Goal: Task Accomplishment & Management: Use online tool/utility

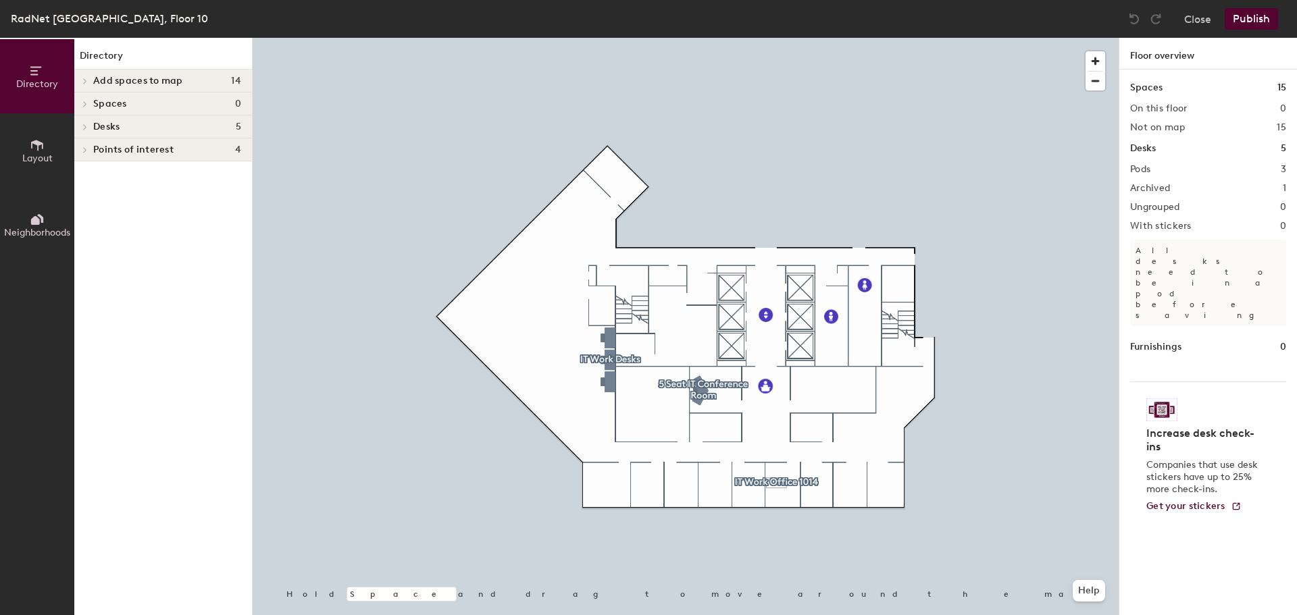
click at [640, 38] on div at bounding box center [686, 38] width 866 height 0
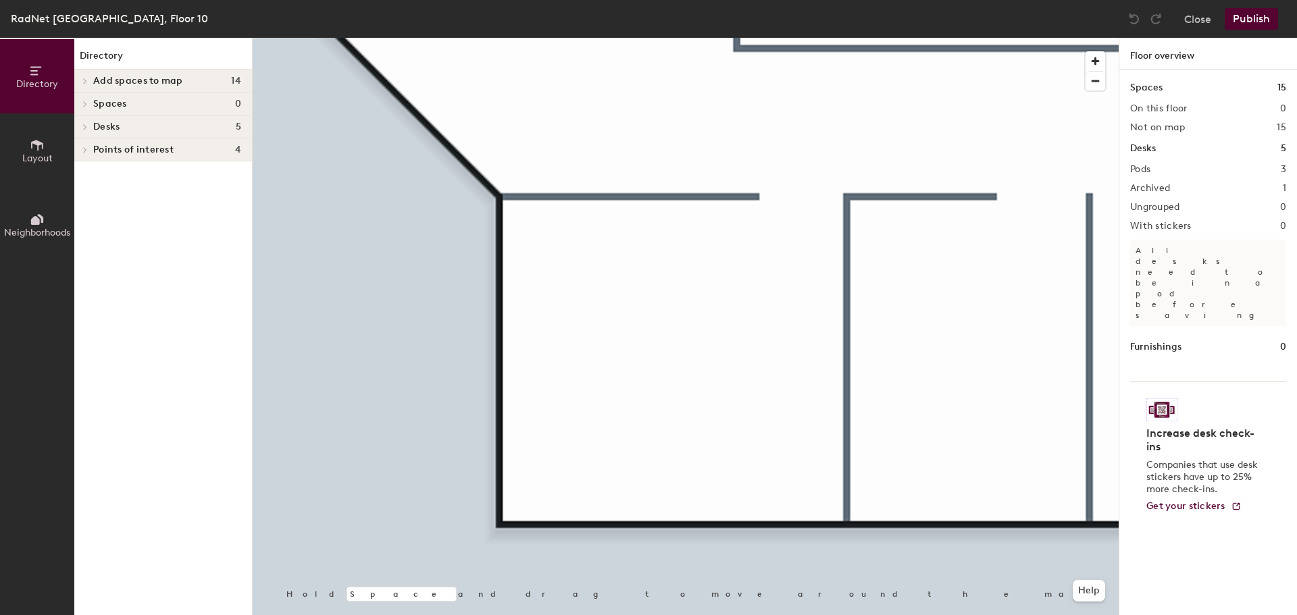
click at [31, 78] on icon at bounding box center [37, 70] width 15 height 15
click at [48, 148] on button "Layout" at bounding box center [37, 150] width 74 height 74
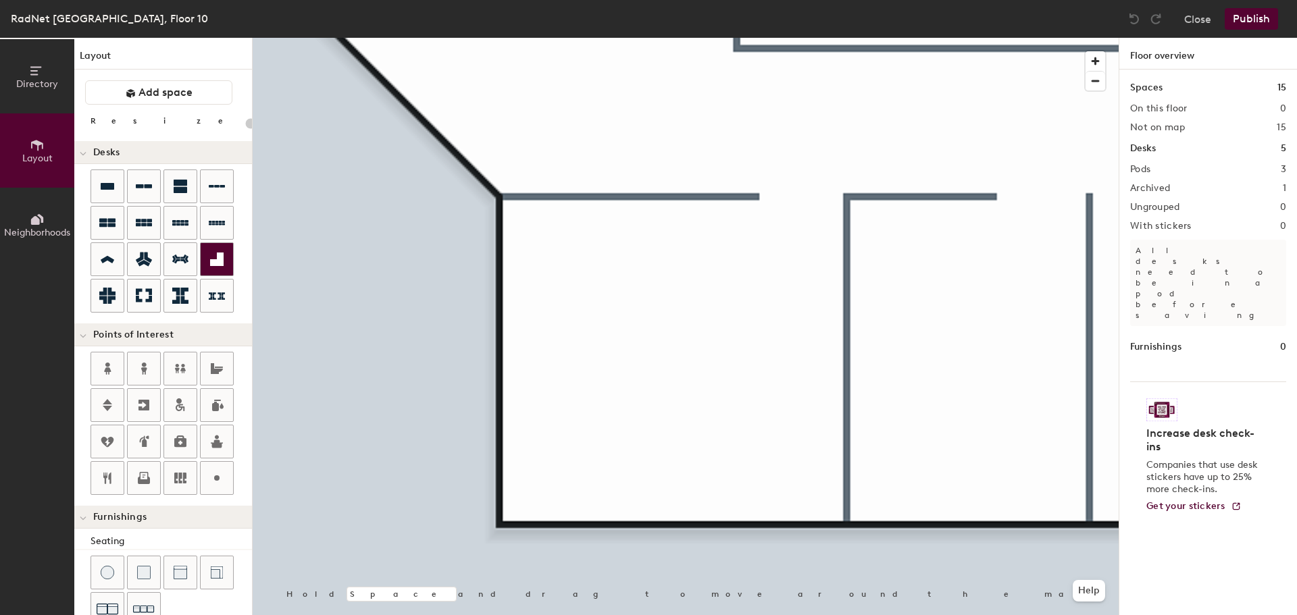
click at [215, 264] on icon at bounding box center [217, 260] width 14 height 14
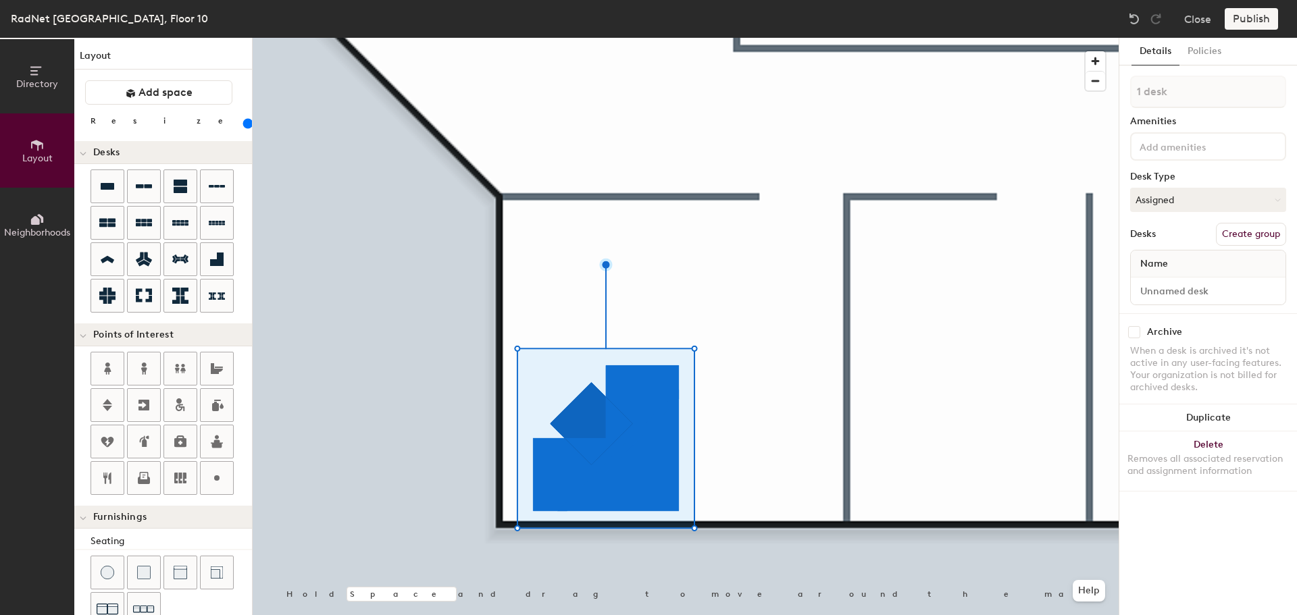
click at [245, 124] on input "range" at bounding box center [245, 123] width 0 height 11
click at [788, 38] on div at bounding box center [686, 38] width 866 height 0
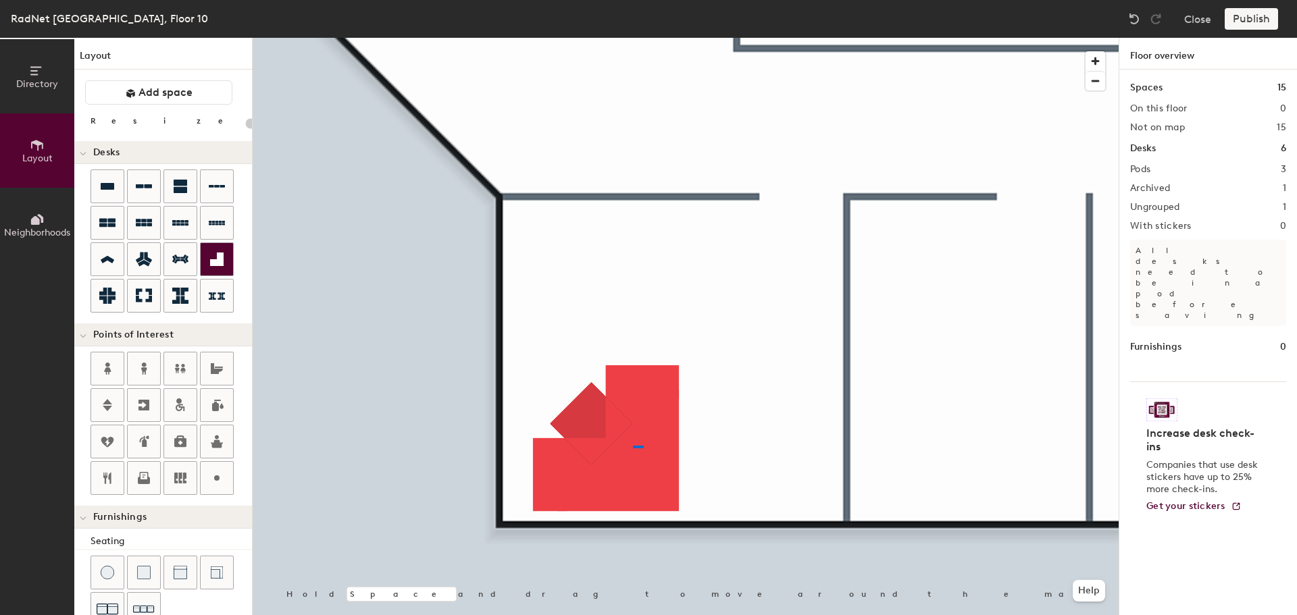
click at [633, 38] on div at bounding box center [686, 38] width 866 height 0
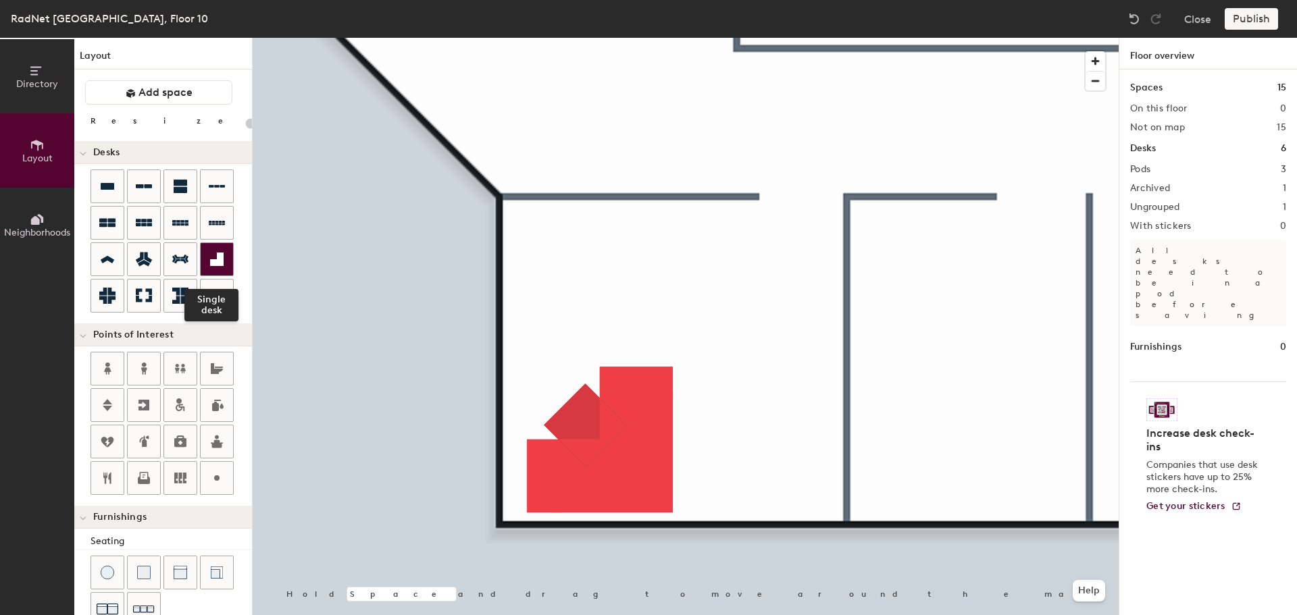
click at [211, 251] on icon at bounding box center [217, 259] width 16 height 16
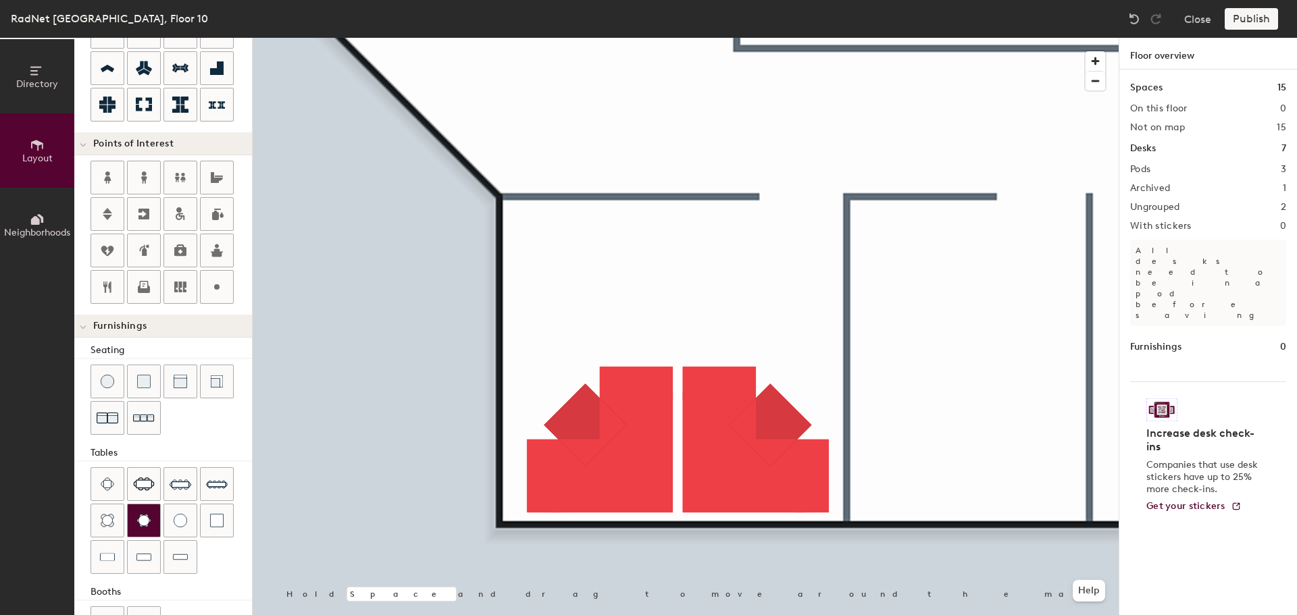
scroll to position [170, 0]
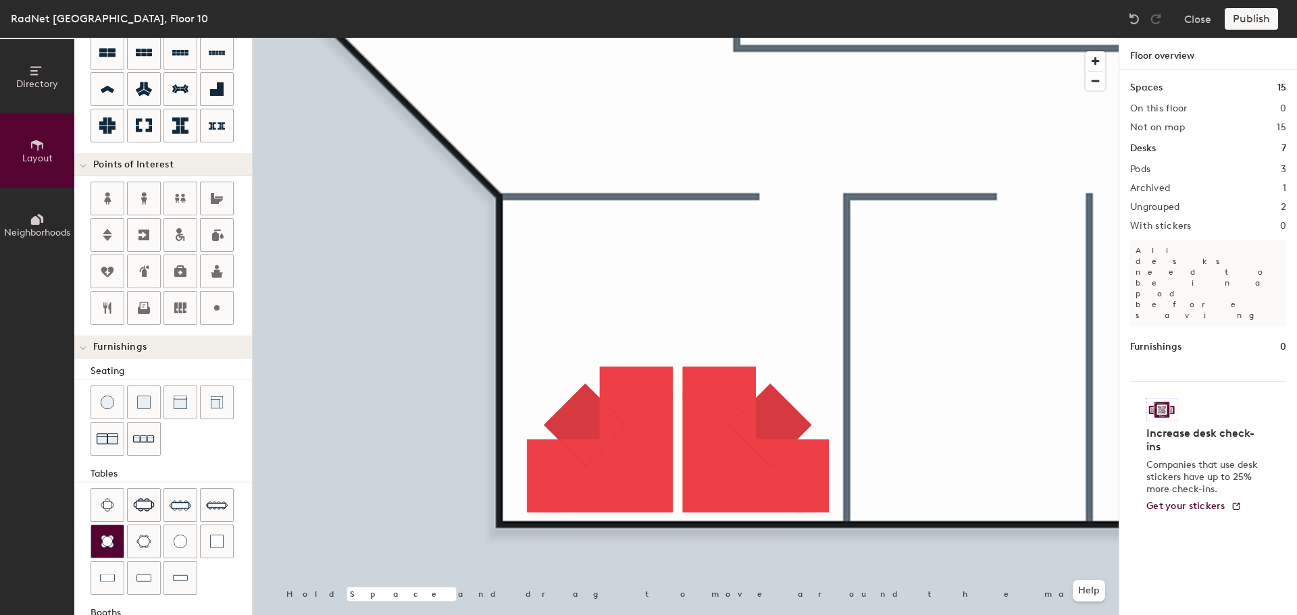
click at [116, 542] on div at bounding box center [107, 542] width 32 height 32
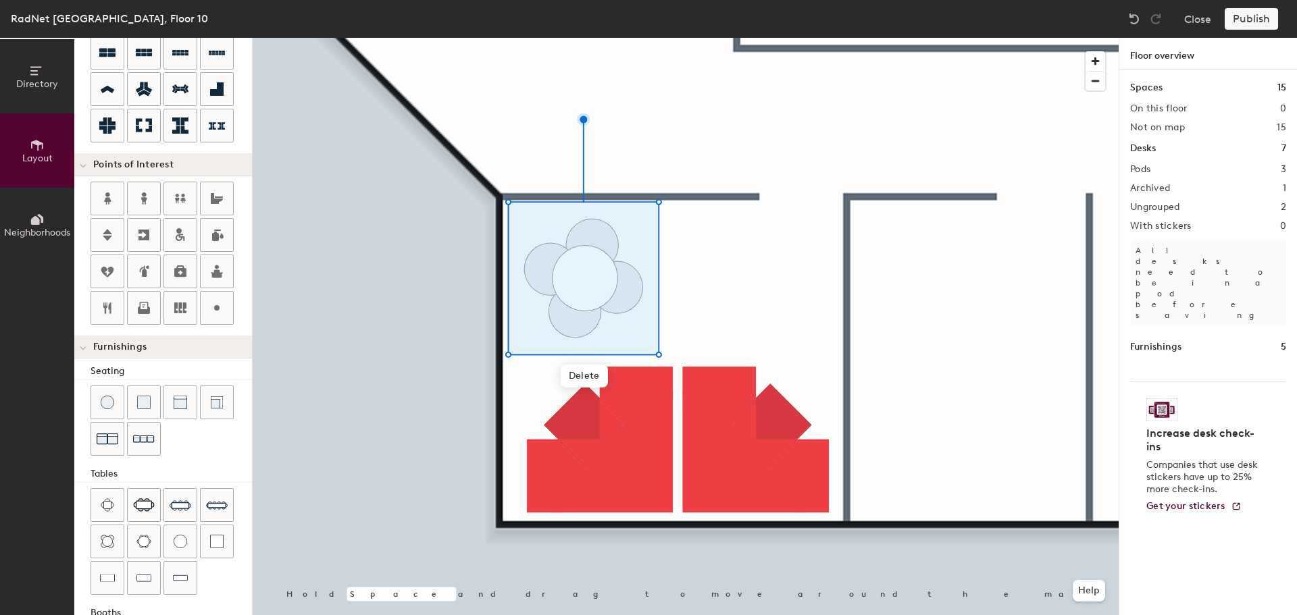
click at [723, 38] on div at bounding box center [686, 38] width 866 height 0
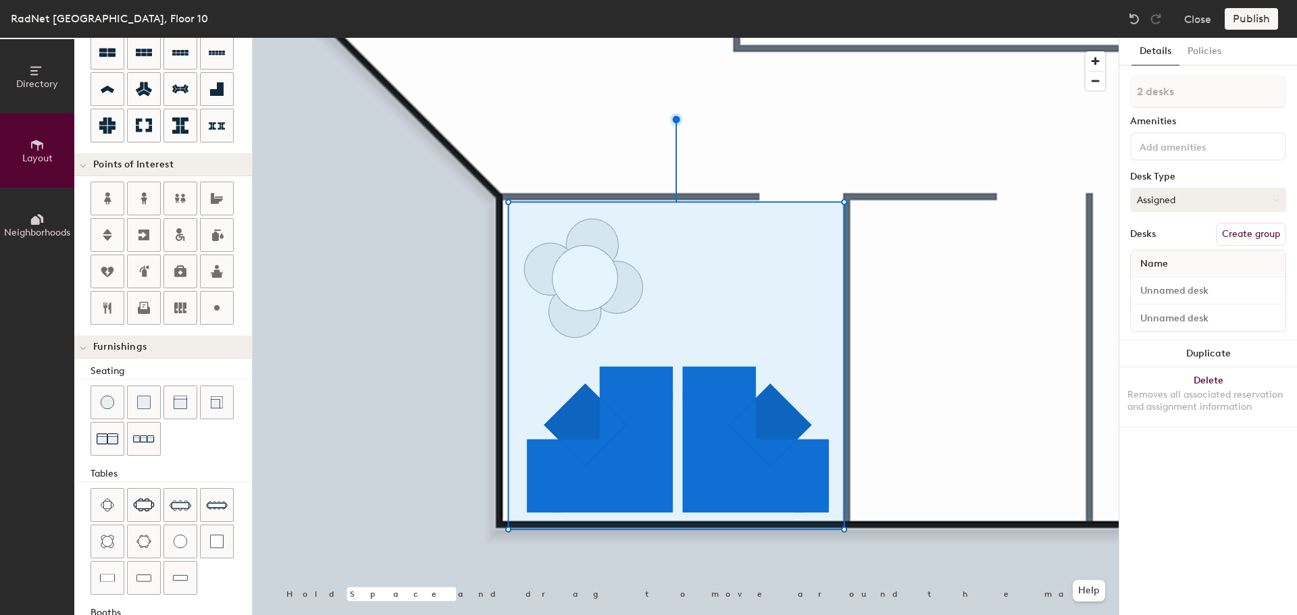
click at [1184, 198] on button "Assigned" at bounding box center [1208, 200] width 156 height 24
type input "20"
click at [1271, 291] on input at bounding box center [1207, 291] width 149 height 19
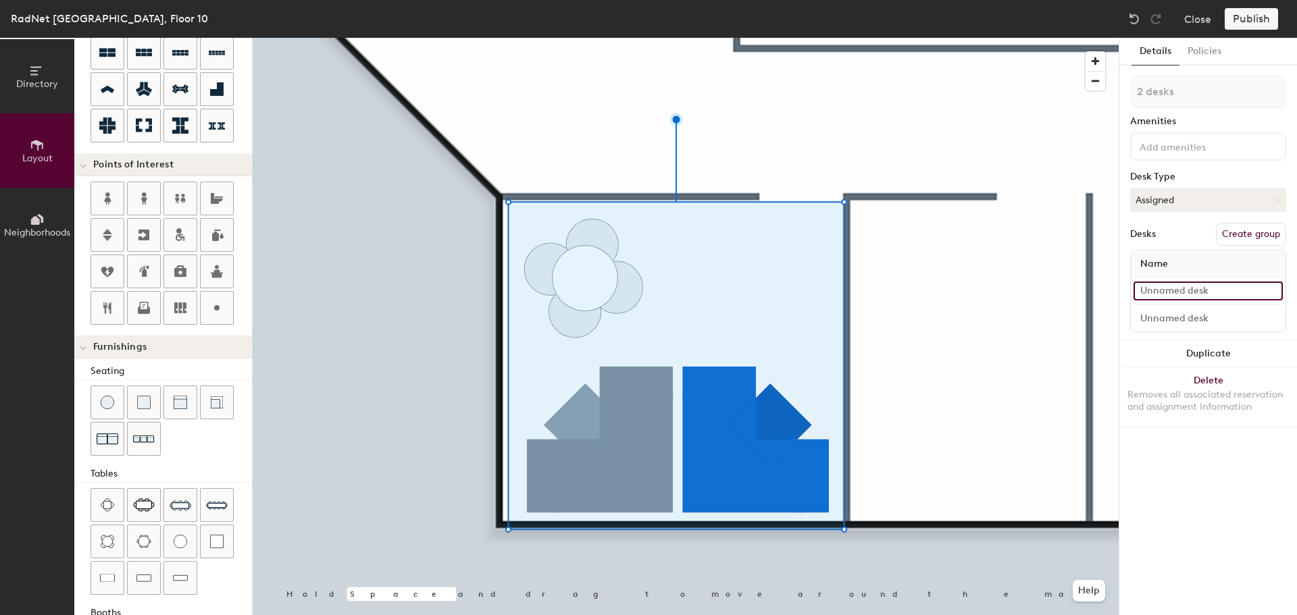
click at [1111, 297] on div "Directory Layout Neighborhoods Layout Add space Resize Desks Points of Interest…" at bounding box center [648, 327] width 1297 height 578
type input "Se"
type input "20"
type input "Ser"
type input "20"
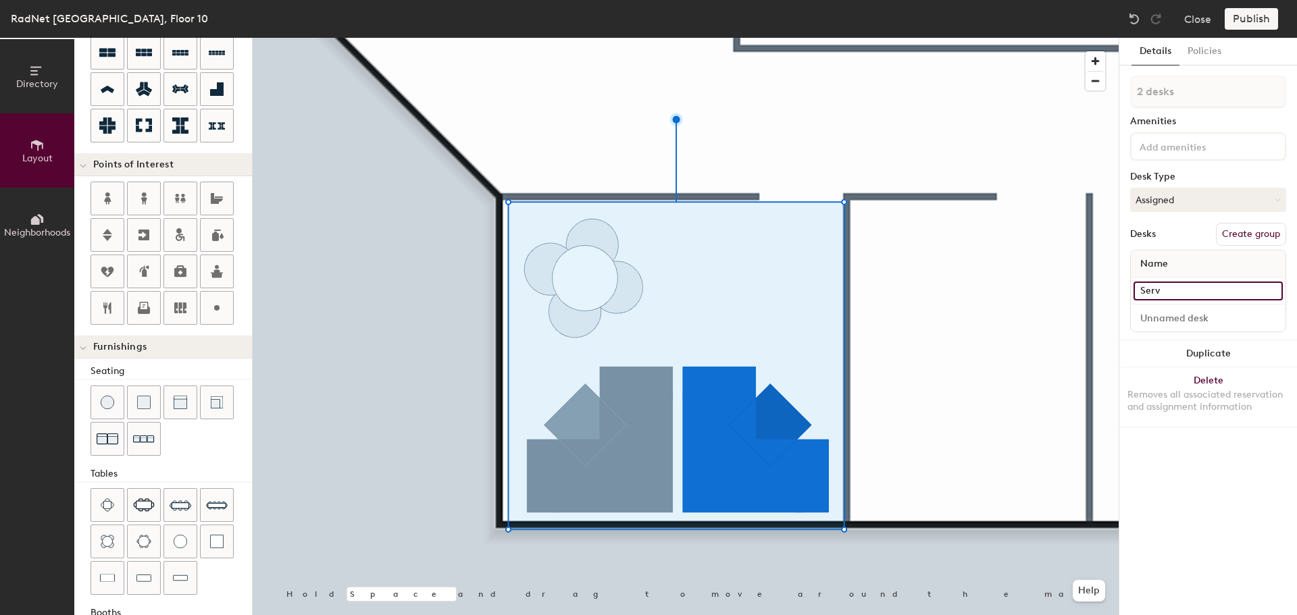
type input "Servi"
type input "20"
type input "Servic"
type input "20"
type input "Service"
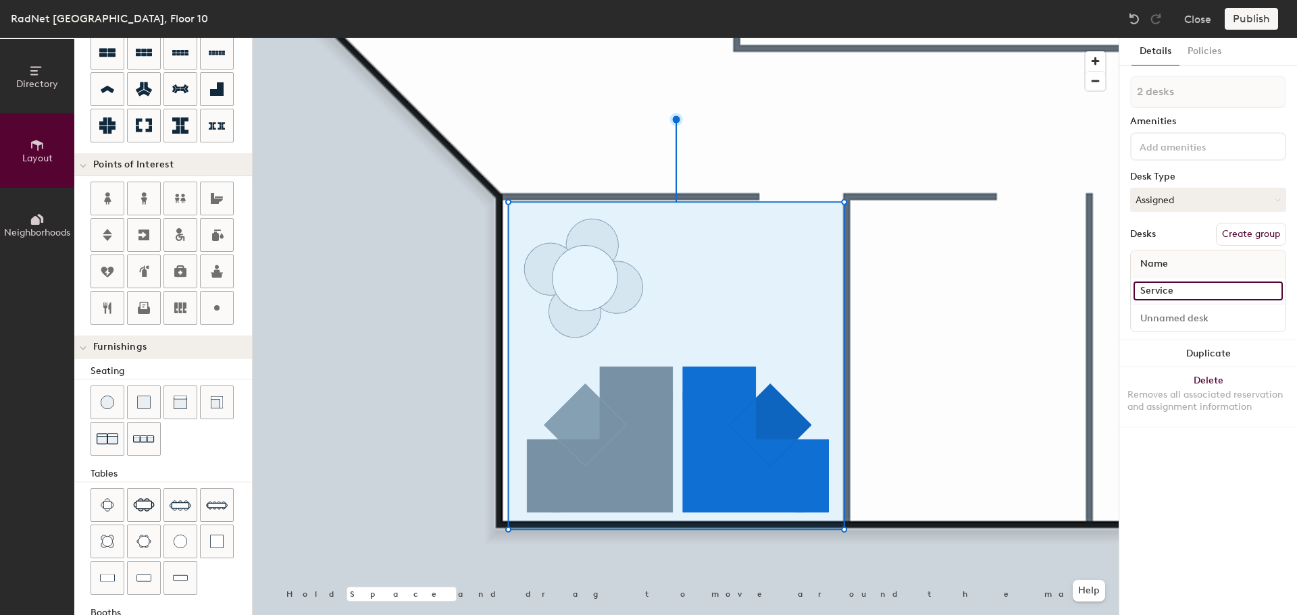
type input "20"
type input "Service D"
type input "20"
type input "Service Des"
type input "20"
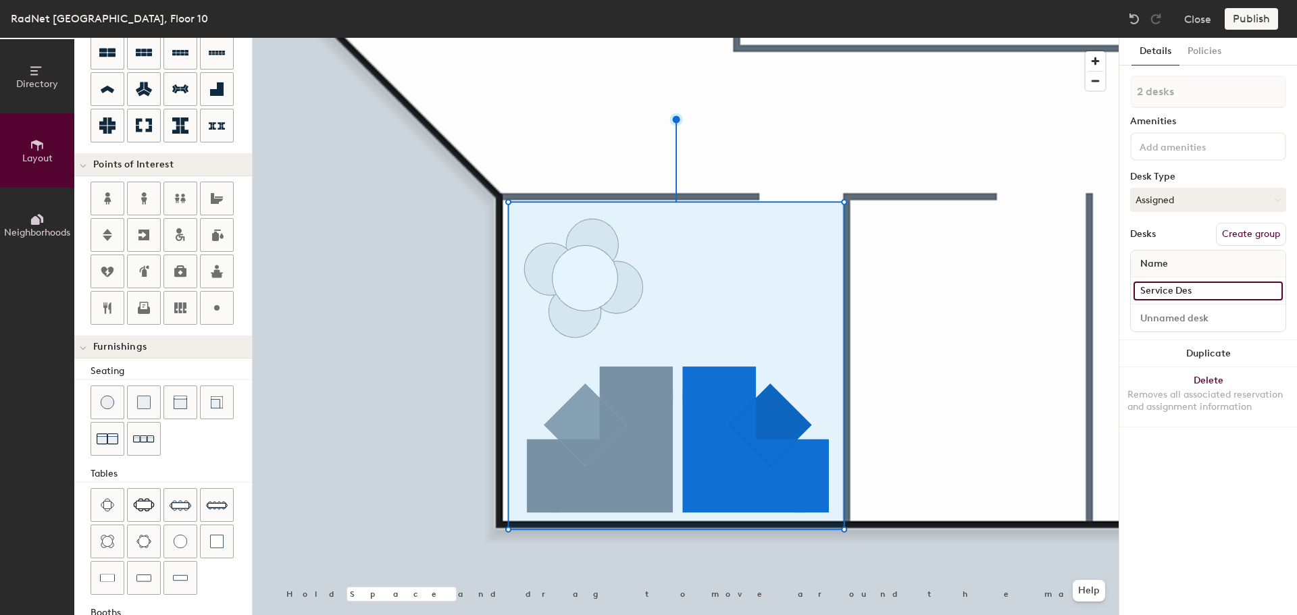
type input "Service Desk"
type input "20"
type input "Service Desk"
type input "20"
type input "Service Desk M"
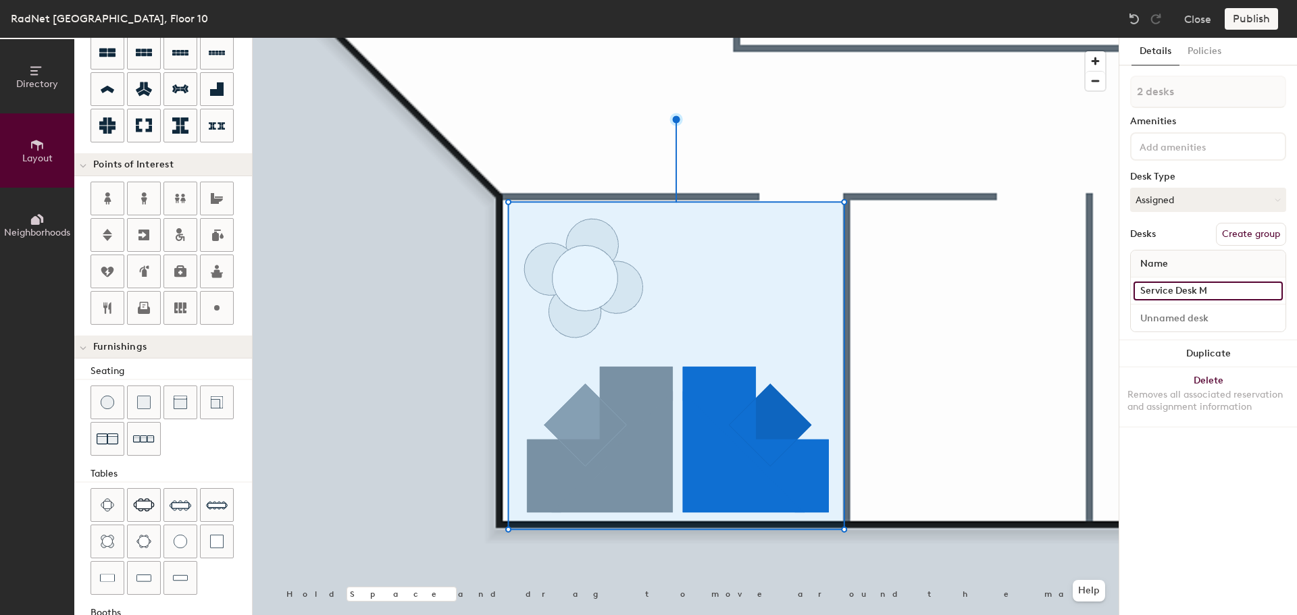
type input "20"
type input "Service Desk Man"
type input "20"
type input "Service Desk Mana"
type input "20"
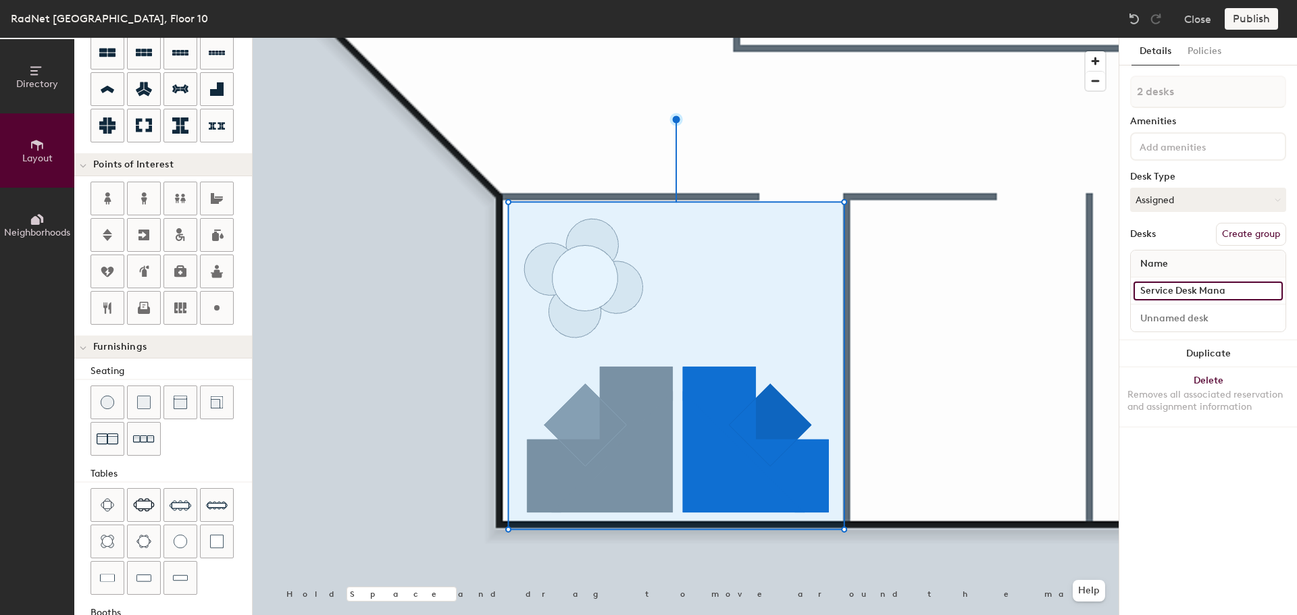
type input "Service Desk Manag"
type input "20"
type input "Service Desk Manager"
type input "20"
type input "Service Desk Manager"
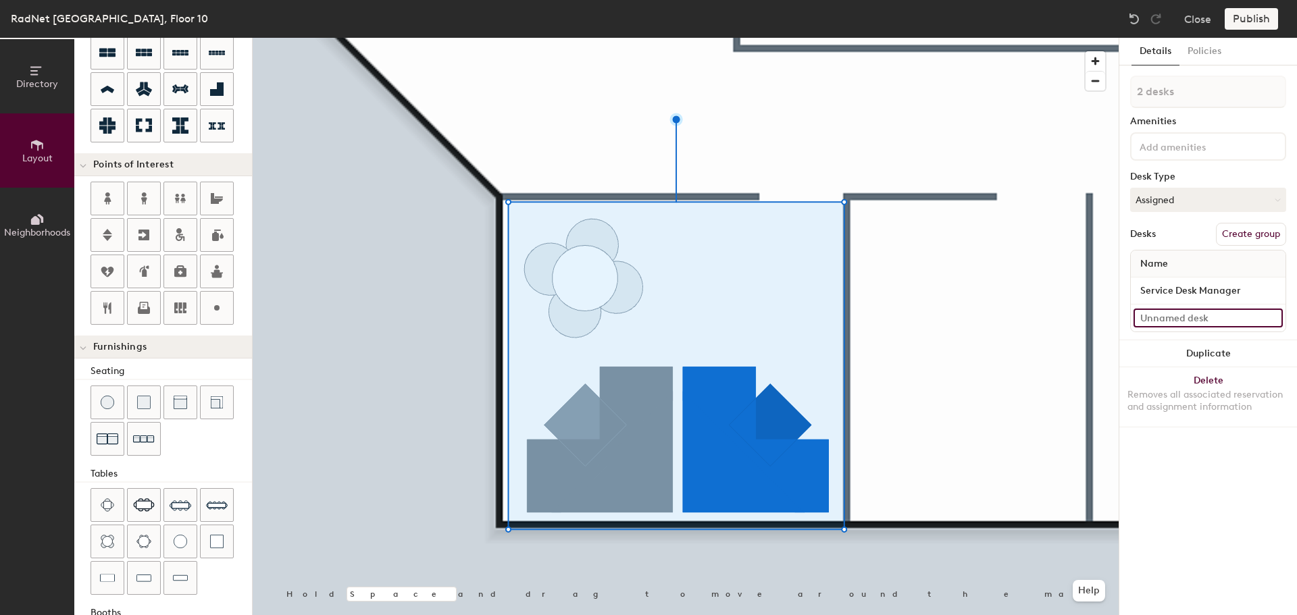
click at [1269, 316] on input at bounding box center [1207, 318] width 149 height 19
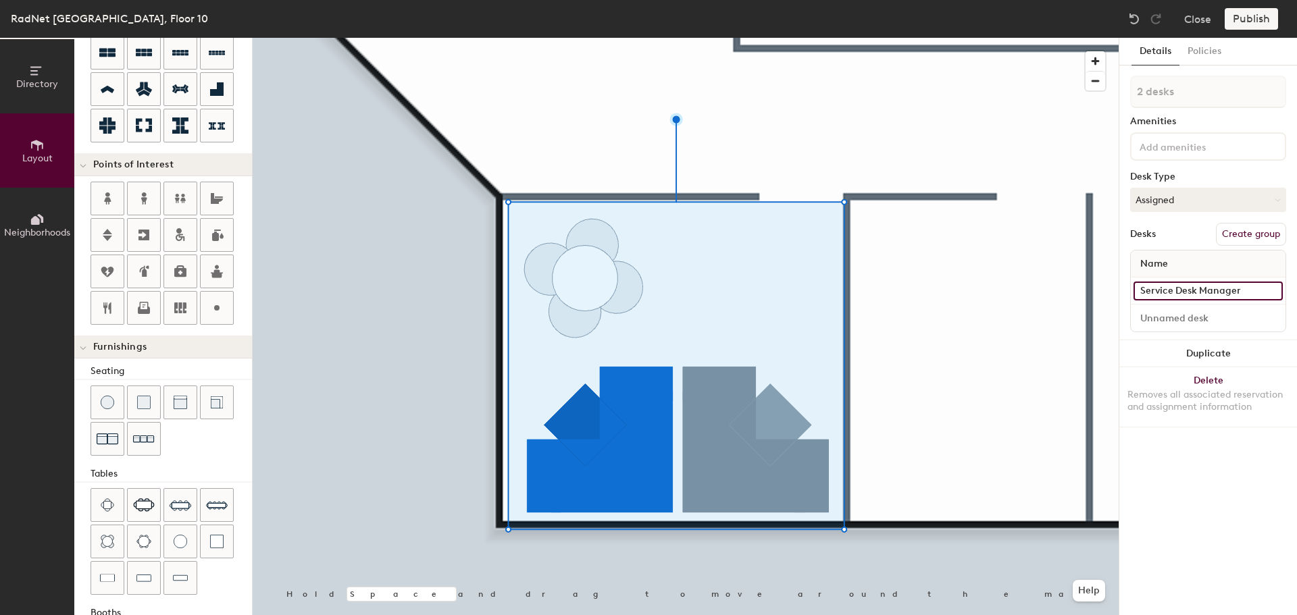
click at [1249, 289] on input "Service Desk Manager" at bounding box center [1207, 291] width 149 height 19
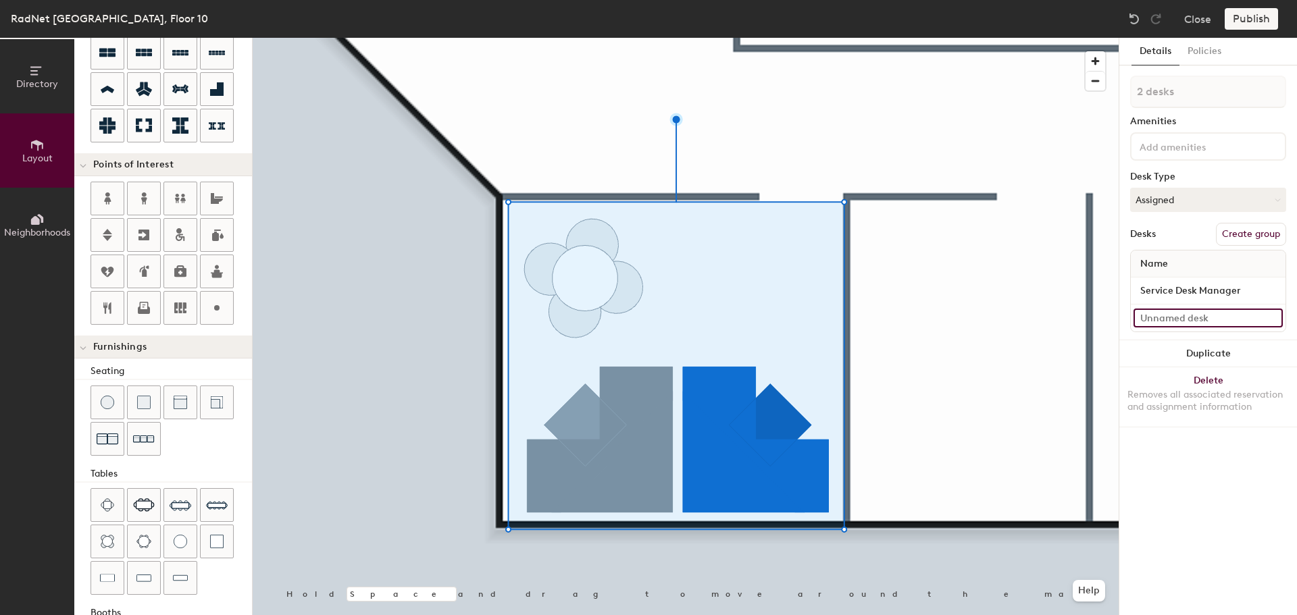
type input "20"
click at [1236, 317] on input at bounding box center [1207, 318] width 149 height 19
paste input "Service Desk Manager"
type input "Service Desk Manager"
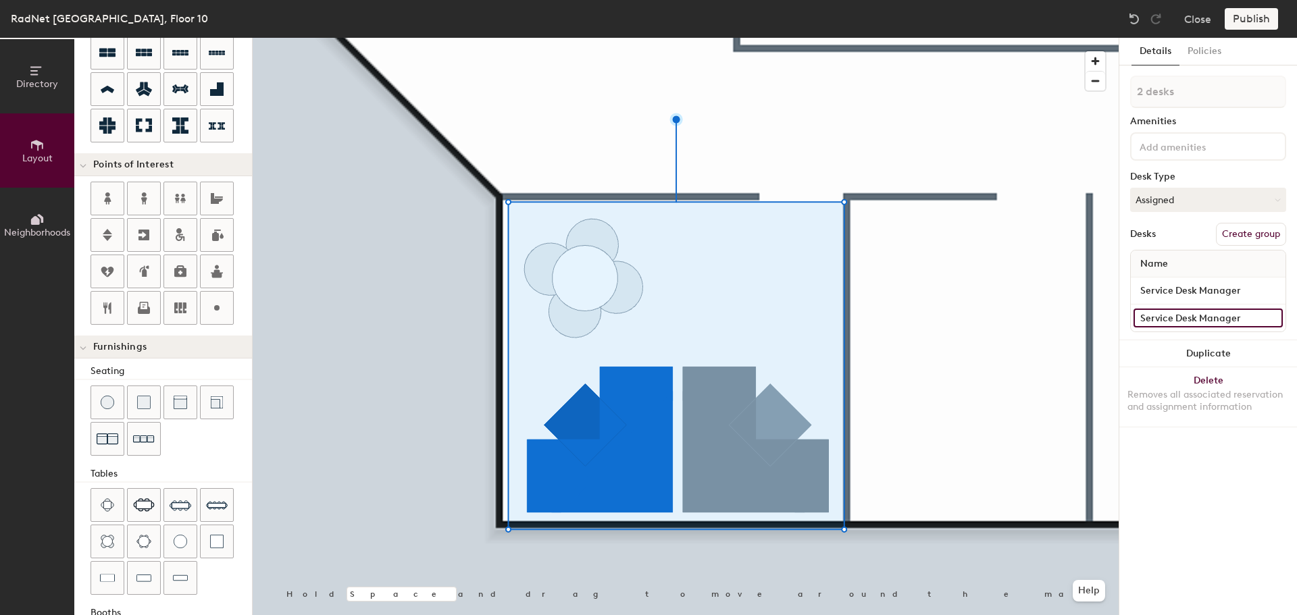
type input "20"
type input "Service Desk Manager"
click at [1226, 444] on div "Details Policies 2 desks Amenities Desk Type Assigned Desks Create group Name S…" at bounding box center [1208, 327] width 178 height 578
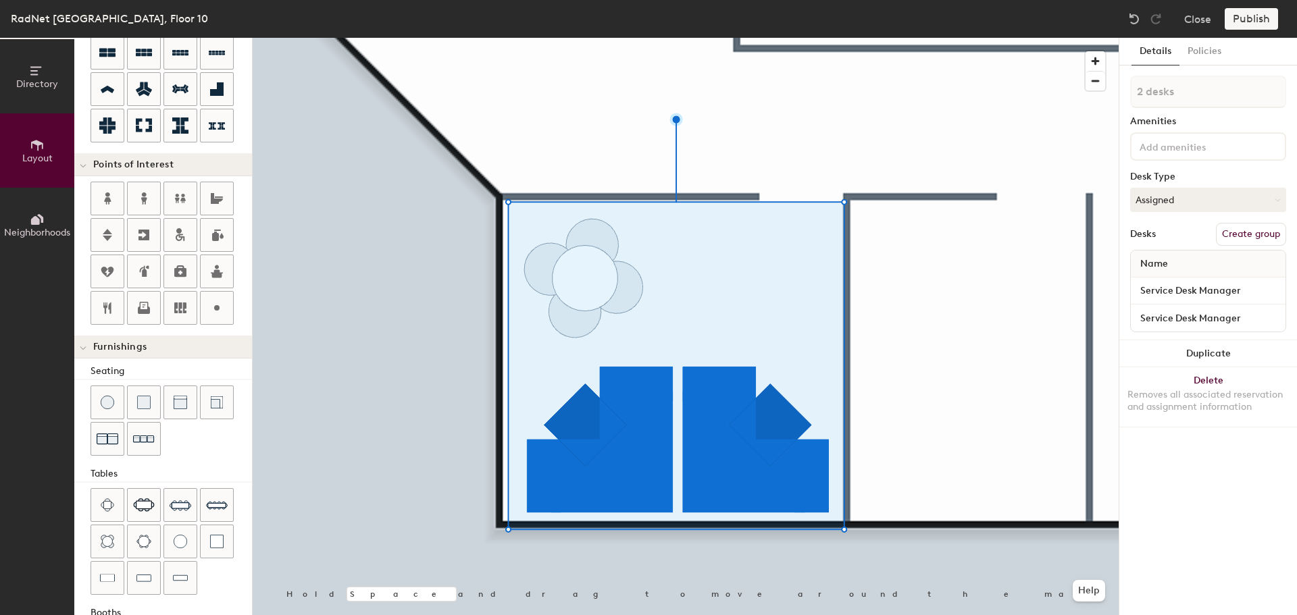
click at [769, 38] on div at bounding box center [686, 38] width 866 height 0
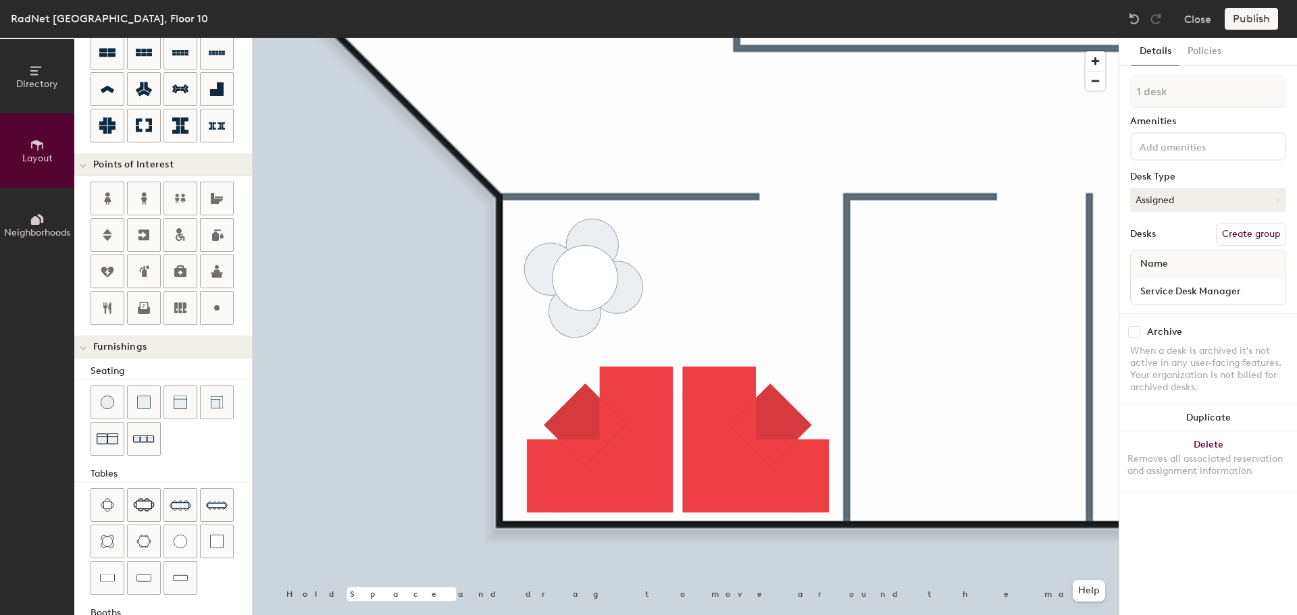
type input "160"
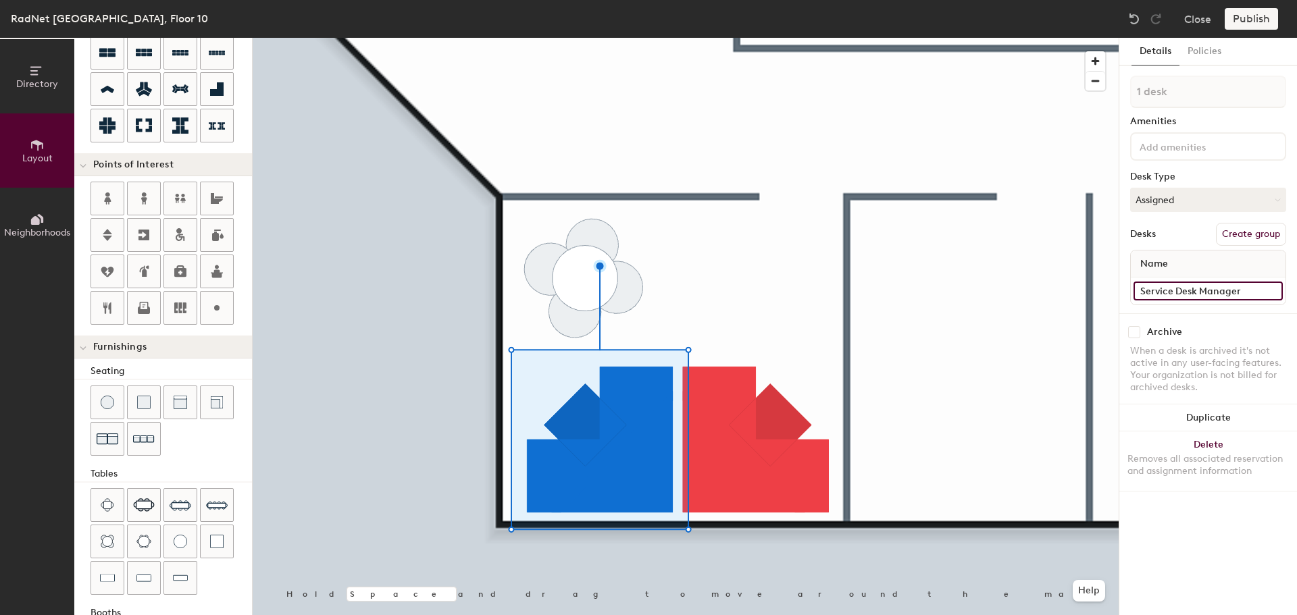
click at [1228, 290] on input "Service Desk Manager" at bounding box center [1207, 291] width 149 height 19
click at [1254, 291] on input "Service Desk Manager" at bounding box center [1207, 291] width 149 height 19
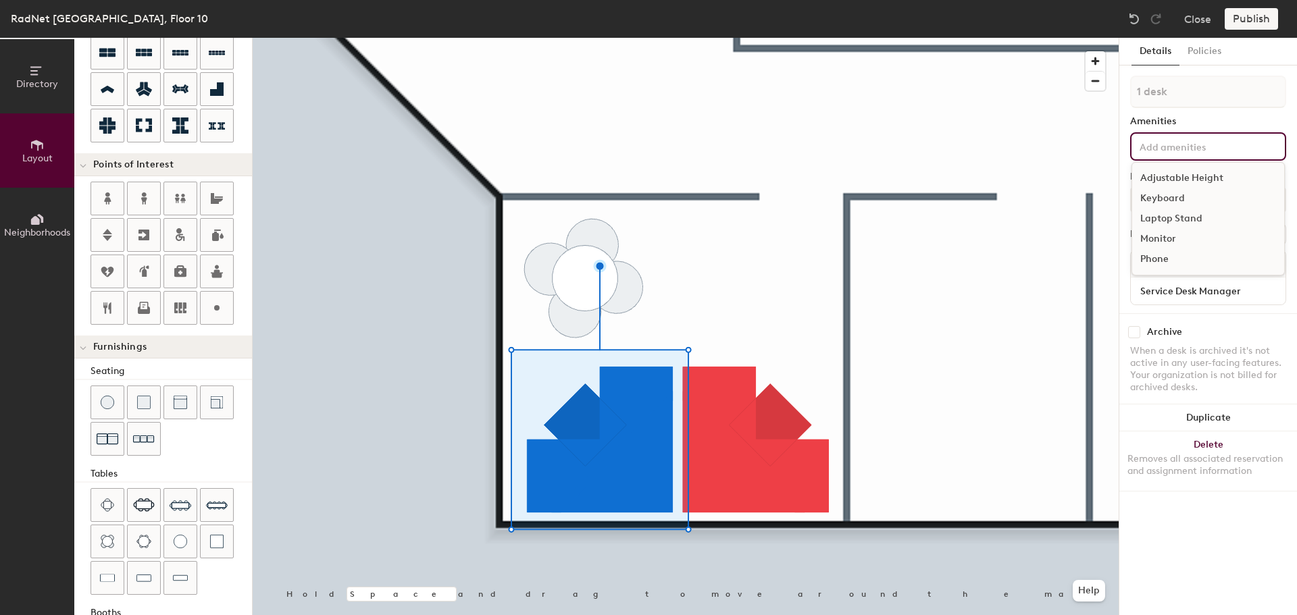
click at [1179, 143] on input at bounding box center [1198, 146] width 122 height 16
click at [1226, 69] on div "Details Policies 1 desk Amenities Adjustable Height Keyboard Laptop Stand Monit…" at bounding box center [1208, 327] width 178 height 578
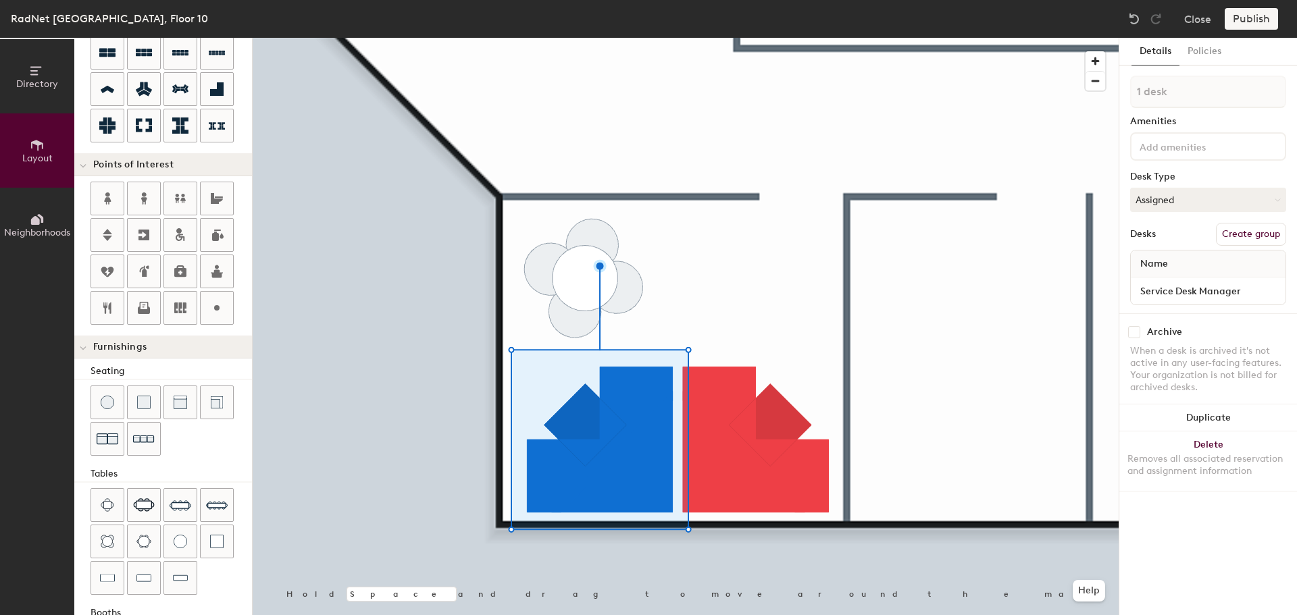
click at [1227, 551] on div "Details Policies 1 desk Amenities Desk Type Assigned Desks Create group Name Se…" at bounding box center [1208, 327] width 178 height 578
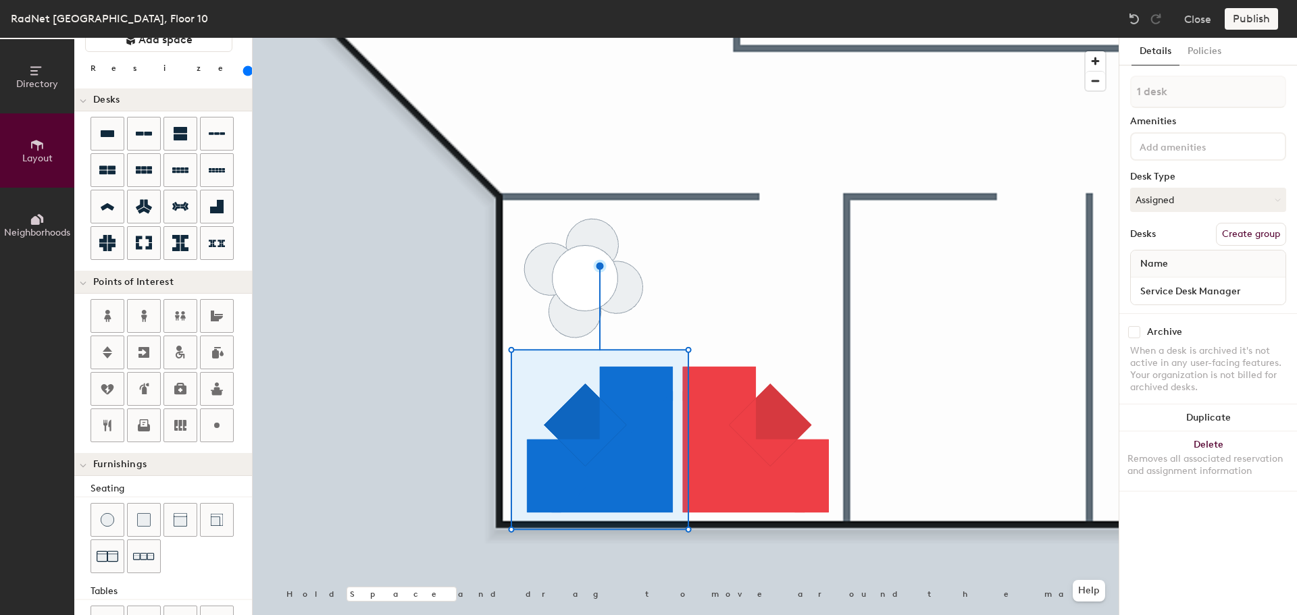
scroll to position [27, 0]
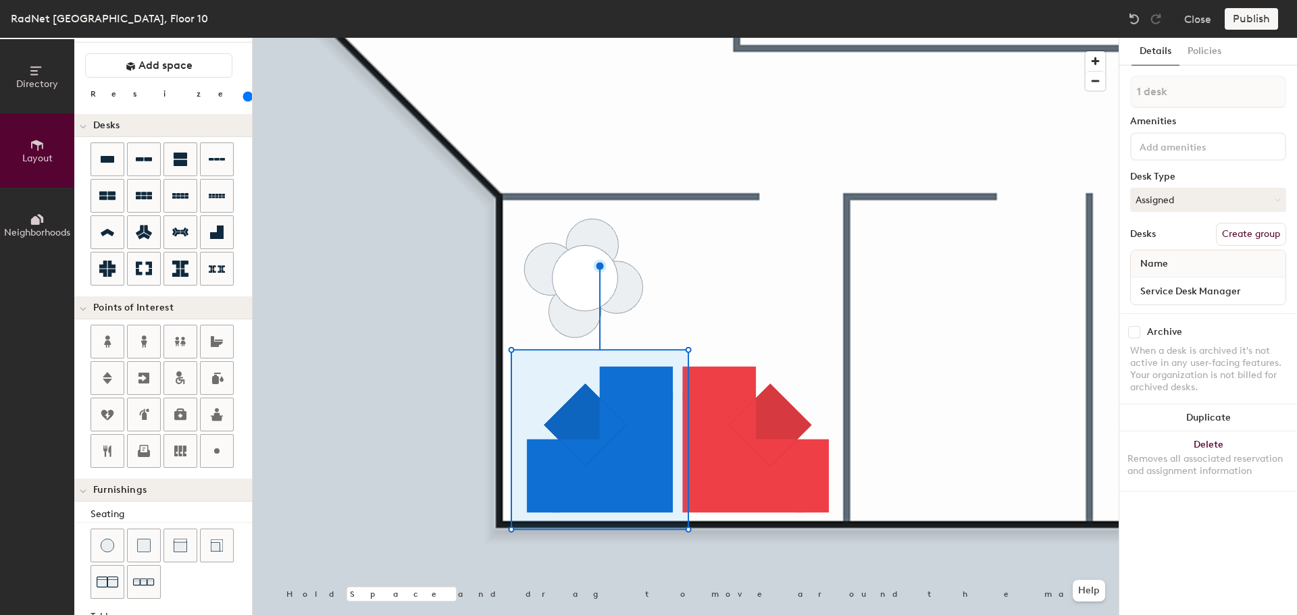
click at [32, 89] on span "Directory" at bounding box center [37, 83] width 42 height 11
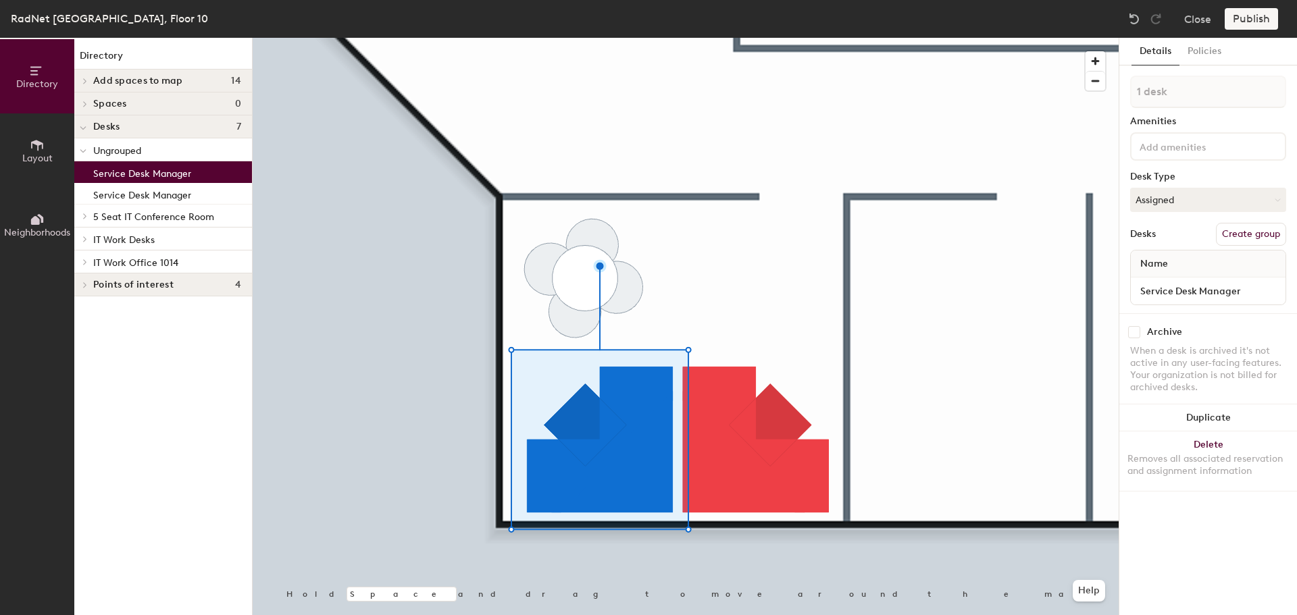
scroll to position [0, 0]
click at [31, 148] on icon at bounding box center [37, 145] width 15 height 15
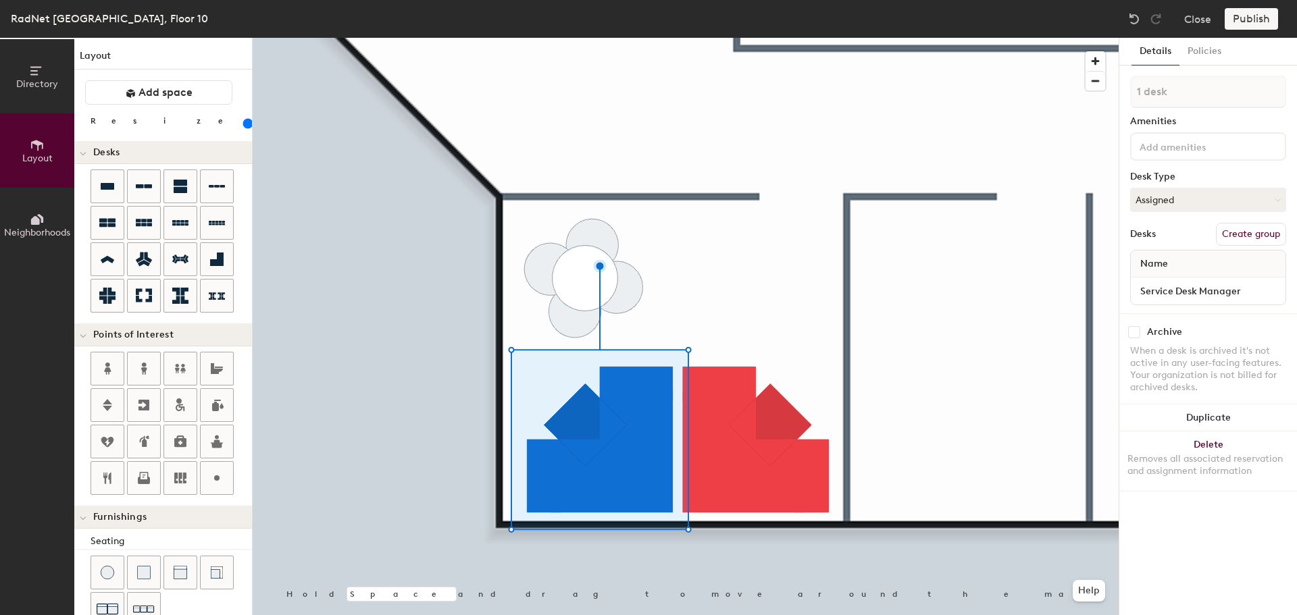
click at [36, 229] on span "Neighborhoods" at bounding box center [37, 232] width 66 height 11
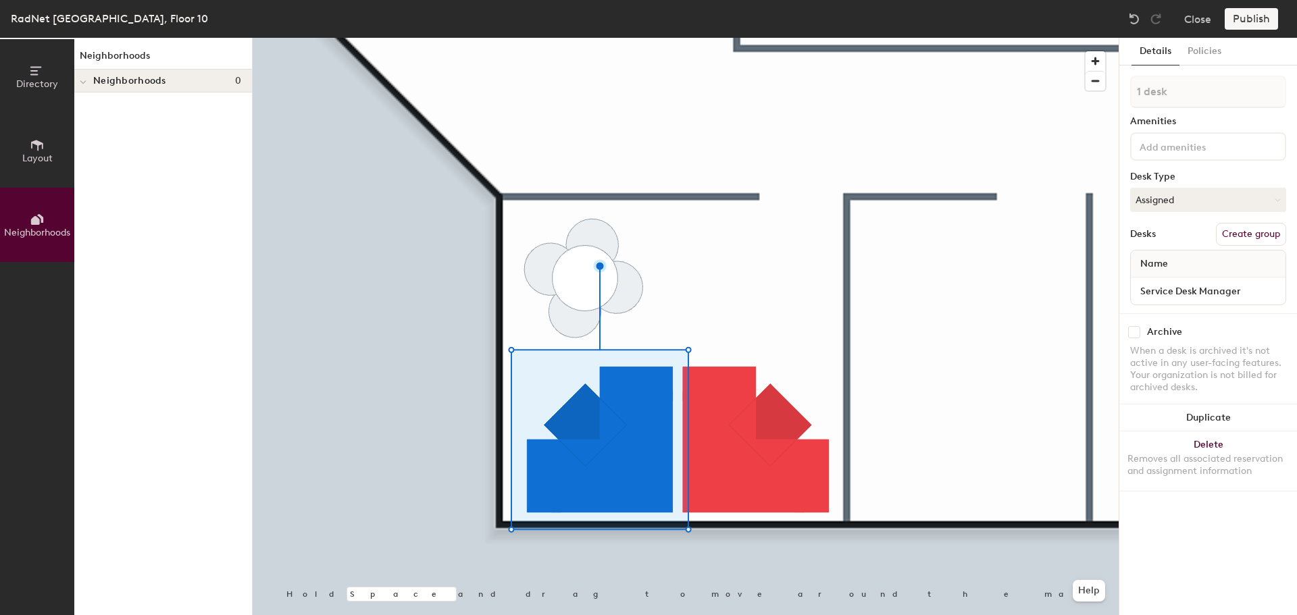
click at [37, 164] on button "Layout" at bounding box center [37, 150] width 74 height 74
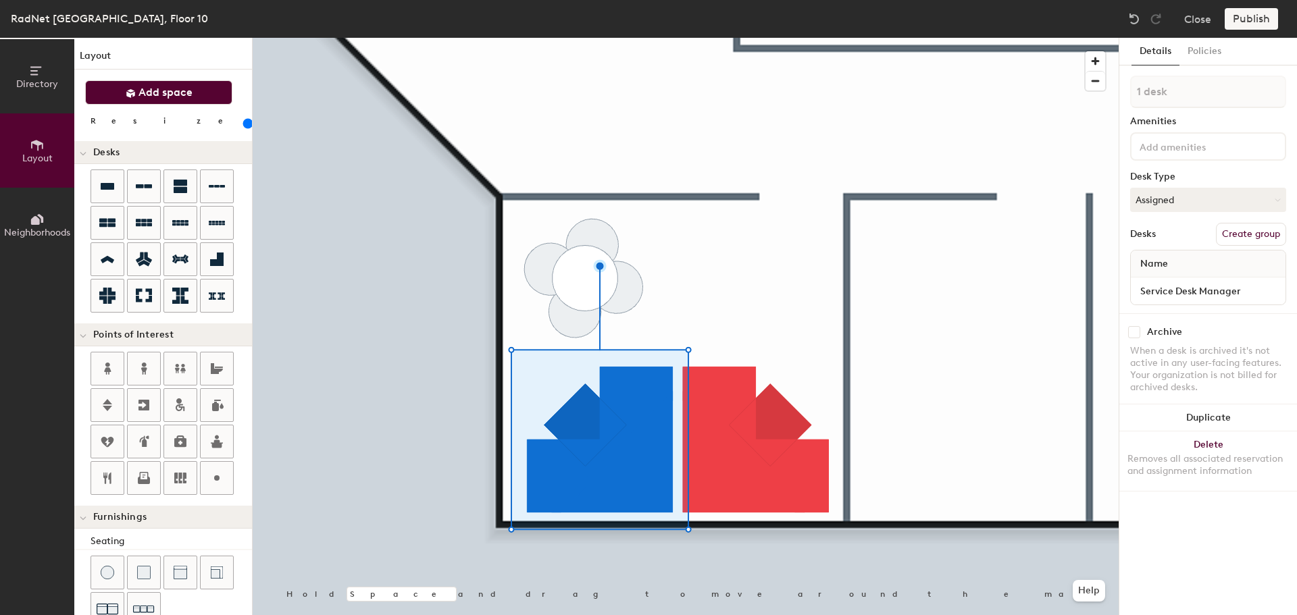
click at [176, 86] on span "Add space" at bounding box center [165, 93] width 54 height 14
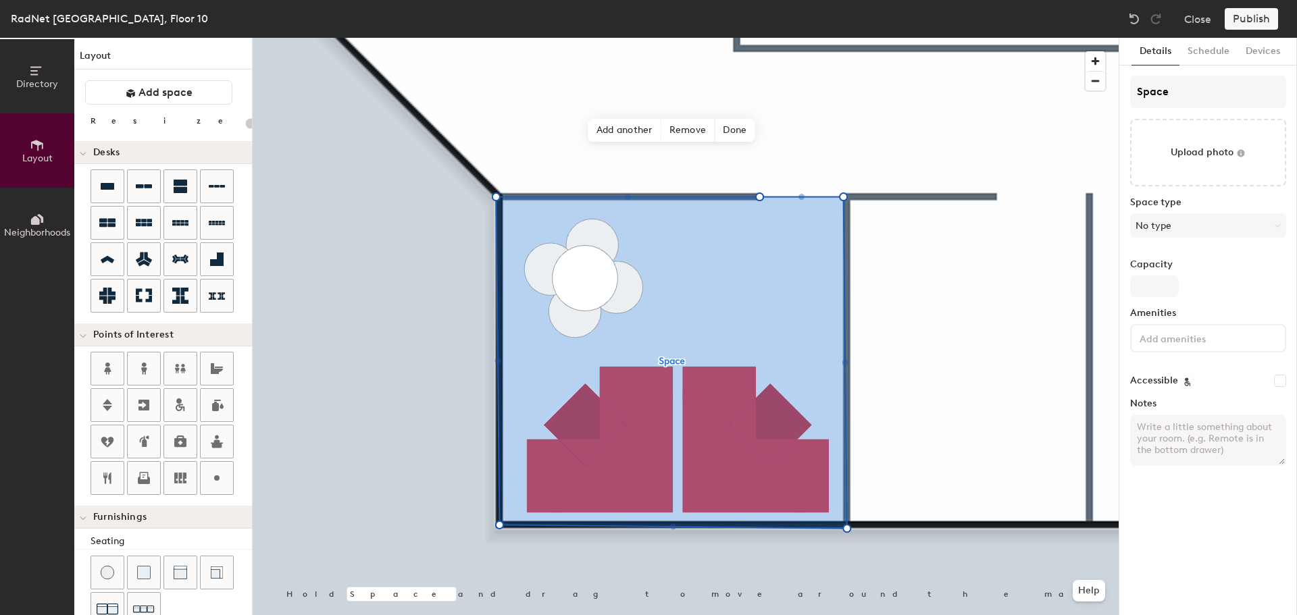
type input "20"
drag, startPoint x: 1190, startPoint y: 92, endPoint x: 1126, endPoint y: 95, distance: 64.2
click at [1126, 95] on div "Details Schedule Devices Space Upload photo Space type No type Capacity Ameniti…" at bounding box center [1208, 327] width 178 height 578
type input "S"
type input "20"
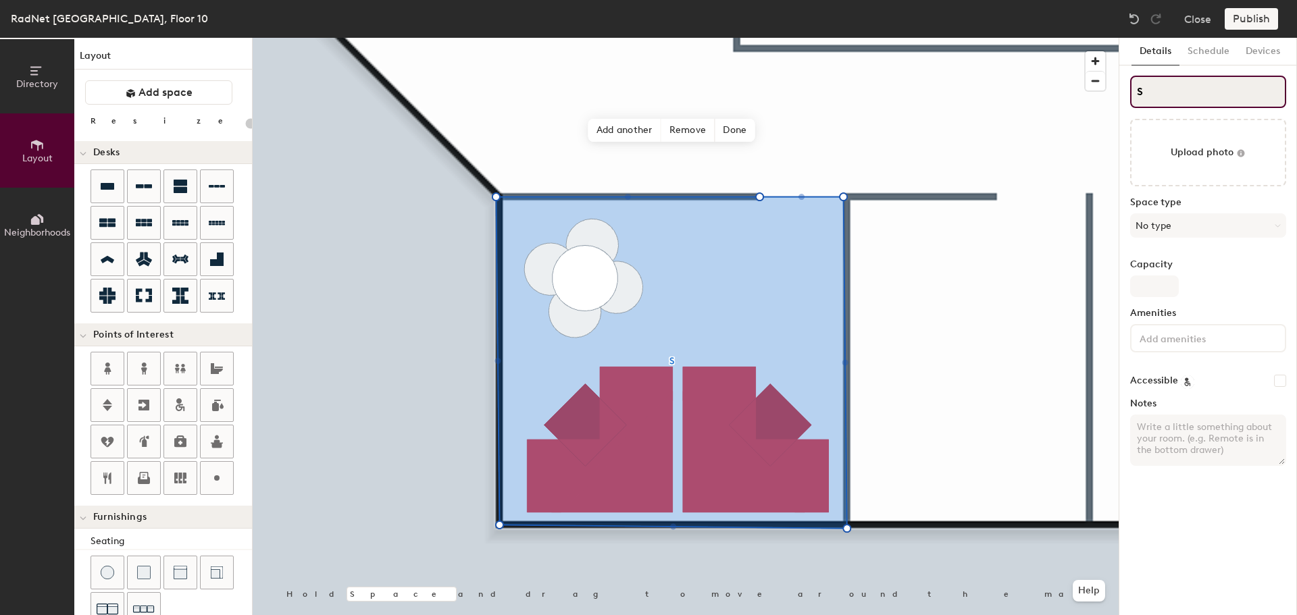
type input "Se"
type input "20"
type input "Ser"
type input "20"
type input "Serv"
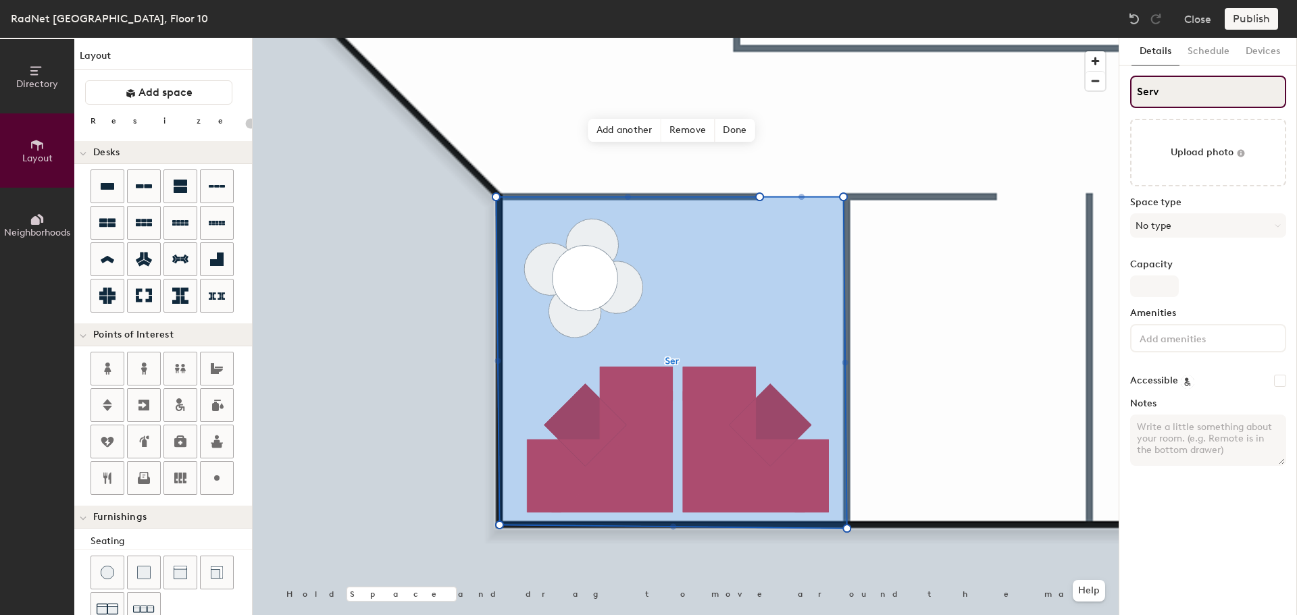
type input "20"
type input "Servic"
type input "20"
type input "Service"
type input "20"
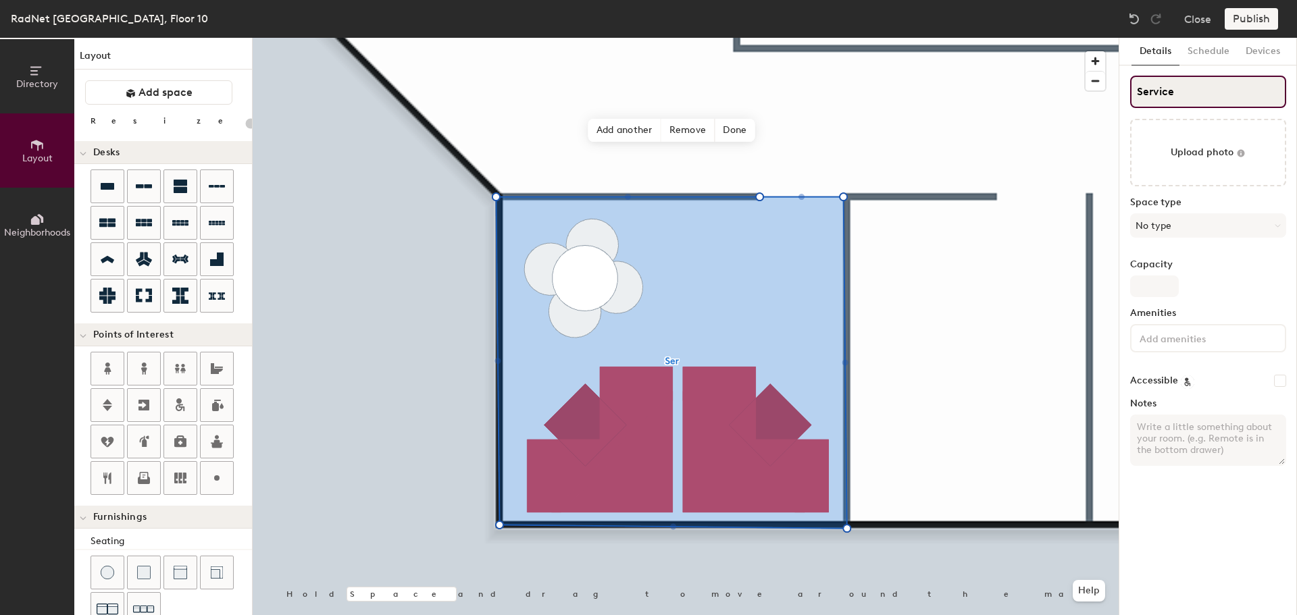
type input "Service D"
type input "20"
type input "Service De"
type input "20"
type input "Service Desk"
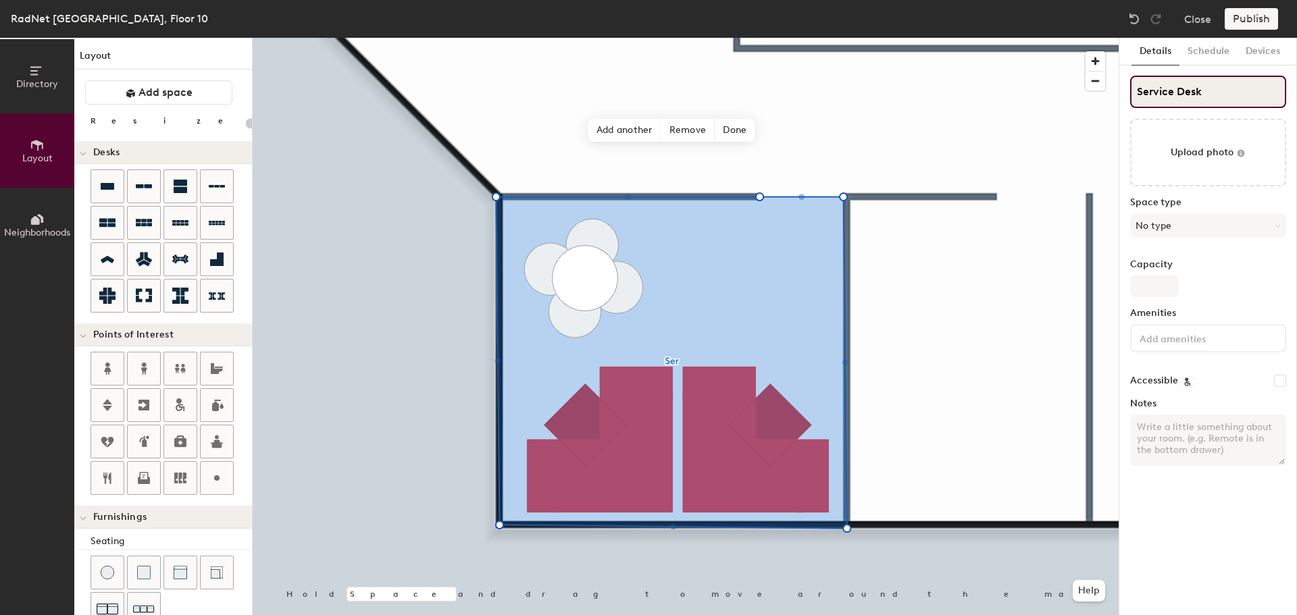
type input "20"
type input "Service Desk"
type input "20"
type input "Service Desk M"
type input "20"
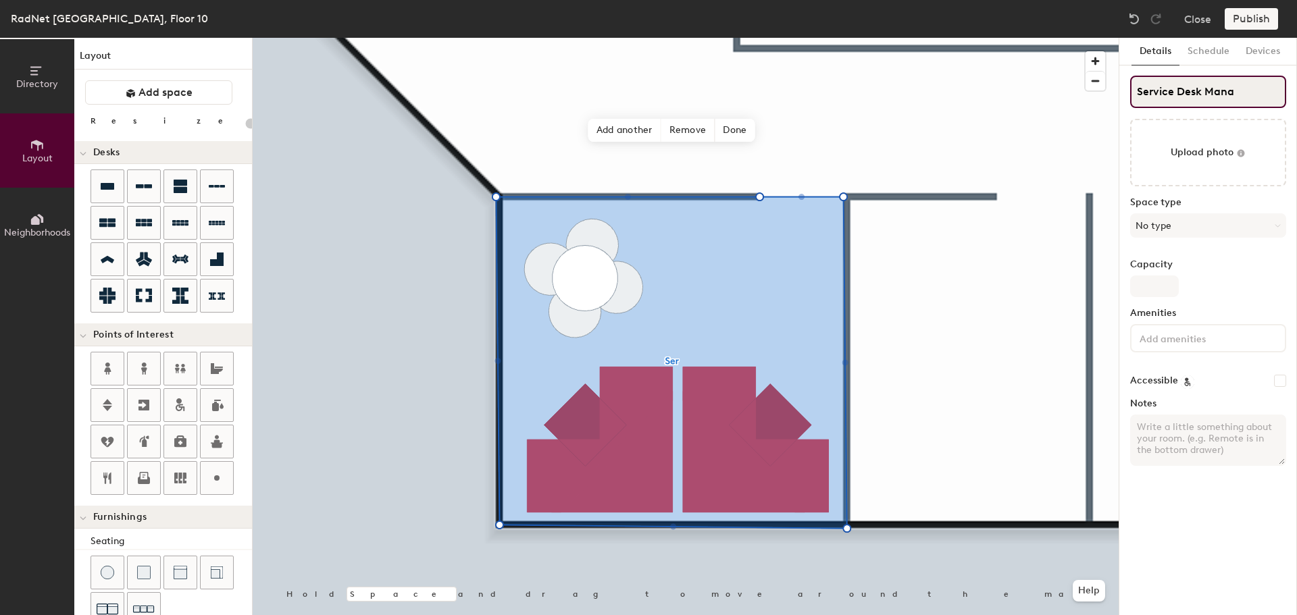
type input "Service Desk Manag"
type input "20"
type input "Service Desk Manager"
type input "20"
type input "Service Desk Manager"
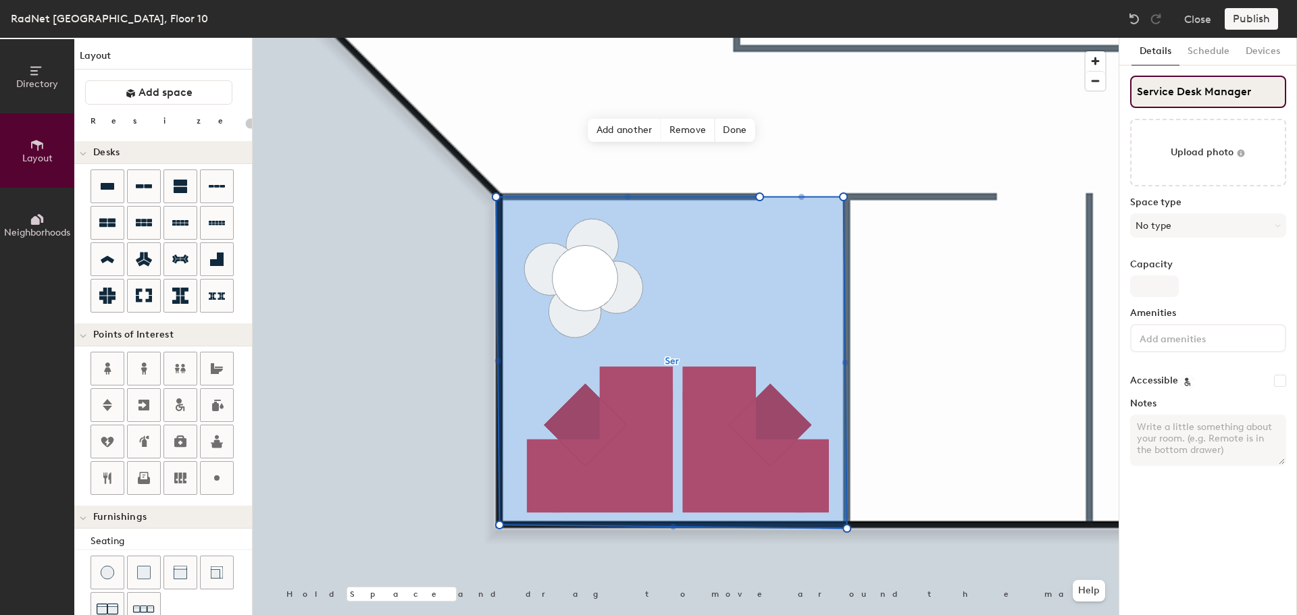
type input "20"
type input "Service Desk Manager O"
type input "20"
type input "Service Desk Manager Offic"
type input "20"
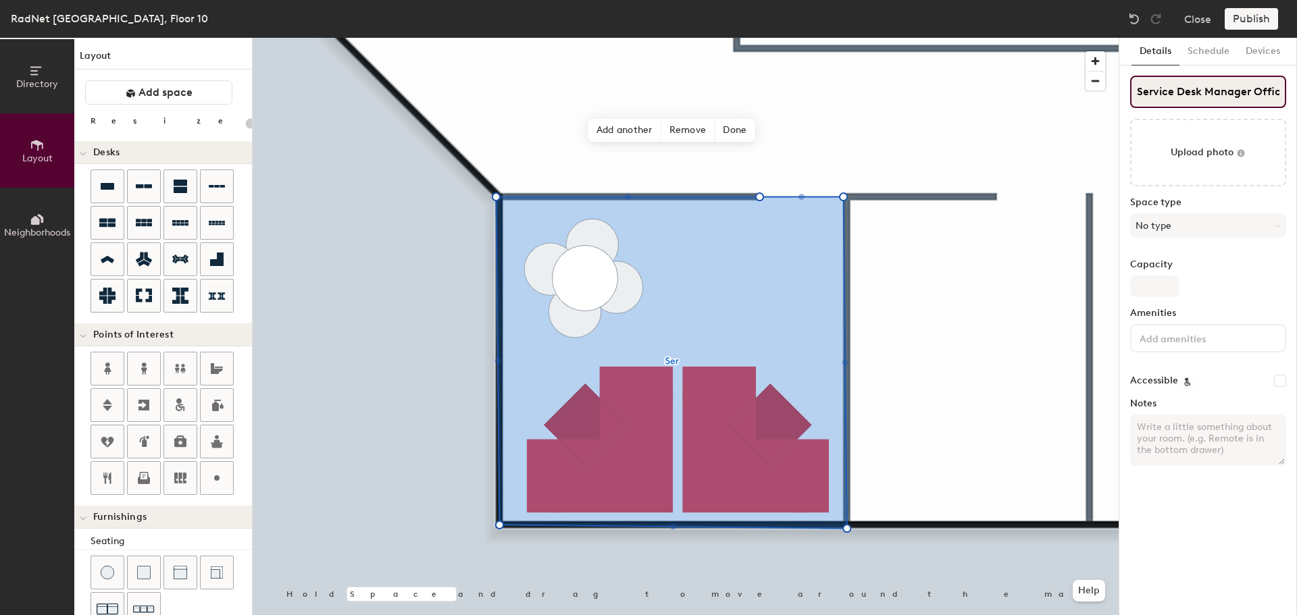
type input "Service Desk Manager Office"
type input "20"
type input "Service Desk Manager Office"
click at [1175, 220] on button "No type" at bounding box center [1208, 225] width 156 height 24
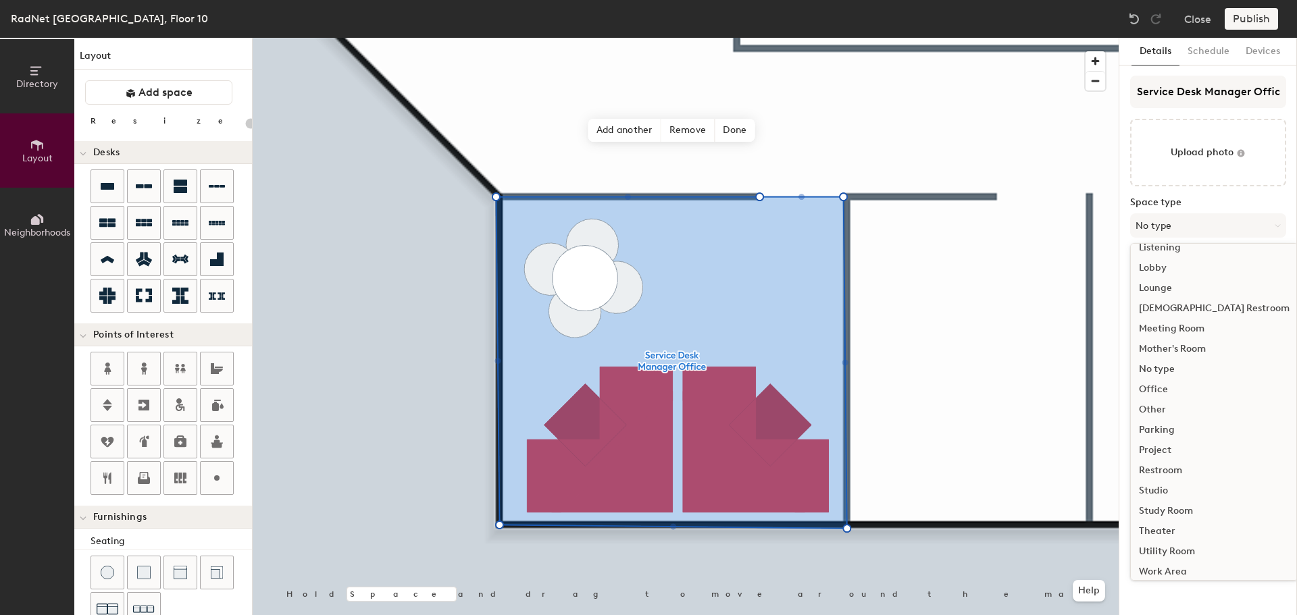
scroll to position [303, 0]
click at [1159, 380] on div "Office" at bounding box center [1214, 382] width 167 height 20
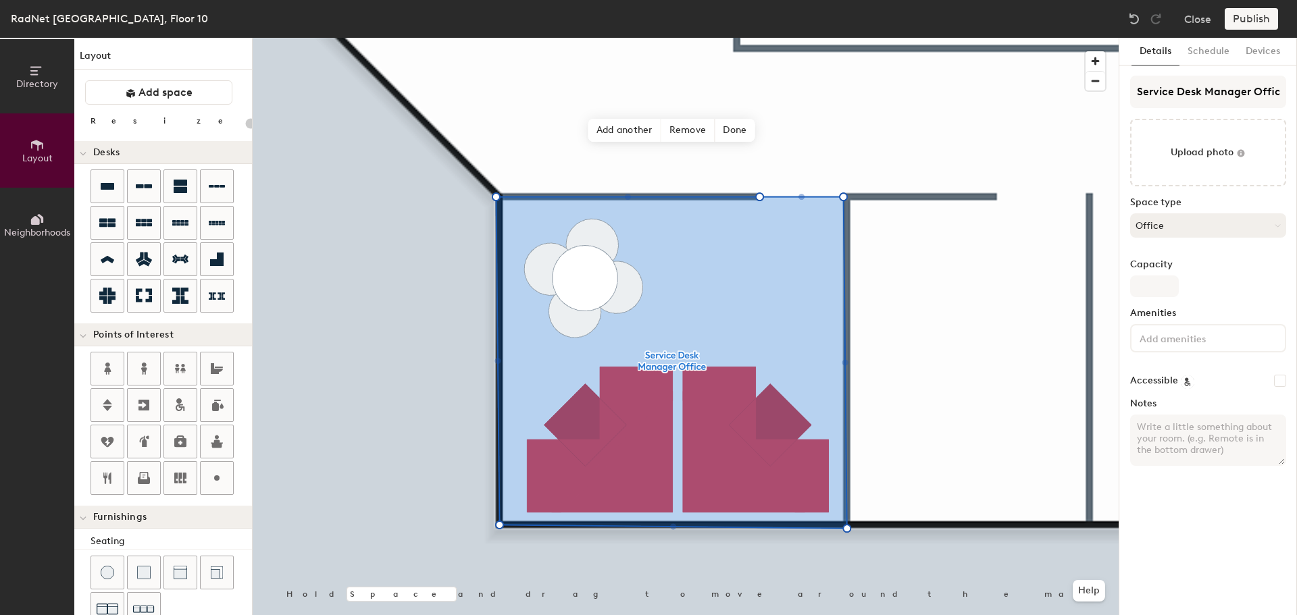
click at [1204, 220] on button "Office" at bounding box center [1208, 225] width 156 height 24
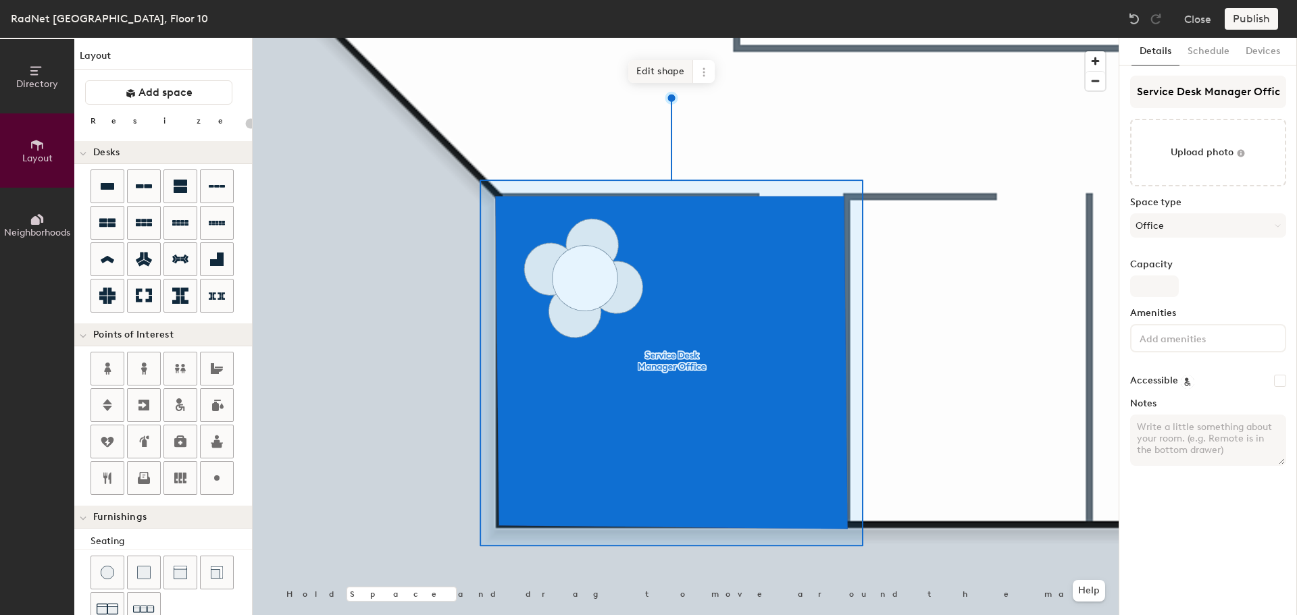
click at [669, 38] on div at bounding box center [686, 38] width 866 height 0
type input "20"
click at [1156, 279] on input "Capacity" at bounding box center [1154, 287] width 49 height 22
click at [1152, 279] on input "Capacity" at bounding box center [1154, 287] width 49 height 22
click at [1159, 286] on input "Capacity" at bounding box center [1154, 287] width 49 height 22
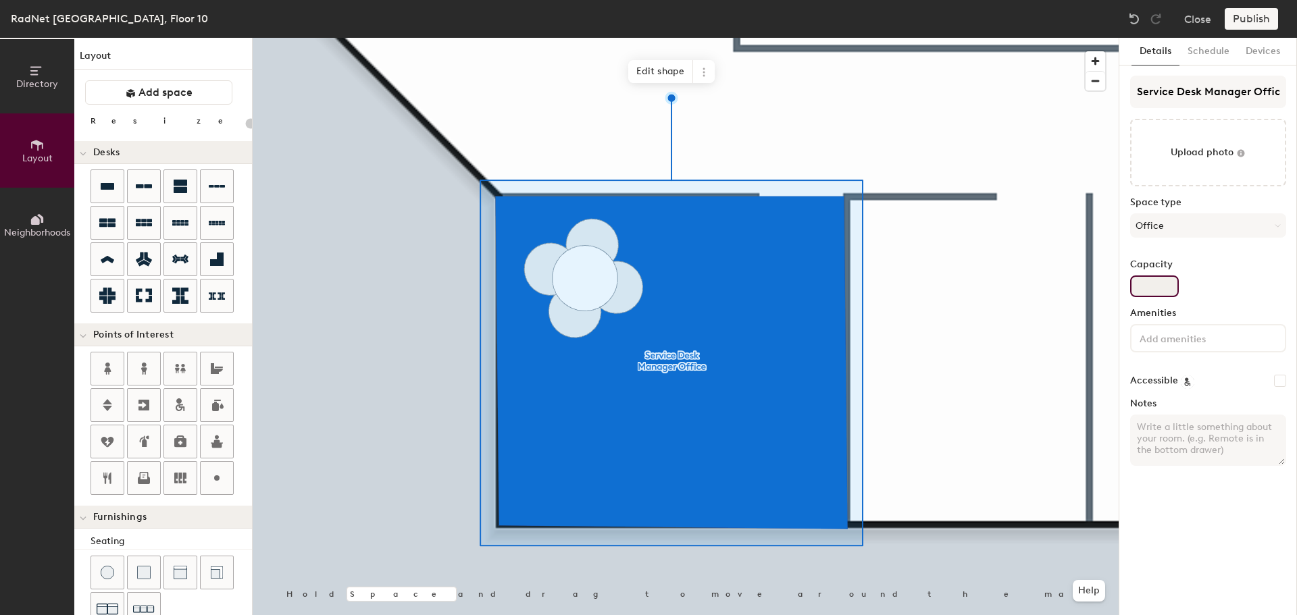
click at [1160, 286] on input "Capacity" at bounding box center [1154, 287] width 49 height 22
click at [1204, 150] on input "file" at bounding box center [1208, 153] width 156 height 68
click at [1168, 295] on input "Capacity" at bounding box center [1154, 287] width 49 height 22
type input "2"
type input "20"
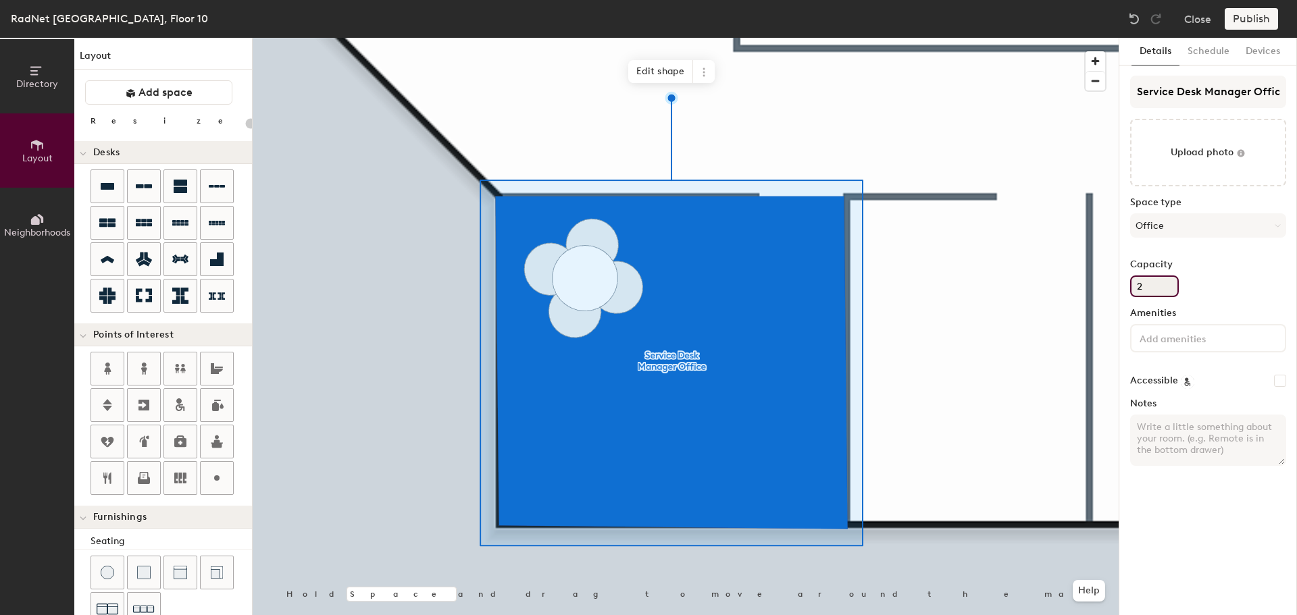
type input "22"
type input "20"
type input "2"
type input "20"
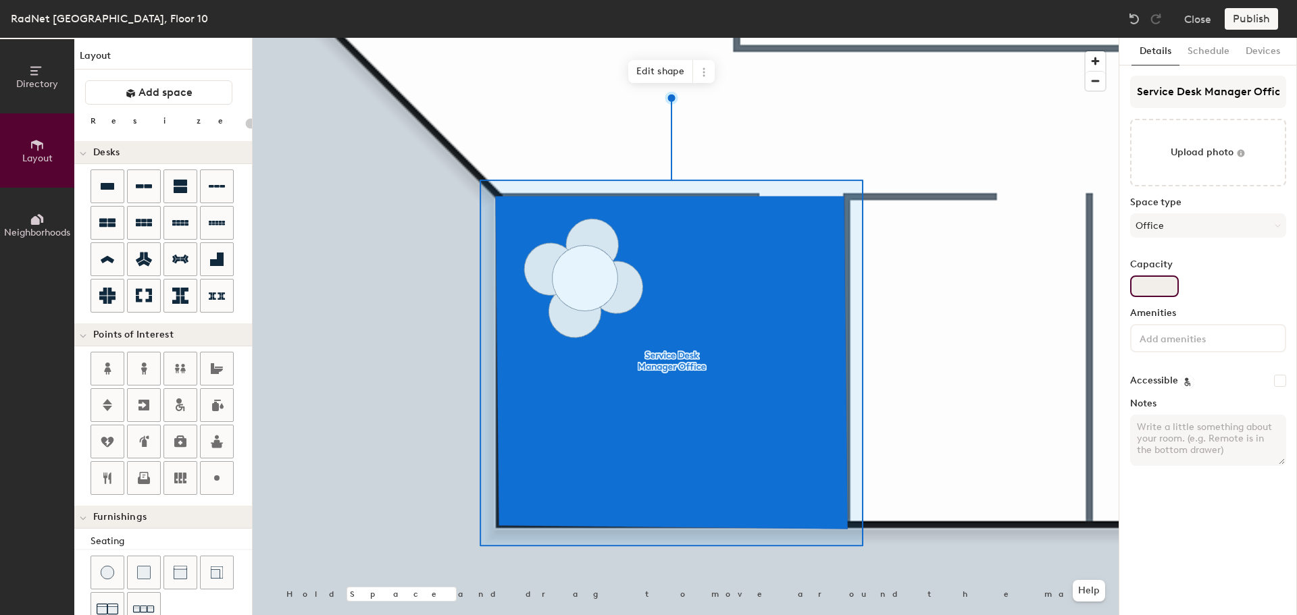
type input "2"
type input "20"
type input "2"
click at [1200, 371] on div "Service Desk Manager Office Upload photo Space type Office Capacity 2 Amenities…" at bounding box center [1208, 276] width 156 height 401
click at [1214, 53] on button "Schedule" at bounding box center [1208, 52] width 58 height 28
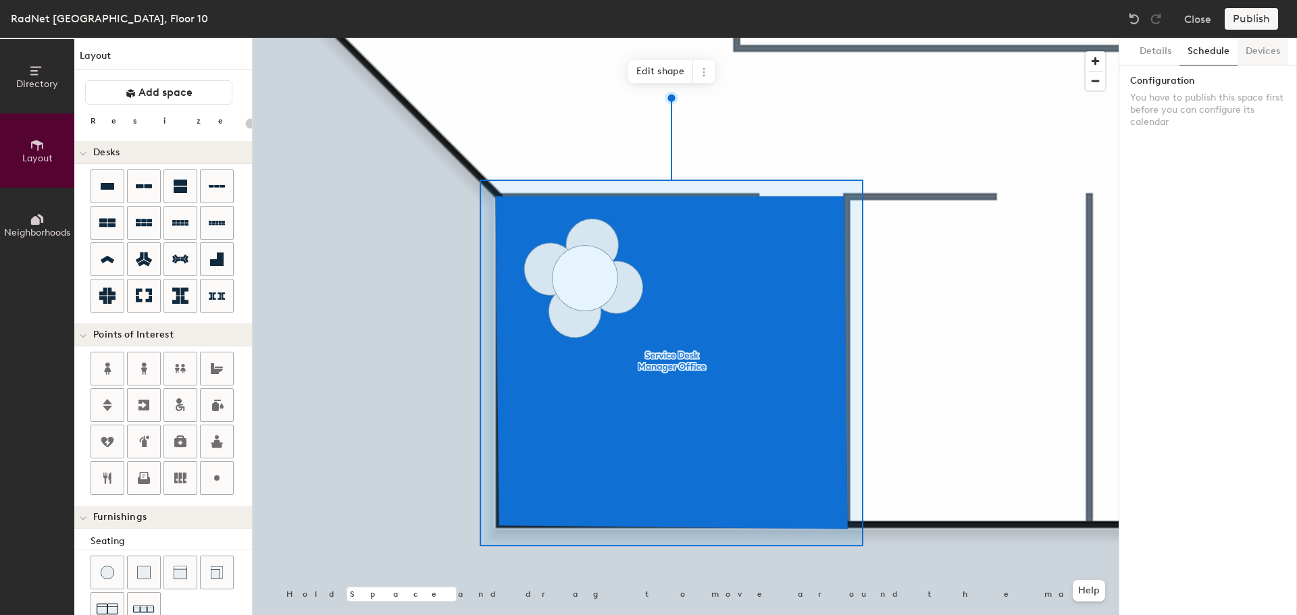
click at [1258, 52] on button "Devices" at bounding box center [1263, 52] width 51 height 28
click at [1145, 55] on button "Details" at bounding box center [1155, 52] width 48 height 28
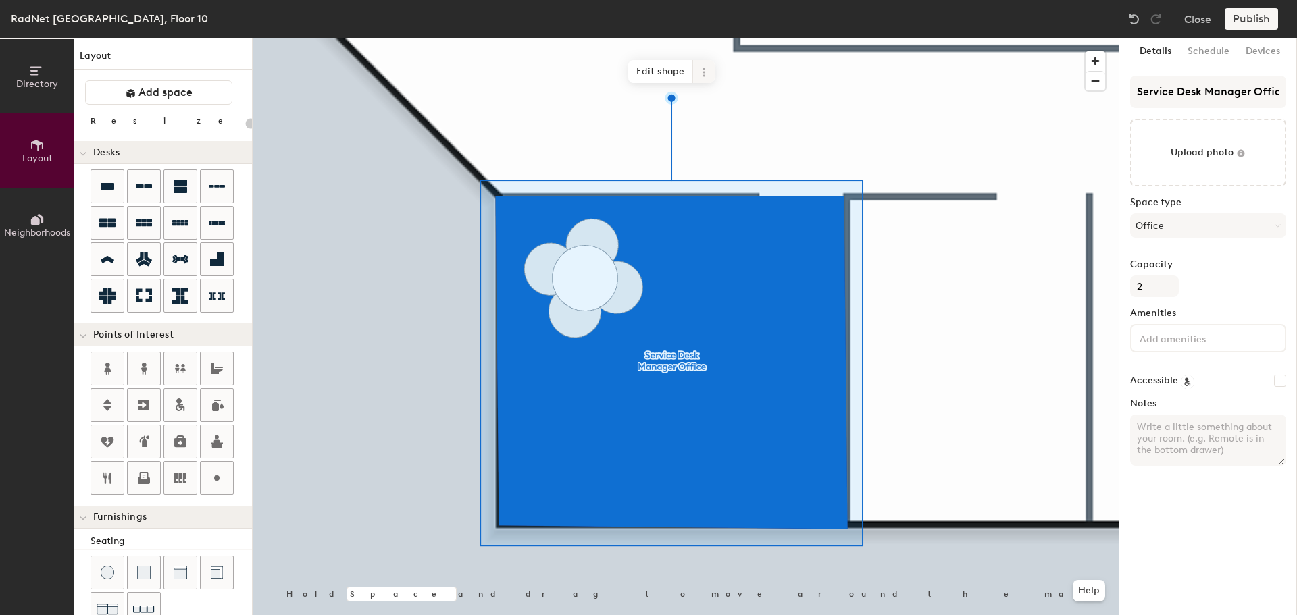
click at [701, 71] on icon at bounding box center [703, 72] width 11 height 11
click at [661, 70] on span "Edit shape" at bounding box center [660, 71] width 65 height 23
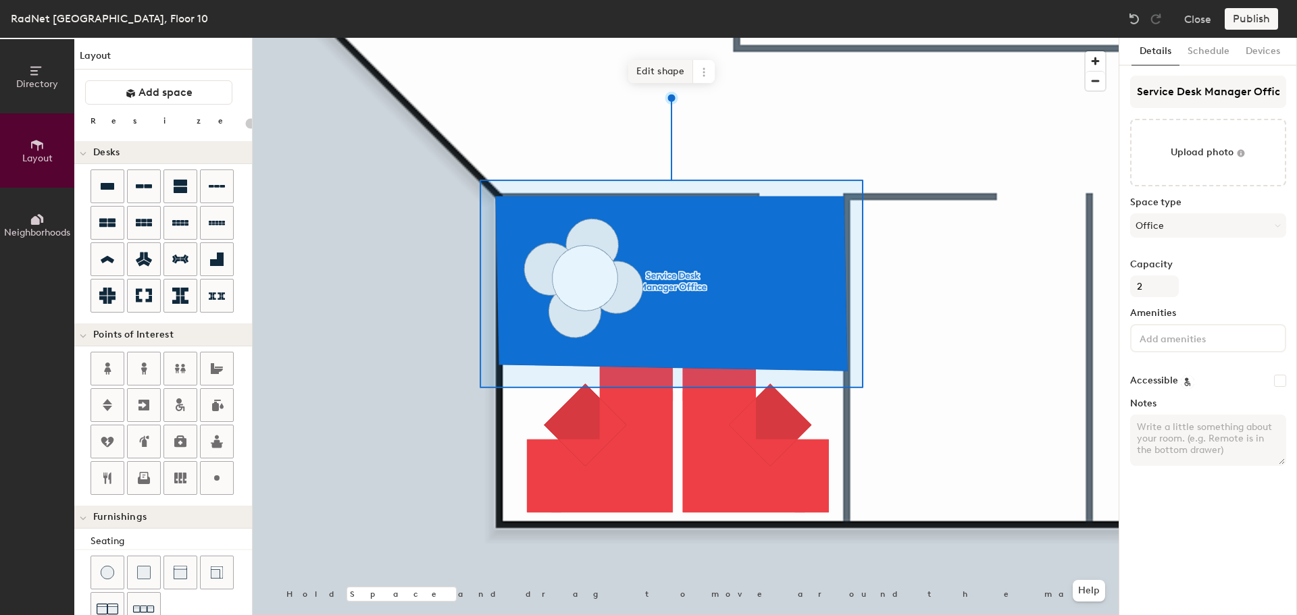
click at [662, 72] on span "Edit shape" at bounding box center [660, 71] width 65 height 23
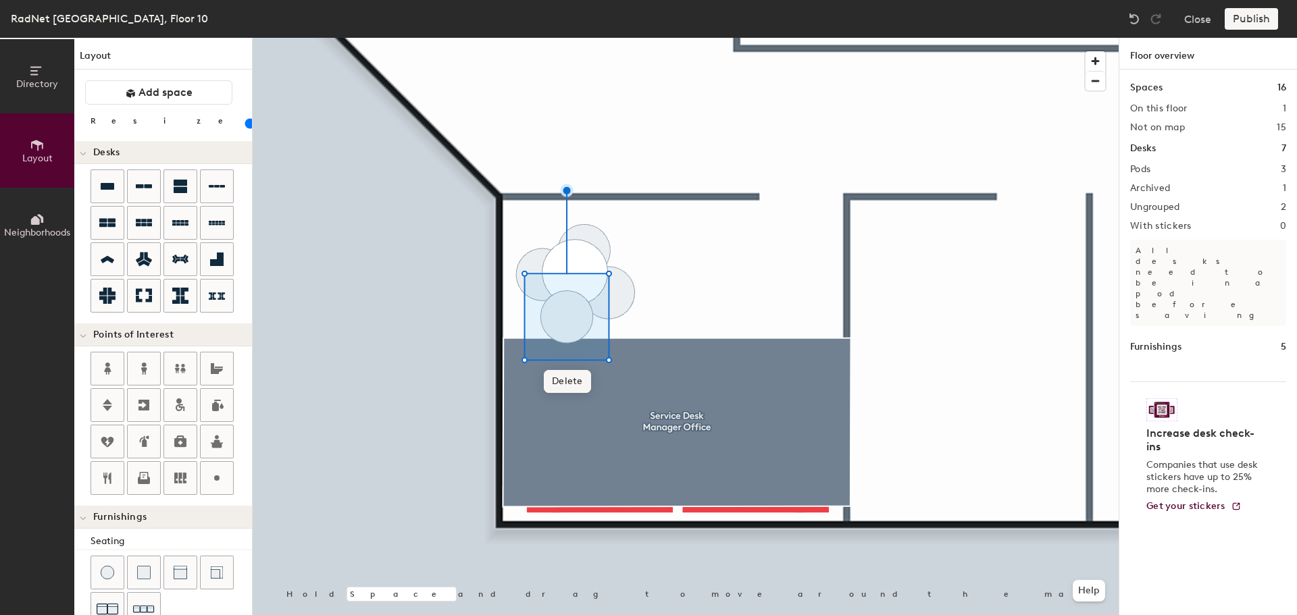
click at [565, 378] on span "Delete" at bounding box center [567, 381] width 47 height 23
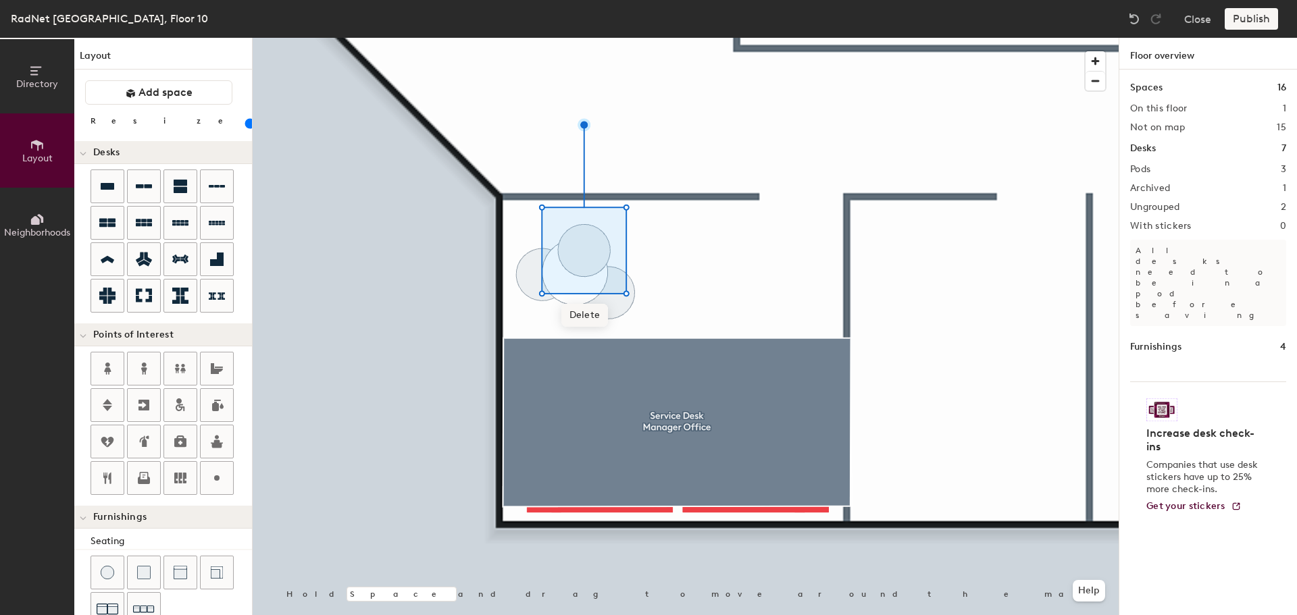
click at [588, 318] on span "Delete" at bounding box center [584, 315] width 47 height 23
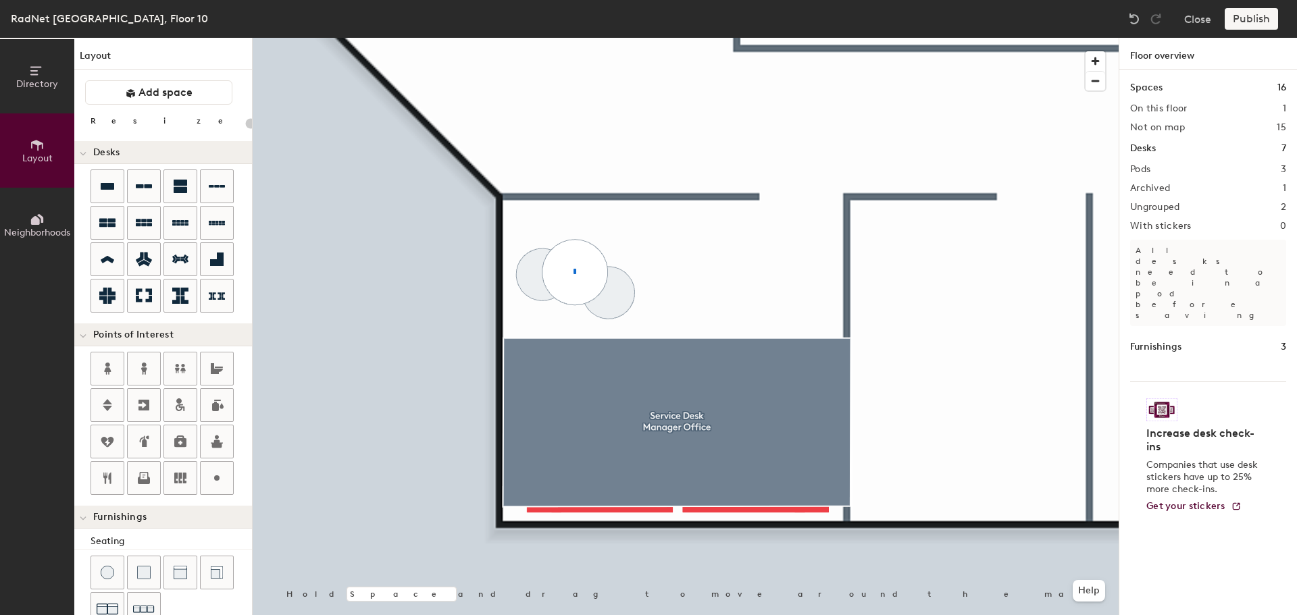
click at [574, 38] on div at bounding box center [686, 38] width 866 height 0
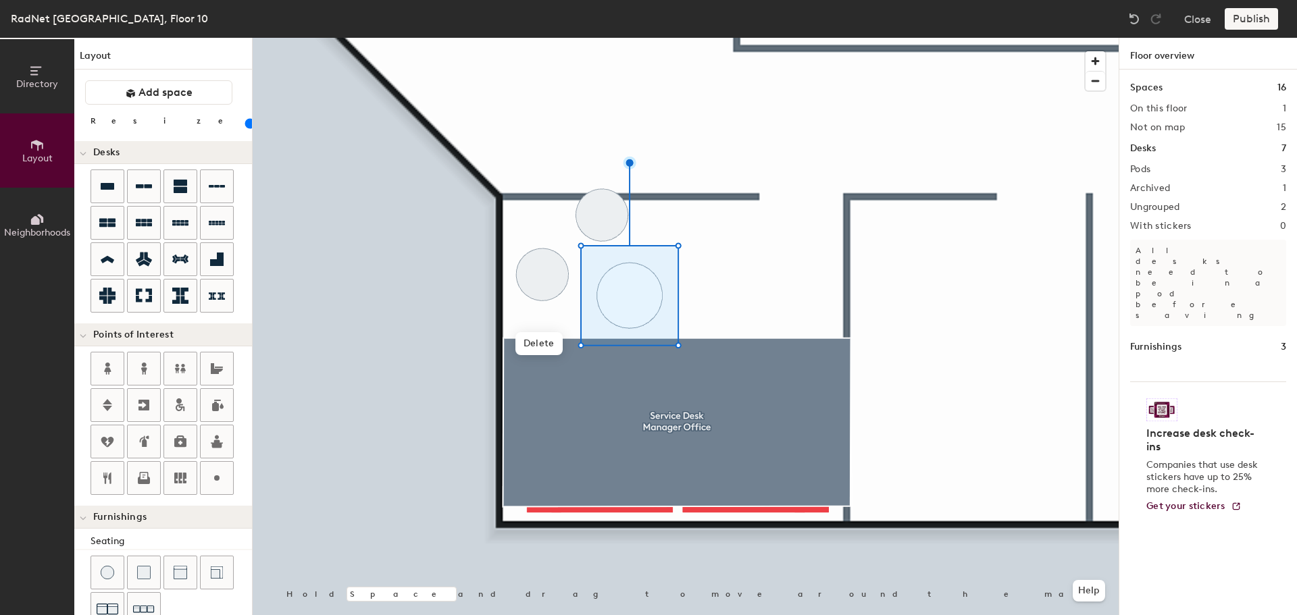
click at [594, 38] on div at bounding box center [686, 38] width 866 height 0
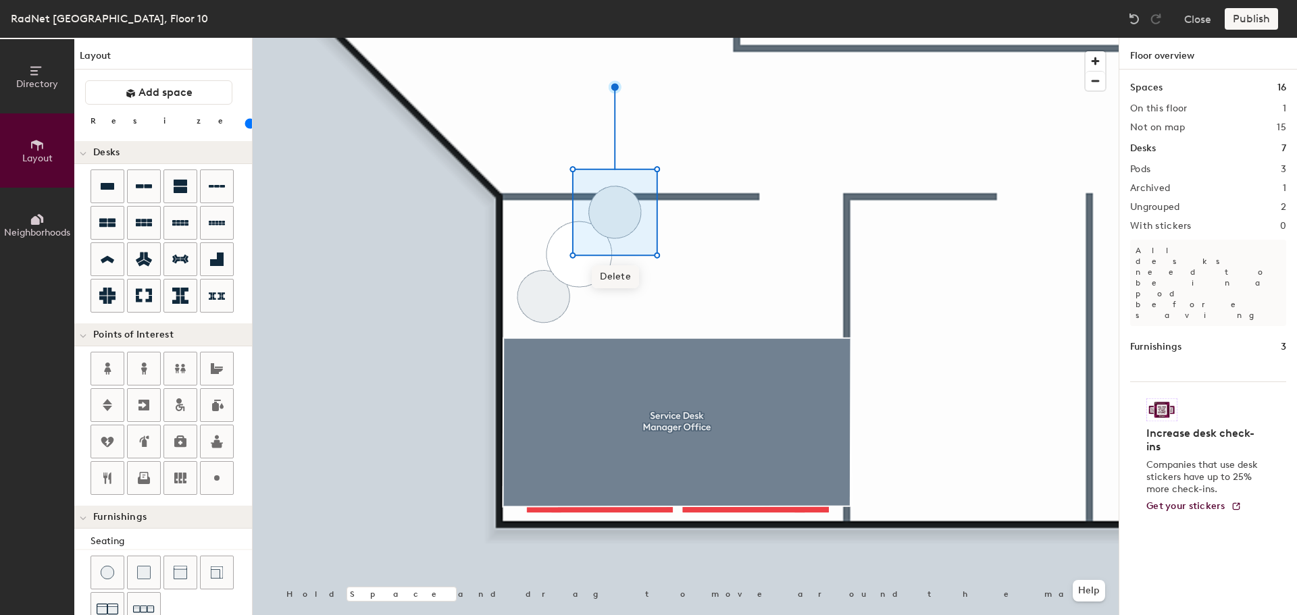
click at [623, 275] on span "Delete" at bounding box center [615, 276] width 47 height 23
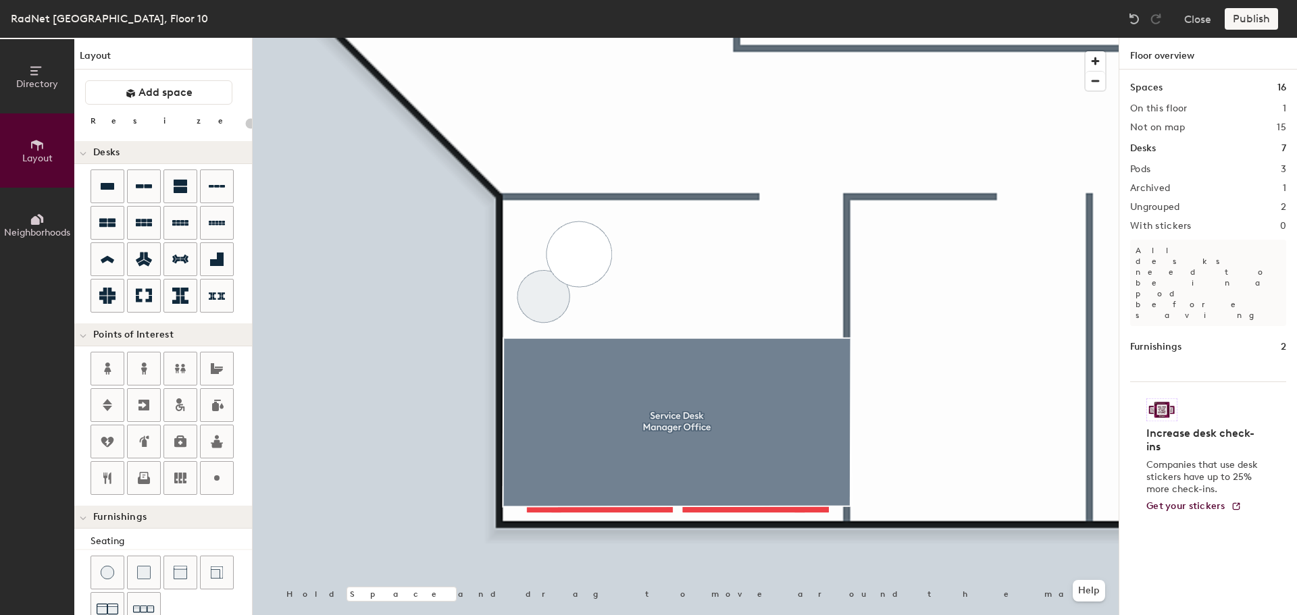
click at [549, 38] on div at bounding box center [686, 38] width 866 height 0
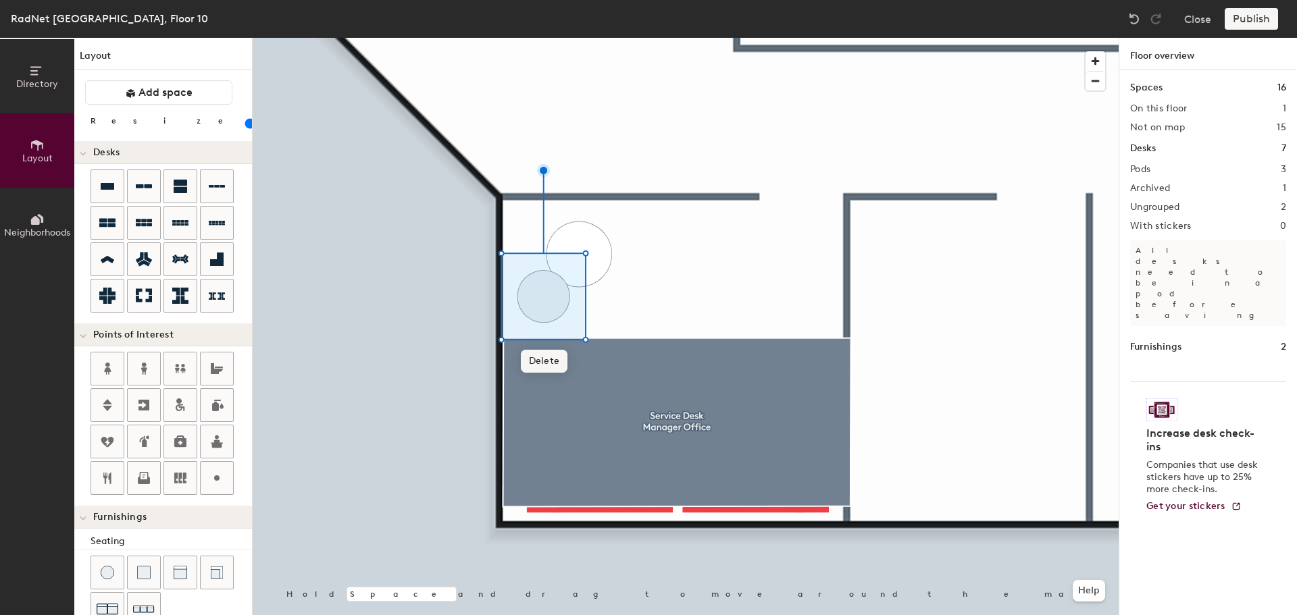
click at [550, 357] on span "Delete" at bounding box center [544, 361] width 47 height 23
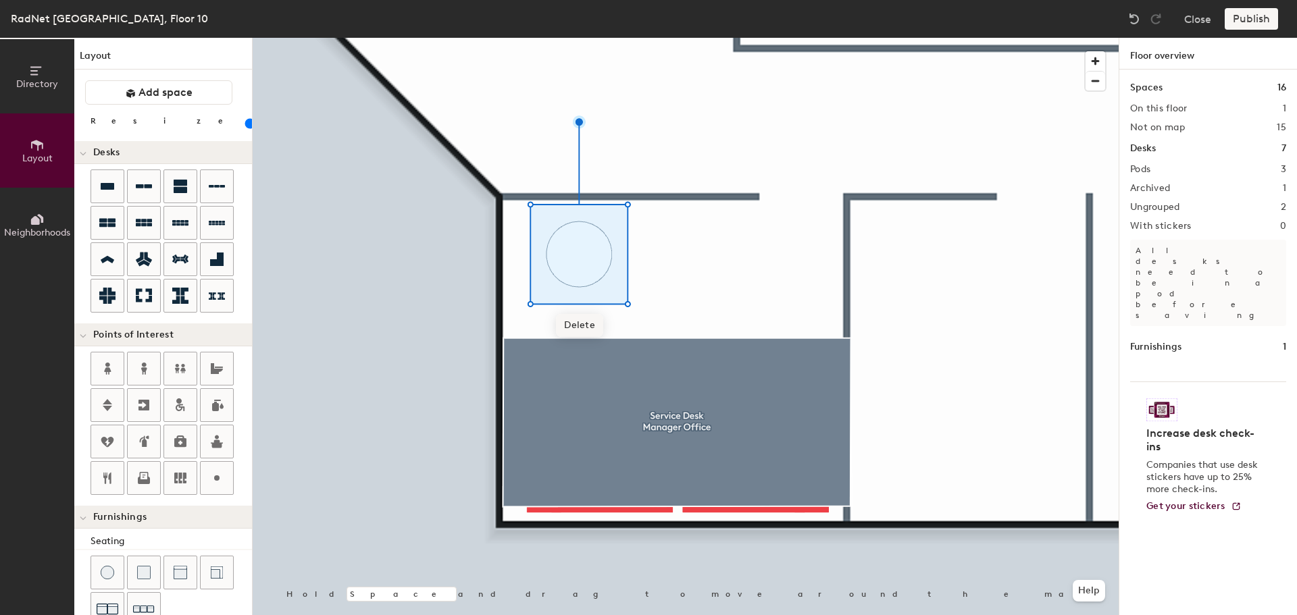
click at [583, 322] on span "Delete" at bounding box center [579, 325] width 47 height 23
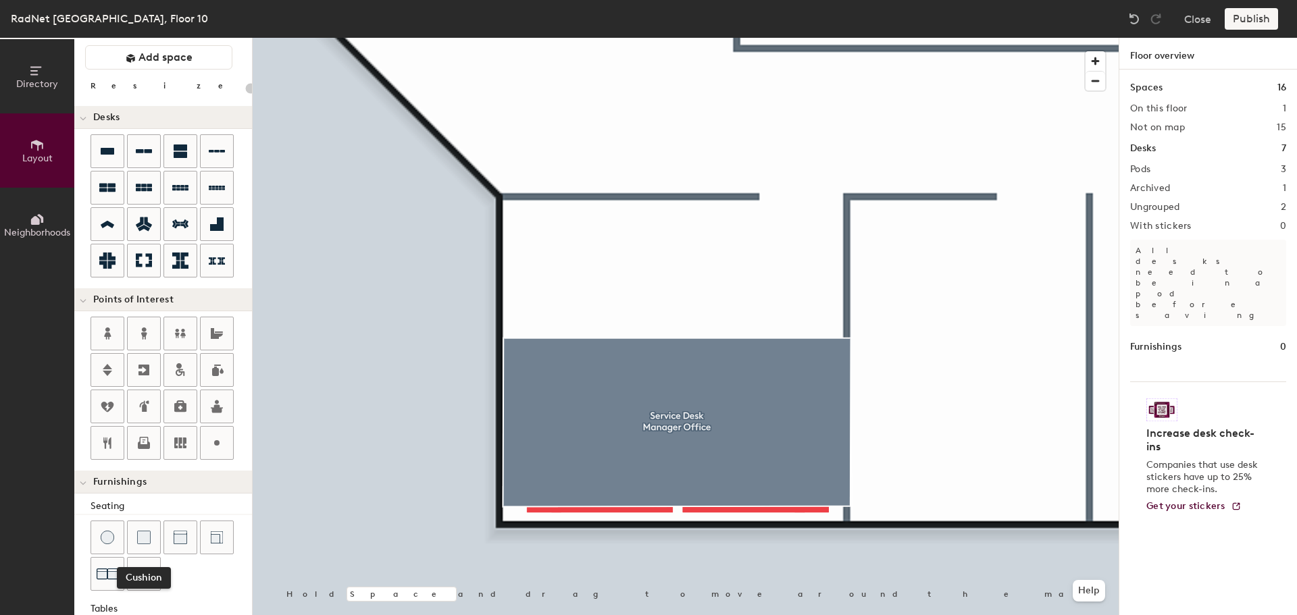
scroll to position [238, 0]
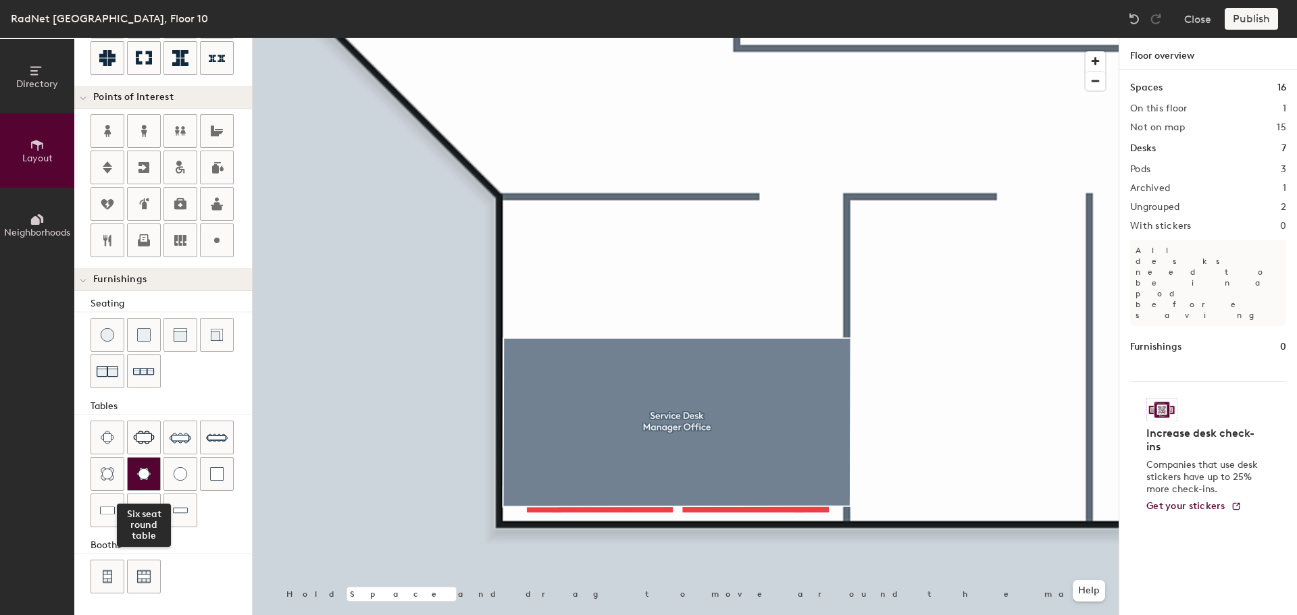
click at [141, 481] on div at bounding box center [144, 474] width 32 height 32
click at [122, 482] on div at bounding box center [107, 474] width 32 height 32
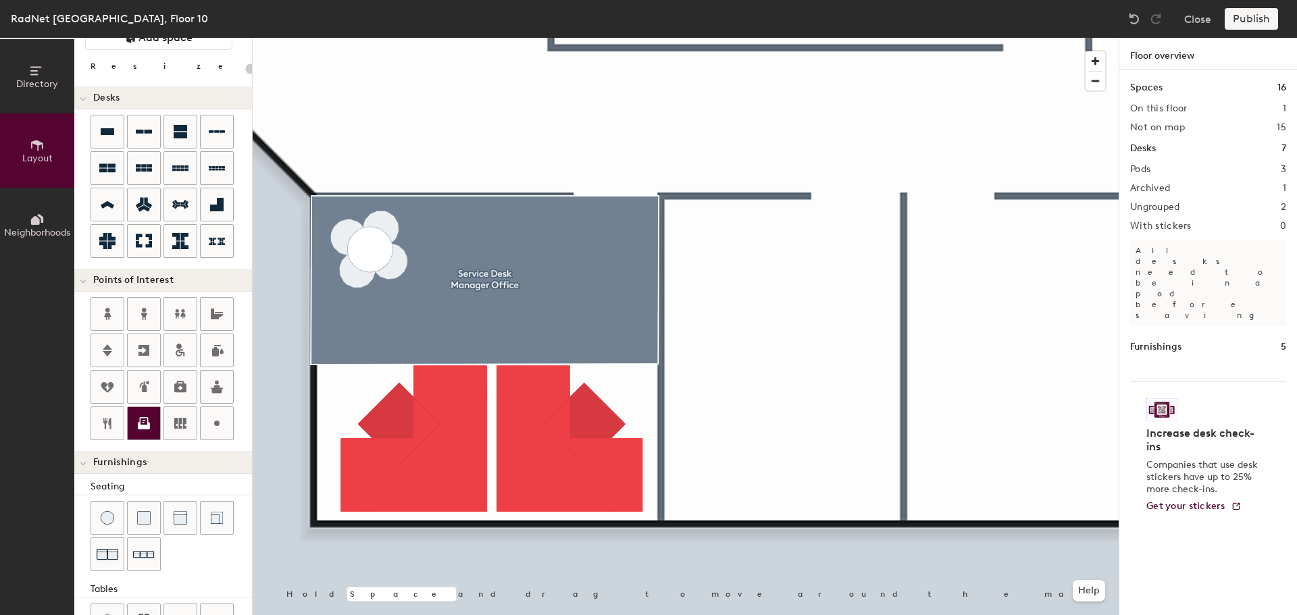
scroll to position [35, 0]
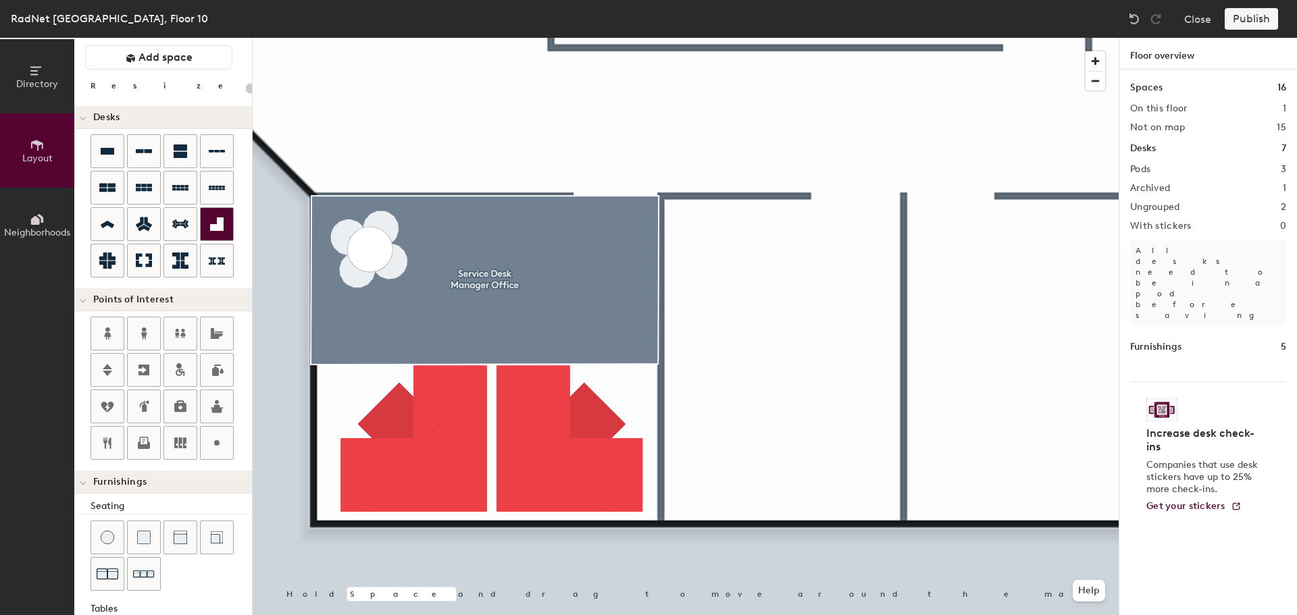
click at [212, 232] on div at bounding box center [217, 224] width 32 height 32
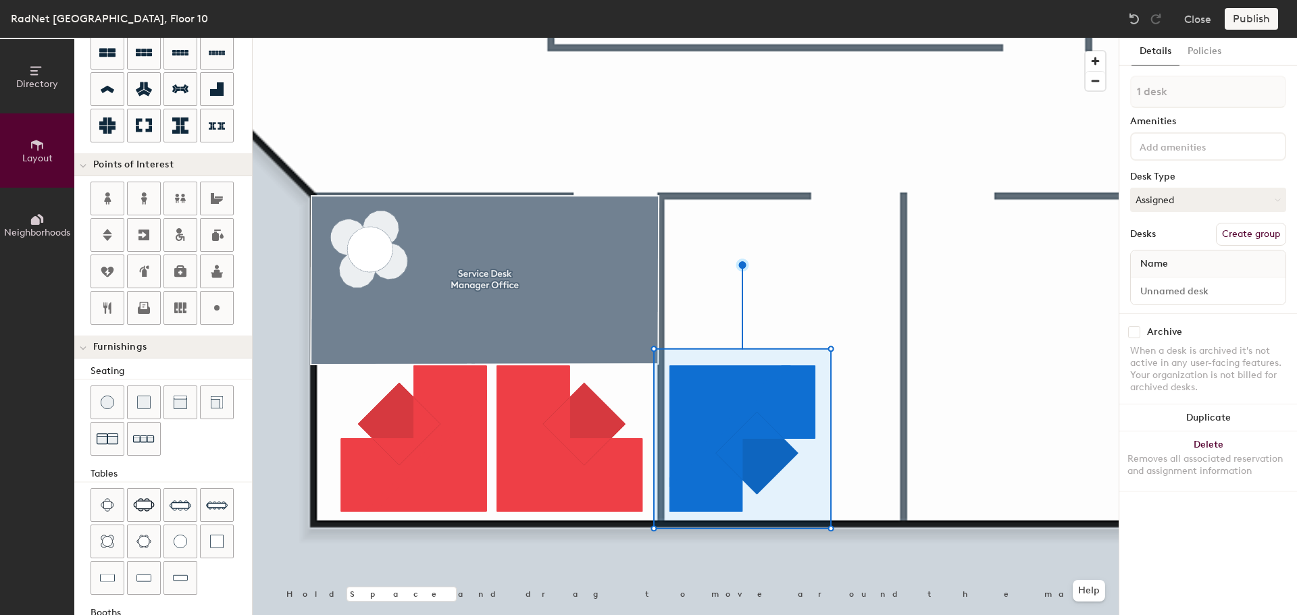
scroll to position [238, 0]
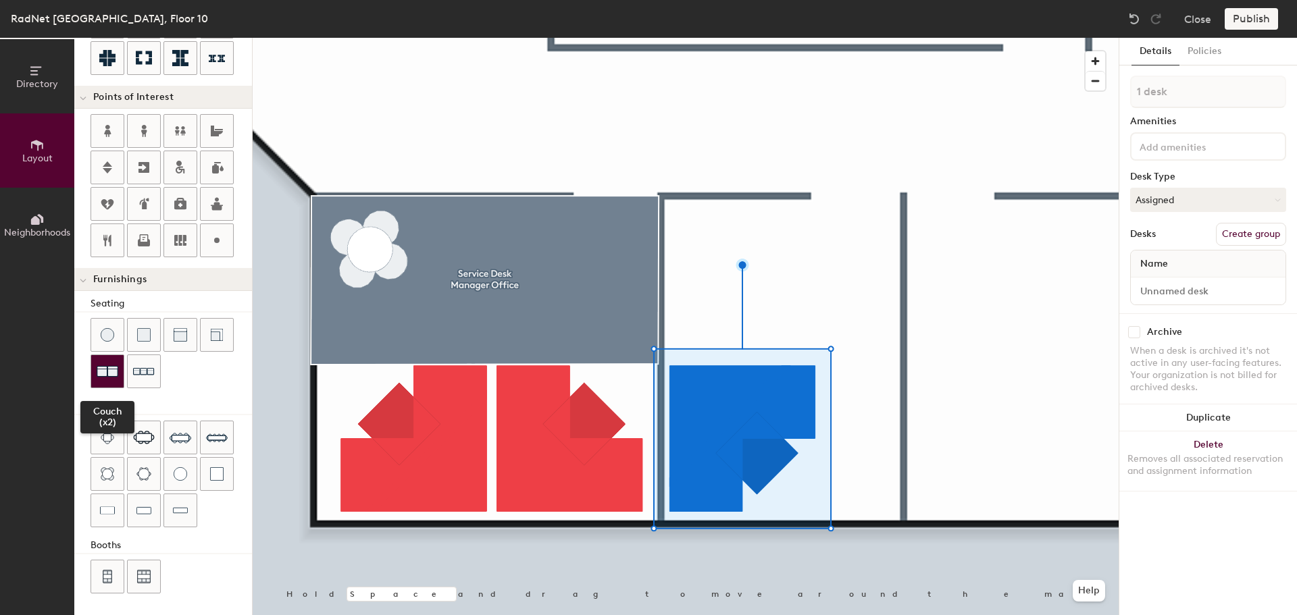
click at [118, 369] on div at bounding box center [107, 371] width 32 height 32
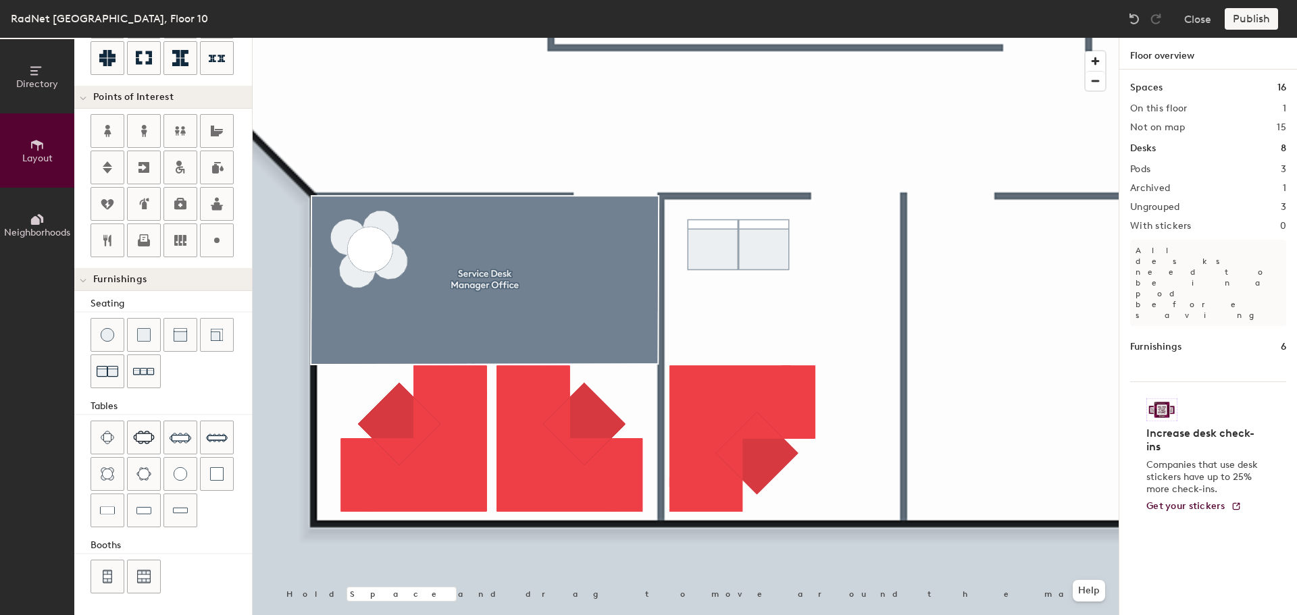
click at [833, 38] on div at bounding box center [686, 38] width 866 height 0
type input "160"
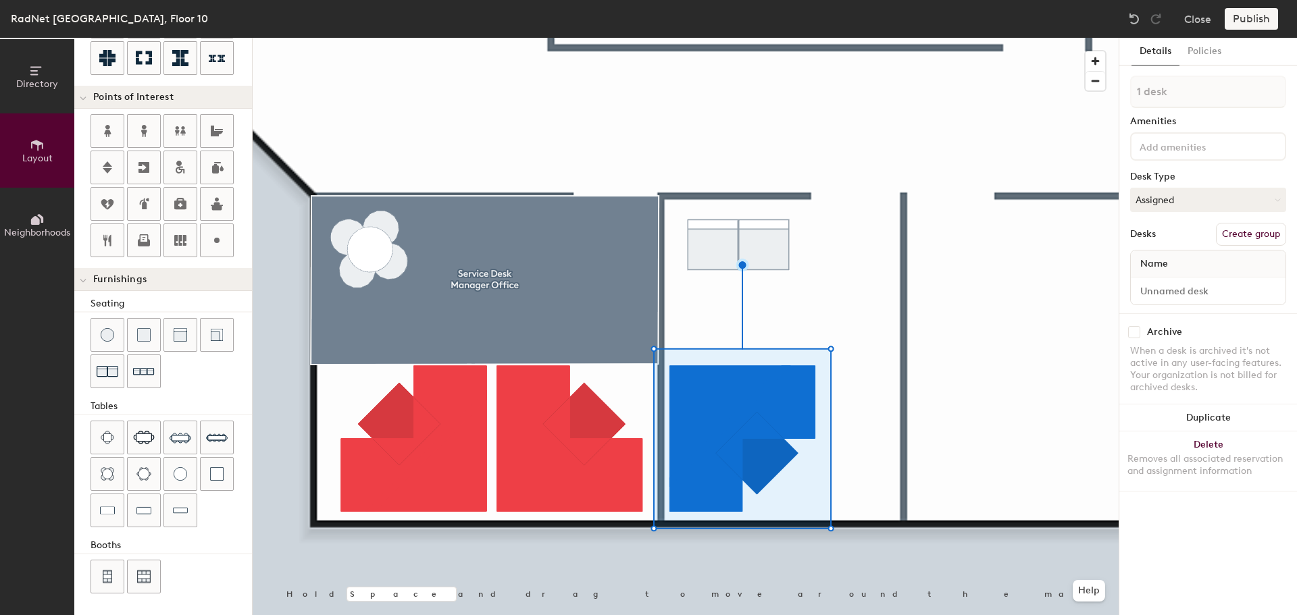
click at [1206, 151] on input at bounding box center [1198, 146] width 122 height 16
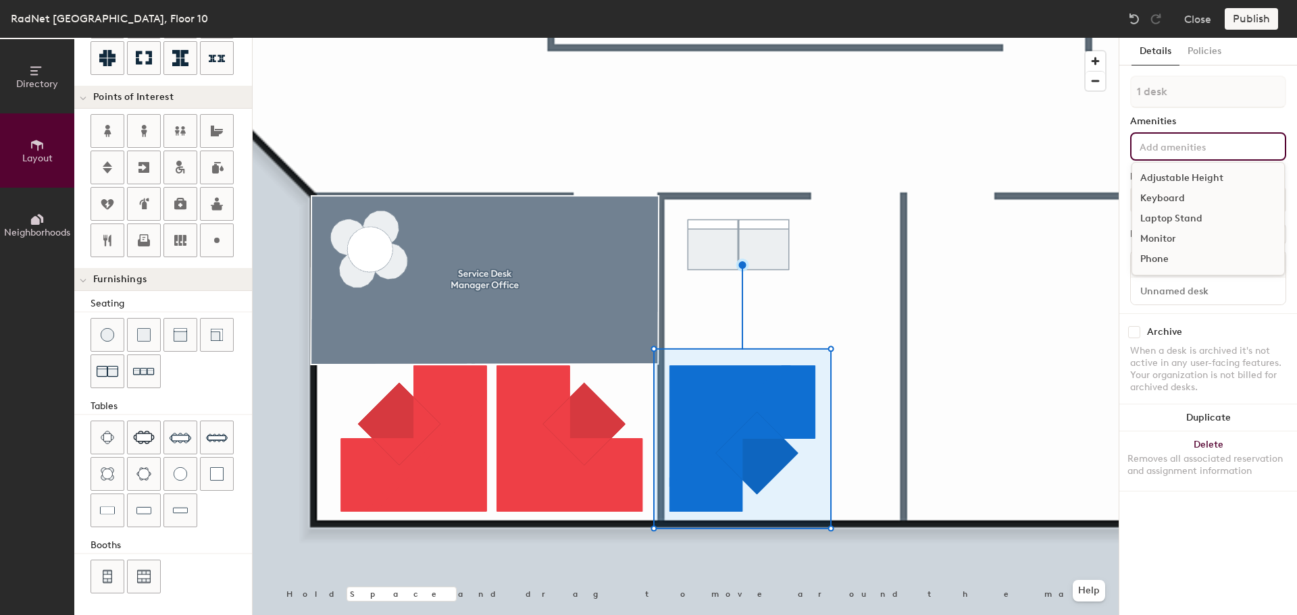
click at [1196, 321] on div "Archive When a desk is archived it's not active in any user-facing features. Yo…" at bounding box center [1208, 361] width 178 height 97
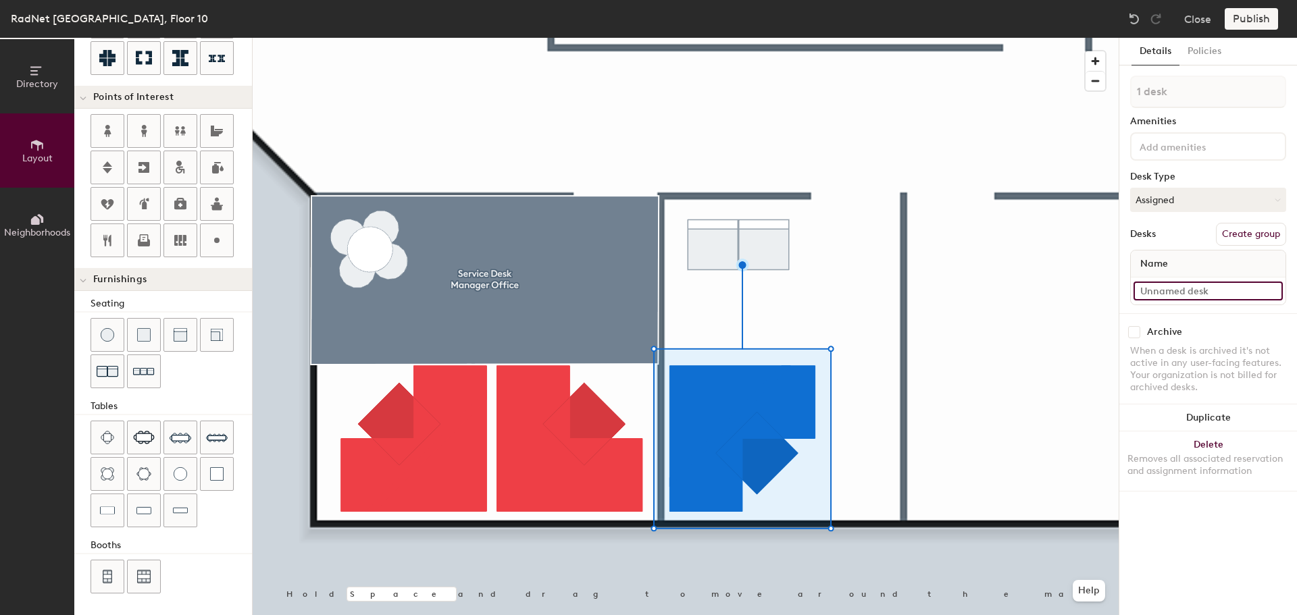
click at [1215, 288] on input at bounding box center [1207, 291] width 149 height 19
click at [1106, 290] on div "Directory Layout Neighborhoods Layout Add space Resize Desks Points of Interest…" at bounding box center [648, 327] width 1297 height 578
click at [1220, 288] on input at bounding box center [1207, 291] width 149 height 19
click at [1221, 290] on input at bounding box center [1207, 291] width 149 height 19
click at [1181, 289] on input at bounding box center [1207, 291] width 149 height 19
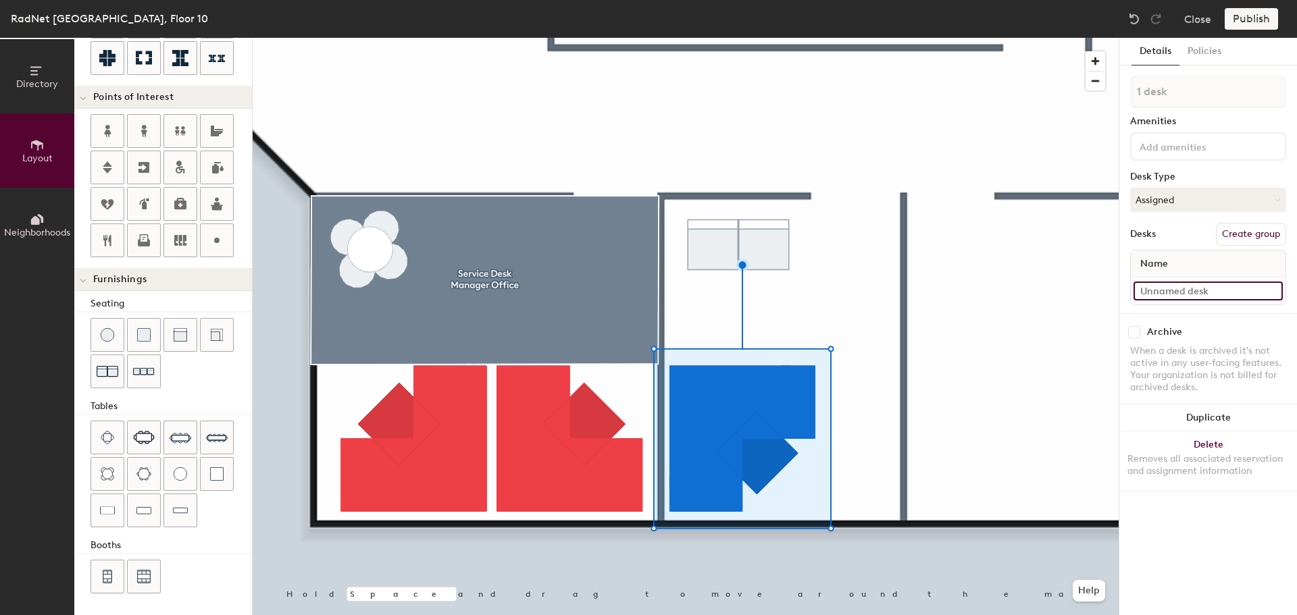
drag, startPoint x: 1224, startPoint y: 292, endPoint x: 1119, endPoint y: 286, distance: 104.8
click at [1119, 286] on div "Details Policies 1 desk Amenities Desk Type Assigned Desks Create group Name Ar…" at bounding box center [1208, 327] width 178 height 578
type input "D"
paste input "IS Systems Engineer"
type input "IS Systems Engineer"
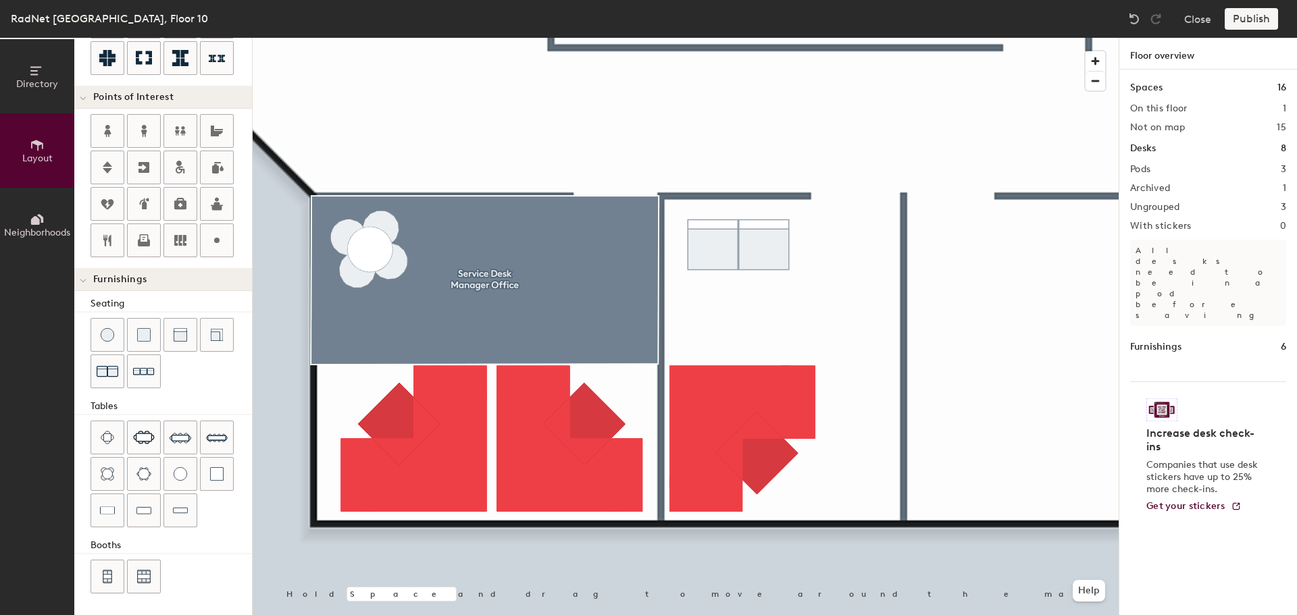
type input "20"
click at [38, 70] on icon at bounding box center [37, 70] width 15 height 15
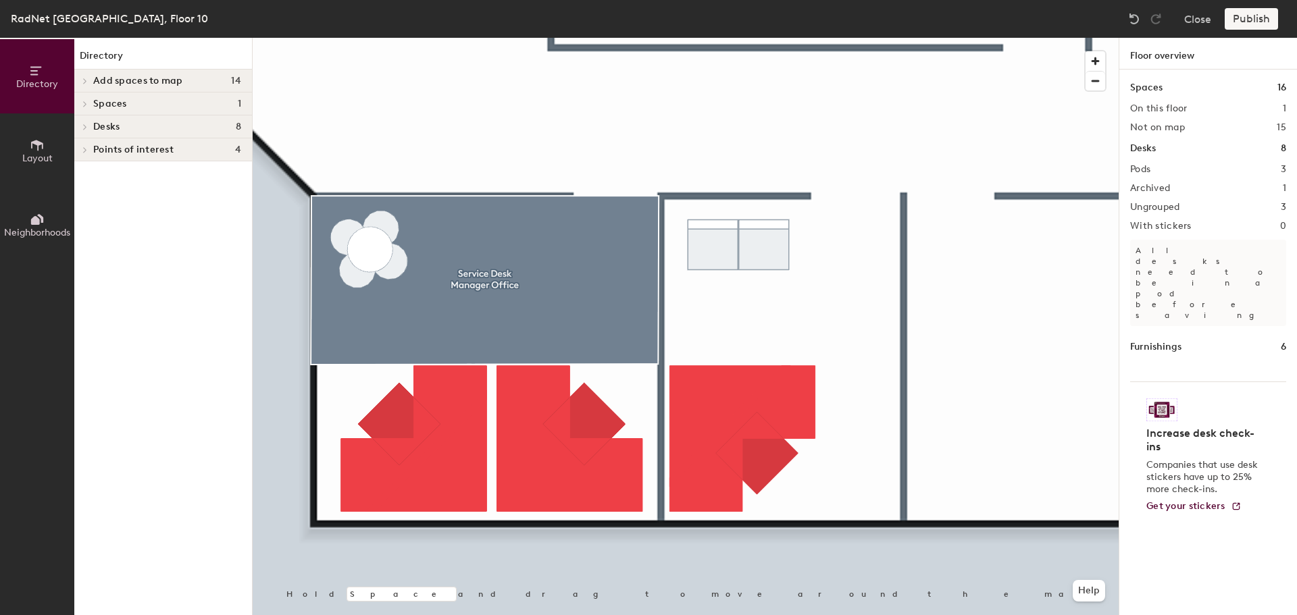
scroll to position [0, 0]
click at [33, 150] on icon at bounding box center [37, 145] width 15 height 15
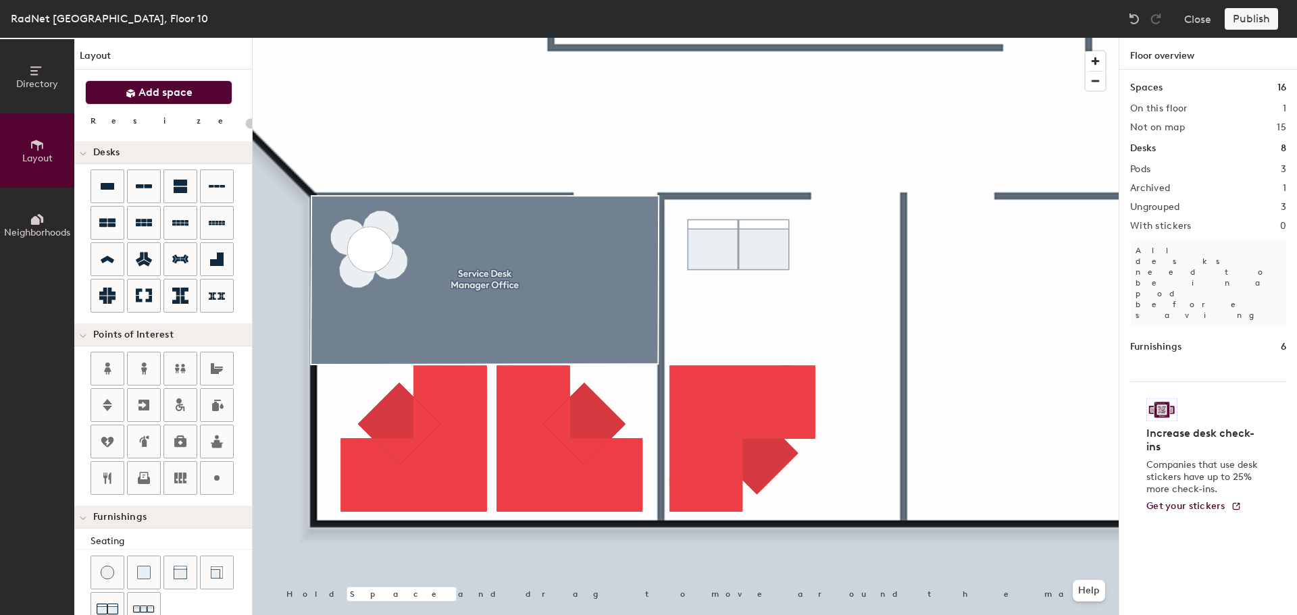
click at [165, 95] on span "Add space" at bounding box center [165, 93] width 54 height 14
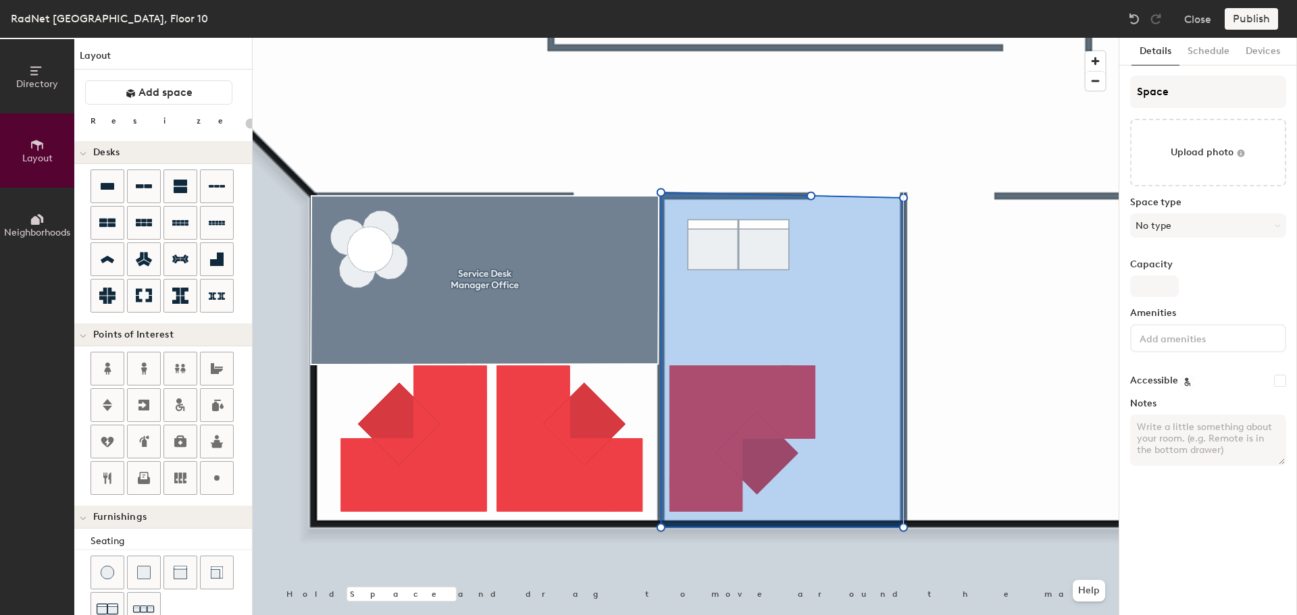
type input "20"
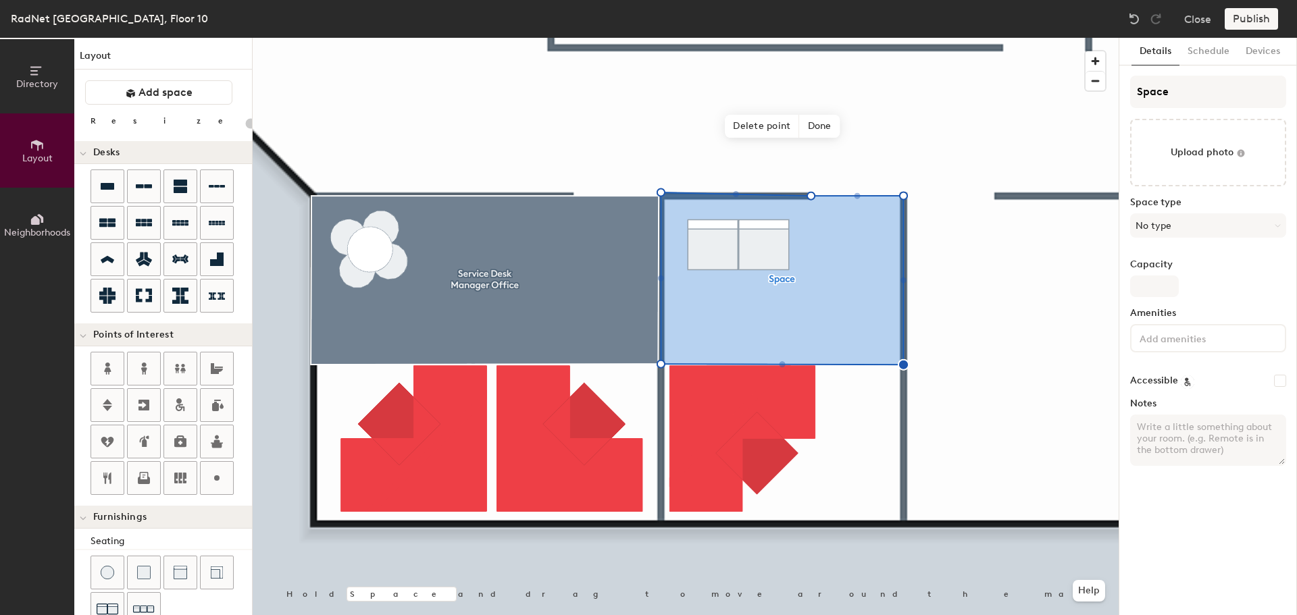
type input "20"
click at [1159, 279] on input "Capacity" at bounding box center [1154, 287] width 49 height 22
type input "1"
type input "20"
type input "1"
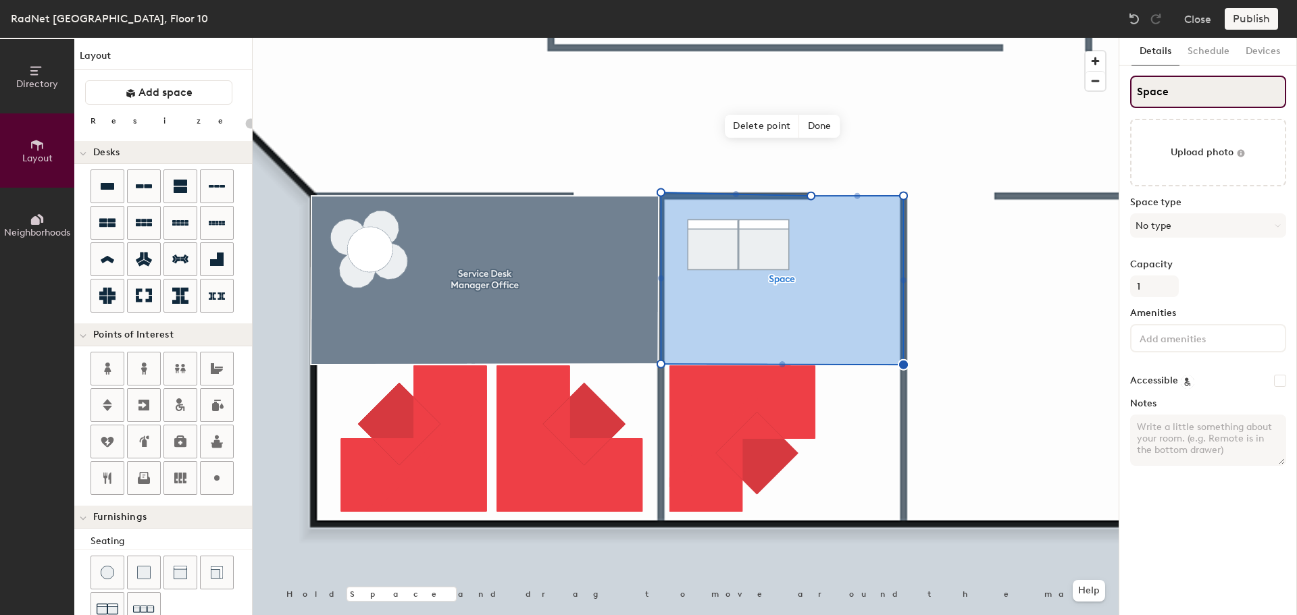
click at [1050, 95] on div "Directory Layout Neighborhoods Layout Add space Resize Desks Points of Interest…" at bounding box center [648, 327] width 1297 height 578
paste input "IS Systems Engineer"
type input "IS Systems Engineer"
type input "20"
type input "IS Systems Engineer"
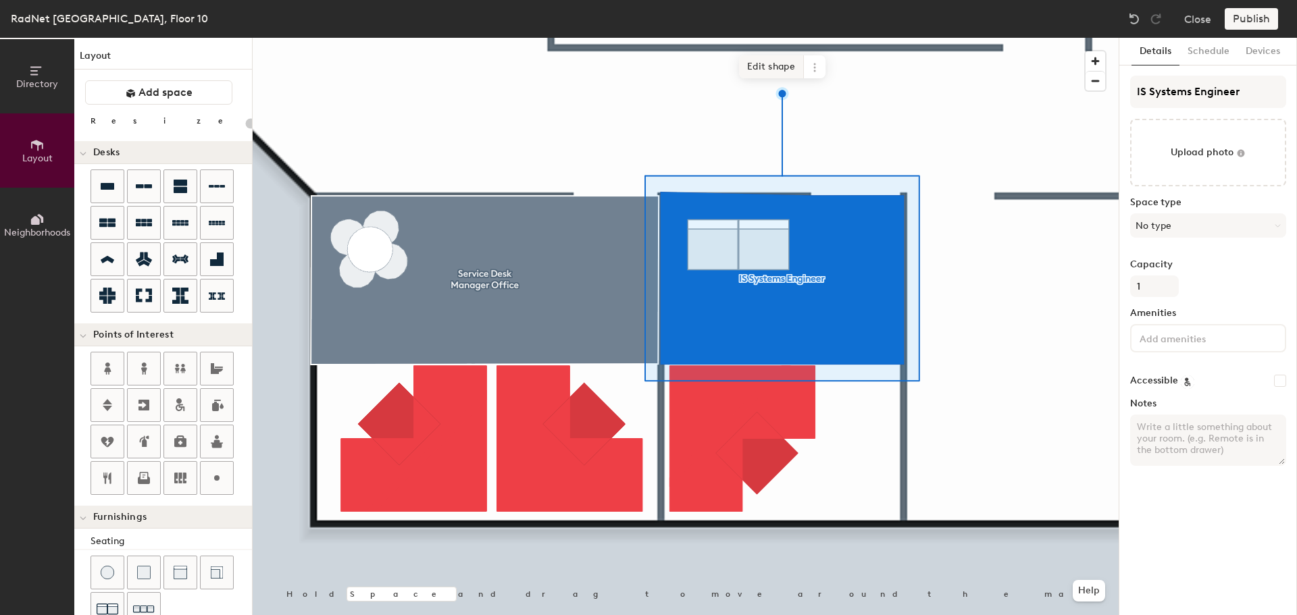
click at [767, 64] on span "Edit shape" at bounding box center [771, 66] width 65 height 23
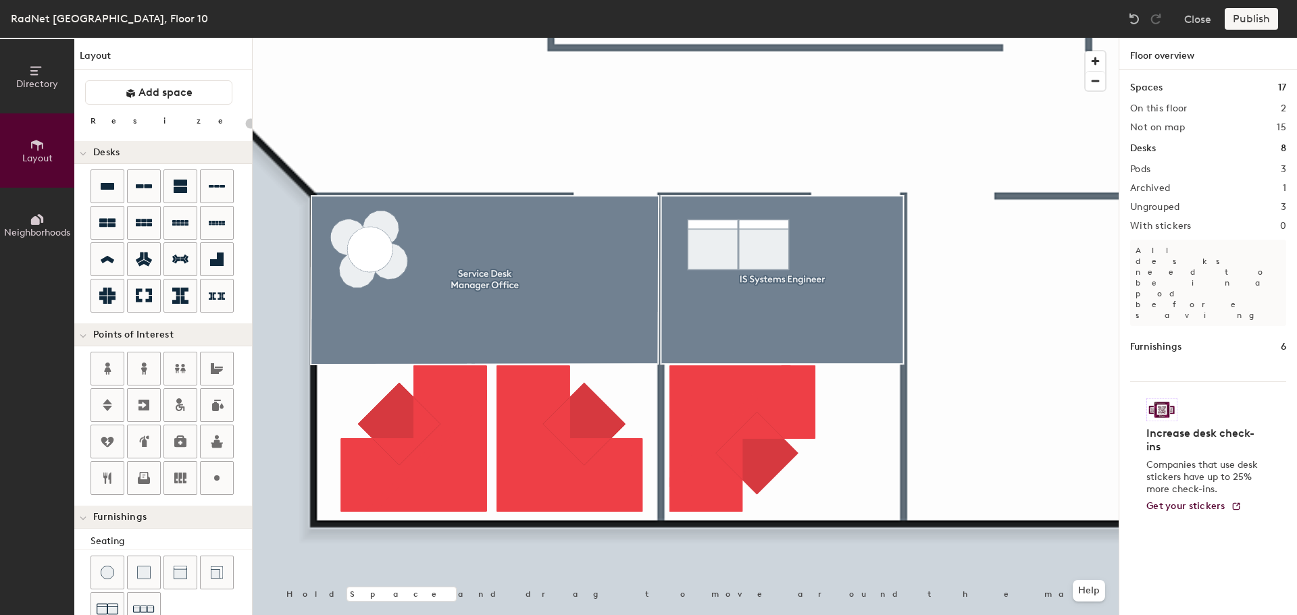
click at [1252, 22] on div "Publish" at bounding box center [1255, 19] width 61 height 22
click at [1251, 16] on div "Publish" at bounding box center [1255, 19] width 61 height 22
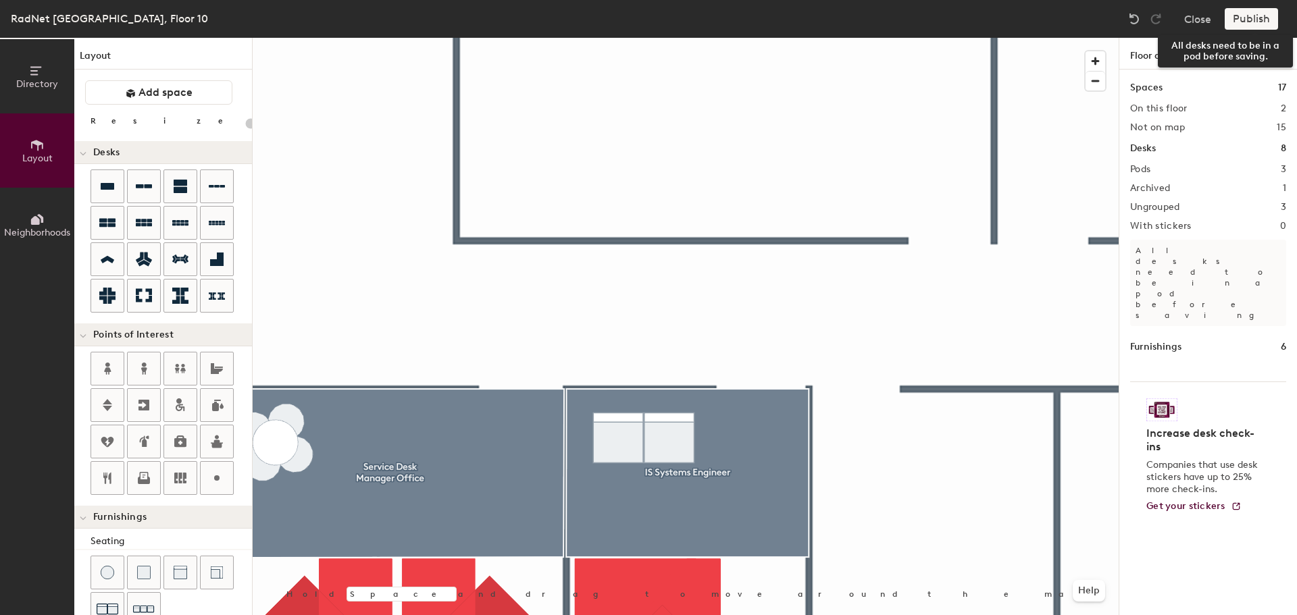
click at [1250, 13] on div "Publish" at bounding box center [1255, 19] width 61 height 22
click at [105, 58] on h1 "Layout" at bounding box center [163, 59] width 178 height 21
click at [955, 38] on div at bounding box center [686, 38] width 866 height 0
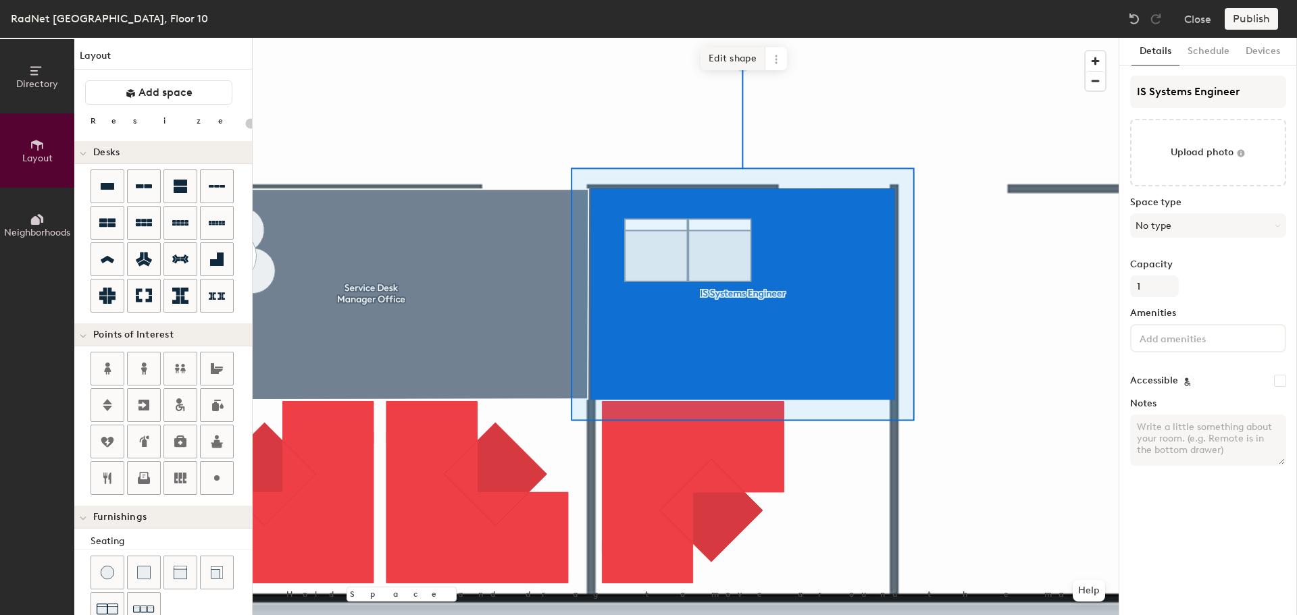
click at [730, 63] on span "Edit shape" at bounding box center [732, 58] width 65 height 23
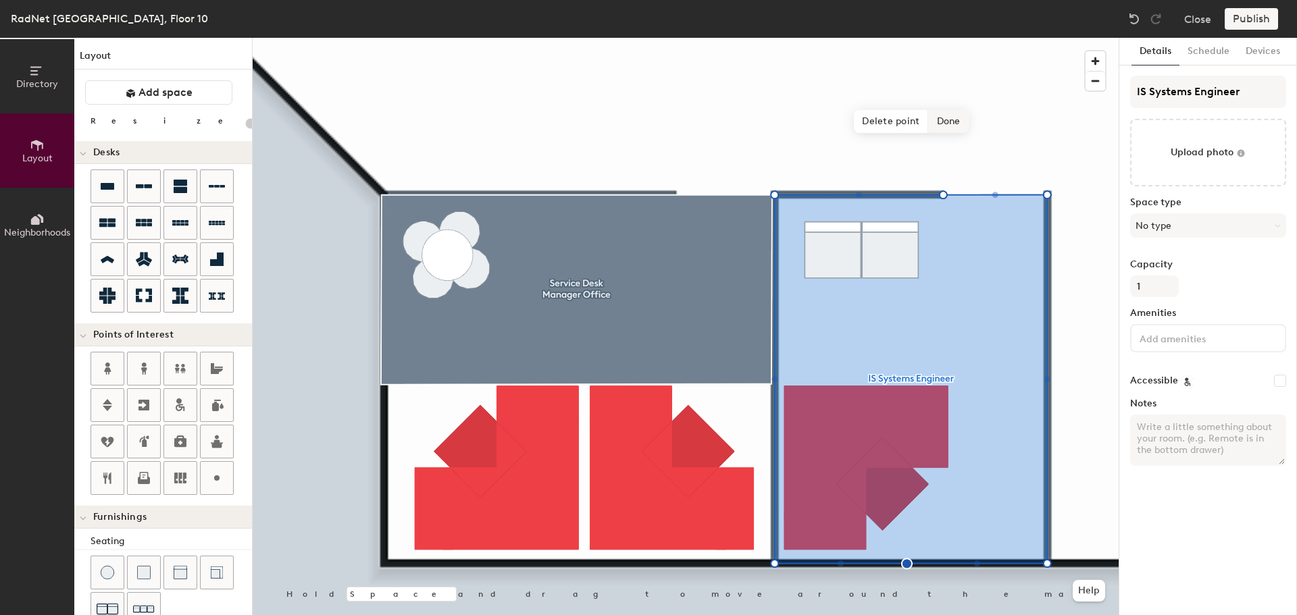
click at [964, 123] on span "Done" at bounding box center [949, 121] width 40 height 23
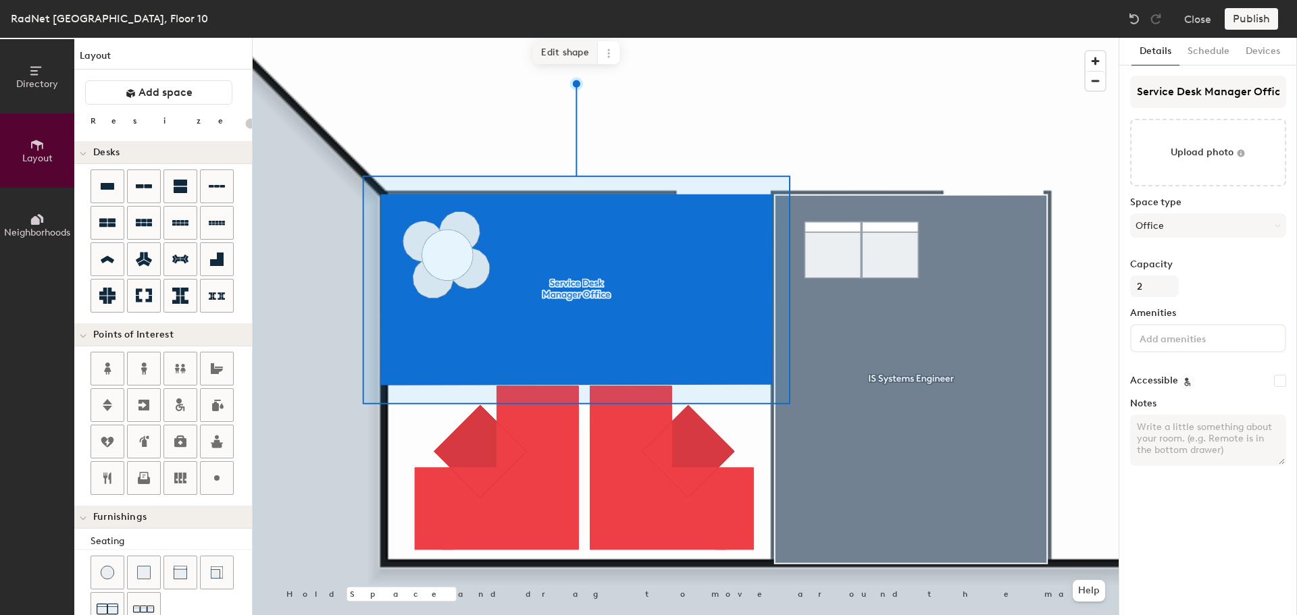
click at [581, 55] on span "Edit shape" at bounding box center [565, 52] width 65 height 23
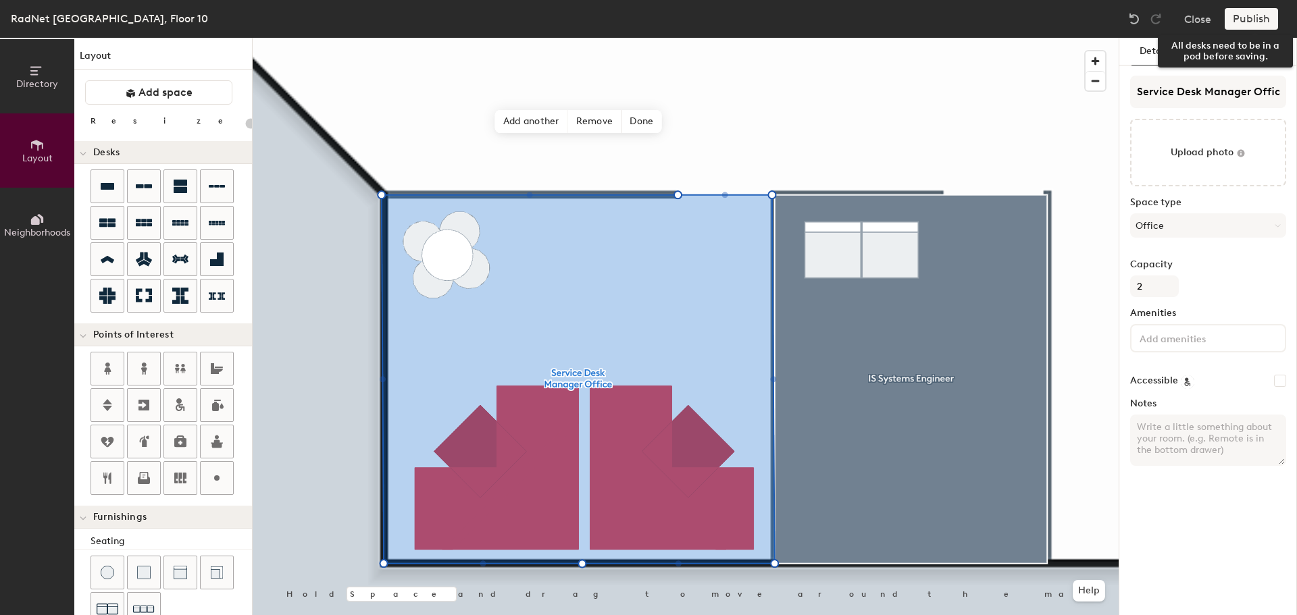
click at [1247, 18] on div "Publish" at bounding box center [1255, 19] width 61 height 22
click at [648, 122] on span "Done" at bounding box center [641, 121] width 40 height 23
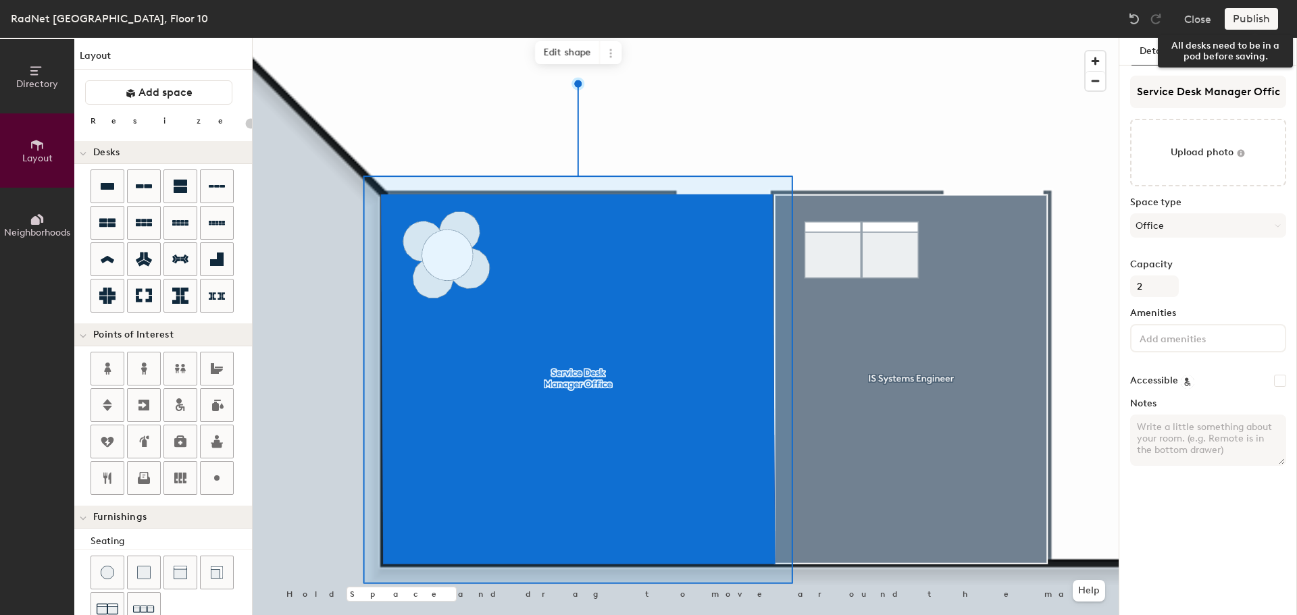
click at [1258, 20] on div "Publish" at bounding box center [1255, 19] width 61 height 22
click at [615, 48] on icon at bounding box center [610, 53] width 11 height 11
click at [573, 56] on span "Edit shape" at bounding box center [567, 52] width 65 height 23
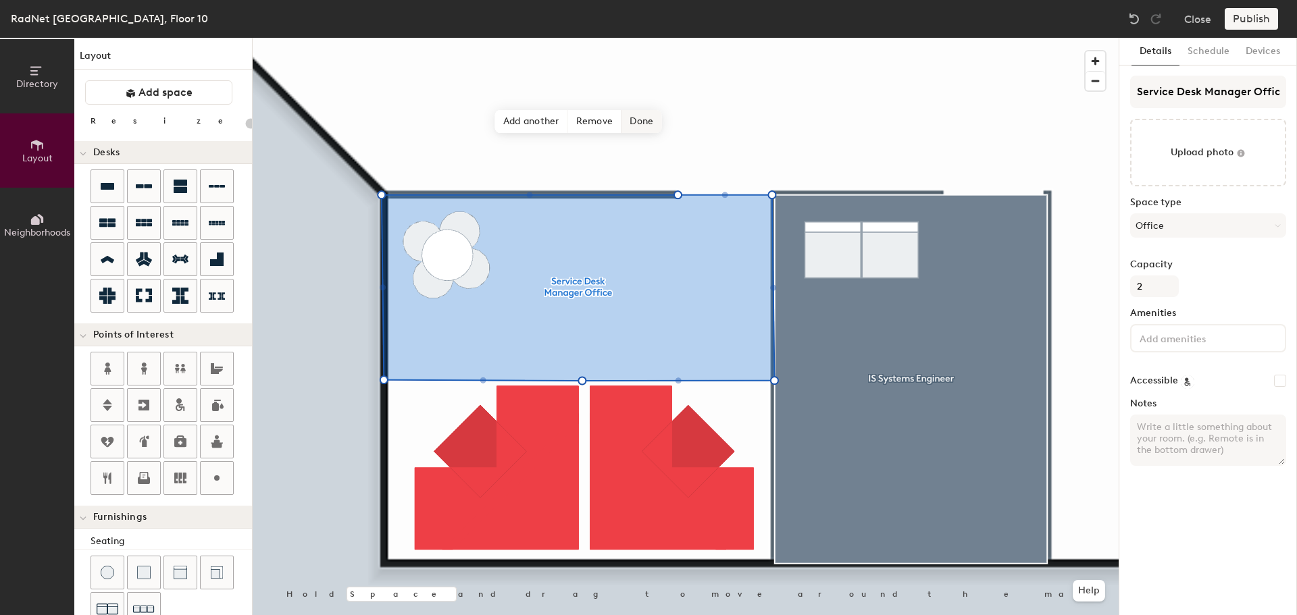
click at [642, 121] on span "Done" at bounding box center [641, 121] width 40 height 23
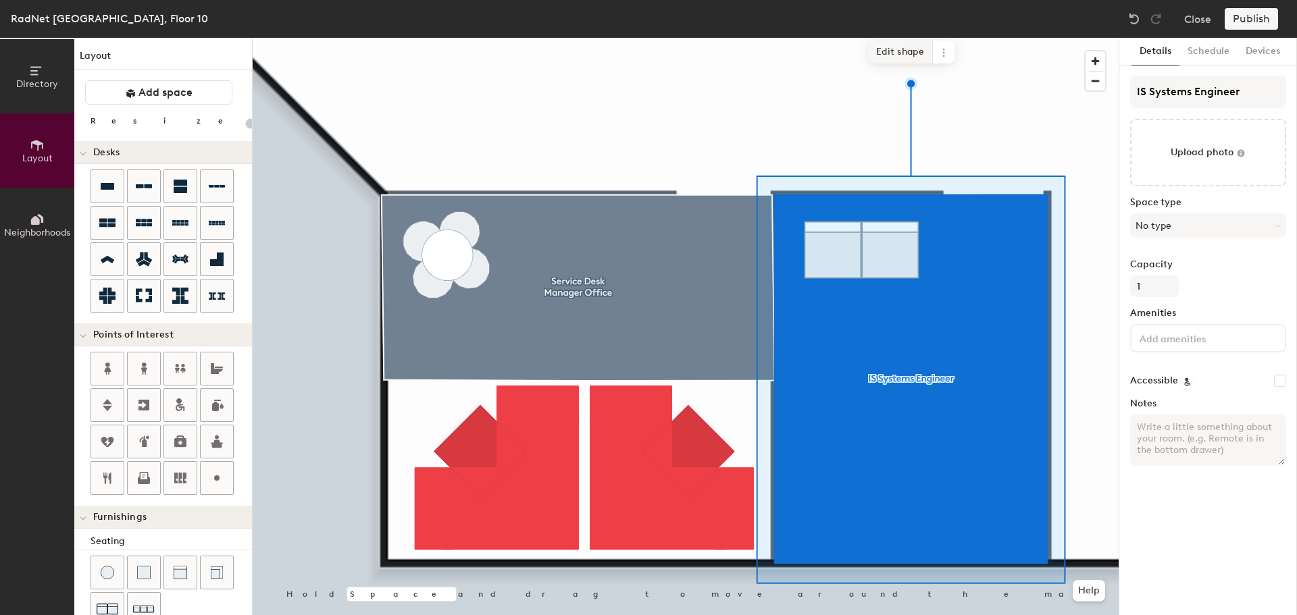
click at [900, 54] on span "Edit shape" at bounding box center [900, 52] width 65 height 23
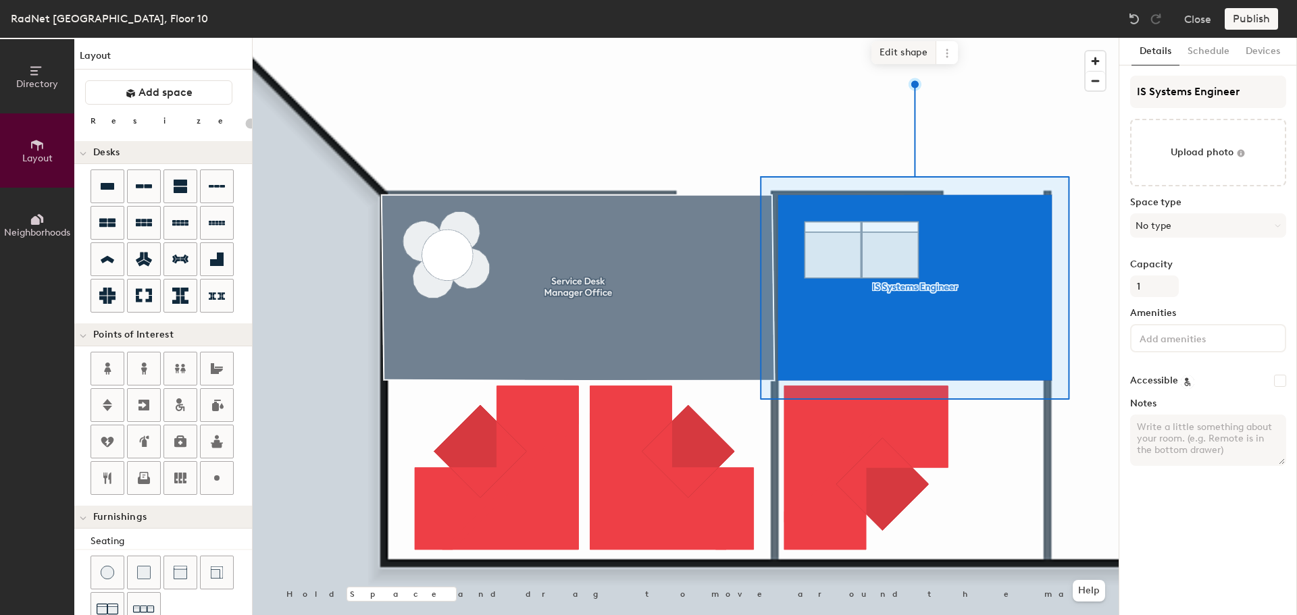
click at [902, 53] on span "Edit shape" at bounding box center [903, 52] width 65 height 23
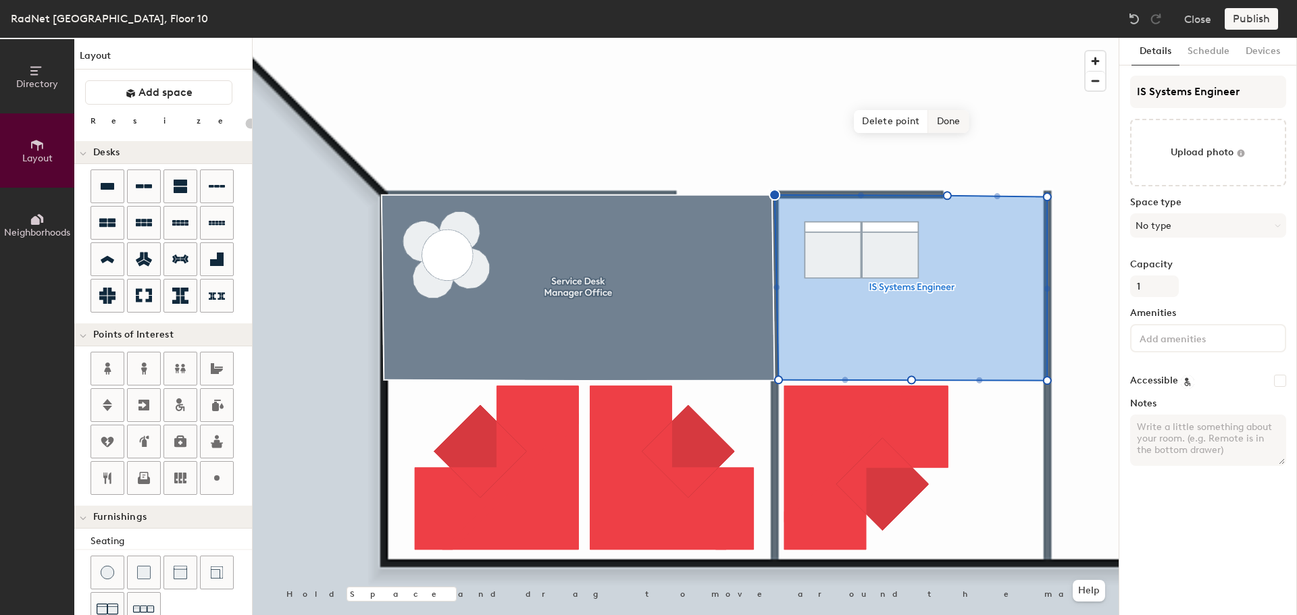
click at [948, 124] on span "Done" at bounding box center [949, 121] width 40 height 23
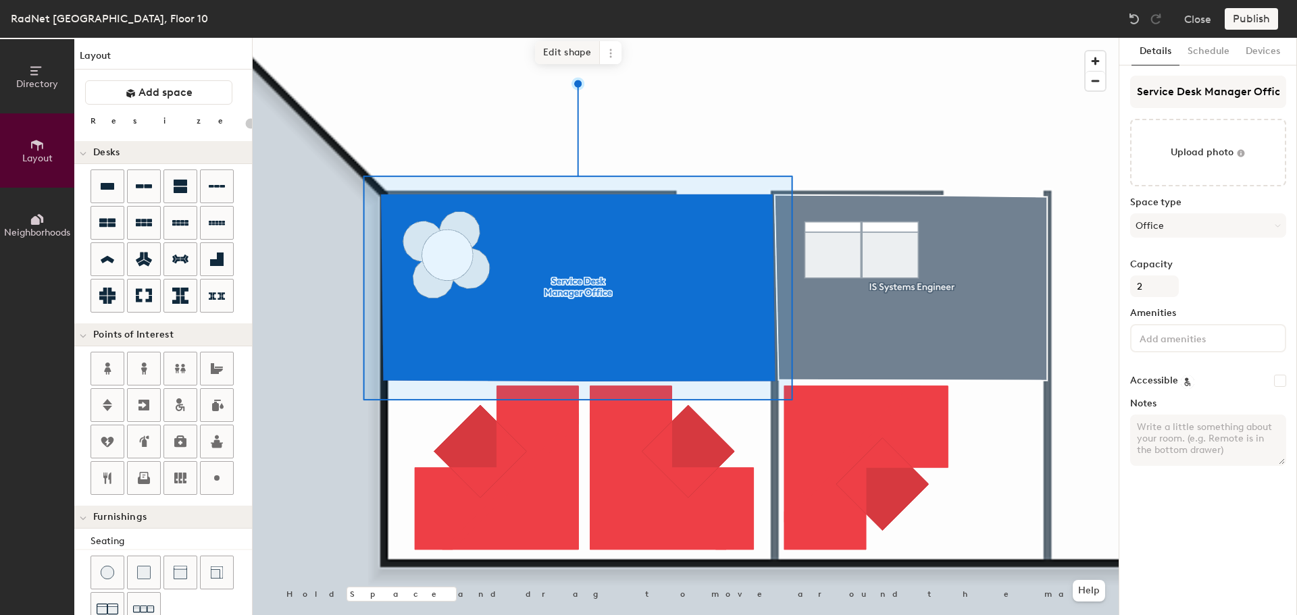
click at [572, 60] on span "Edit shape" at bounding box center [567, 52] width 65 height 23
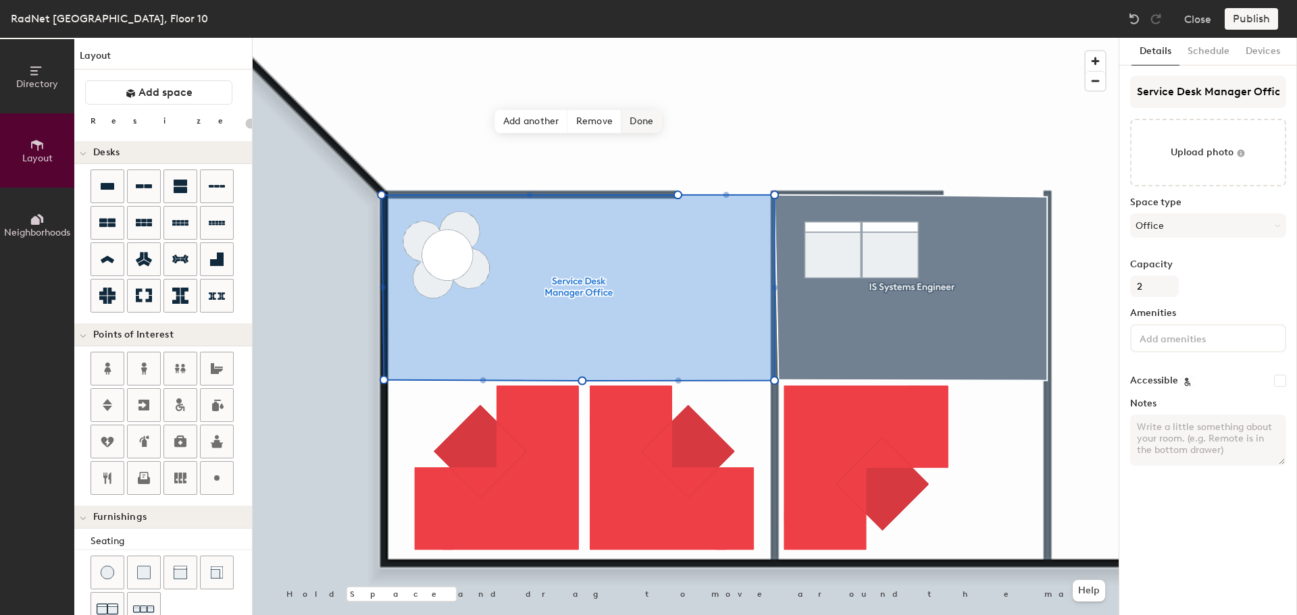
click at [639, 128] on span "Done" at bounding box center [641, 121] width 40 height 23
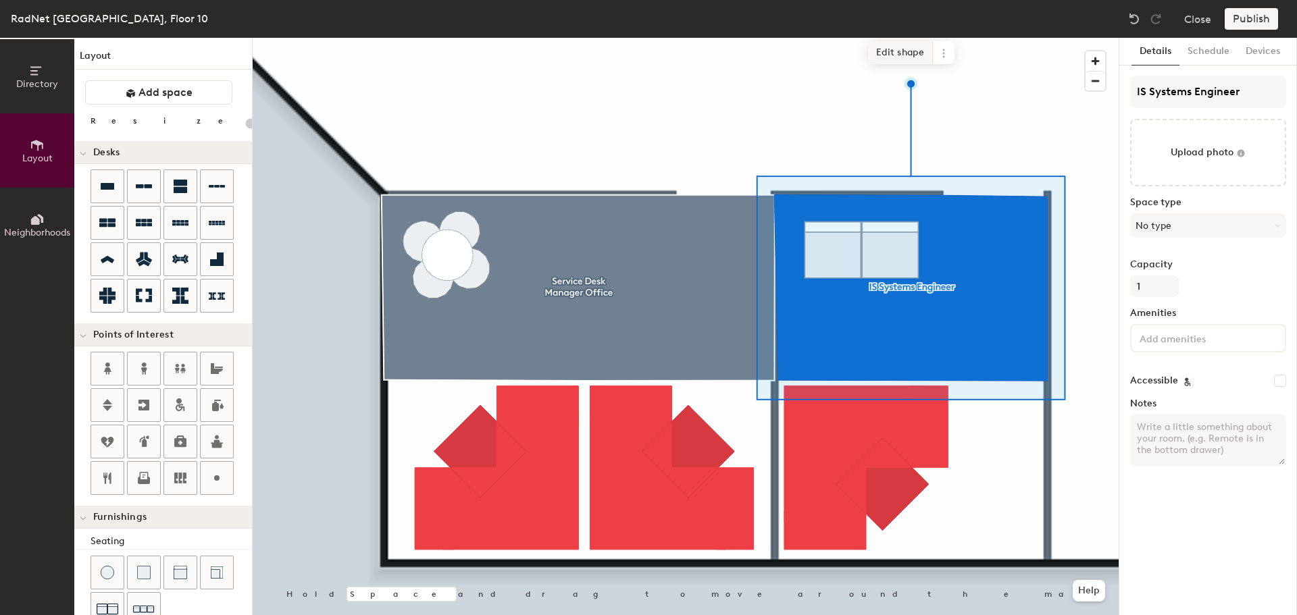
click at [897, 53] on span "Edit shape" at bounding box center [900, 52] width 65 height 23
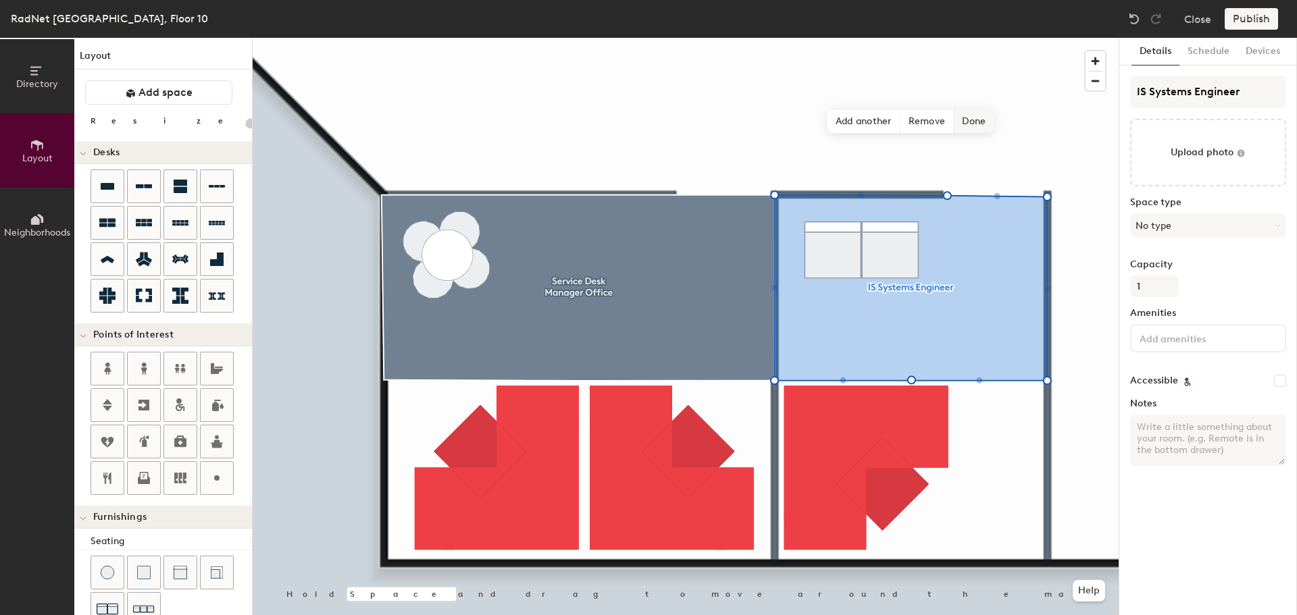
click at [983, 127] on span "Done" at bounding box center [974, 121] width 40 height 23
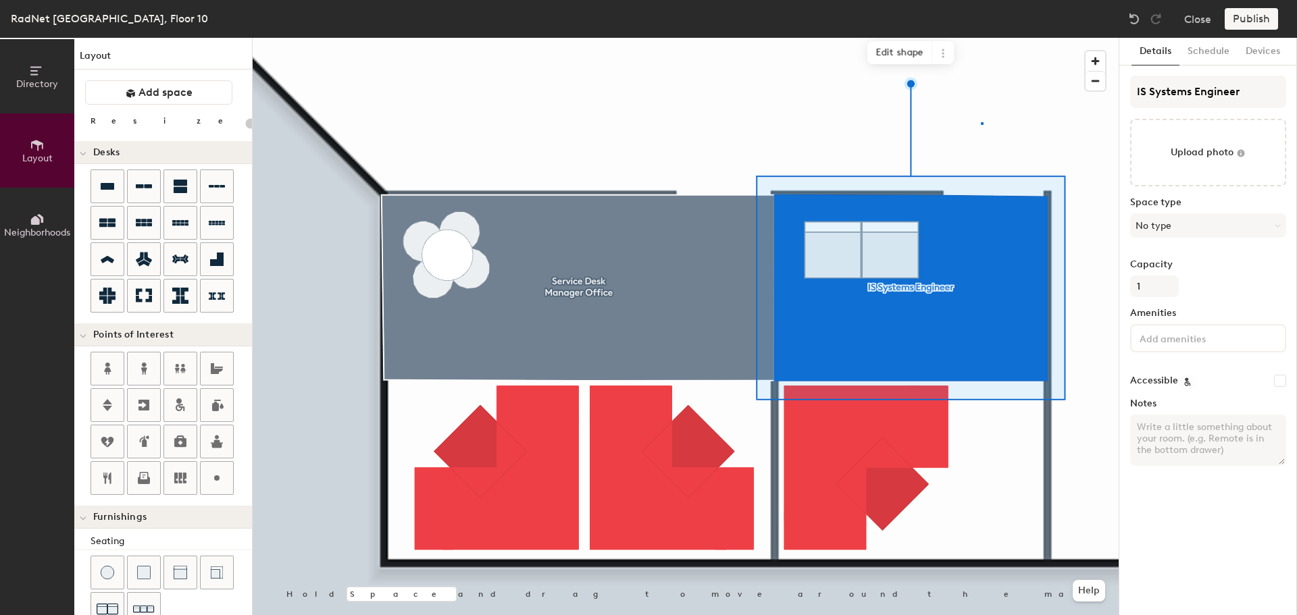
click at [981, 38] on div at bounding box center [686, 38] width 866 height 0
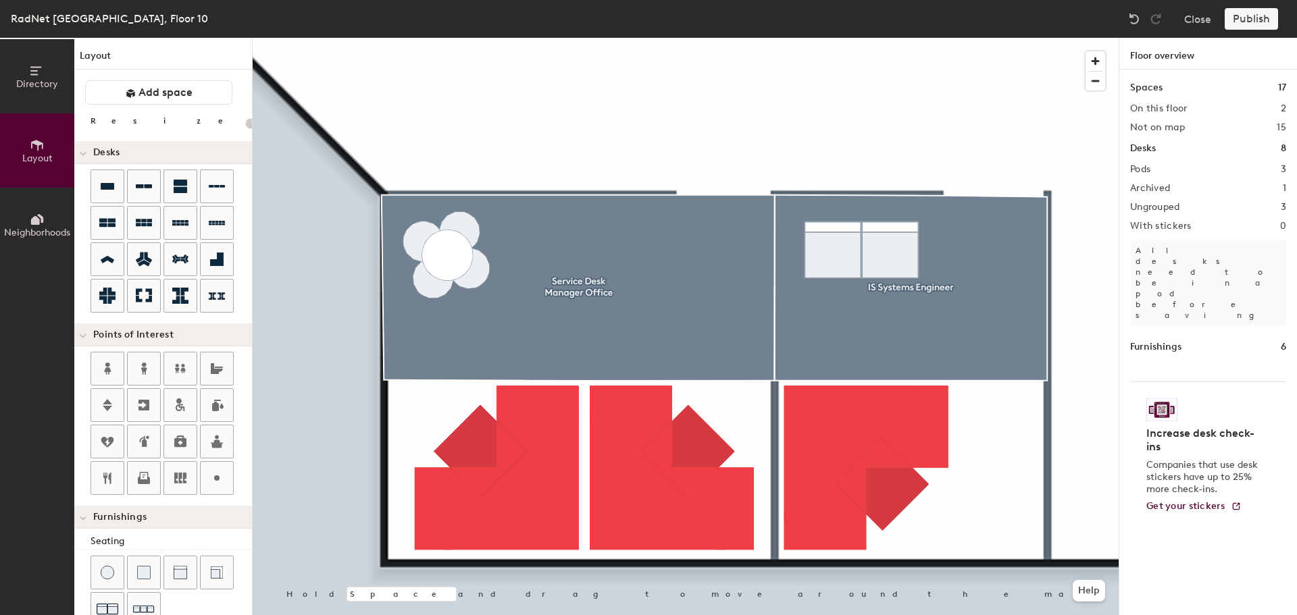
click at [1266, 20] on div "Publish" at bounding box center [1255, 19] width 61 height 22
type input "160"
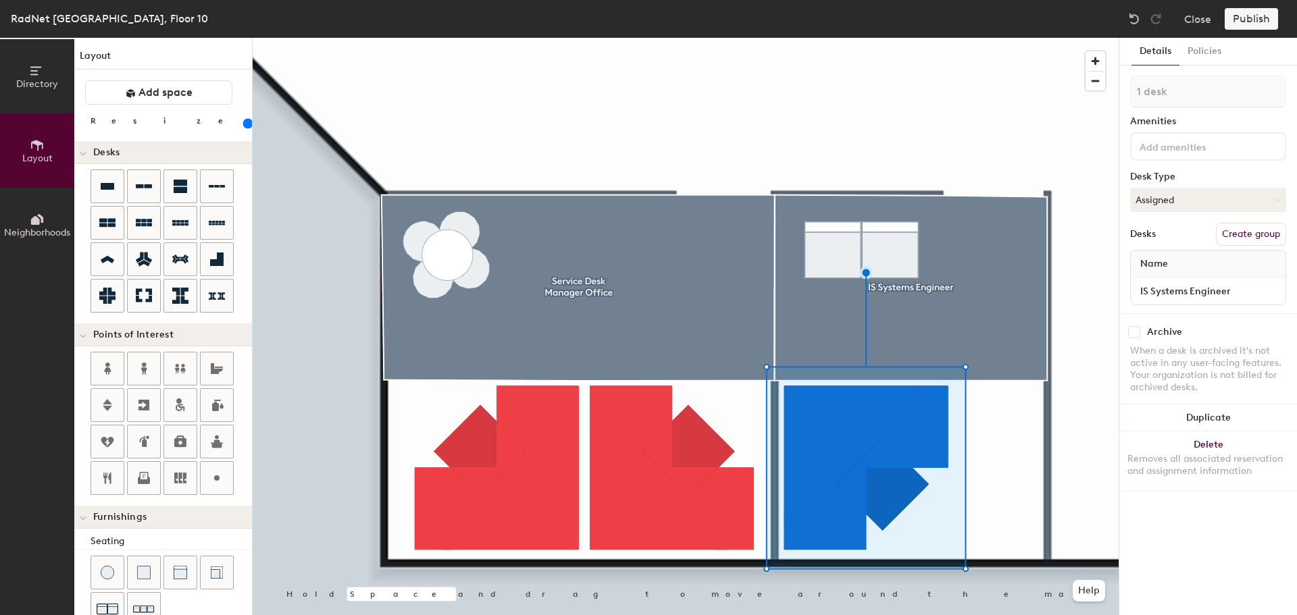
click at [1246, 232] on button "Create group" at bounding box center [1251, 234] width 70 height 23
click at [1269, 238] on button "Ungroup" at bounding box center [1261, 234] width 49 height 23
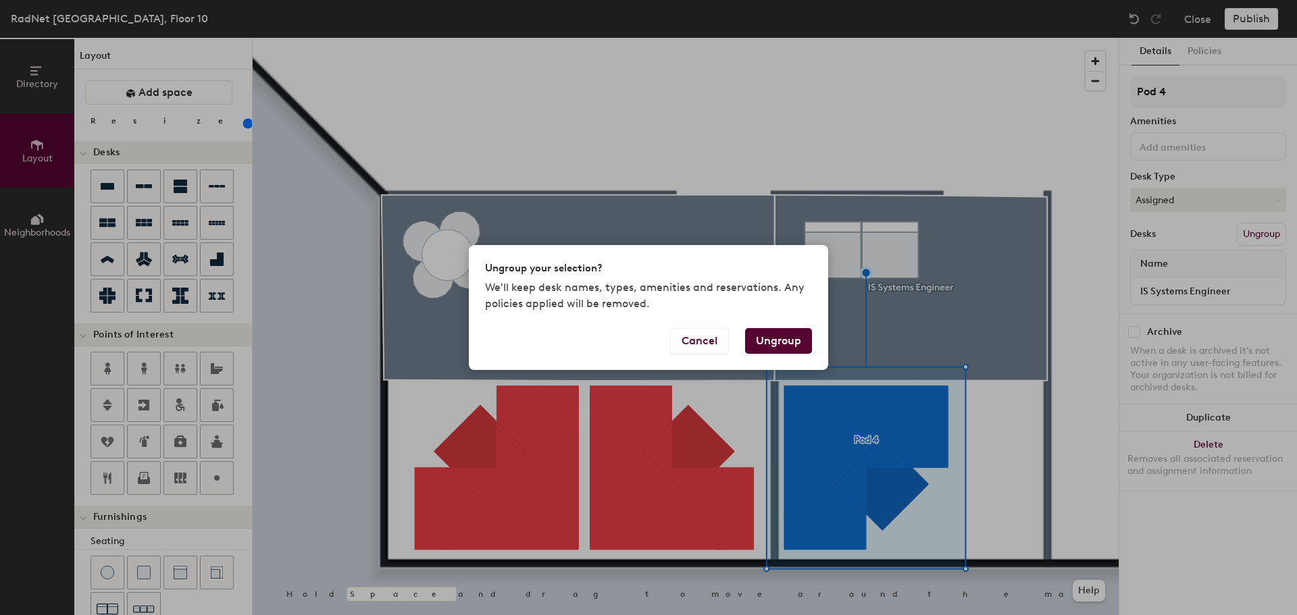
click at [780, 344] on button "Ungroup" at bounding box center [778, 341] width 67 height 26
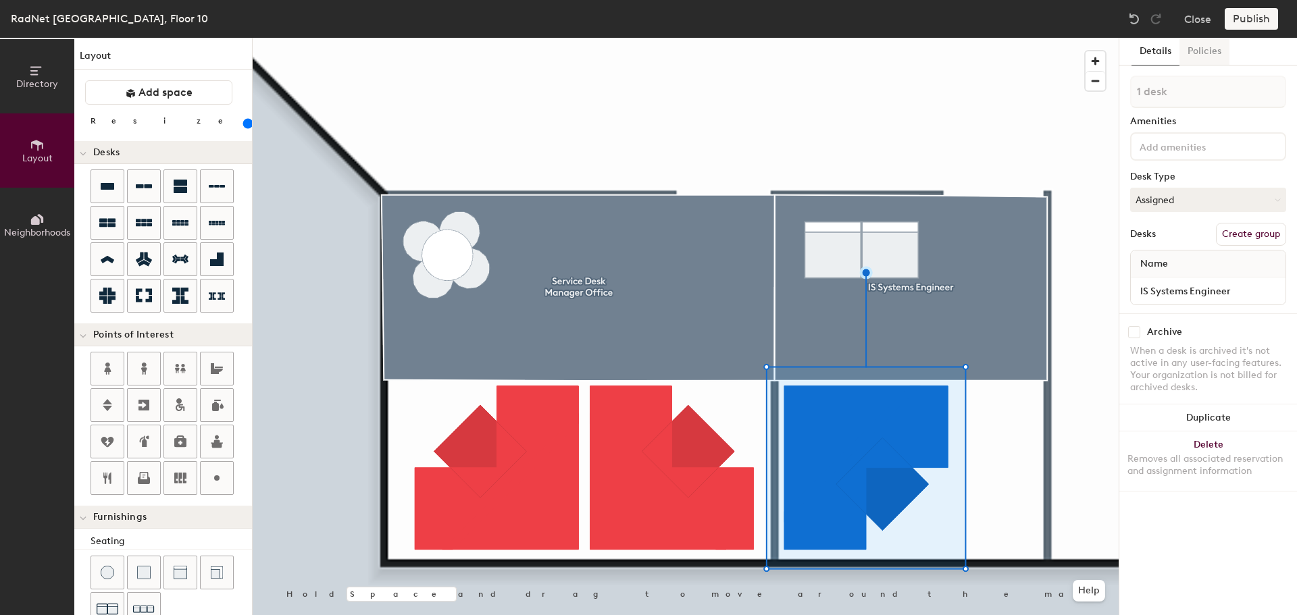
click at [1202, 53] on button "Policies" at bounding box center [1204, 52] width 50 height 28
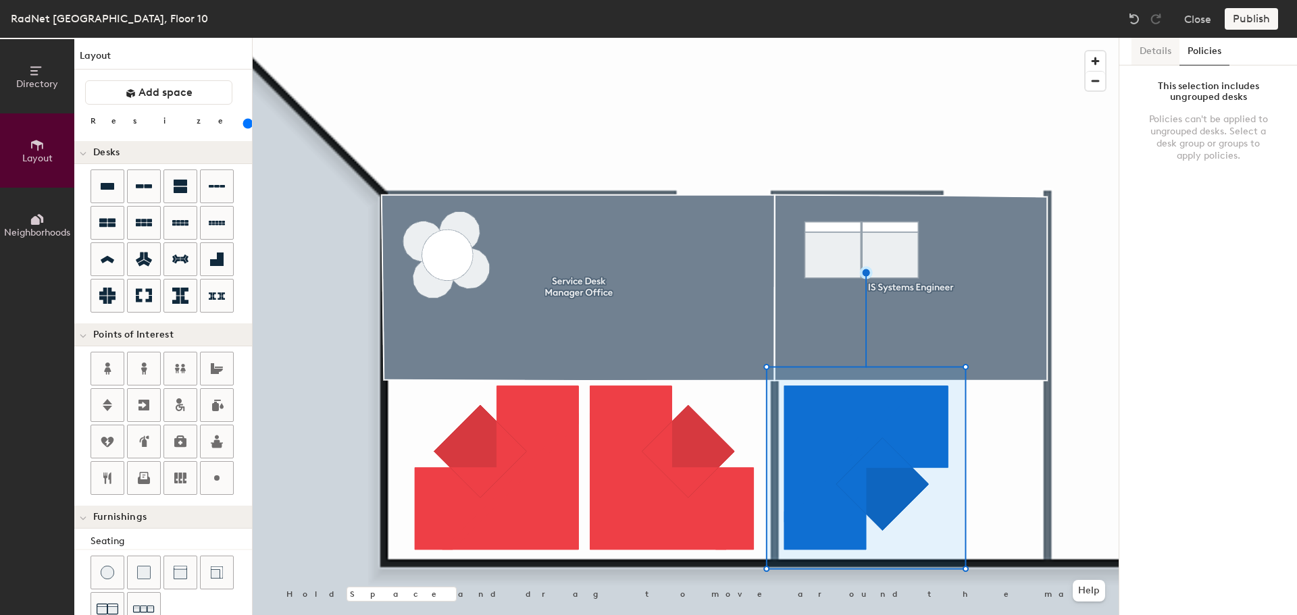
click at [1156, 55] on button "Details" at bounding box center [1155, 52] width 48 height 28
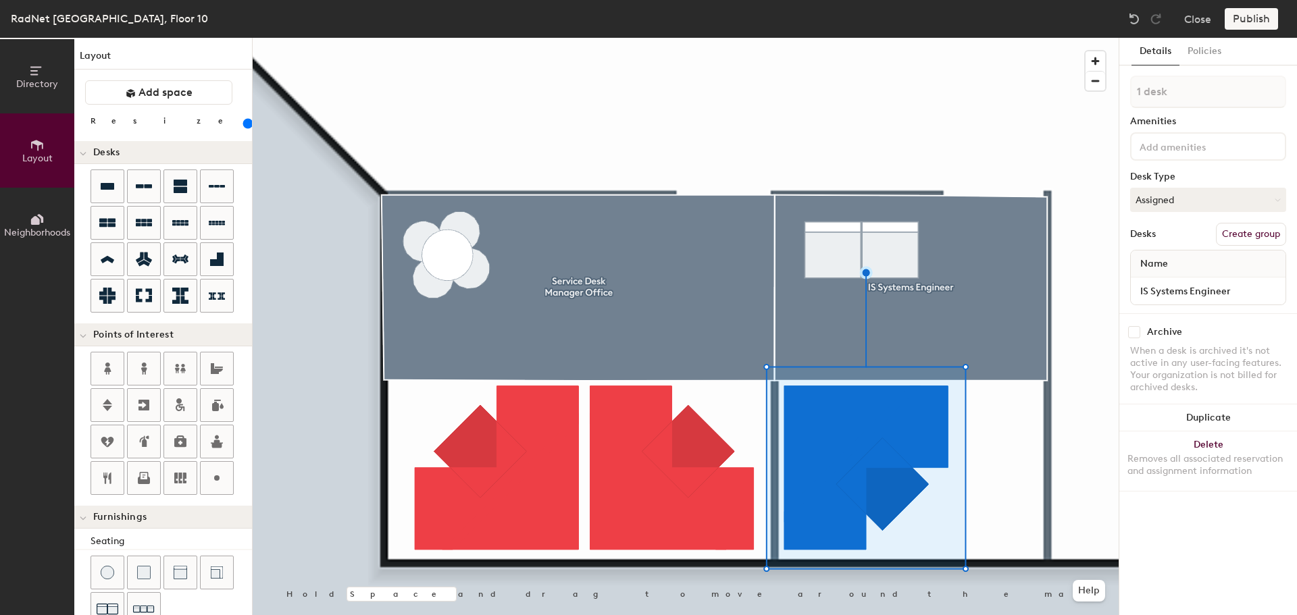
click at [1246, 236] on button "Create group" at bounding box center [1251, 234] width 70 height 23
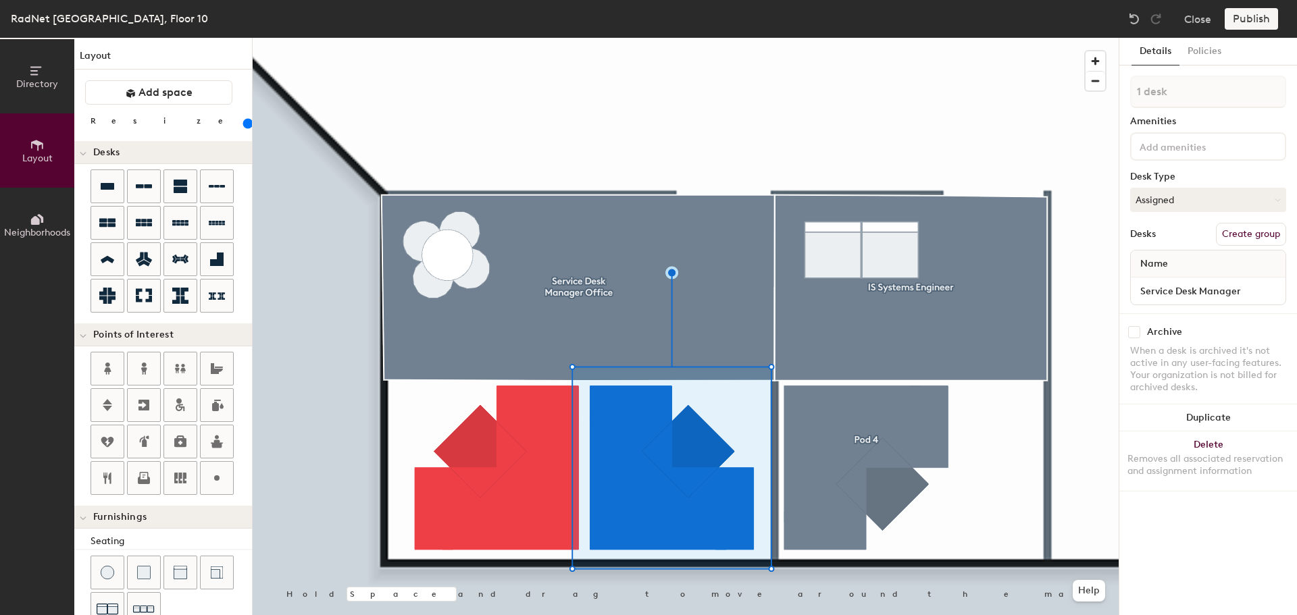
click at [1225, 232] on button "Create group" at bounding box center [1251, 234] width 70 height 23
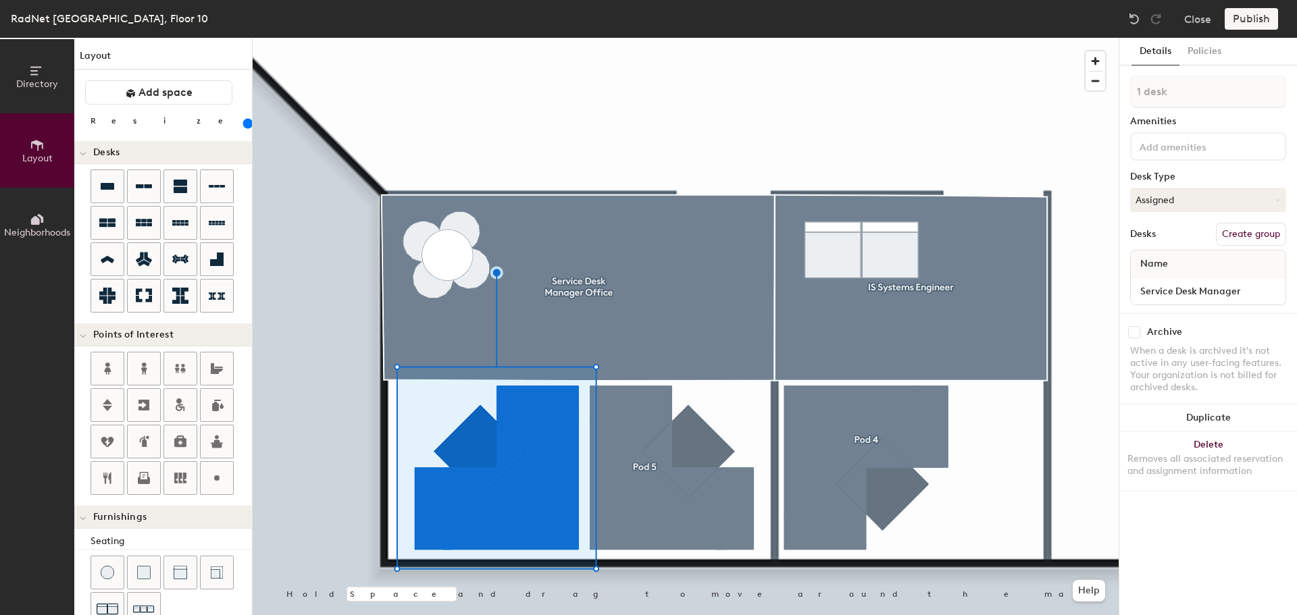
click at [1241, 232] on button "Create group" at bounding box center [1251, 234] width 70 height 23
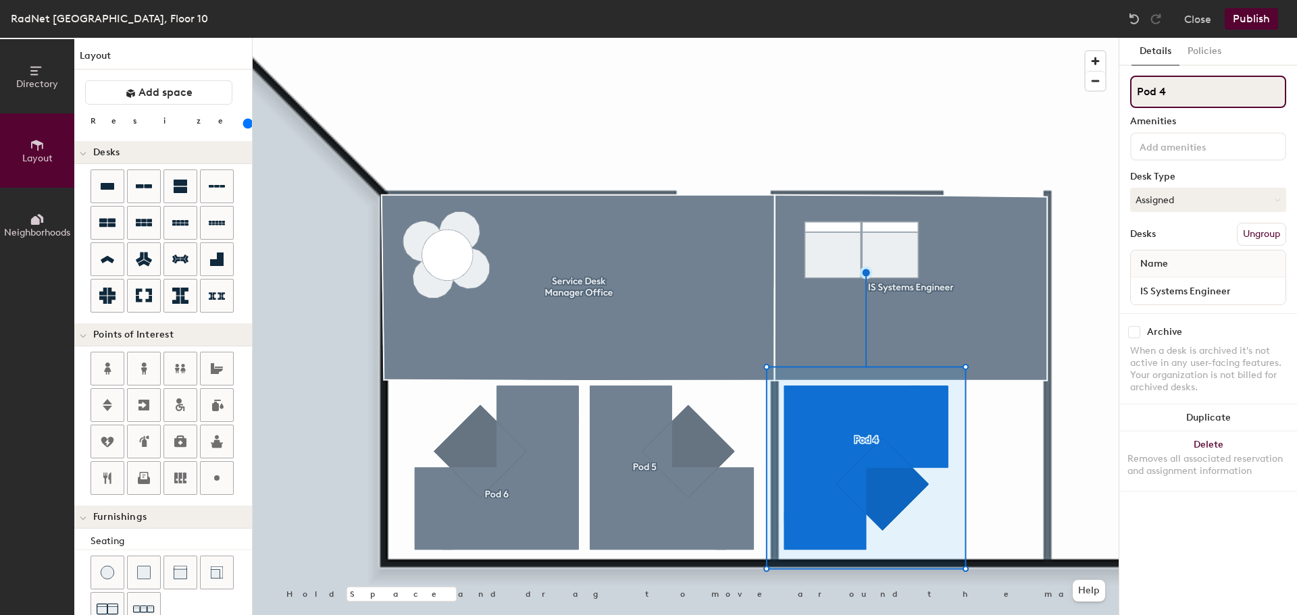
drag, startPoint x: 1180, startPoint y: 93, endPoint x: 1132, endPoint y: 92, distance: 48.0
click at [1132, 92] on input "Pod 4" at bounding box center [1208, 92] width 156 height 32
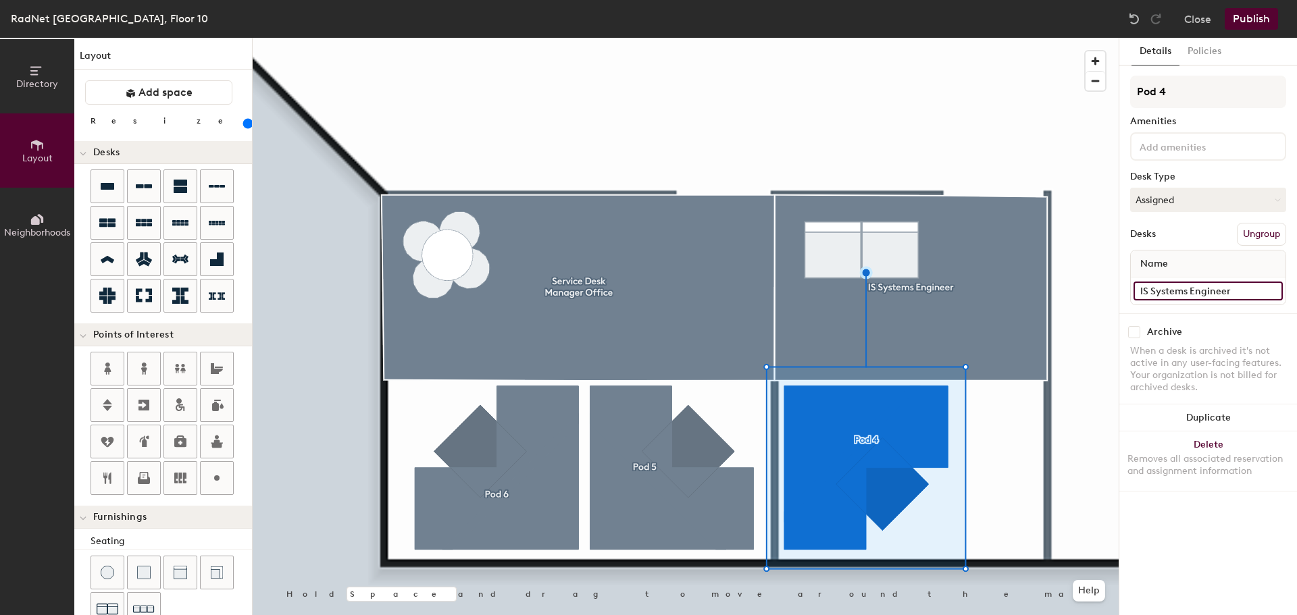
click at [1108, 291] on div "Directory Layout Neighborhoods Layout Add space Resize Desks Points of Interest…" at bounding box center [648, 327] width 1297 height 578
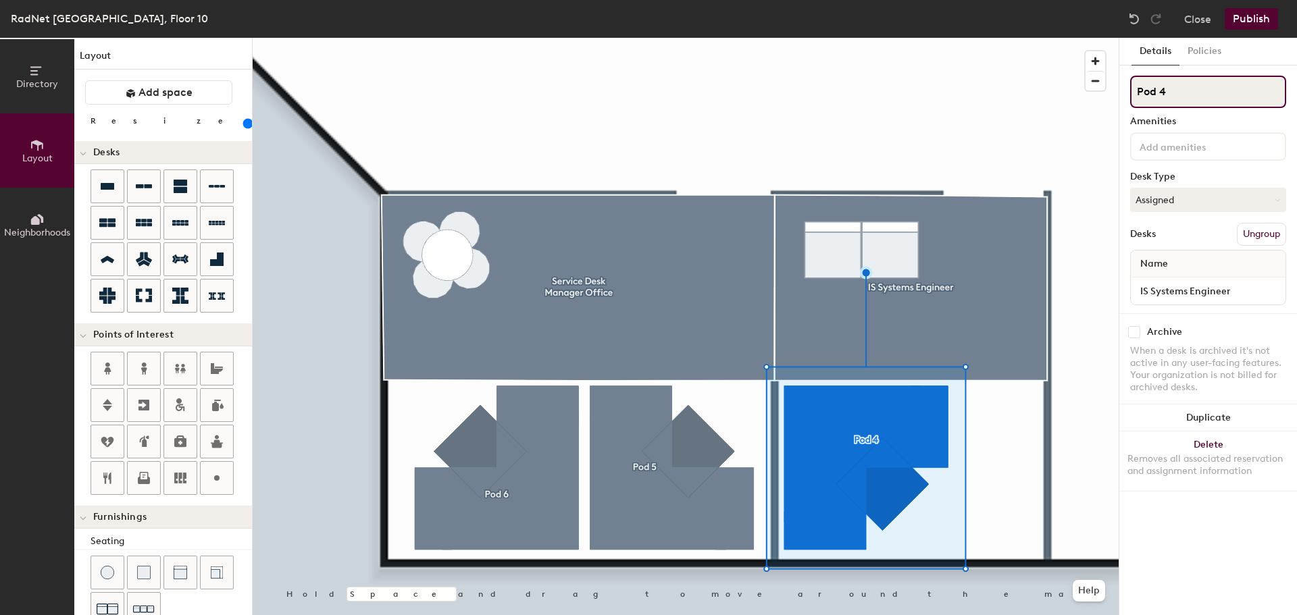
click at [1096, 92] on div "Directory Layout Neighborhoods Layout Add space Resize Desks Points of Interest…" at bounding box center [648, 327] width 1297 height 578
paste input "IS Systems Engineer"
type input "IS Systems Engineer"
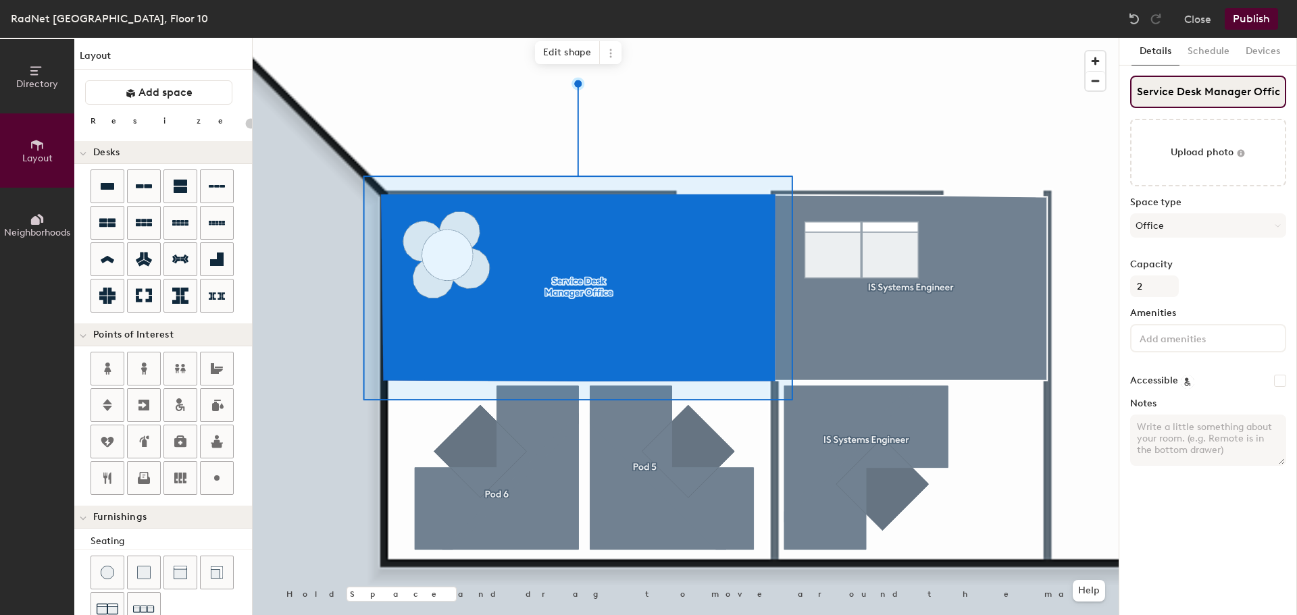
scroll to position [0, 5]
drag, startPoint x: 1137, startPoint y: 93, endPoint x: 1389, endPoint y: 106, distance: 252.3
click at [1296, 106] on html "Skip navigation Schedule Office People Analytics Visits Deliveries Services Man…" at bounding box center [648, 307] width 1297 height 615
type input "160"
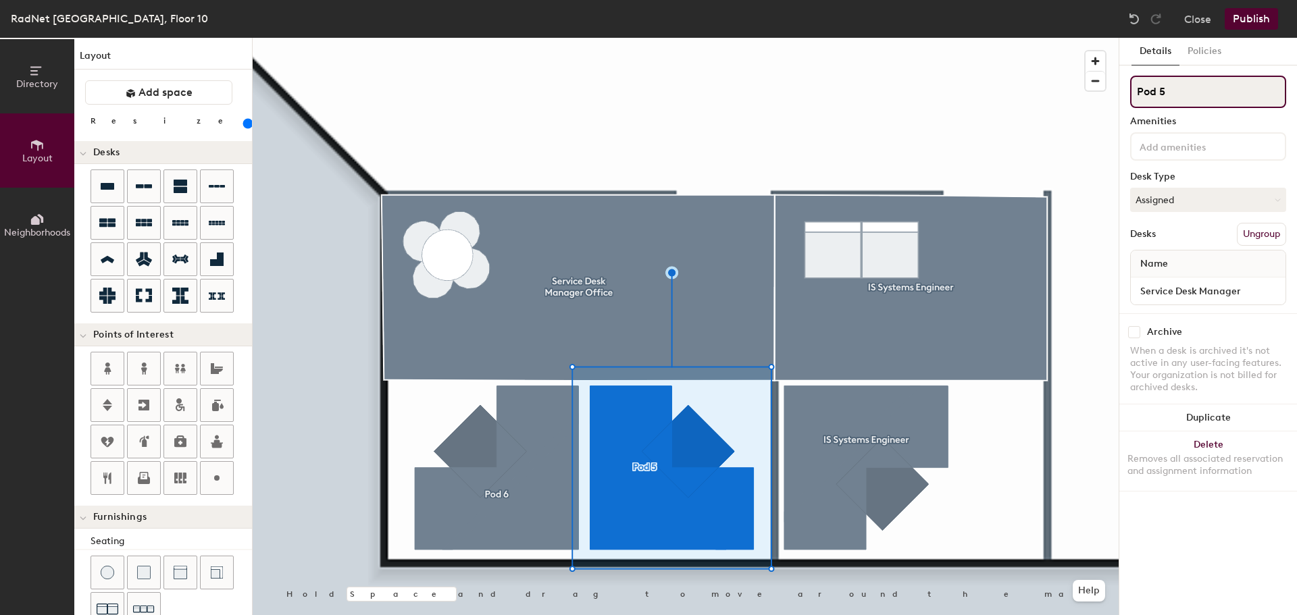
click at [1059, 99] on div "Directory Layout Neighborhoods Layout Add space Resize Desks Points of Interest…" at bounding box center [648, 327] width 1297 height 578
paste input "Service Desk Manager Office"
type input "Service Desk Manager Office"
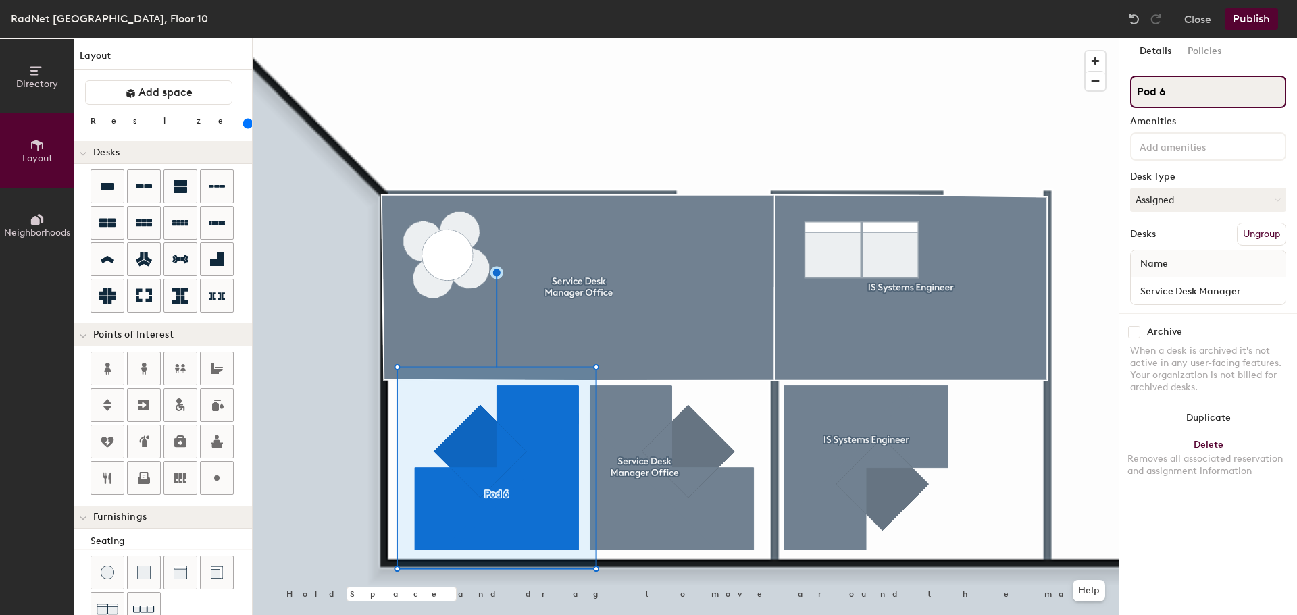
click at [1038, 101] on div "Directory Layout Neighborhoods Layout Add space Resize Desks Points of Interest…" at bounding box center [648, 327] width 1297 height 578
paste input "Service Desk Manager Office"
type input "Service Desk Manager Office"
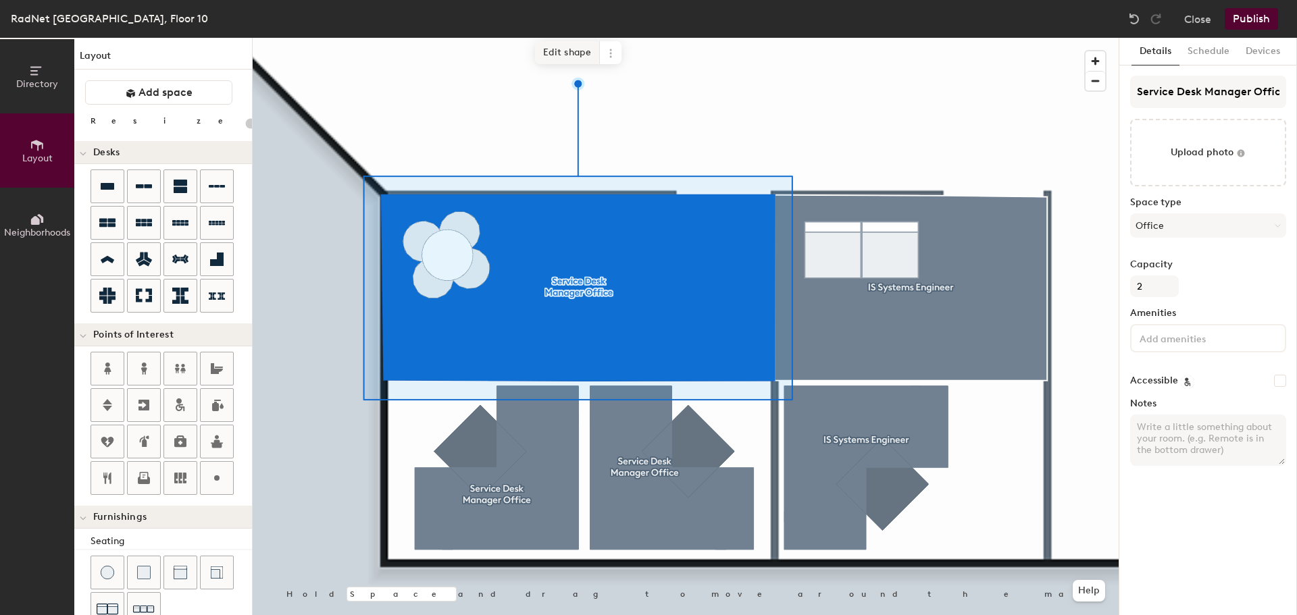
click at [561, 55] on span "Edit shape" at bounding box center [567, 52] width 65 height 23
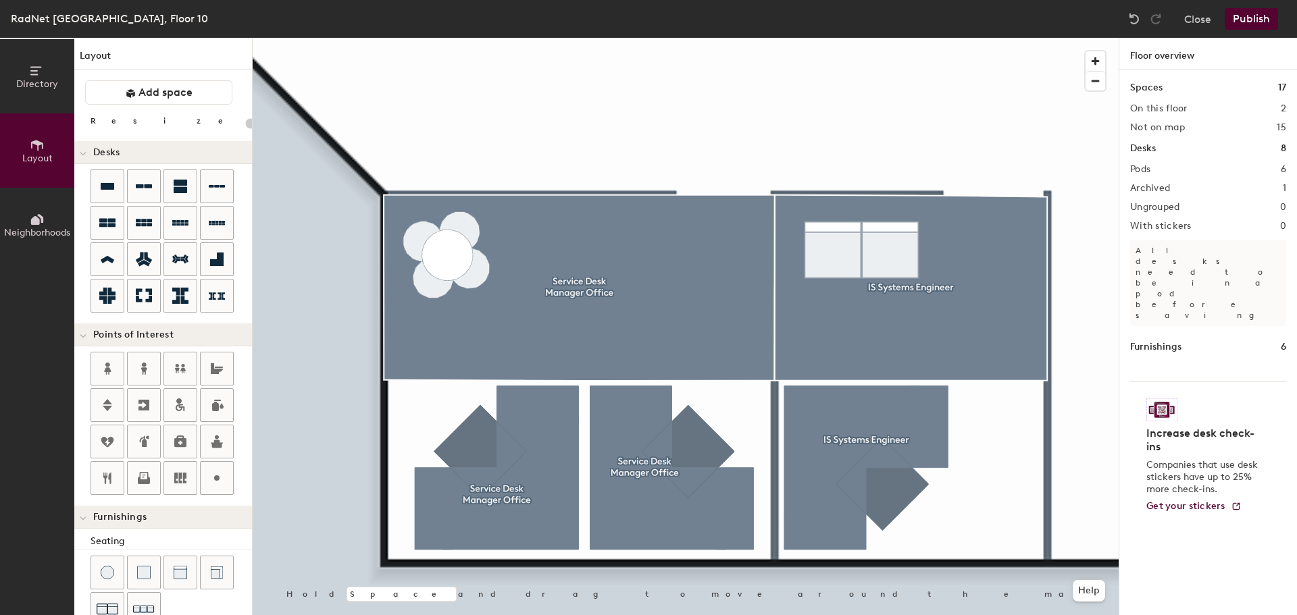
click at [1260, 18] on button "Publish" at bounding box center [1251, 19] width 53 height 22
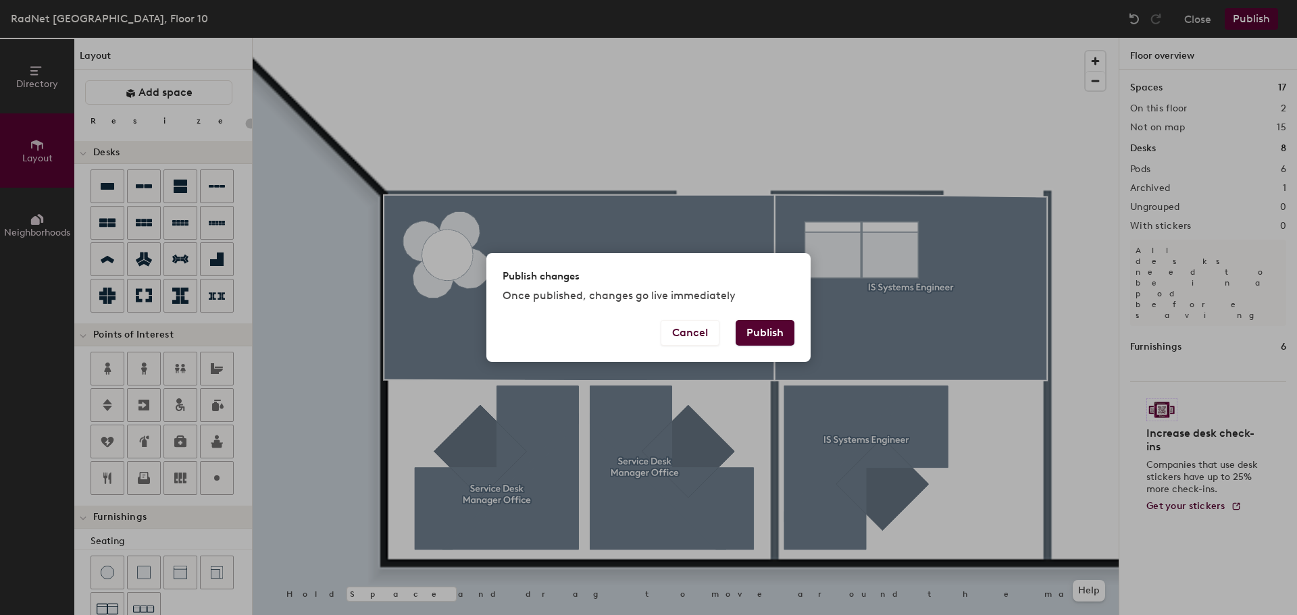
click at [778, 332] on button "Publish" at bounding box center [765, 333] width 59 height 26
type input "20"
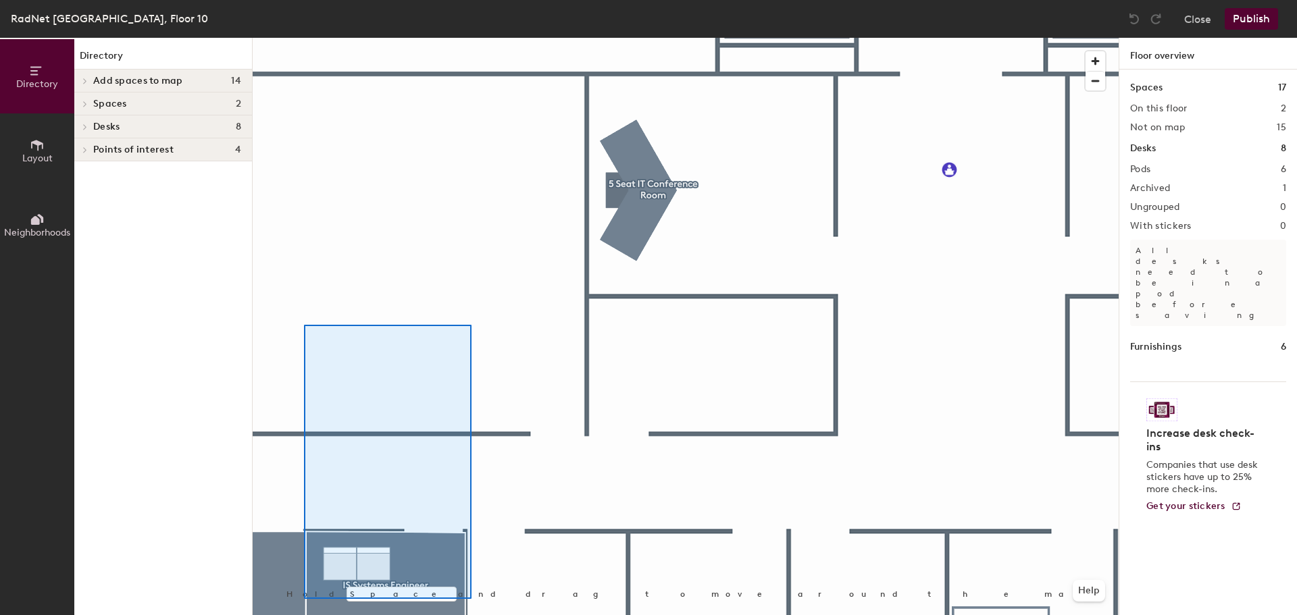
click at [512, 38] on div at bounding box center [686, 38] width 866 height 0
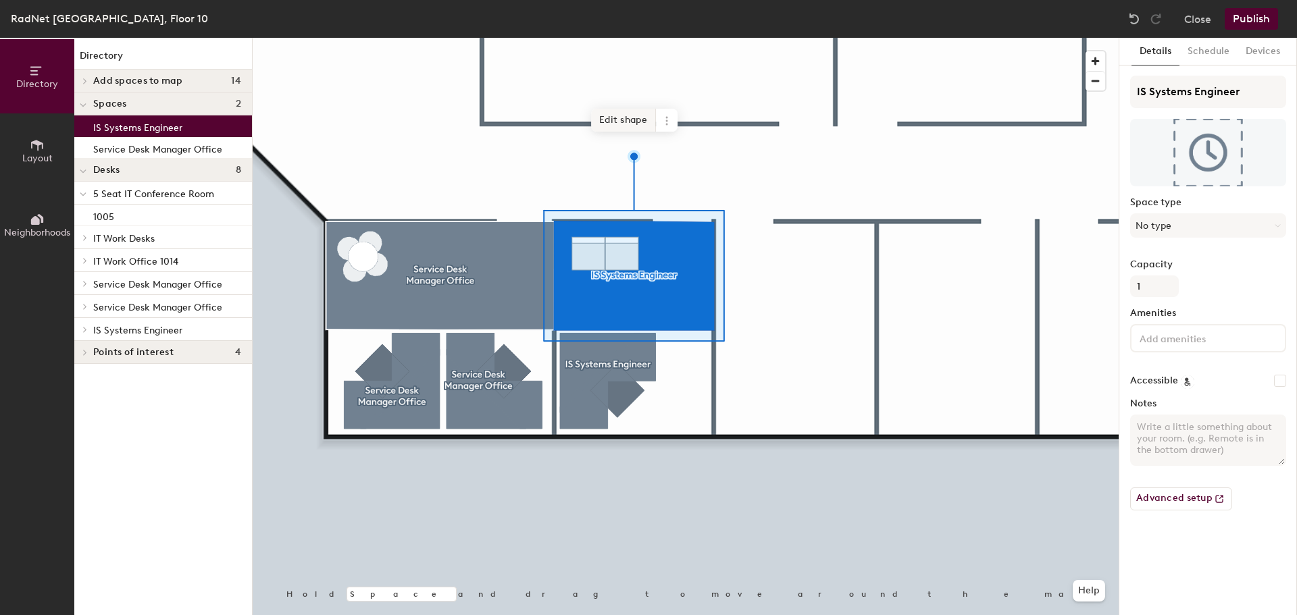
click at [634, 120] on span "Edit shape" at bounding box center [623, 120] width 65 height 23
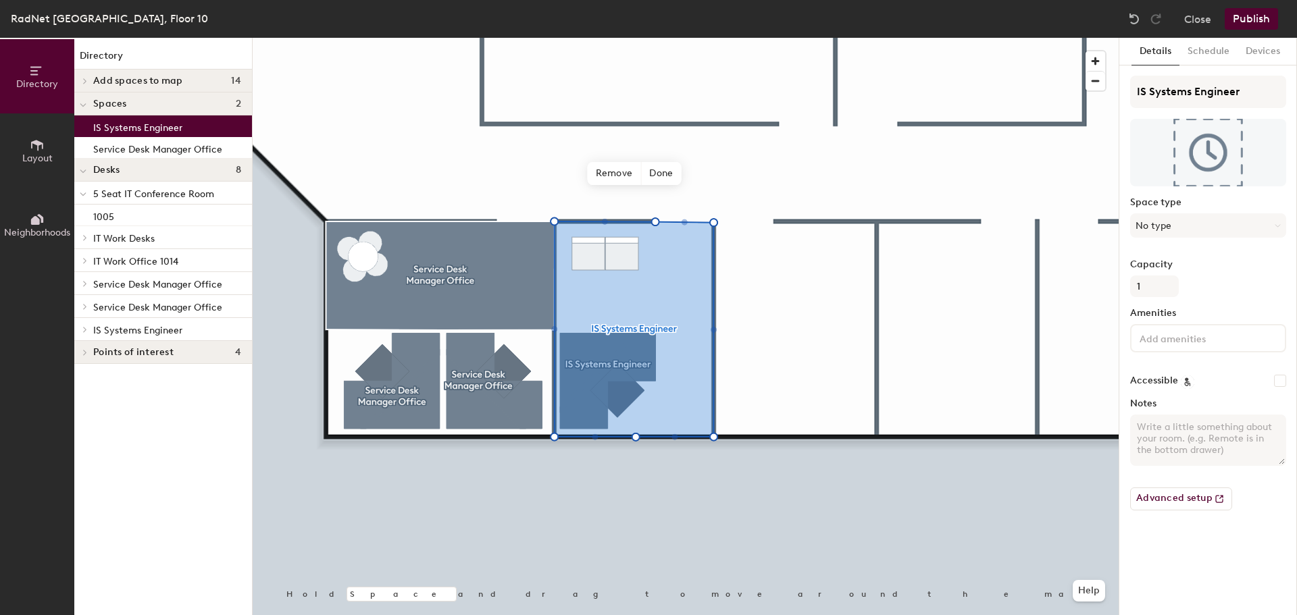
click at [1254, 19] on button "Publish" at bounding box center [1251, 19] width 53 height 22
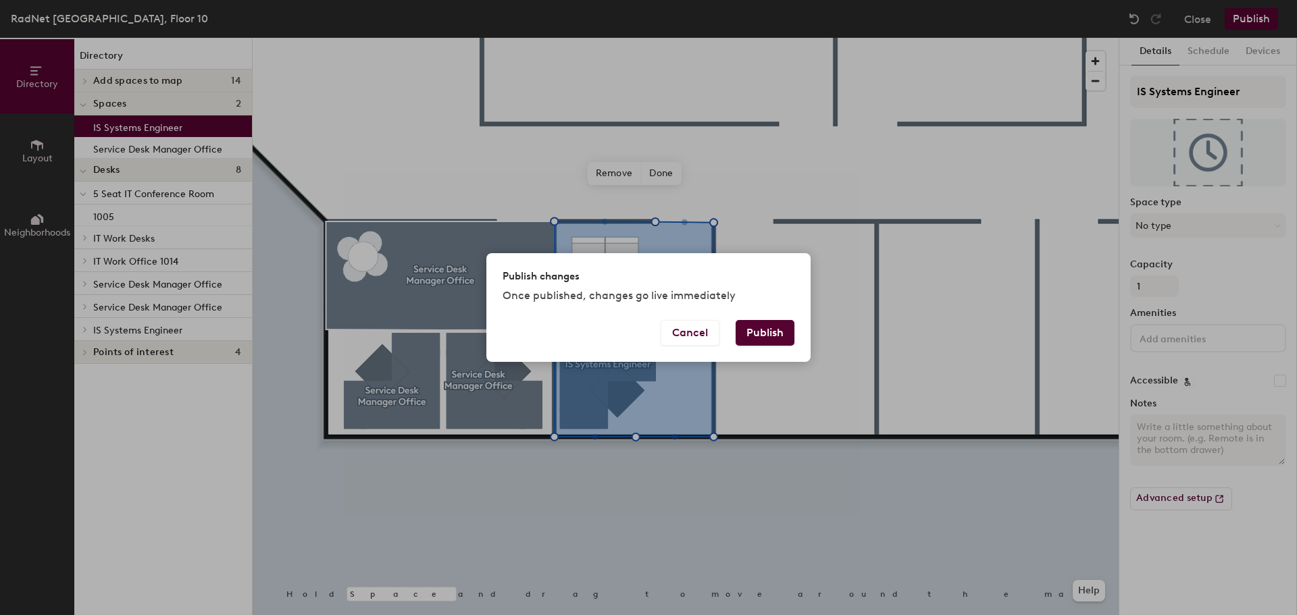
click at [776, 331] on button "Publish" at bounding box center [765, 333] width 59 height 26
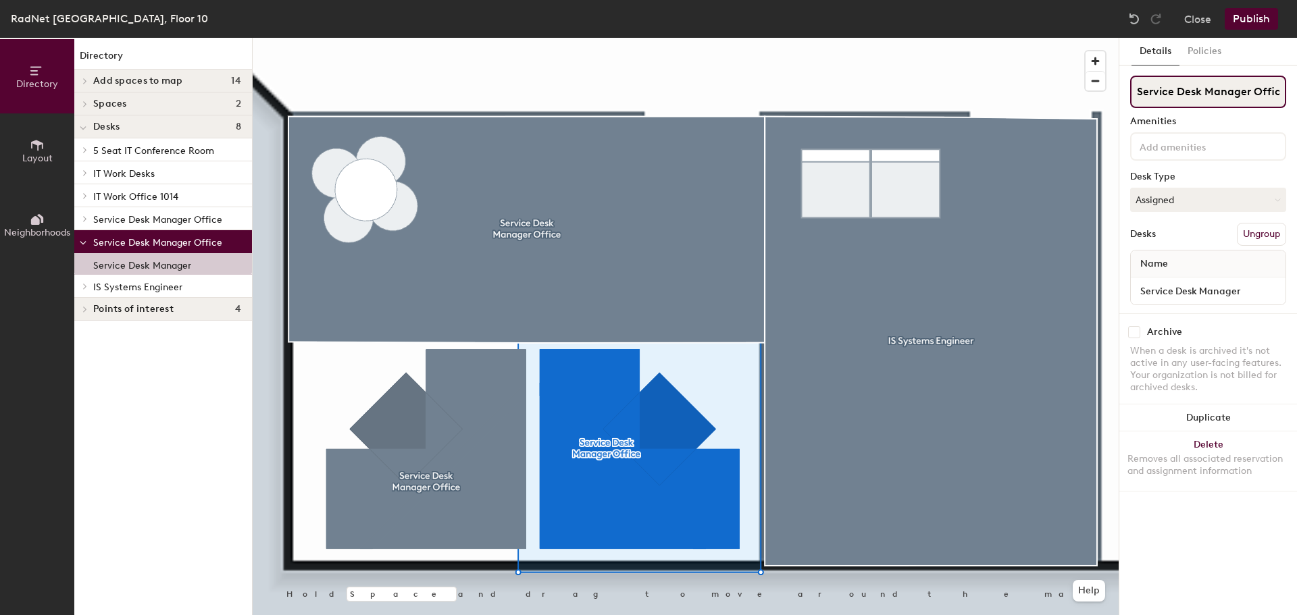
scroll to position [0, 5]
drag, startPoint x: 1137, startPoint y: 93, endPoint x: 1365, endPoint y: 88, distance: 227.7
click at [1296, 88] on html "Skip navigation Schedule Office People Analytics Visits Deliveries Services Man…" at bounding box center [648, 307] width 1297 height 615
click at [450, 38] on div at bounding box center [686, 38] width 866 height 0
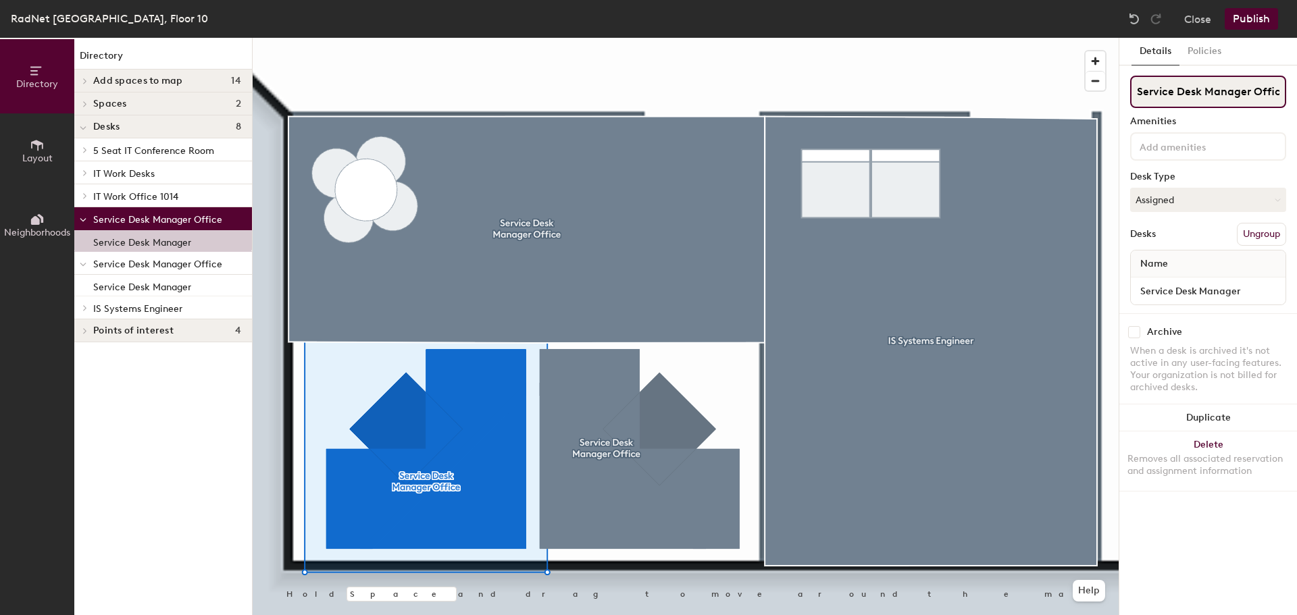
scroll to position [0, 5]
drag, startPoint x: 1155, startPoint y: 92, endPoint x: 1421, endPoint y: 91, distance: 265.5
click at [1296, 91] on html "Skip navigation Schedule Office People Analytics Visits Deliveries Services Man…" at bounding box center [648, 307] width 1297 height 615
type input "S"
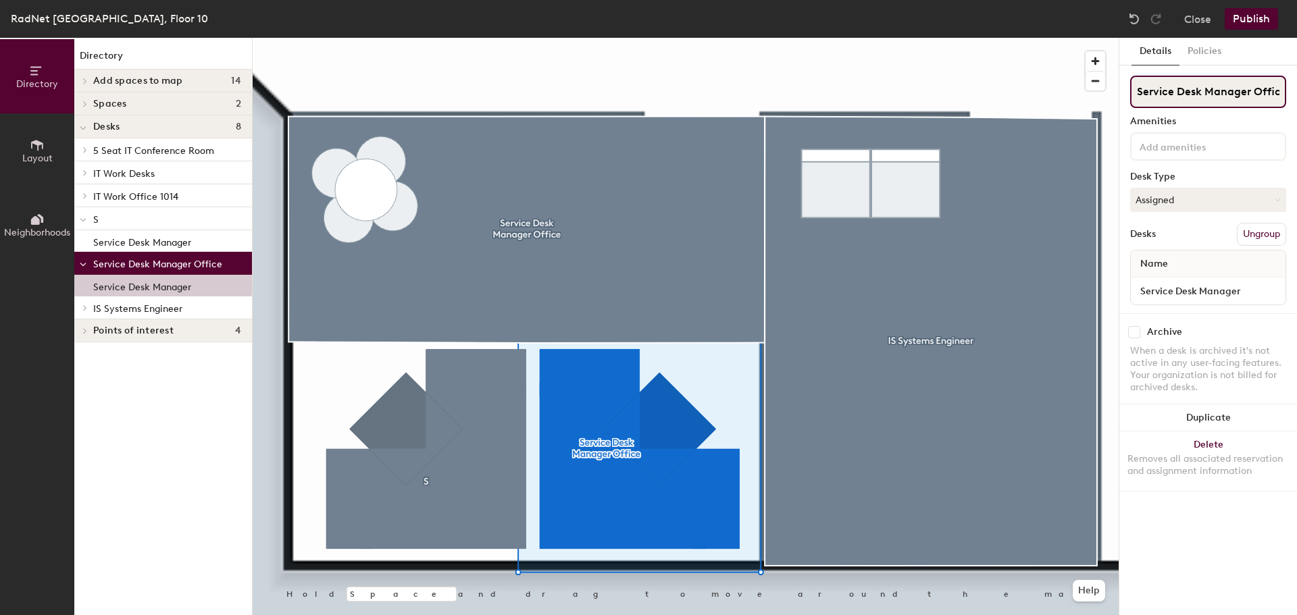
scroll to position [0, 5]
drag, startPoint x: 1173, startPoint y: 91, endPoint x: 1413, endPoint y: 85, distance: 240.6
click at [1296, 85] on html "Skip navigation Schedule Office People Analytics Visits Deliveries Services Man…" at bounding box center [648, 307] width 1297 height 615
type input "S"
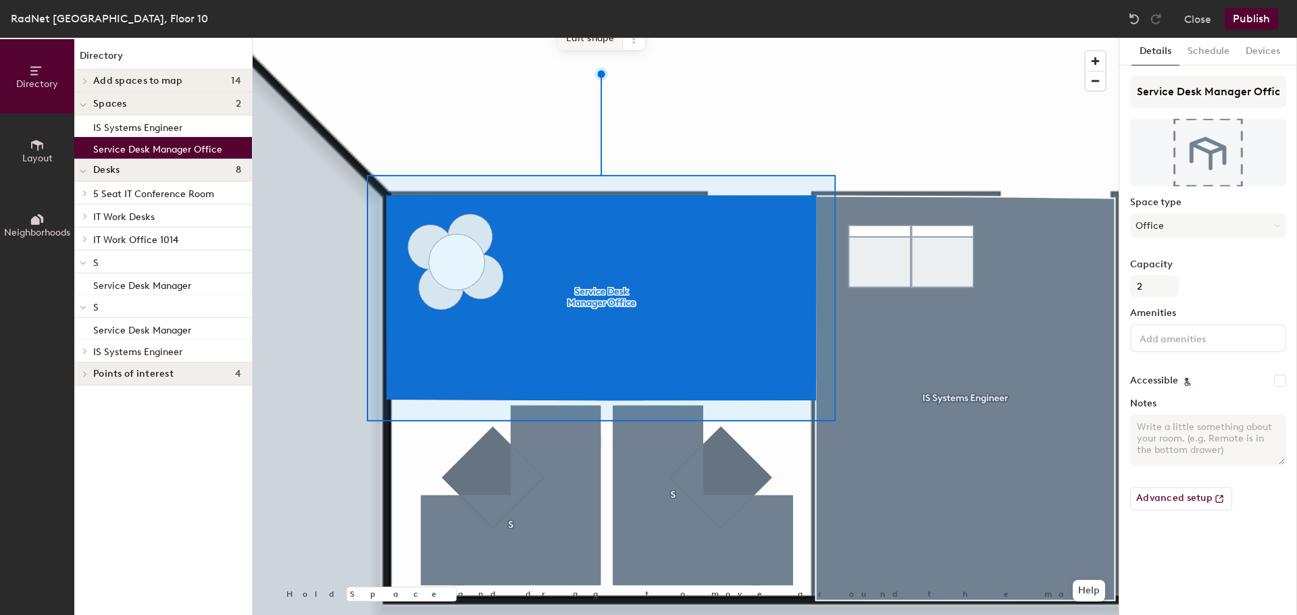
click at [591, 45] on span "Edit shape" at bounding box center [590, 38] width 65 height 23
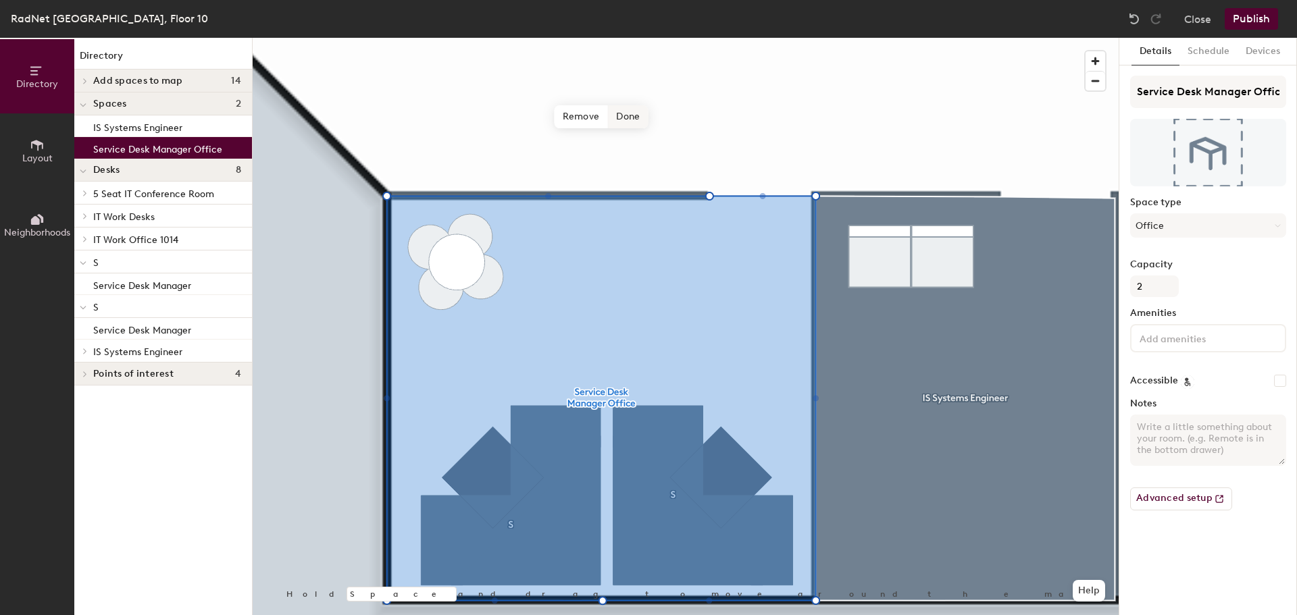
click at [629, 112] on span "Done" at bounding box center [628, 116] width 40 height 23
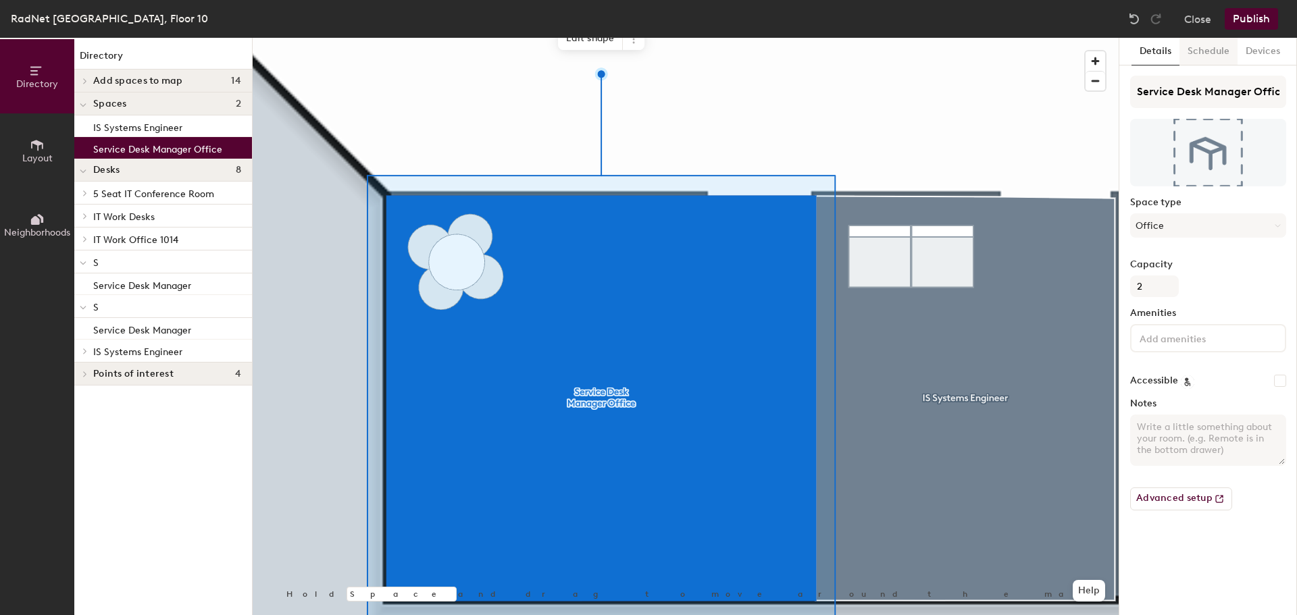
click at [1213, 53] on button "Schedule" at bounding box center [1208, 52] width 58 height 28
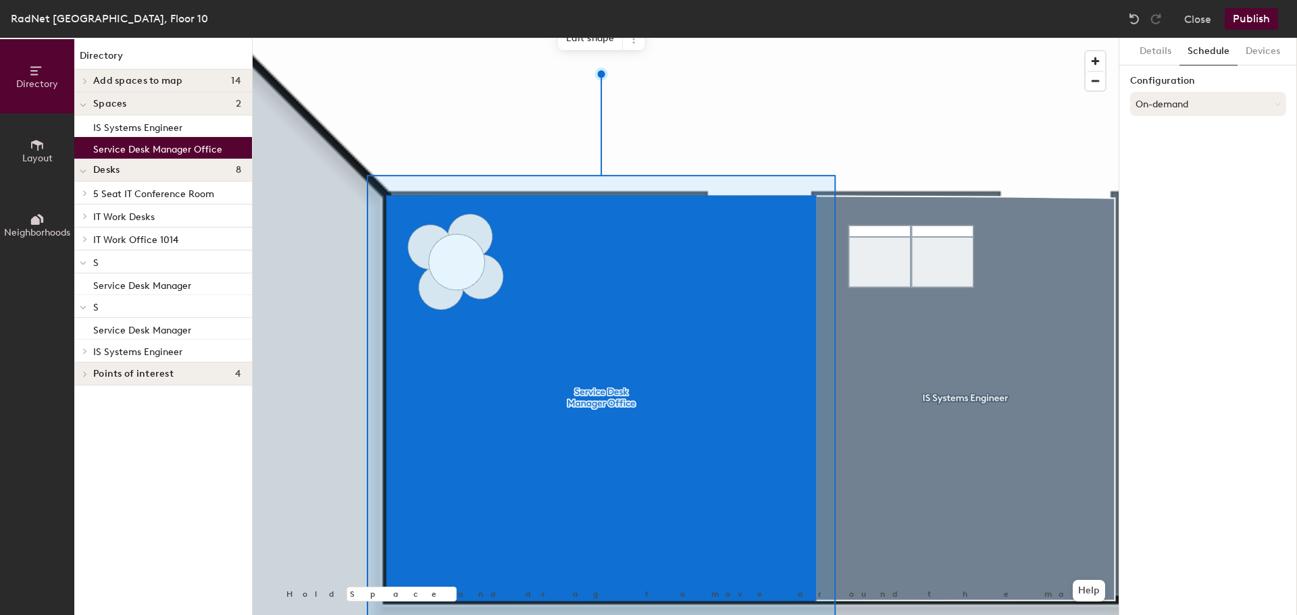
click at [1195, 113] on button "On-demand" at bounding box center [1208, 104] width 156 height 24
click at [1173, 179] on div "Request-only" at bounding box center [1208, 178] width 155 height 20
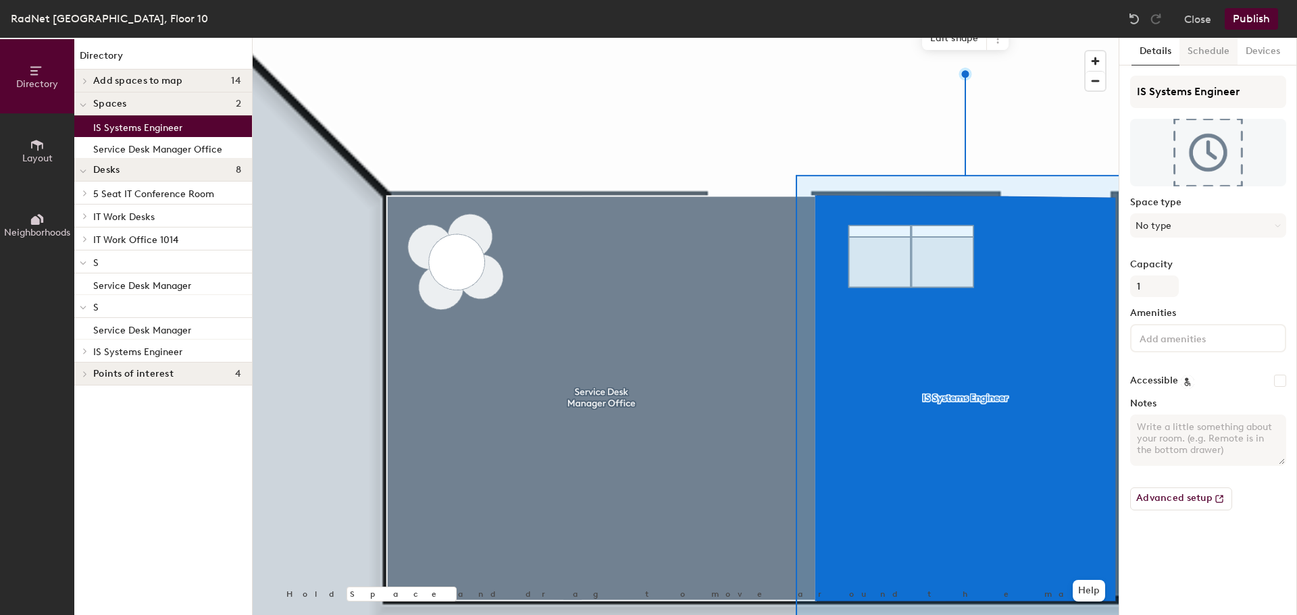
click at [1210, 49] on button "Schedule" at bounding box center [1208, 52] width 58 height 28
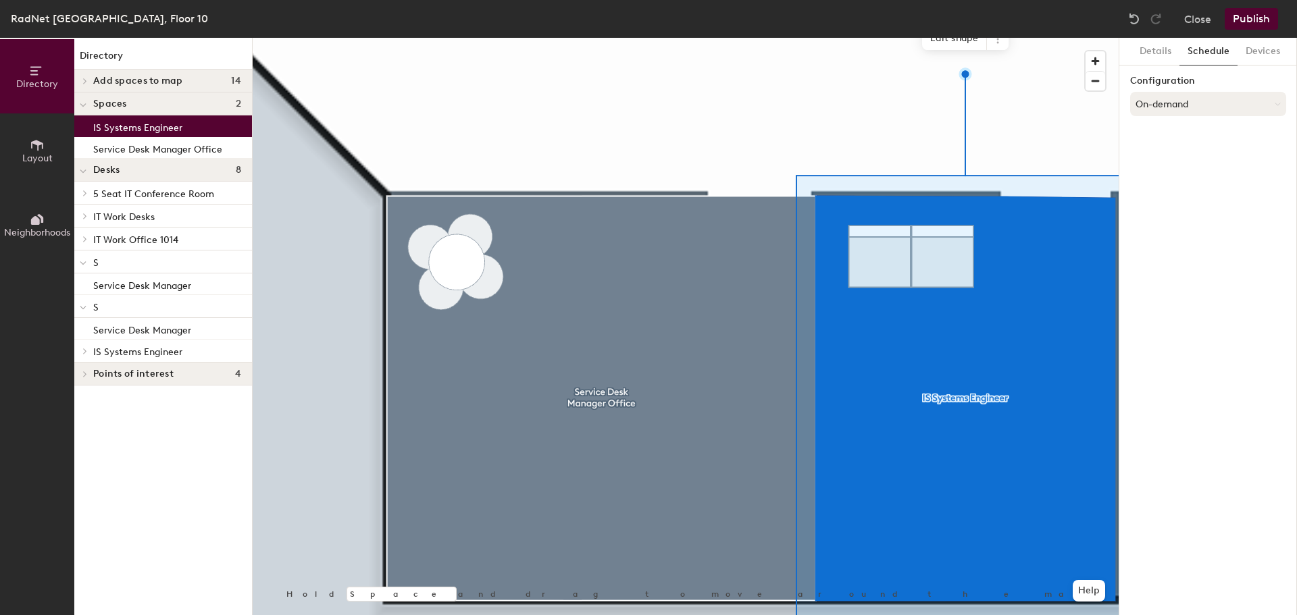
click at [1199, 103] on button "On-demand" at bounding box center [1208, 104] width 156 height 24
click at [1181, 178] on div "Request-only" at bounding box center [1208, 178] width 155 height 20
click at [1156, 48] on button "Details" at bounding box center [1155, 52] width 48 height 28
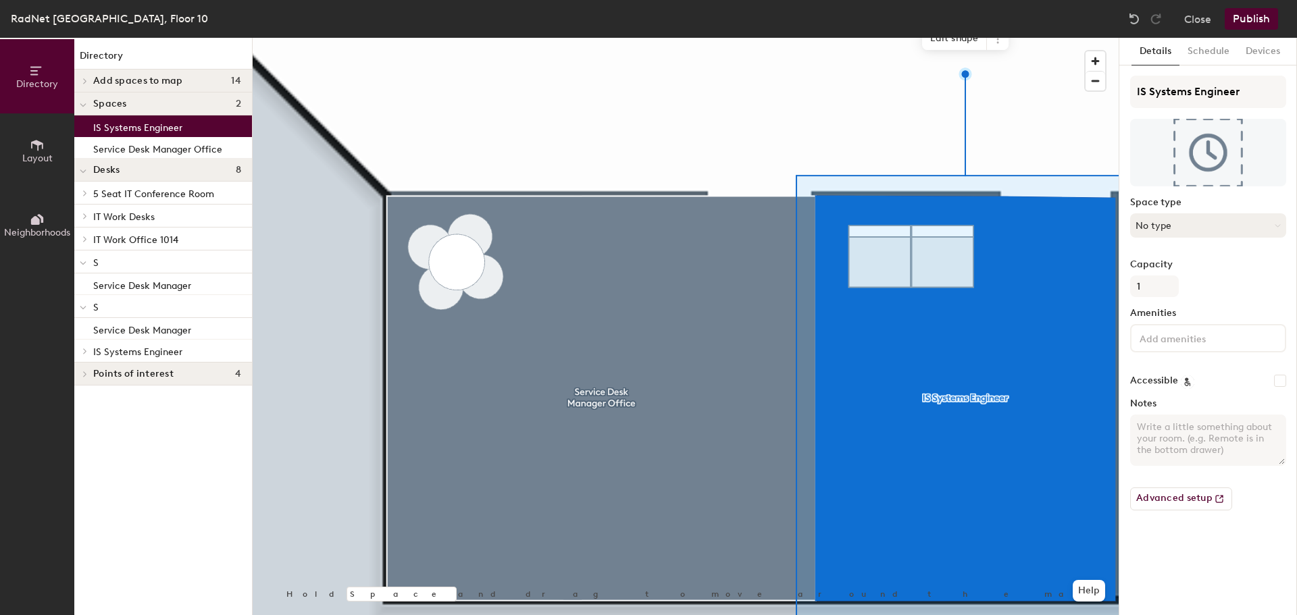
click at [1183, 232] on button "No type" at bounding box center [1208, 225] width 156 height 24
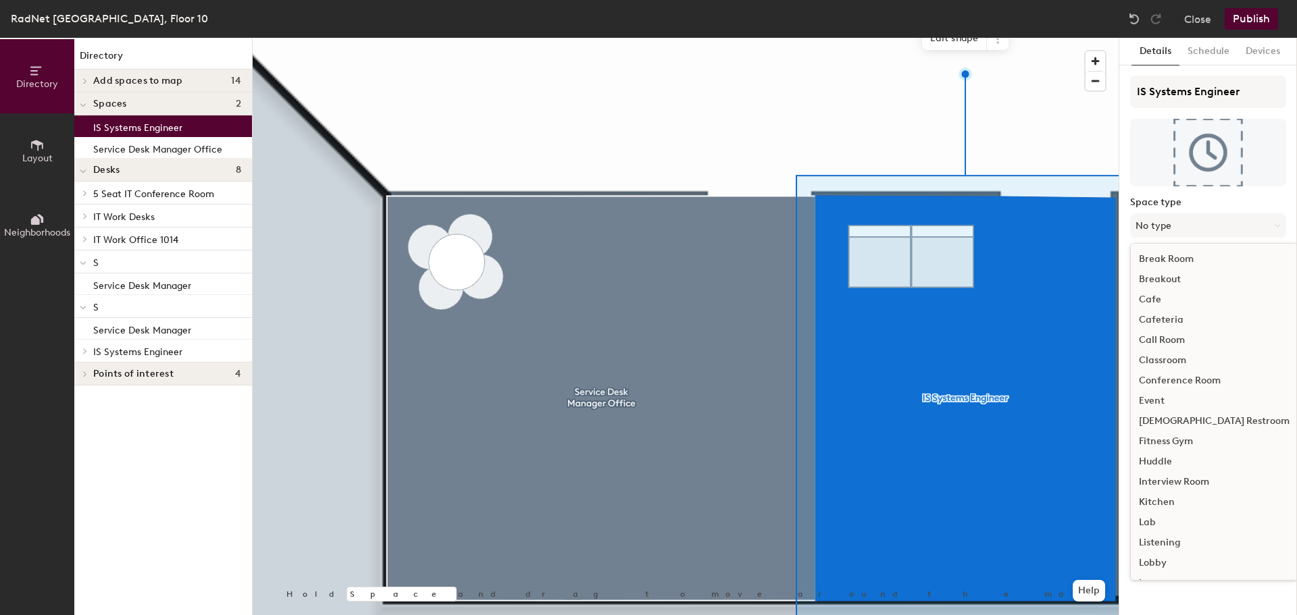
scroll to position [303, 0]
click at [1162, 380] on div "Office" at bounding box center [1214, 382] width 167 height 20
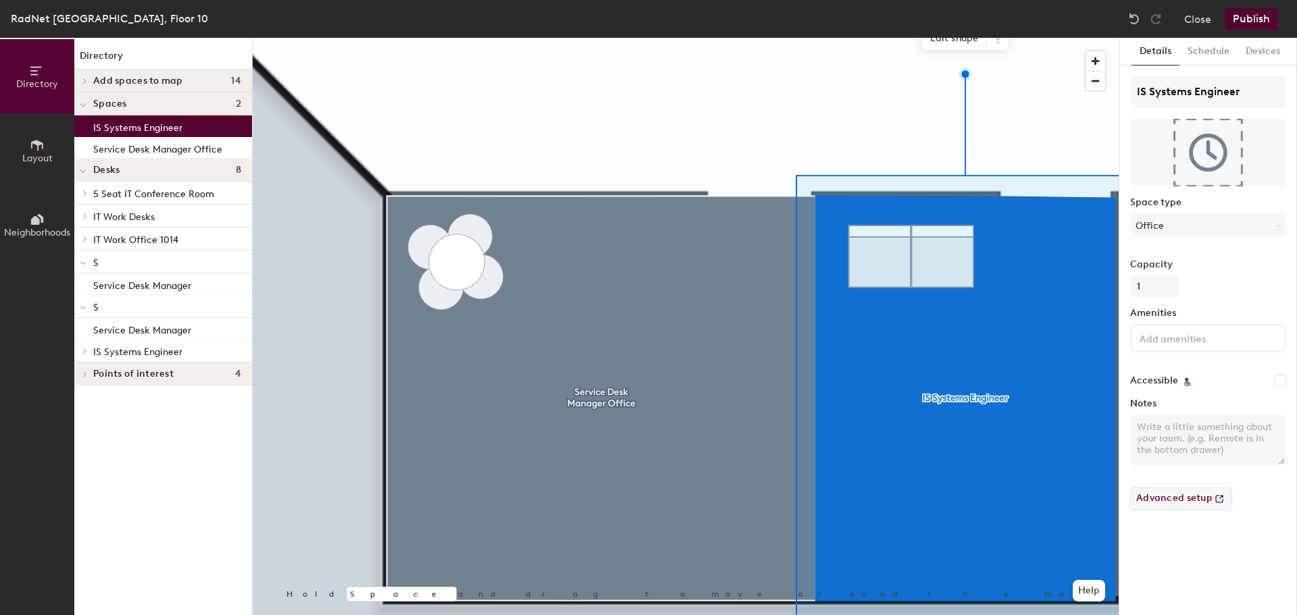
click at [1189, 503] on button "Advanced setup" at bounding box center [1181, 499] width 102 height 23
click at [1267, 14] on button "Publish" at bounding box center [1251, 19] width 53 height 22
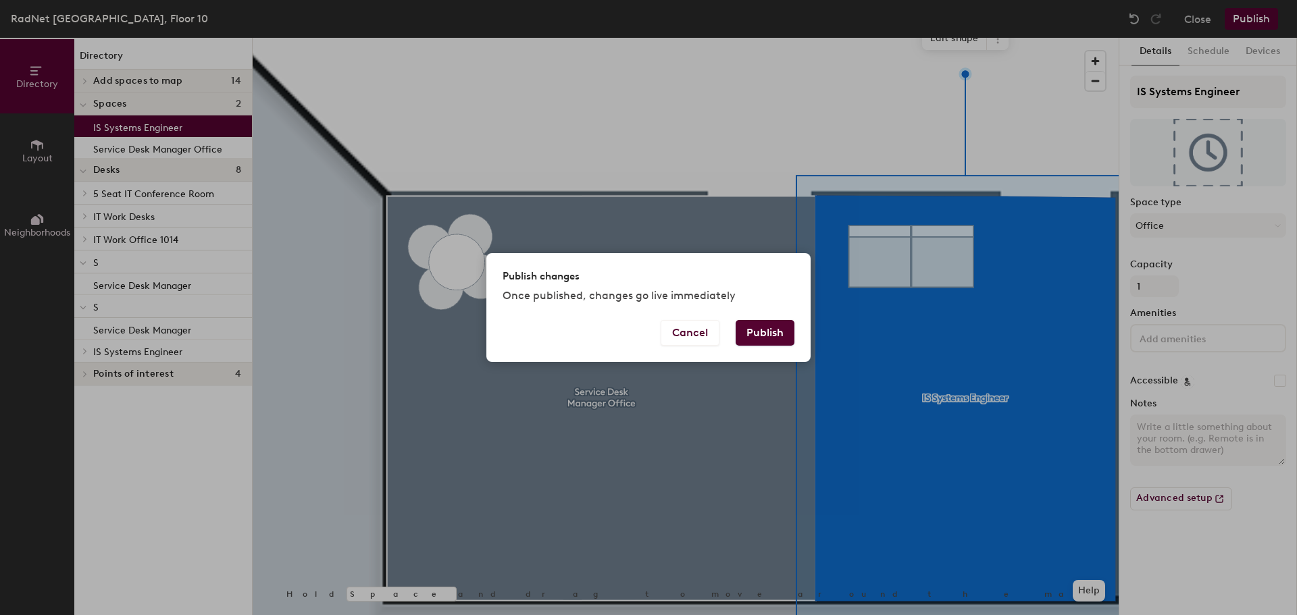
click at [755, 337] on button "Publish" at bounding box center [765, 333] width 59 height 26
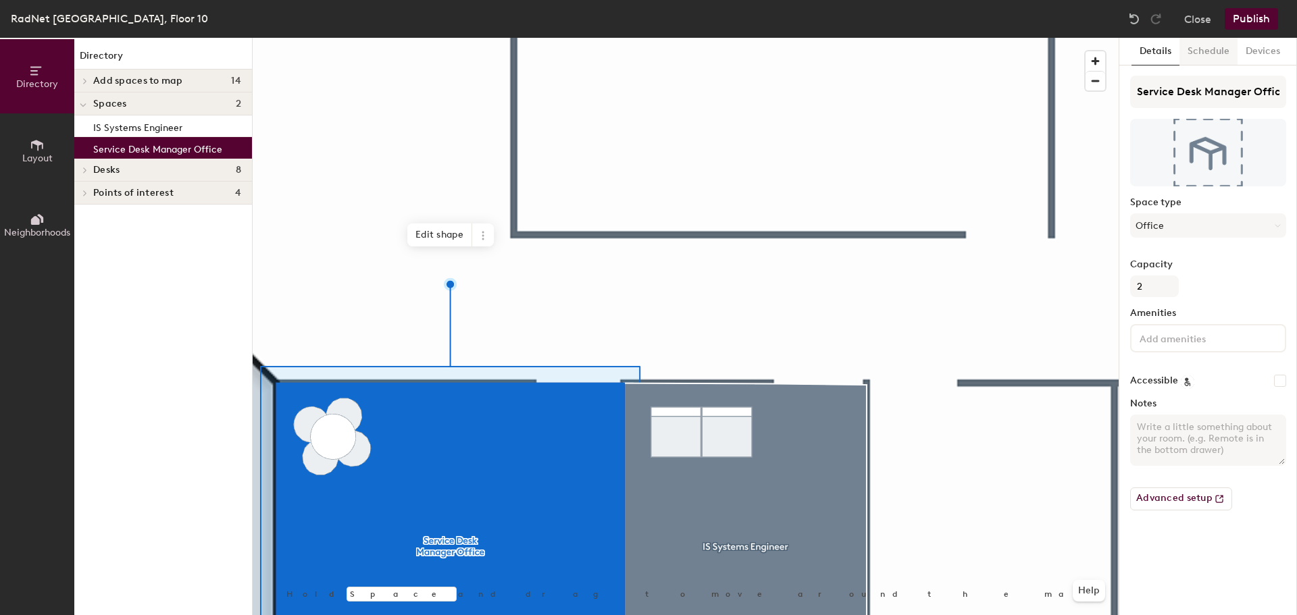
click at [1214, 52] on button "Schedule" at bounding box center [1208, 52] width 58 height 28
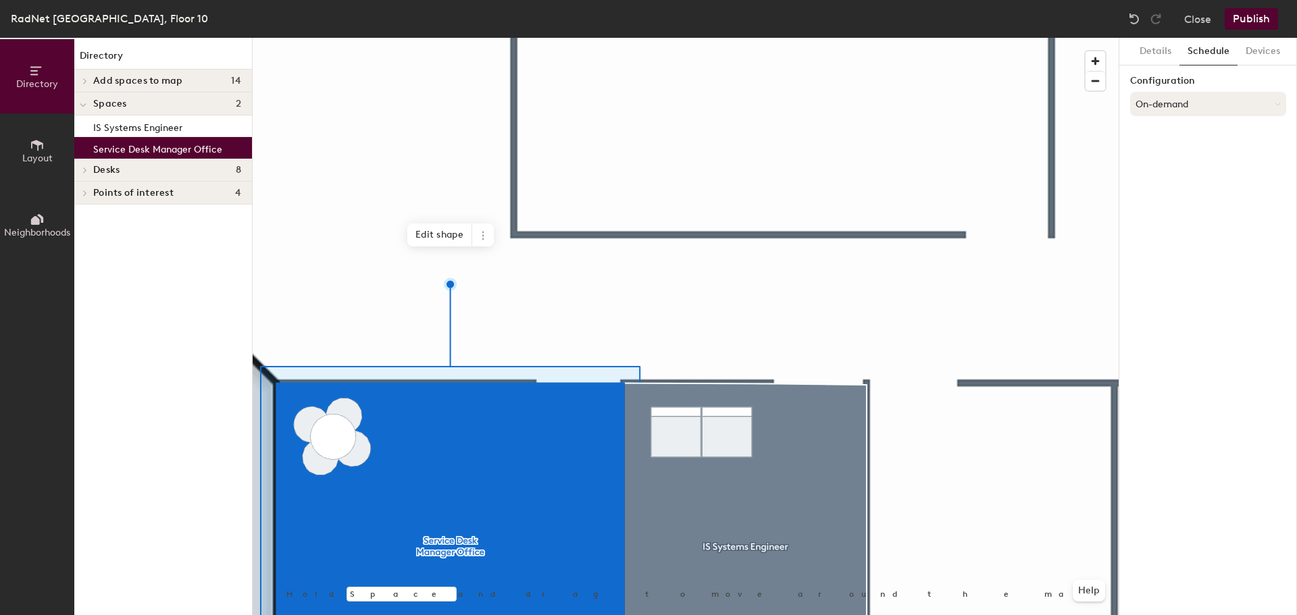
click at [1188, 106] on button "On-demand" at bounding box center [1208, 104] width 156 height 24
click at [1189, 178] on div "Request-only" at bounding box center [1208, 178] width 155 height 20
click at [1163, 49] on button "Details" at bounding box center [1155, 52] width 48 height 28
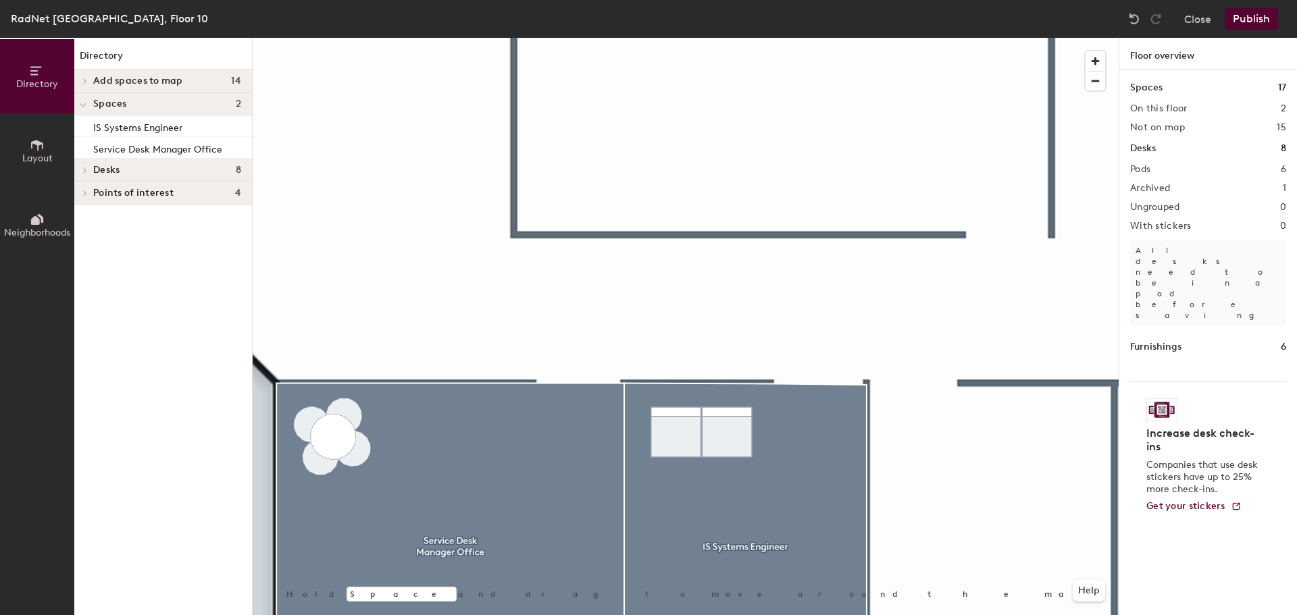
click at [594, 38] on div at bounding box center [686, 38] width 866 height 0
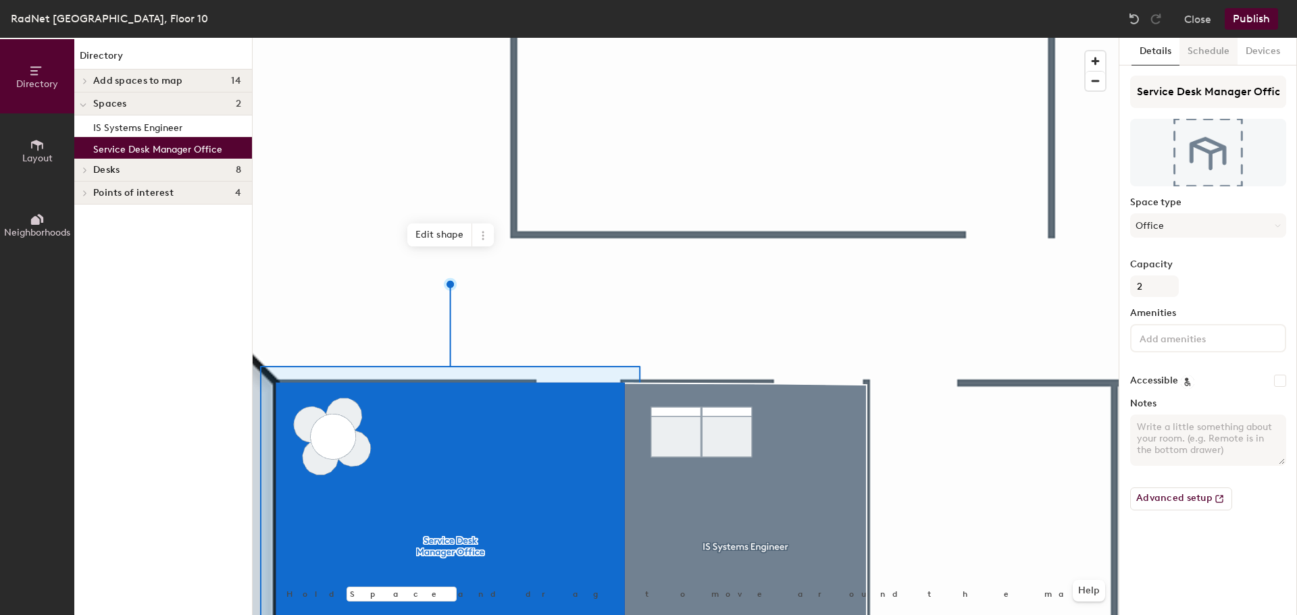
click at [1219, 53] on button "Schedule" at bounding box center [1208, 52] width 58 height 28
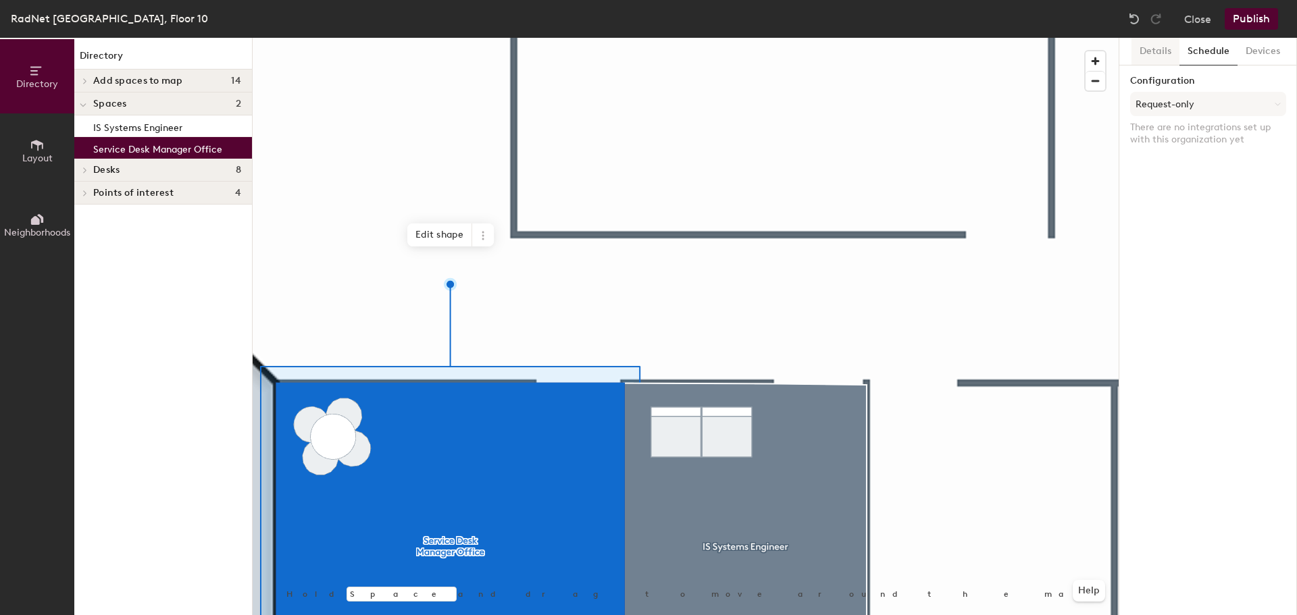
click at [1154, 41] on button "Details" at bounding box center [1155, 52] width 48 height 28
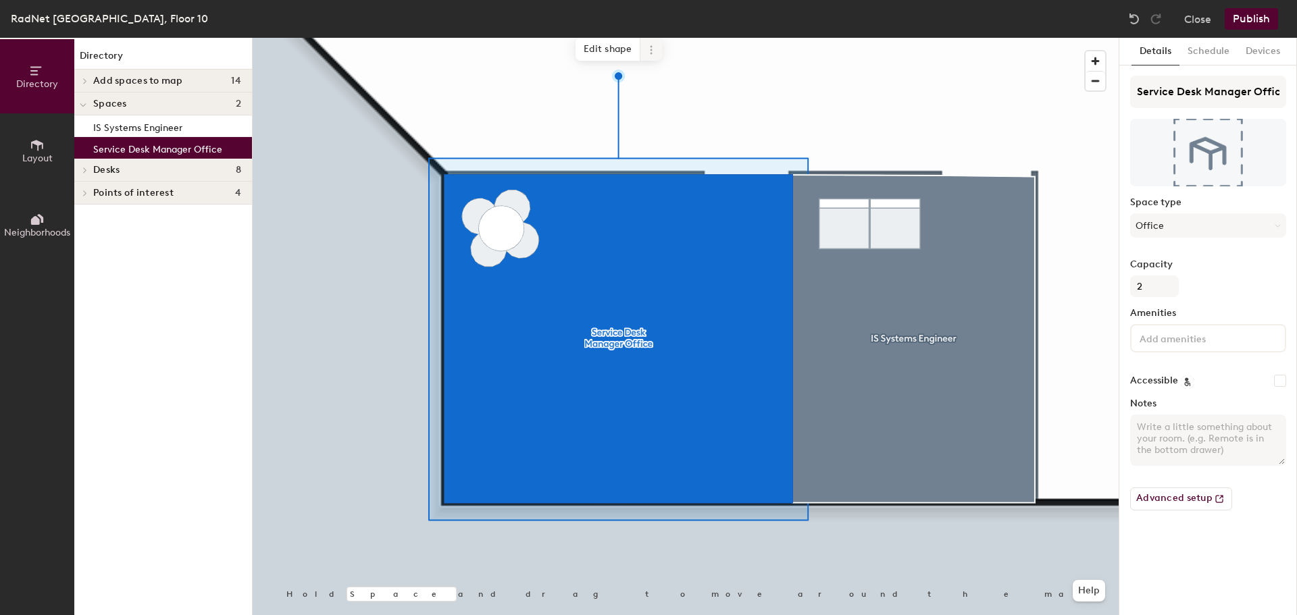
click at [655, 45] on icon at bounding box center [651, 50] width 11 height 11
click at [190, 171] on h4 "Desks 8" at bounding box center [167, 170] width 148 height 11
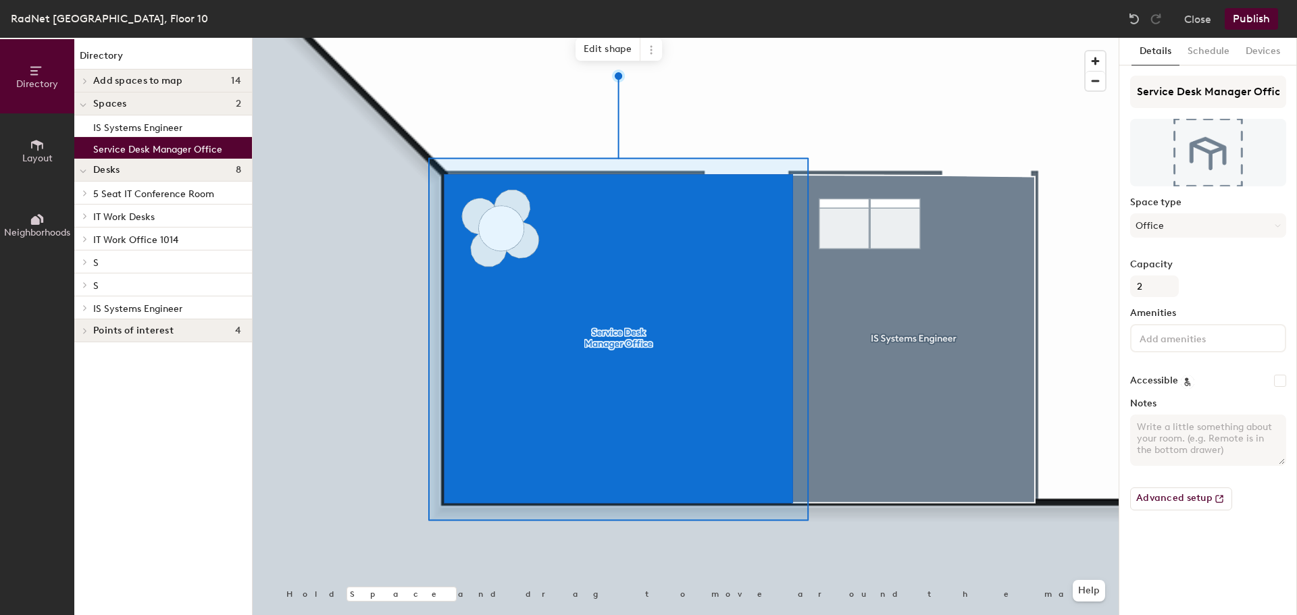
click at [159, 265] on p "S" at bounding box center [167, 262] width 148 height 18
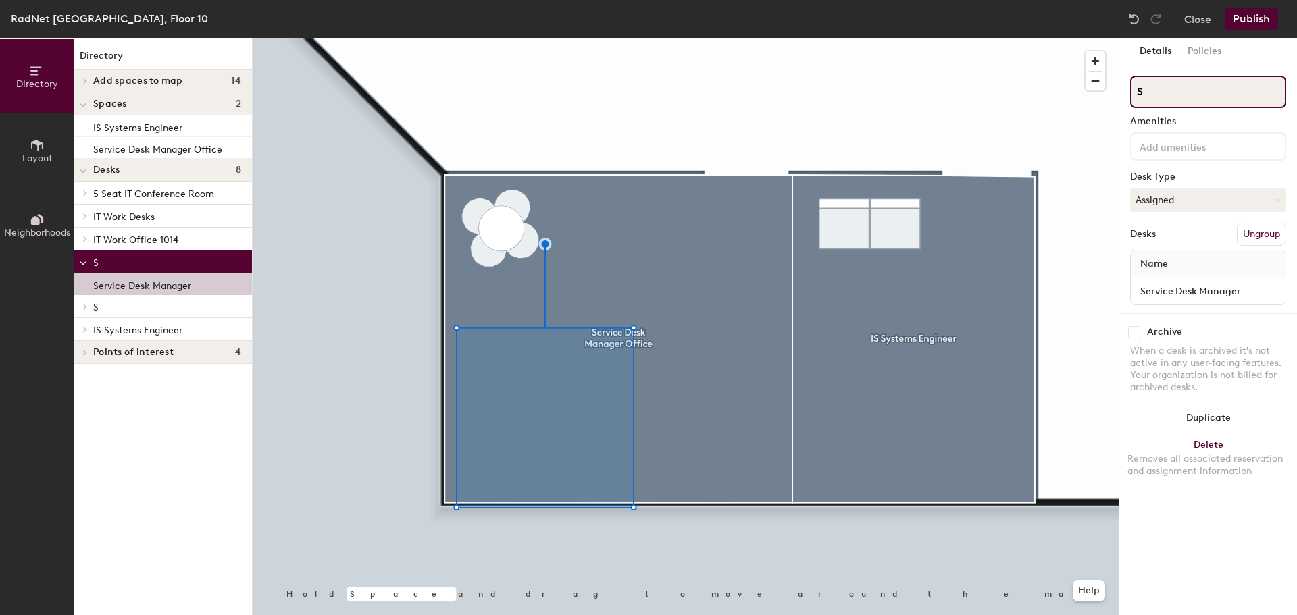
click at [1174, 88] on input "S" at bounding box center [1208, 92] width 156 height 32
type input "D"
type input "M"
click at [1191, 93] on input at bounding box center [1208, 92] width 156 height 32
paste input "[PERSON_NAME] [PHONE_NUMBER]"
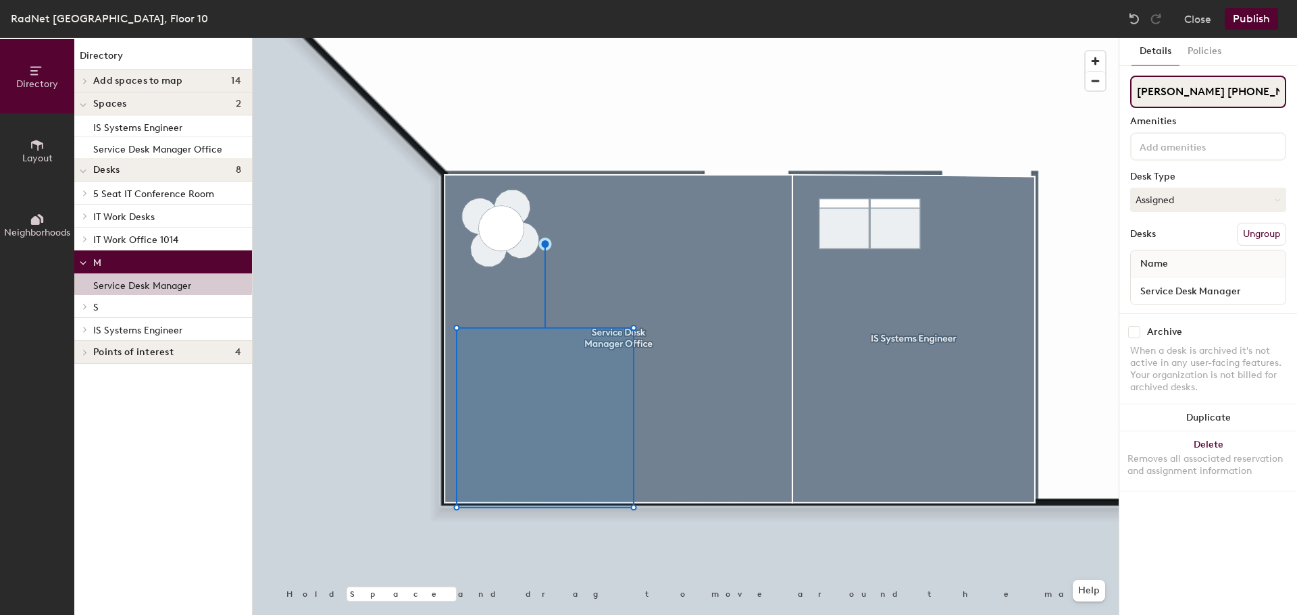
scroll to position [0, 3]
drag, startPoint x: 1214, startPoint y: 93, endPoint x: 1368, endPoint y: 102, distance: 154.3
click at [1296, 102] on html "Skip navigation Schedule Office People Analytics Visits Deliveries Services Man…" at bounding box center [648, 307] width 1297 height 615
type input "[PERSON_NAME]"
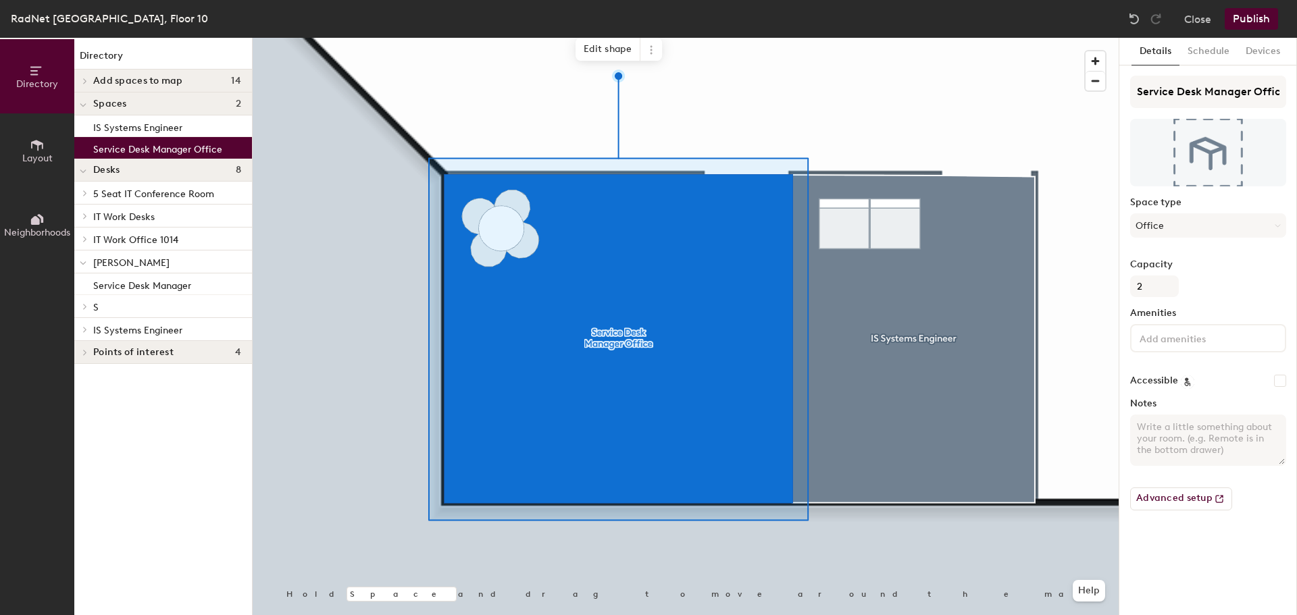
click at [157, 306] on p "S" at bounding box center [167, 307] width 148 height 18
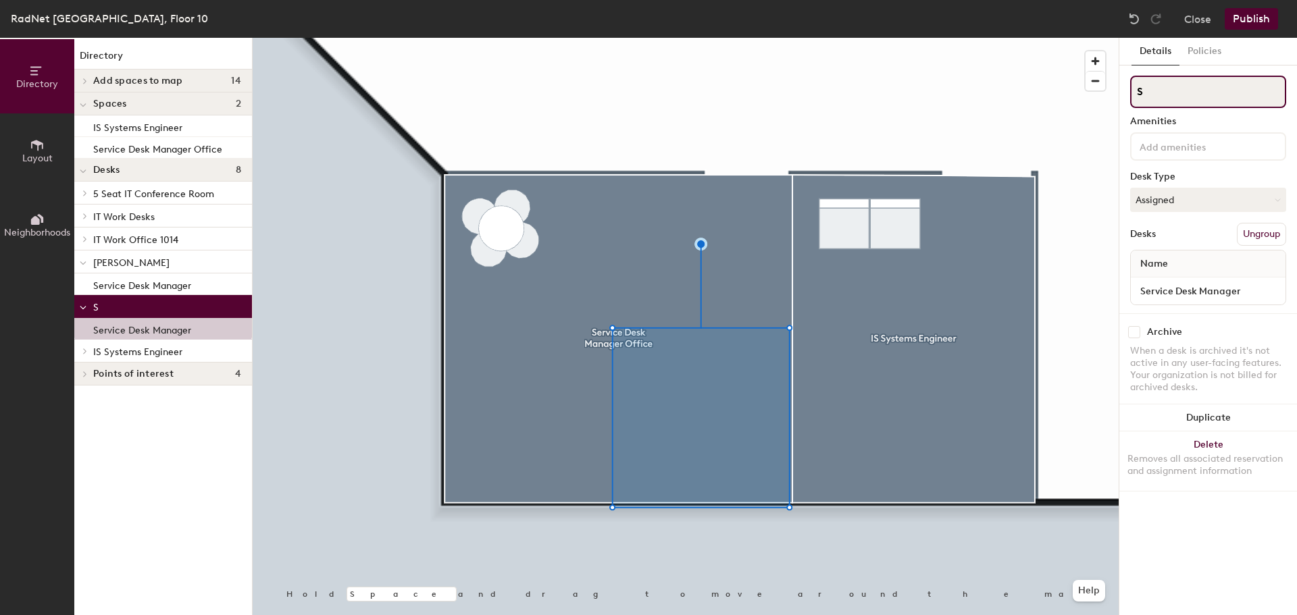
click at [1117, 88] on div "Directory Layout Neighborhoods Directory Add spaces to map 14 101 - IT Desk Spa…" at bounding box center [648, 327] width 1297 height 578
click at [1184, 93] on input at bounding box center [1208, 92] width 156 height 32
paste input "[PERSON_NAME]"
type input "[PERSON_NAME]"
click at [1160, 203] on button "Assigned" at bounding box center [1208, 200] width 156 height 24
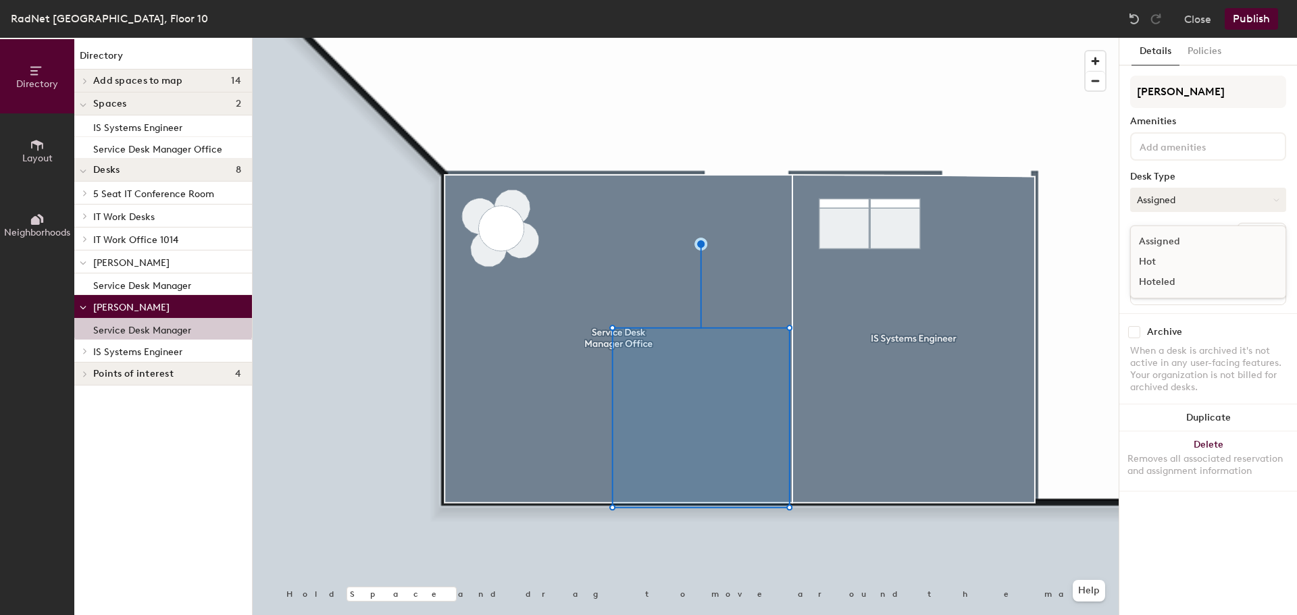
click at [1153, 207] on button "Assigned" at bounding box center [1208, 200] width 156 height 24
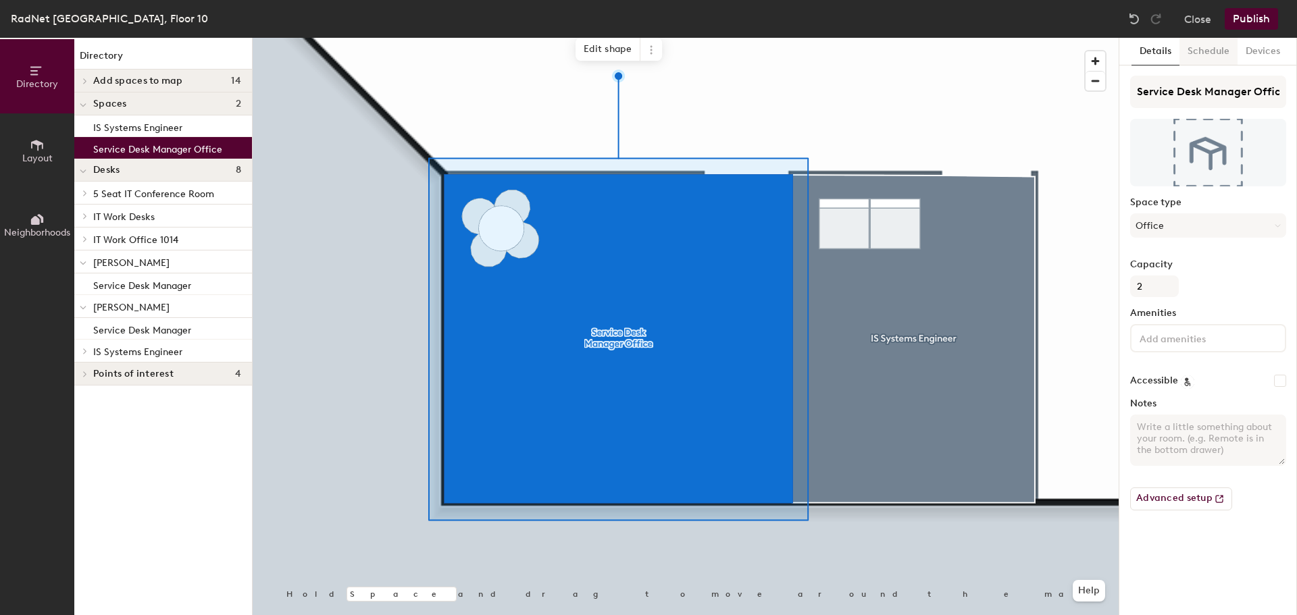
click at [1201, 53] on button "Schedule" at bounding box center [1208, 52] width 58 height 28
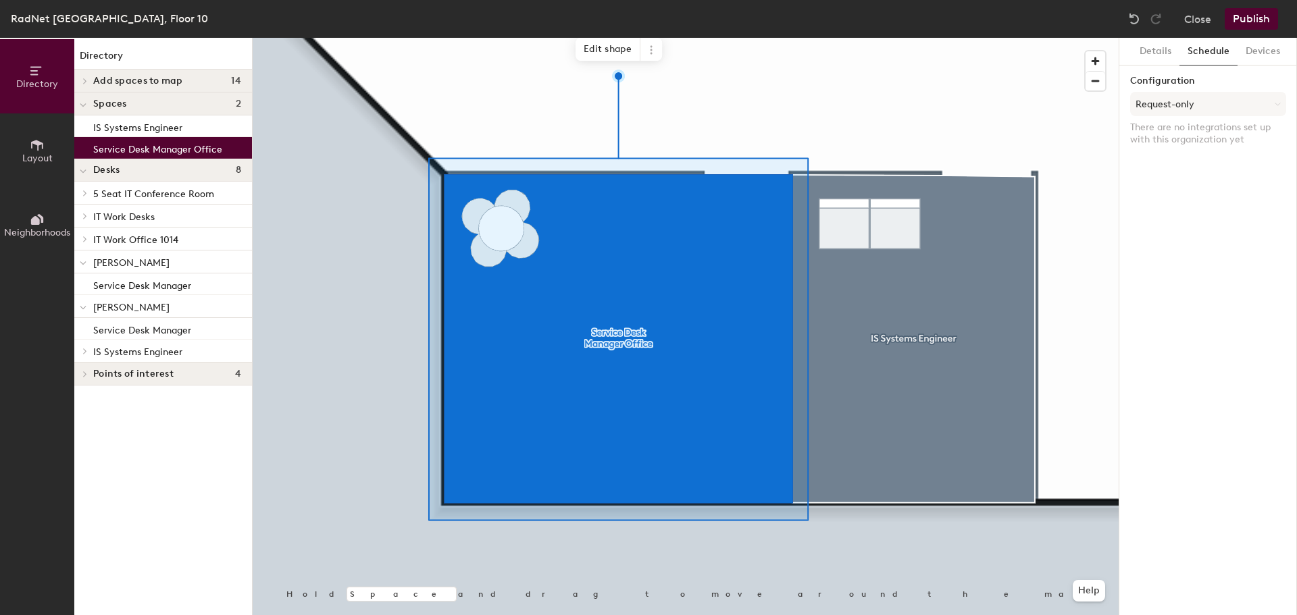
click at [1250, 14] on button "Publish" at bounding box center [1251, 19] width 53 height 22
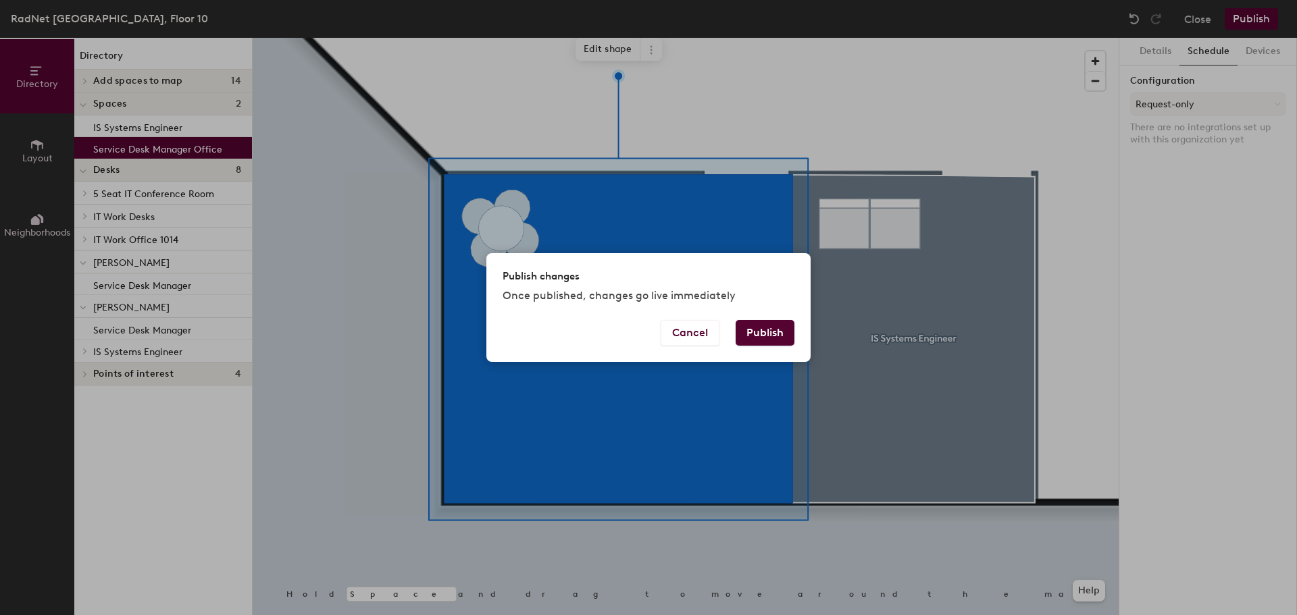
click at [769, 326] on button "Publish" at bounding box center [765, 333] width 59 height 26
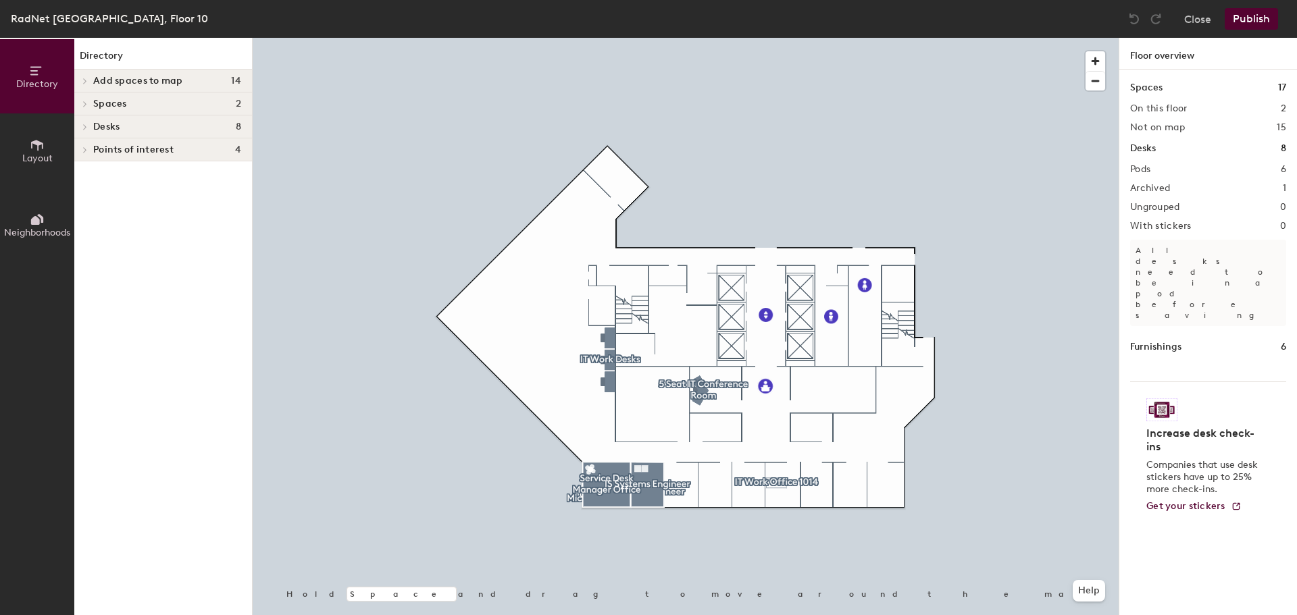
click at [168, 101] on h4 "Spaces 2" at bounding box center [167, 104] width 148 height 11
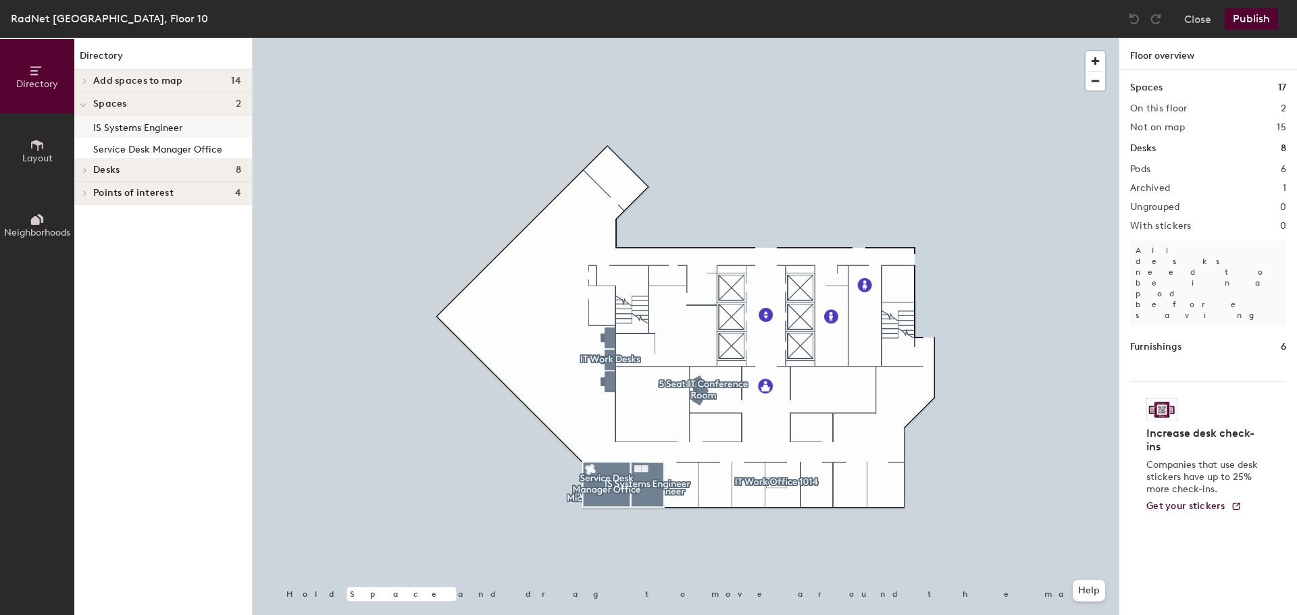
click at [168, 122] on p "IS Systems Engineer" at bounding box center [137, 126] width 89 height 16
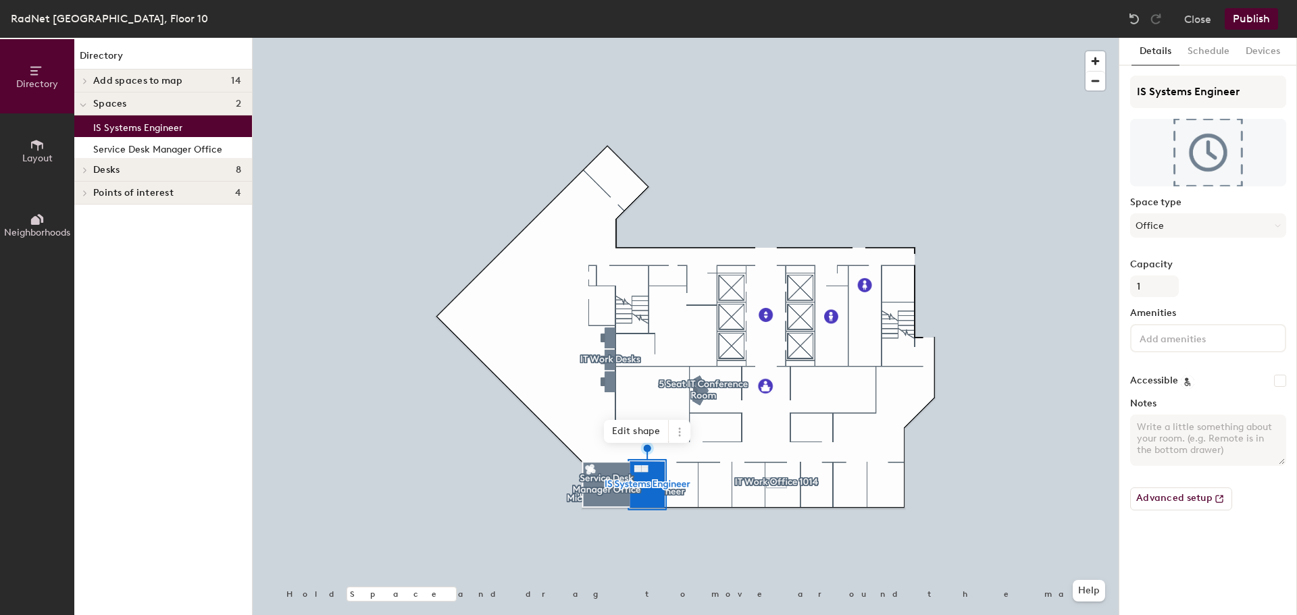
click at [130, 170] on h4 "Desks 8" at bounding box center [167, 170] width 148 height 11
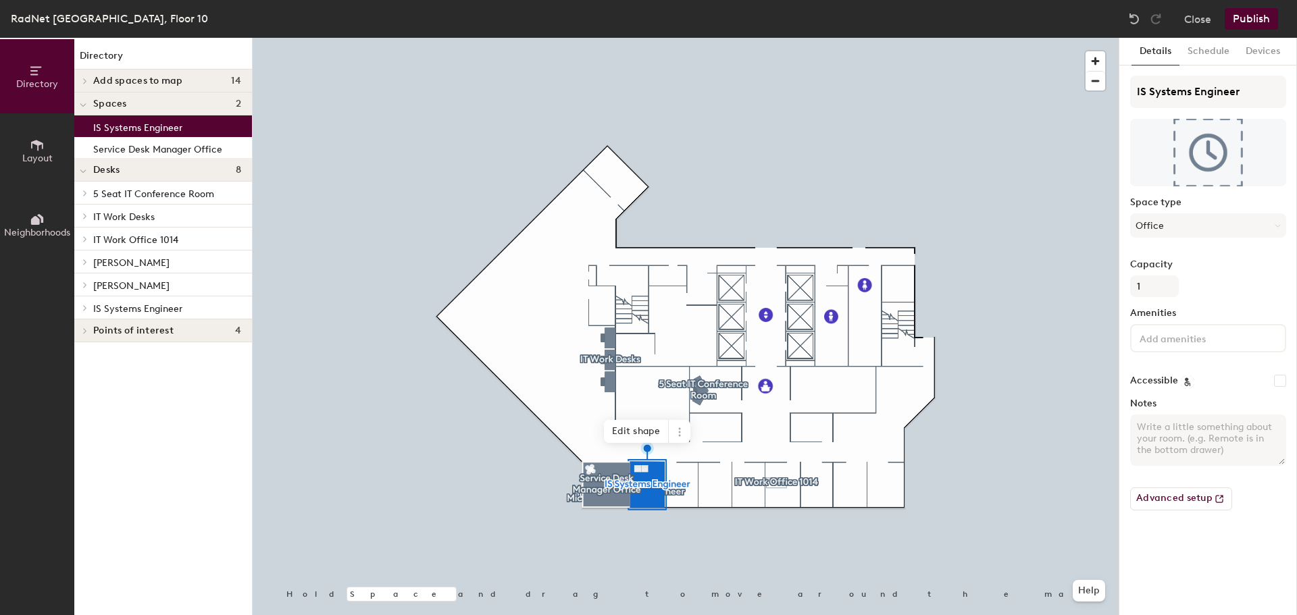
click at [87, 263] on icon at bounding box center [84, 262] width 5 height 7
click at [118, 286] on p "Service Desk Manager" at bounding box center [142, 284] width 98 height 16
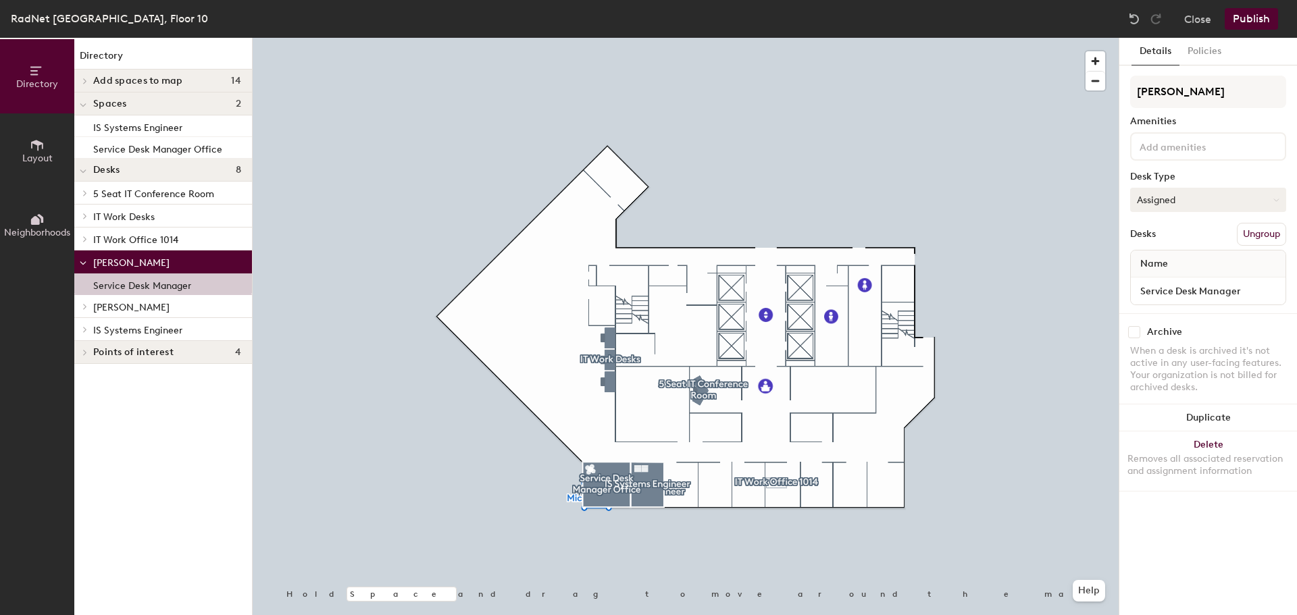
click at [1179, 205] on button "Assigned" at bounding box center [1208, 200] width 156 height 24
click at [1206, 46] on button "Policies" at bounding box center [1204, 52] width 50 height 28
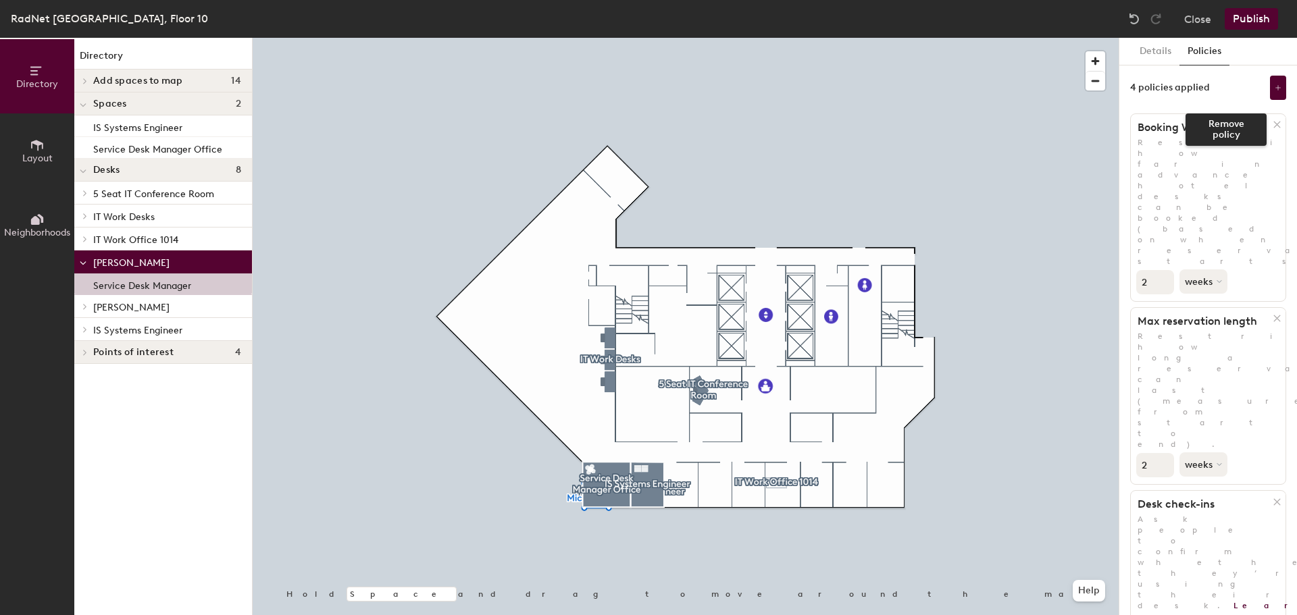
click at [1274, 124] on icon at bounding box center [1277, 125] width 6 height 6
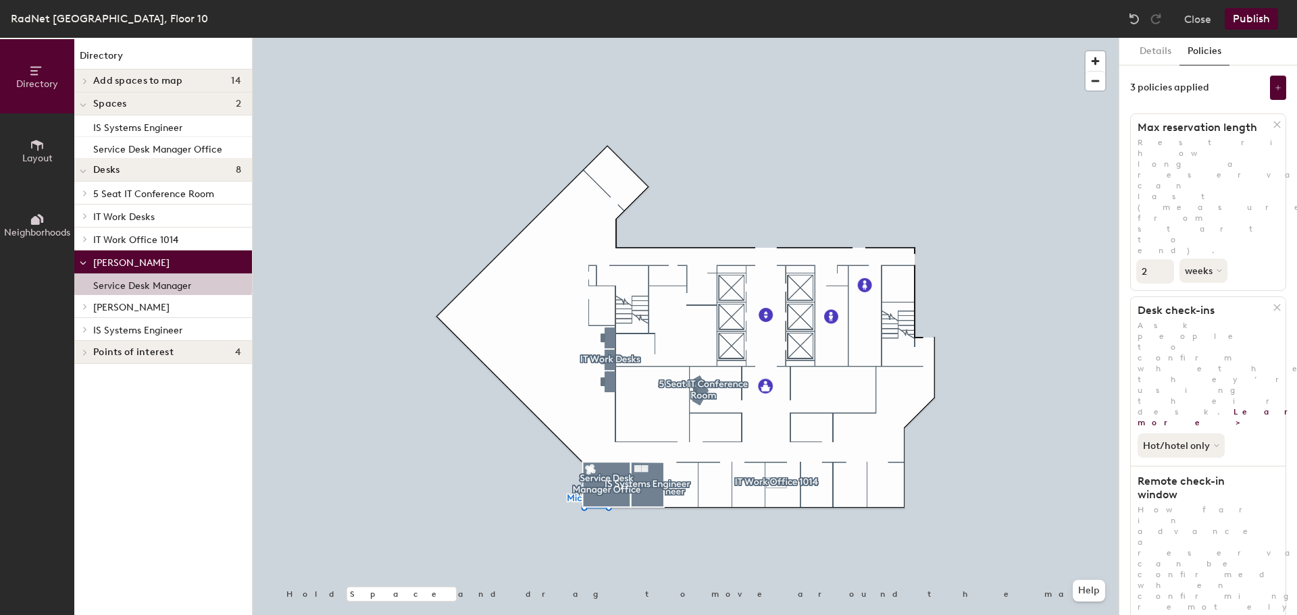
click at [1274, 124] on icon at bounding box center [1277, 125] width 6 height 6
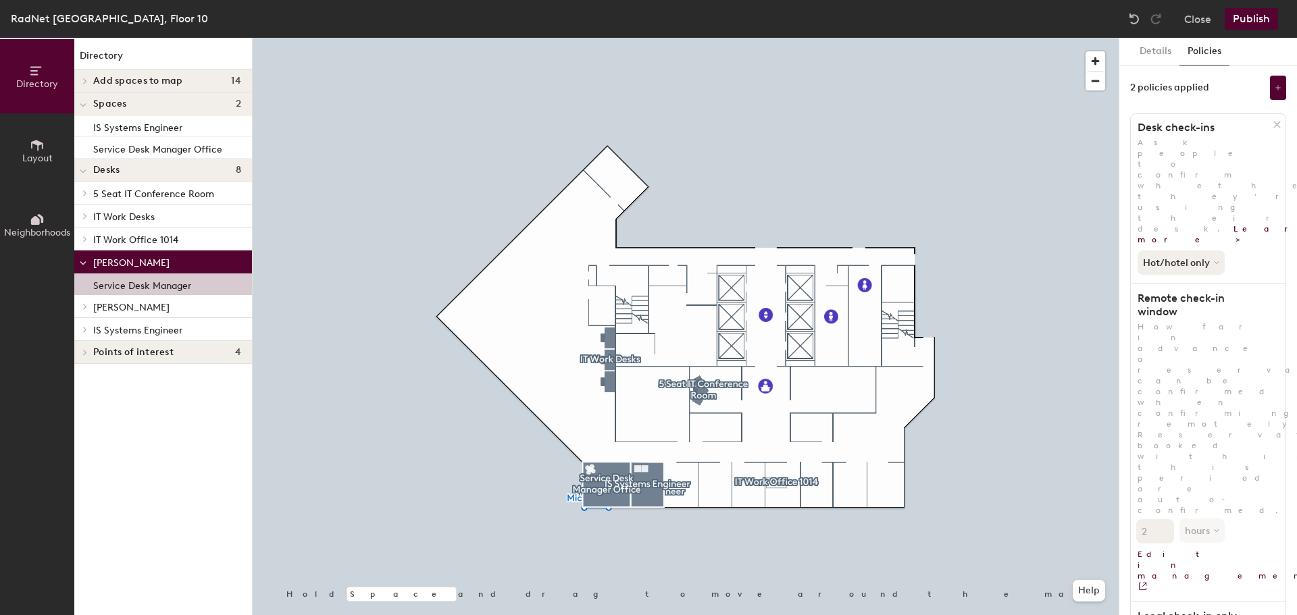
click at [1267, 124] on h1 "Desk check-ins" at bounding box center [1202, 128] width 143 height 14
click at [1277, 126] on icon at bounding box center [1277, 125] width 6 height 6
click at [92, 307] on div "[PERSON_NAME]" at bounding box center [163, 306] width 178 height 23
click at [86, 307] on icon at bounding box center [85, 306] width 3 height 5
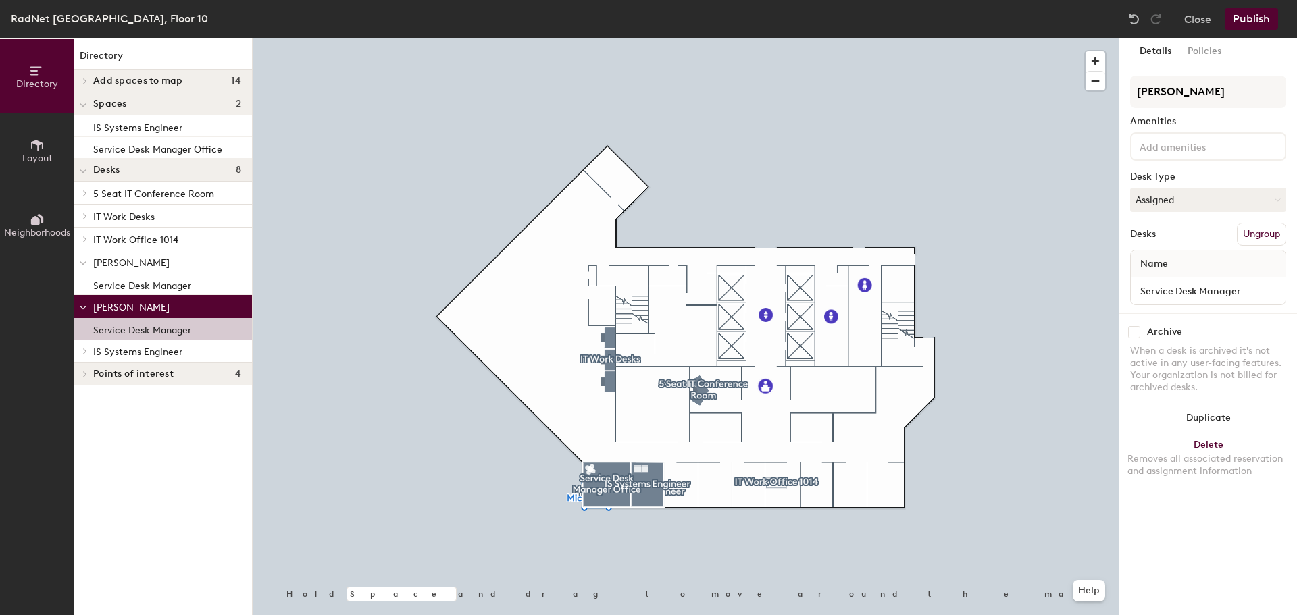
click at [138, 326] on p "Service Desk Manager" at bounding box center [142, 329] width 98 height 16
click at [1209, 48] on button "Policies" at bounding box center [1204, 52] width 50 height 28
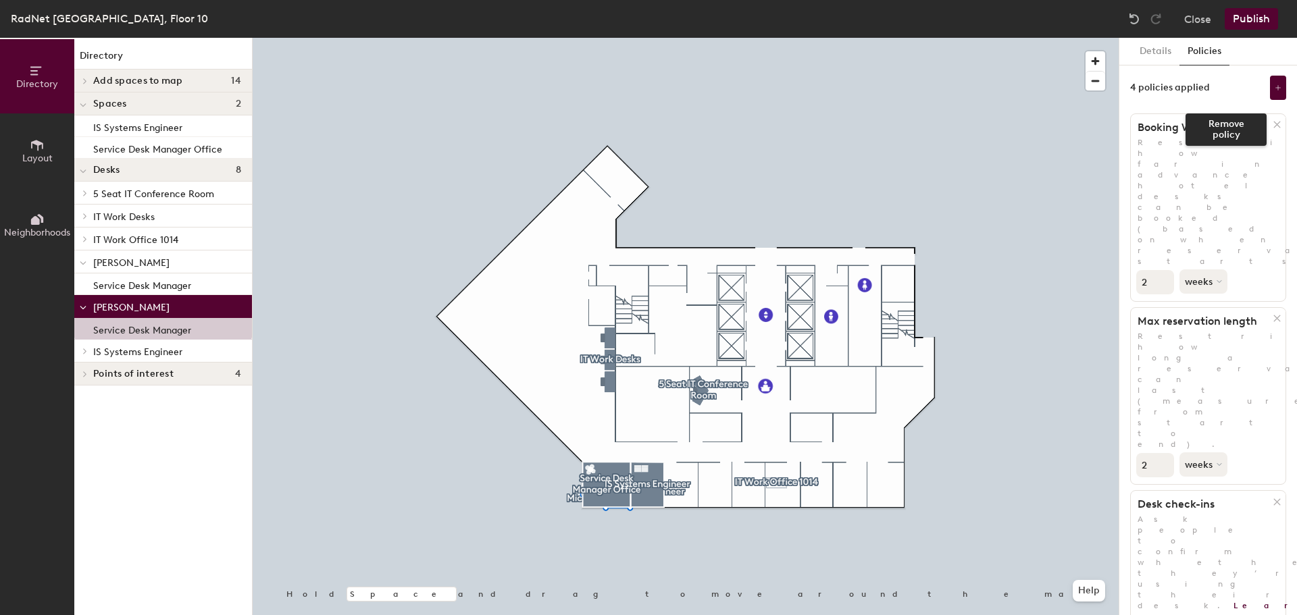
click at [1272, 122] on icon at bounding box center [1277, 125] width 10 height 10
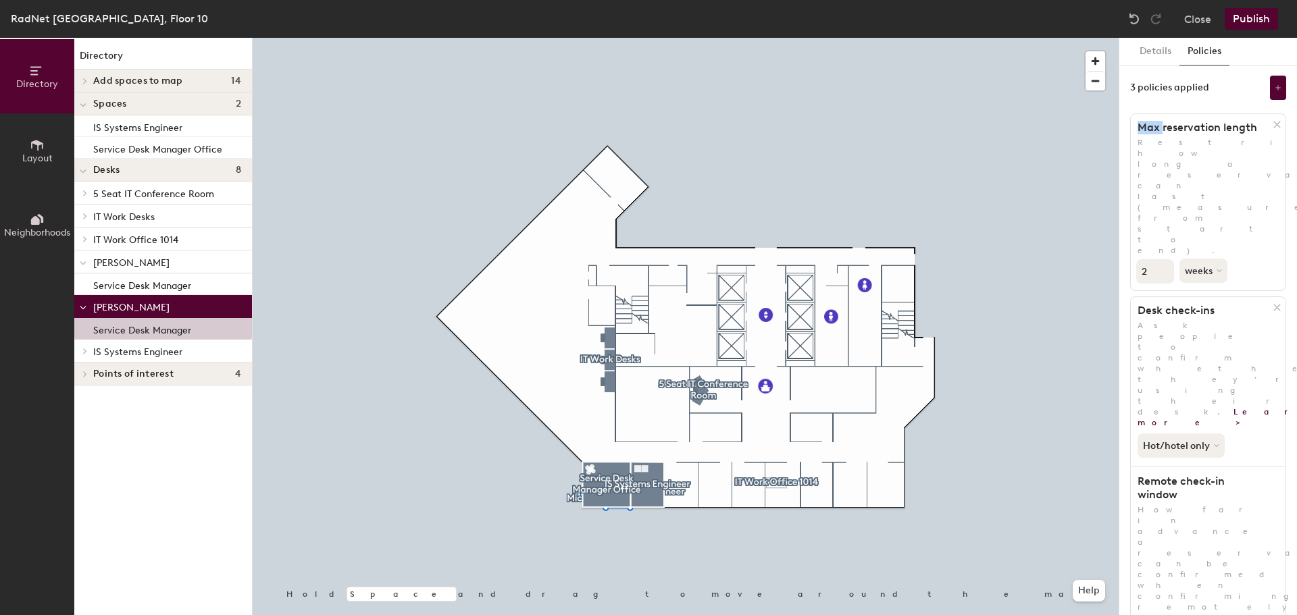
click at [1272, 122] on icon at bounding box center [1277, 125] width 10 height 10
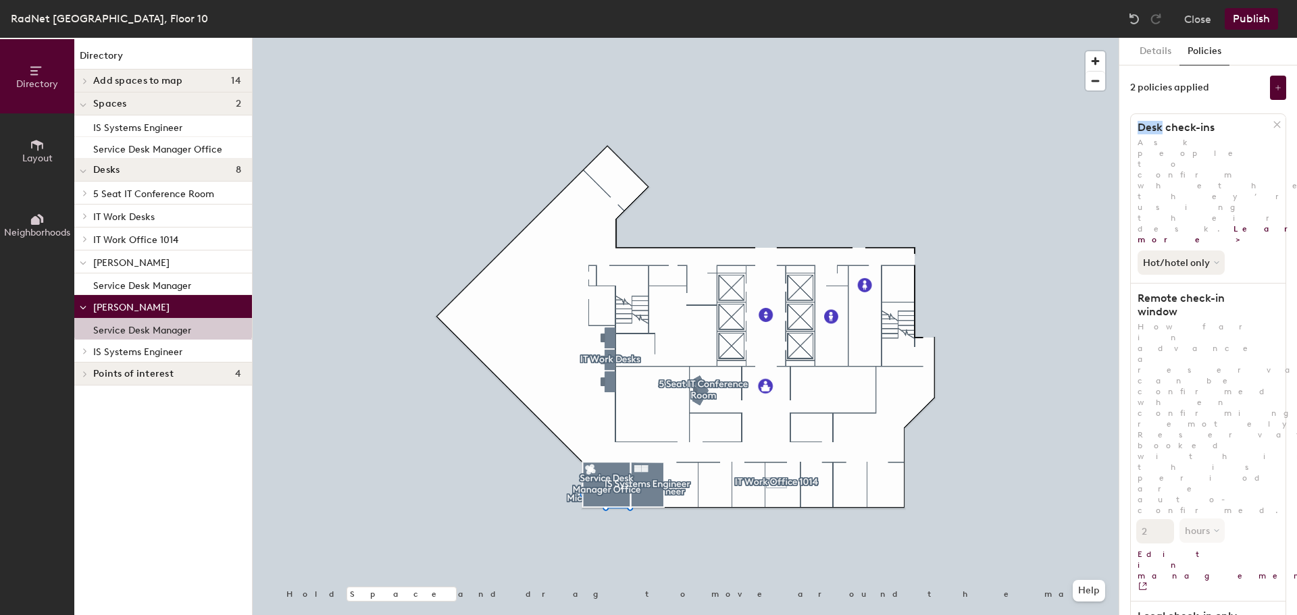
click at [1275, 124] on icon at bounding box center [1277, 125] width 10 height 10
click at [1246, 14] on button "Publish" at bounding box center [1251, 19] width 53 height 22
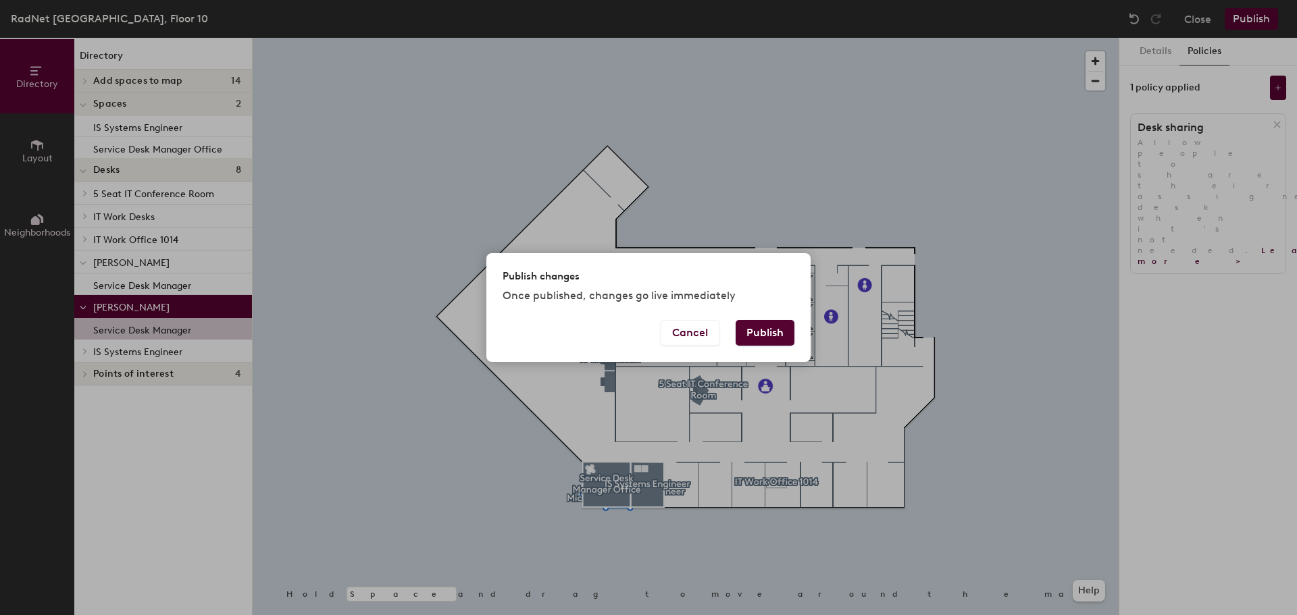
click at [765, 332] on button "Publish" at bounding box center [765, 333] width 59 height 26
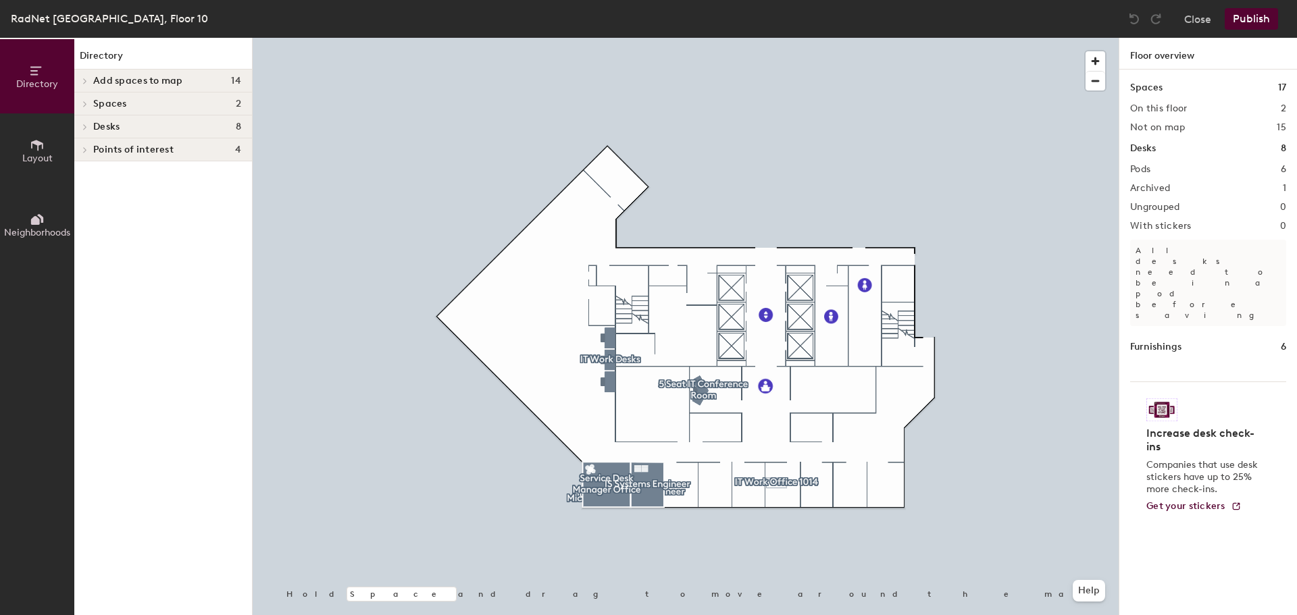
click at [174, 126] on h4 "Desks 8" at bounding box center [167, 127] width 148 height 11
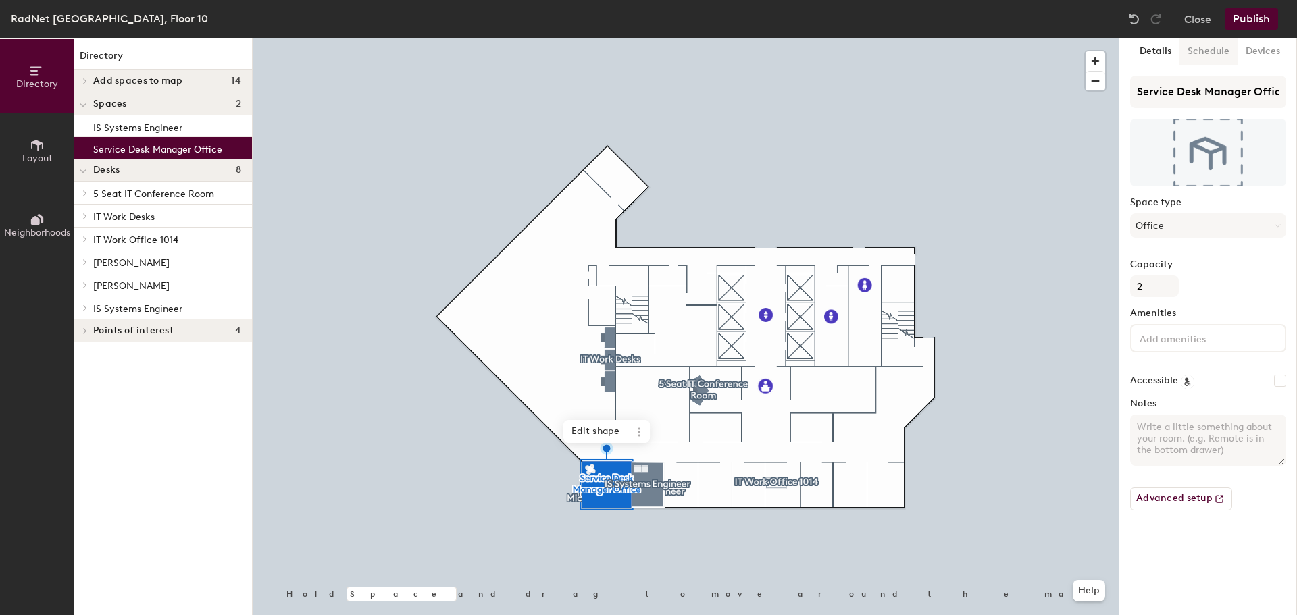
click at [1218, 53] on button "Schedule" at bounding box center [1208, 52] width 58 height 28
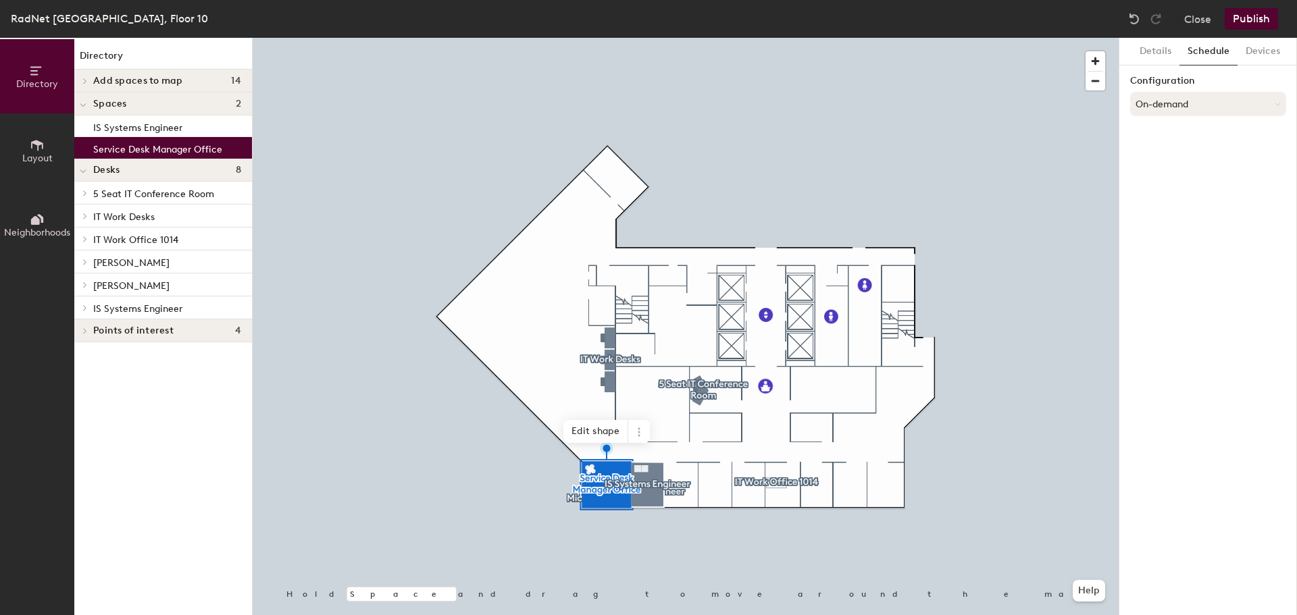
click at [1194, 105] on button "On-demand" at bounding box center [1208, 104] width 156 height 24
click at [1161, 177] on div "Request-only" at bounding box center [1208, 178] width 155 height 20
click at [1256, 53] on button "Devices" at bounding box center [1263, 52] width 51 height 28
click at [1225, 54] on button "Schedule" at bounding box center [1208, 52] width 58 height 28
click at [1135, 51] on button "Details" at bounding box center [1155, 52] width 48 height 28
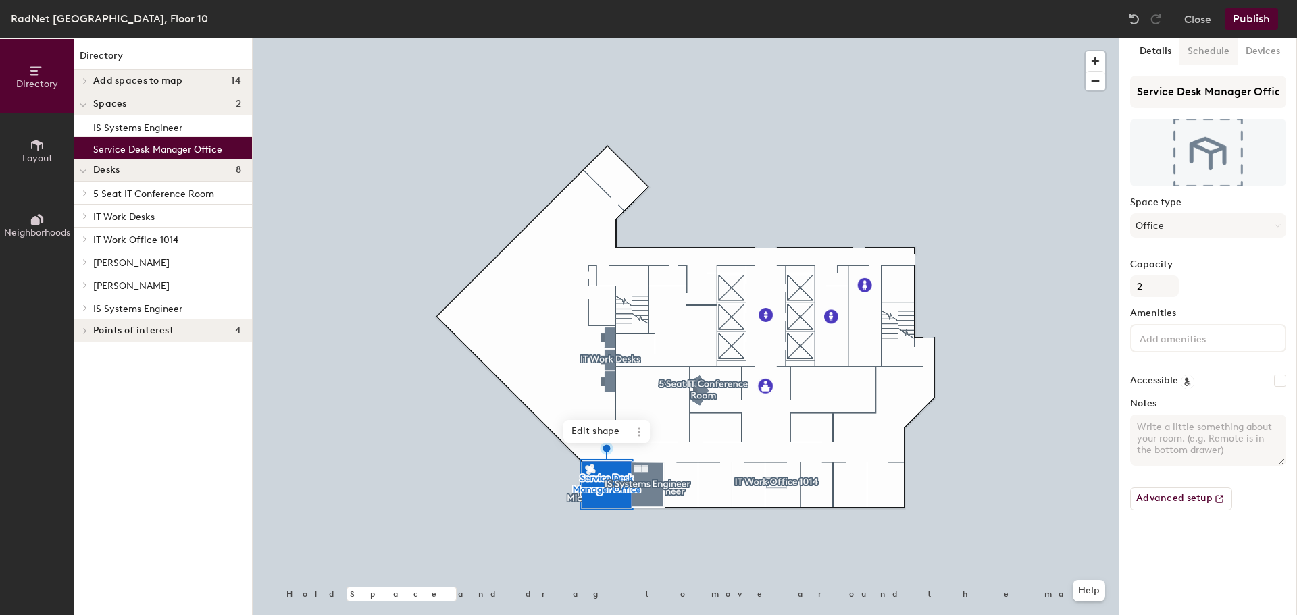
click at [1206, 51] on button "Schedule" at bounding box center [1208, 52] width 58 height 28
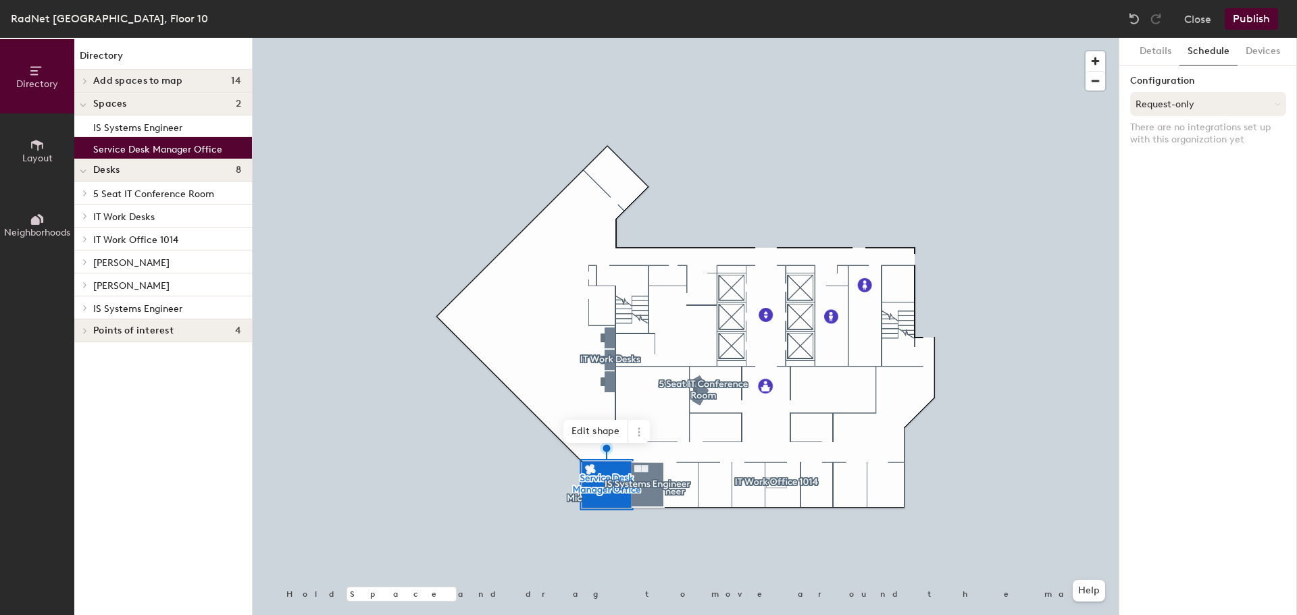
click at [1206, 105] on button "Request-only" at bounding box center [1208, 104] width 156 height 24
click at [1183, 178] on div "Request-only" at bounding box center [1208, 178] width 155 height 20
click at [98, 259] on span "[PERSON_NAME]" at bounding box center [131, 262] width 76 height 11
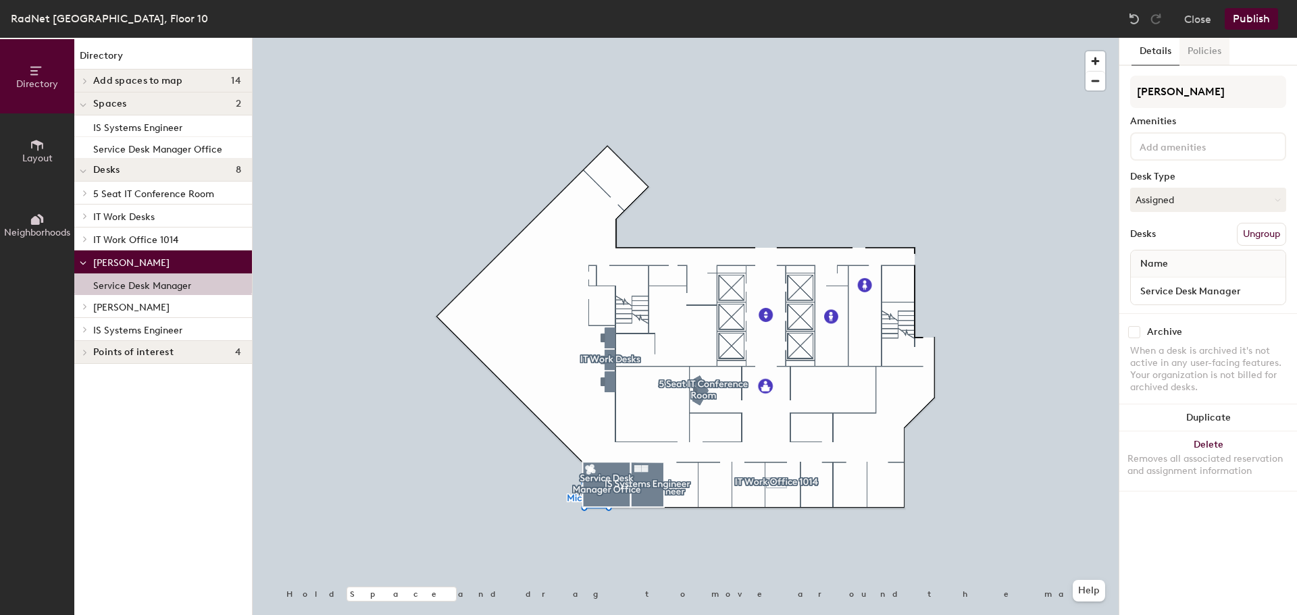
click at [1206, 53] on button "Policies" at bounding box center [1204, 52] width 50 height 28
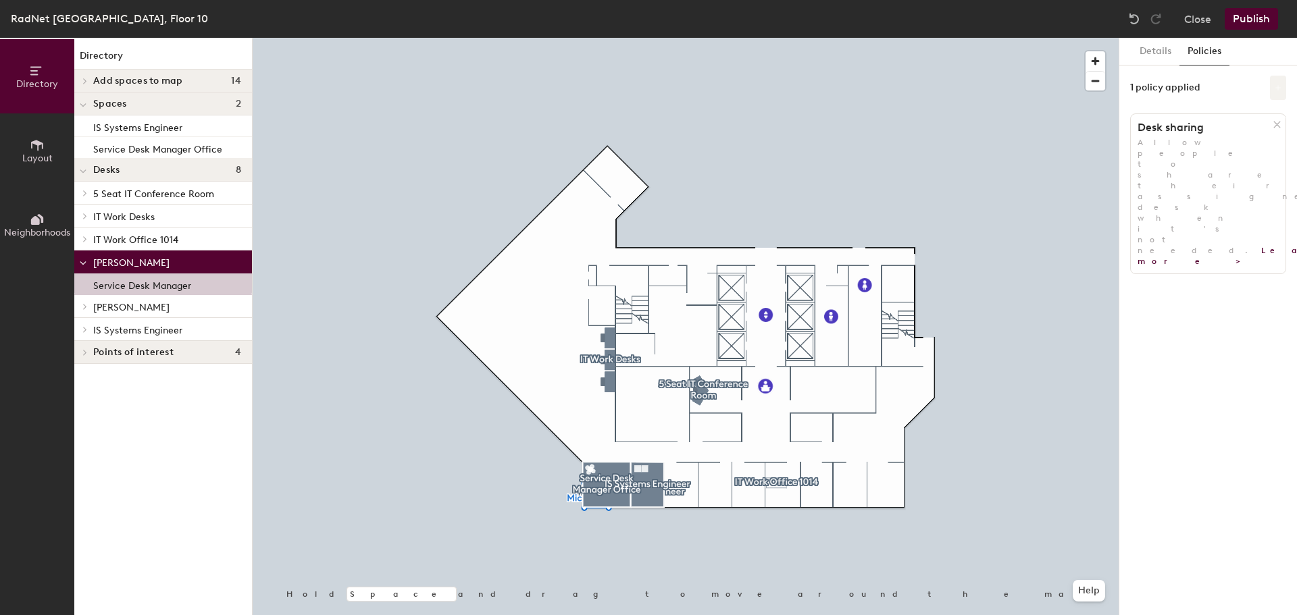
click at [1271, 88] on button at bounding box center [1278, 88] width 16 height 24
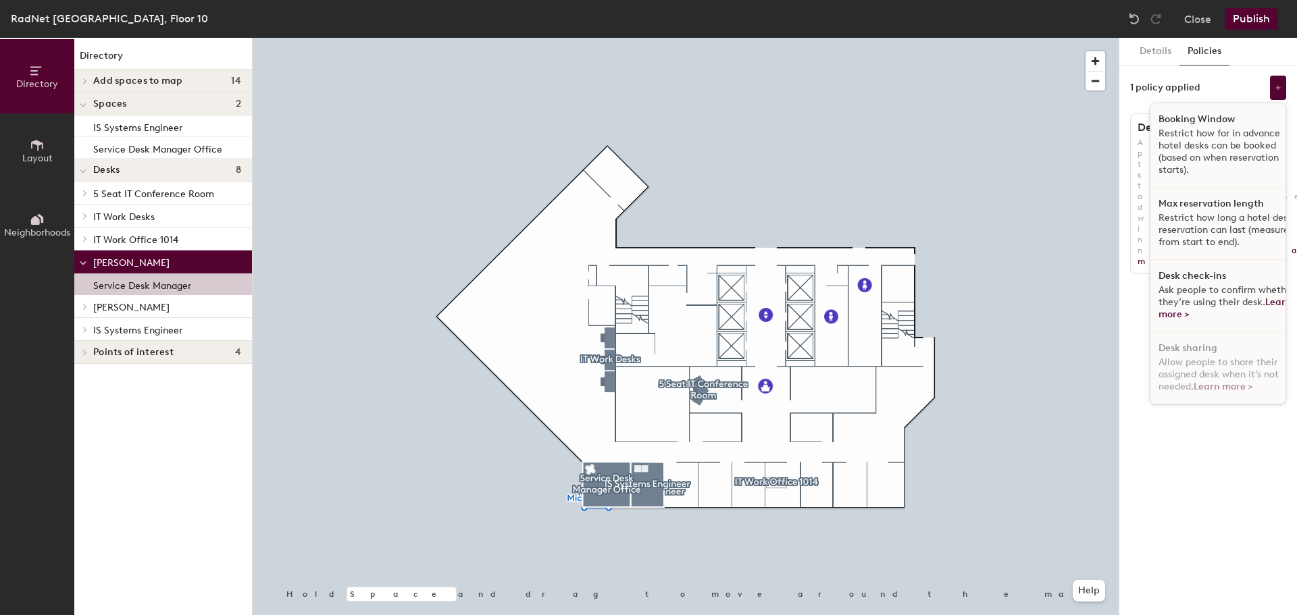
scroll to position [8, 0]
click at [1212, 145] on p "Restrict how far in advance hotel desks can be booked (based on when reservatio…" at bounding box center [1227, 152] width 139 height 49
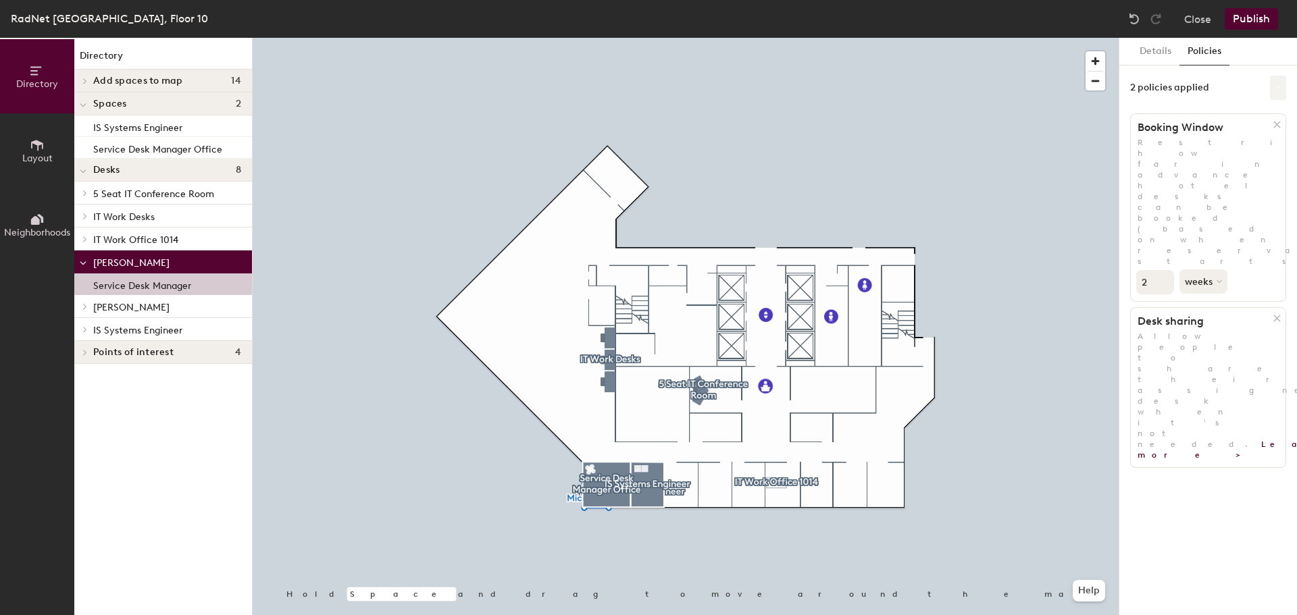
click at [1270, 88] on button at bounding box center [1278, 88] width 16 height 24
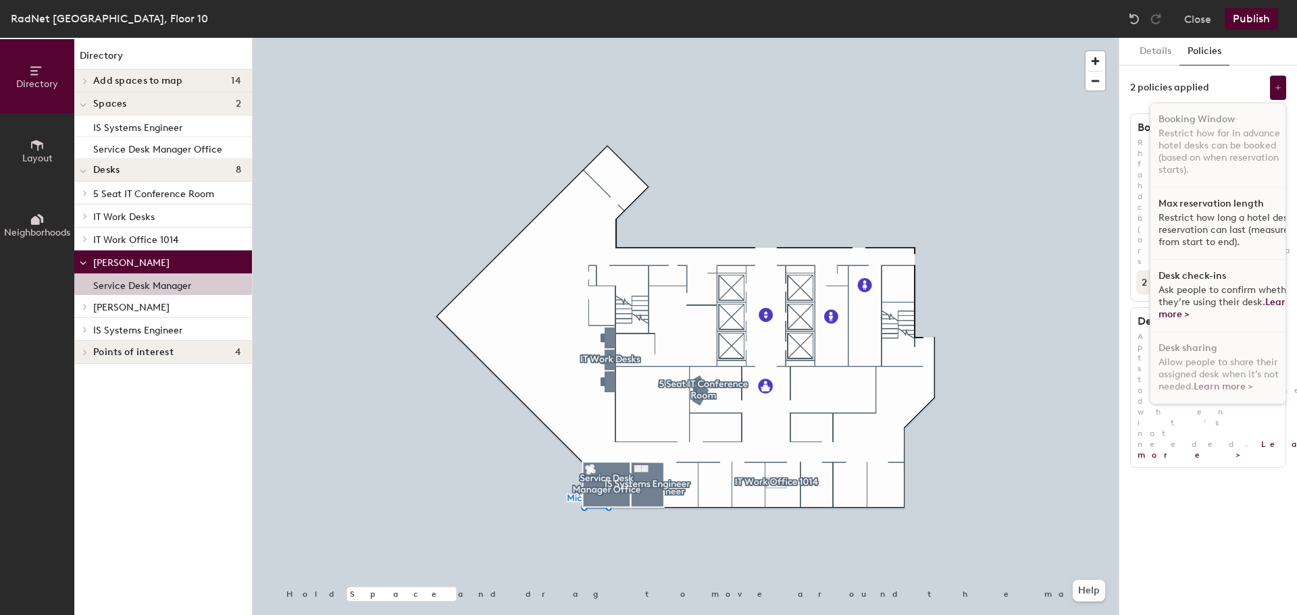
click at [1188, 226] on p "Restrict how long a hotel desk reservation can last (measured from start to end…" at bounding box center [1227, 230] width 139 height 36
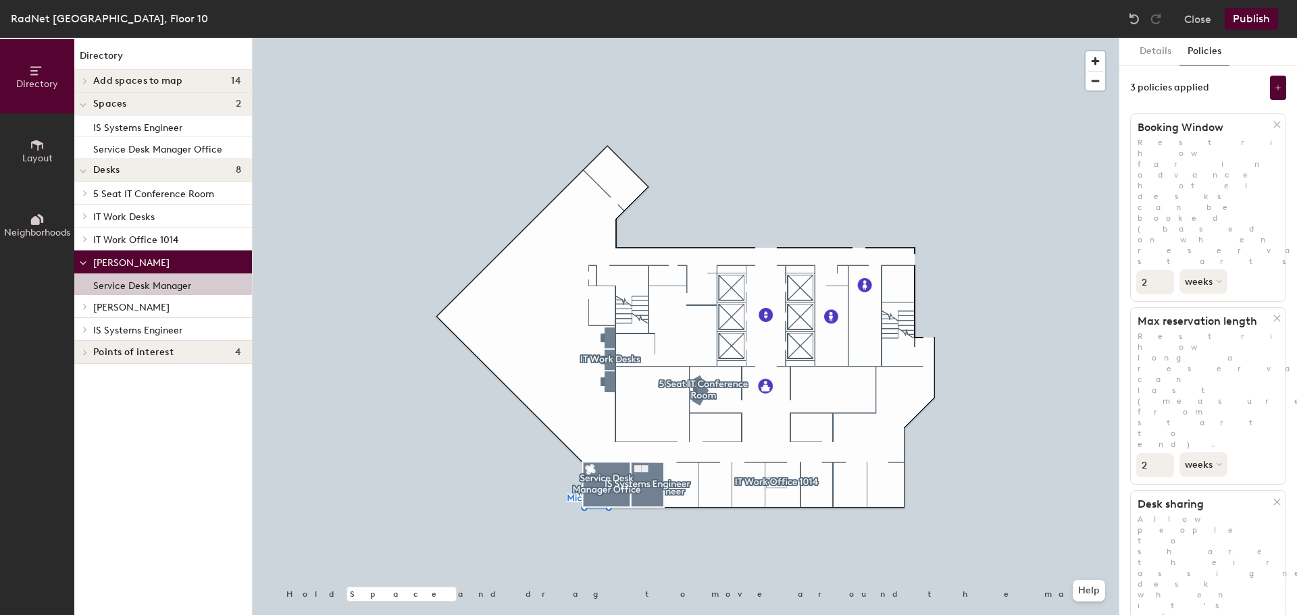
click at [1268, 87] on div "3 policies applied" at bounding box center [1208, 88] width 156 height 24
click at [1273, 91] on button at bounding box center [1278, 88] width 16 height 24
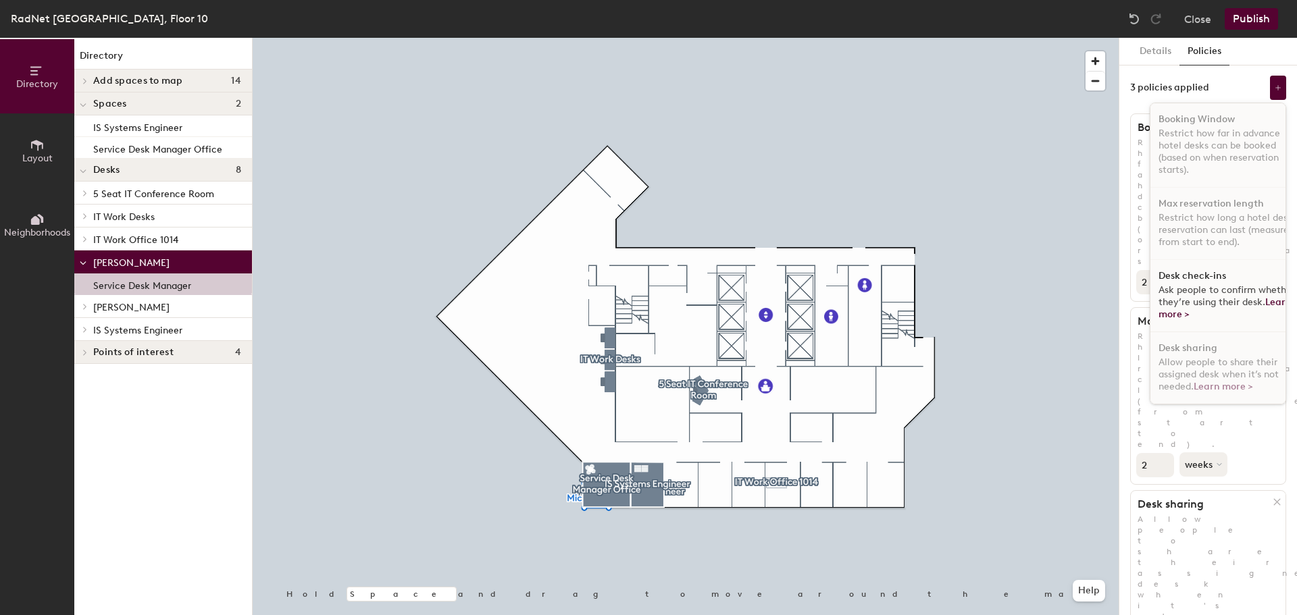
click at [1186, 288] on span "Ask people to confirm whether they’re using their desk. Learn more >" at bounding box center [1226, 302] width 136 height 36
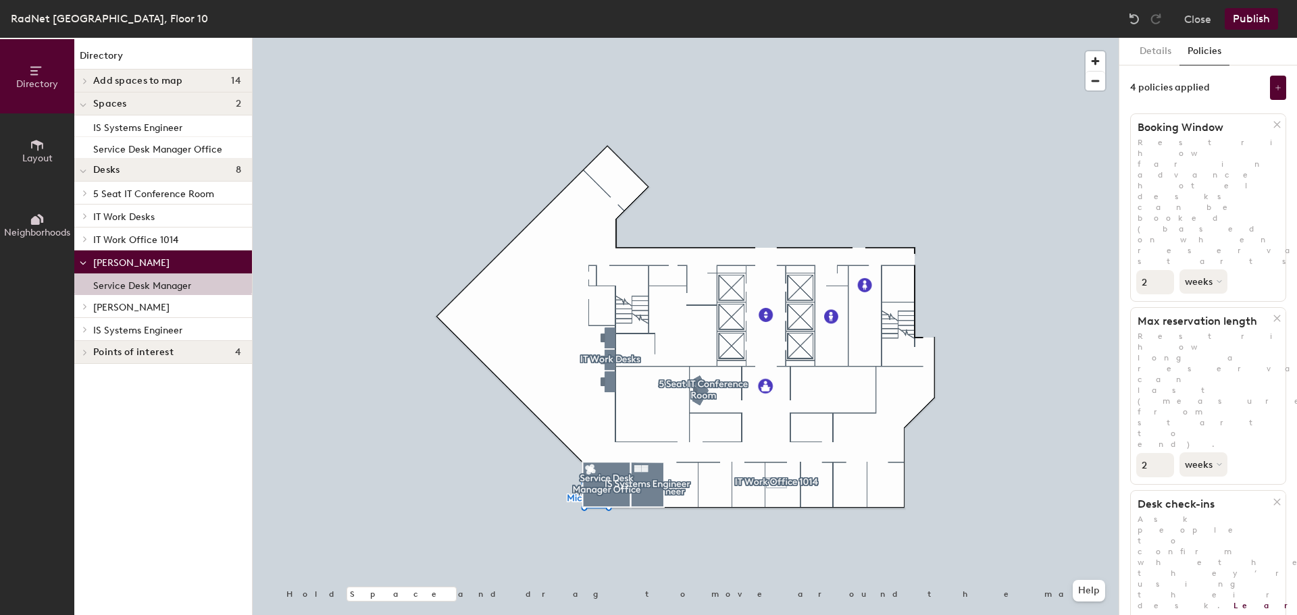
click at [97, 303] on span "[PERSON_NAME]" at bounding box center [131, 307] width 76 height 11
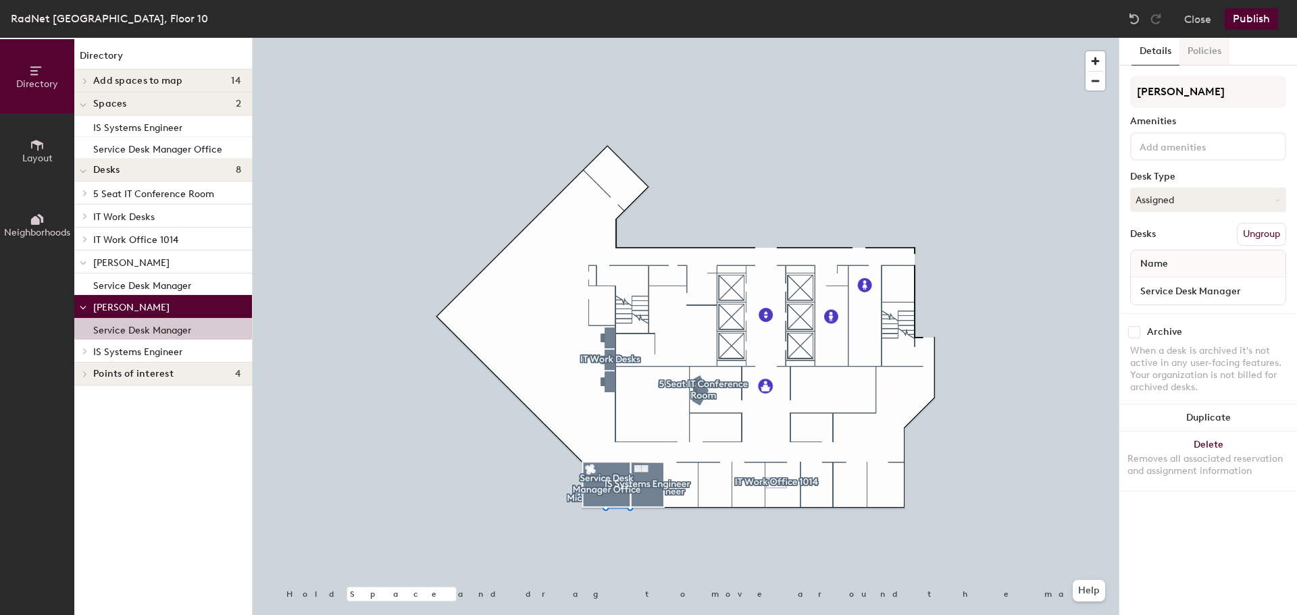
click at [1202, 48] on button "Policies" at bounding box center [1204, 52] width 50 height 28
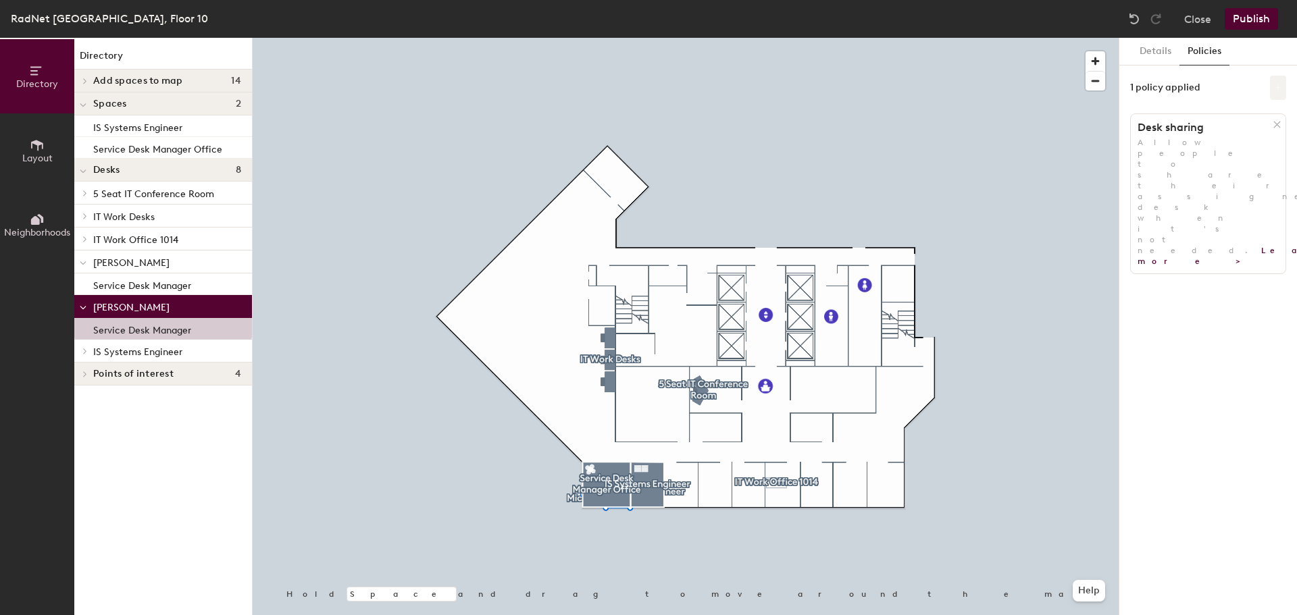
click at [1273, 83] on button at bounding box center [1278, 88] width 16 height 24
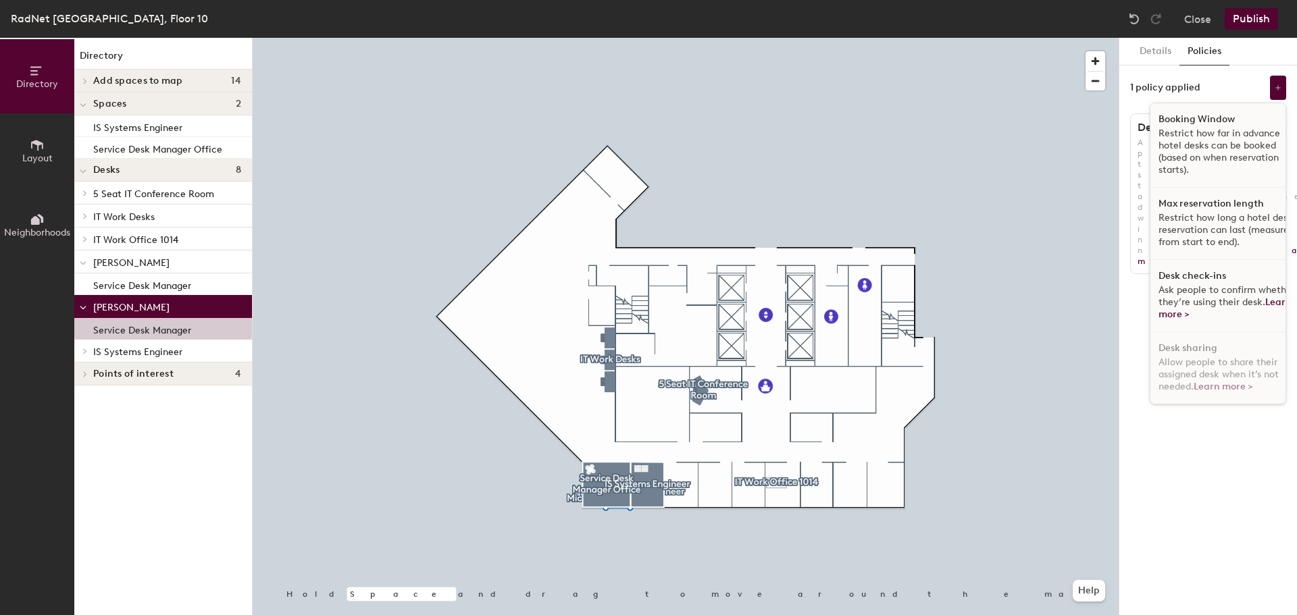
click at [1204, 149] on p "Restrict how far in advance hotel desks can be booked (based on when reservatio…" at bounding box center [1227, 152] width 139 height 49
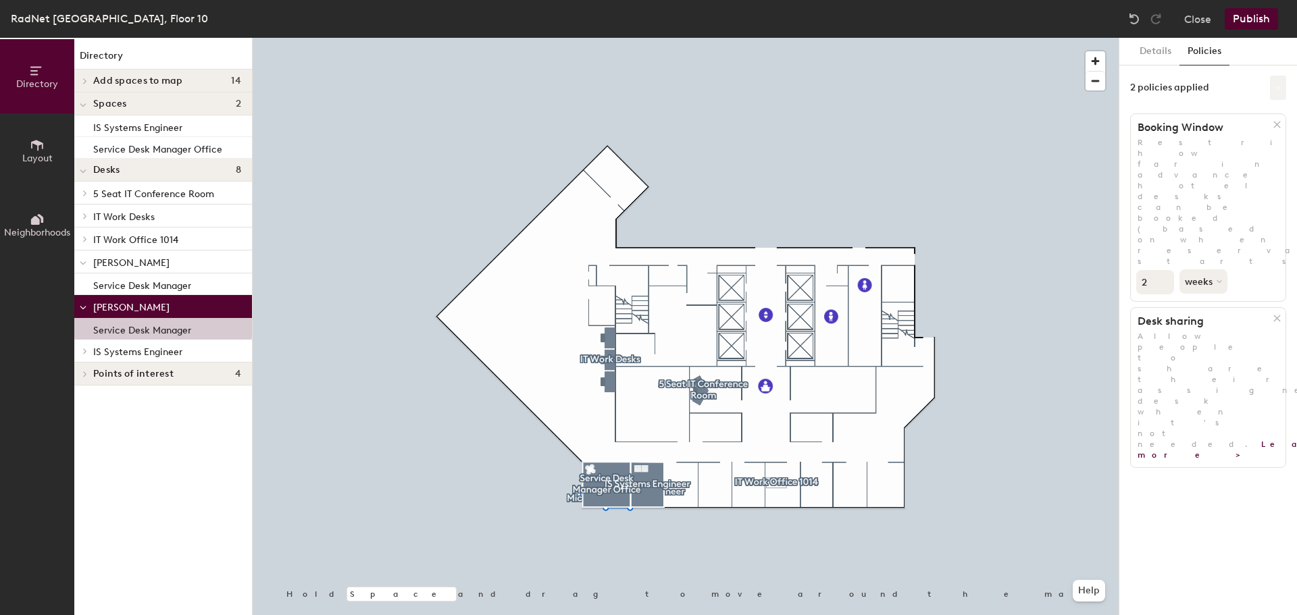
click at [1274, 83] on button at bounding box center [1278, 88] width 16 height 24
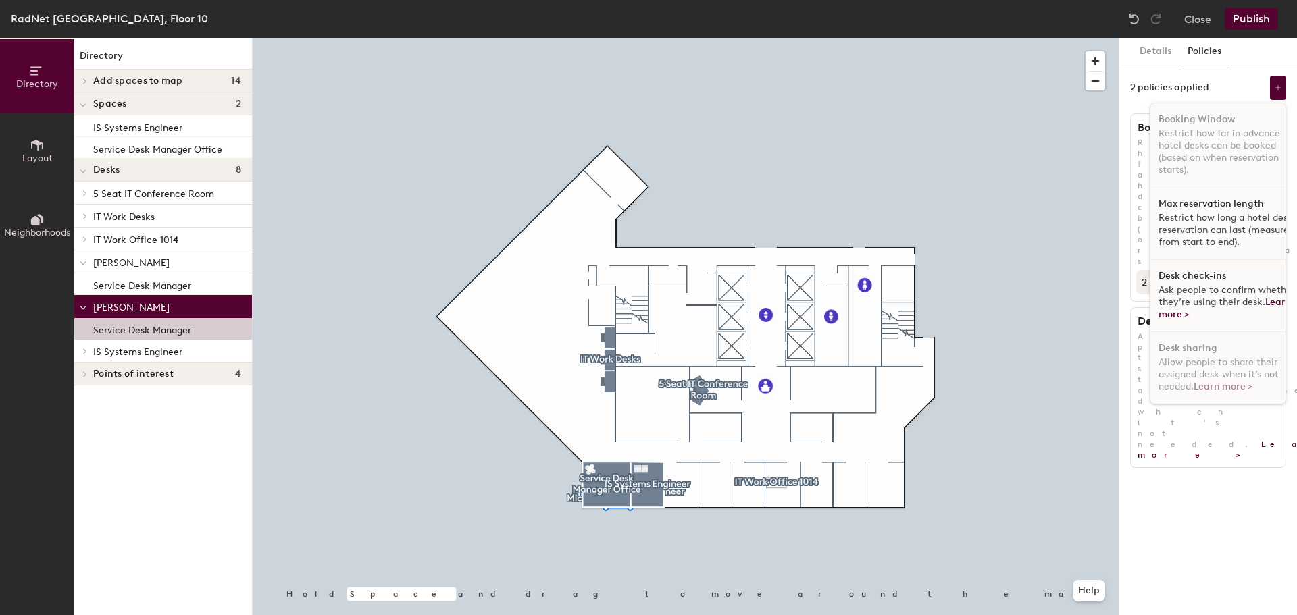
click at [1175, 211] on div "Max reservation length Restrict how long a hotel desk reservation can last (mea…" at bounding box center [1227, 224] width 155 height 72
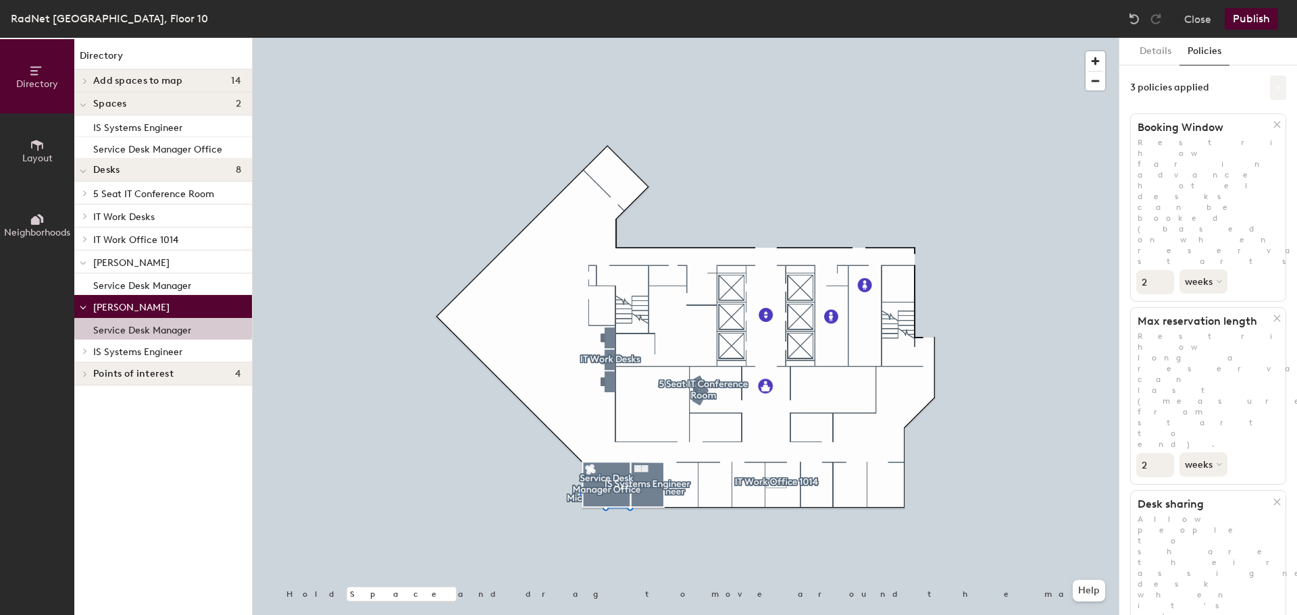
click at [1277, 88] on icon at bounding box center [1278, 87] width 7 height 7
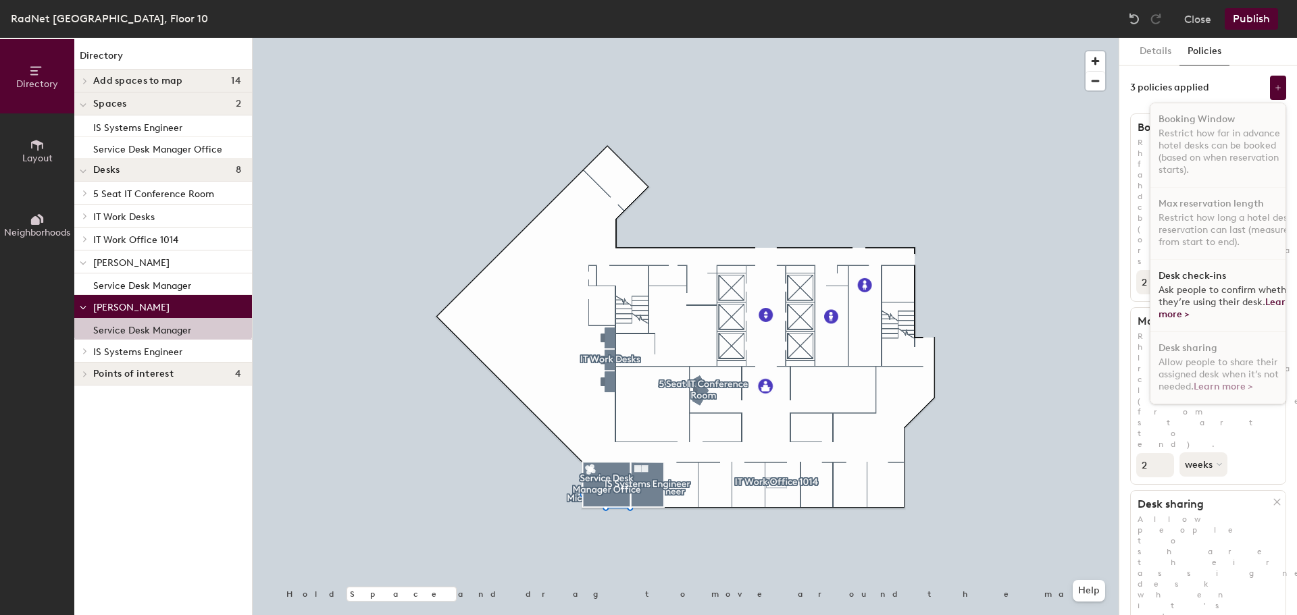
click at [1195, 288] on span "Ask people to confirm whether they’re using their desk. Learn more >" at bounding box center [1226, 302] width 136 height 36
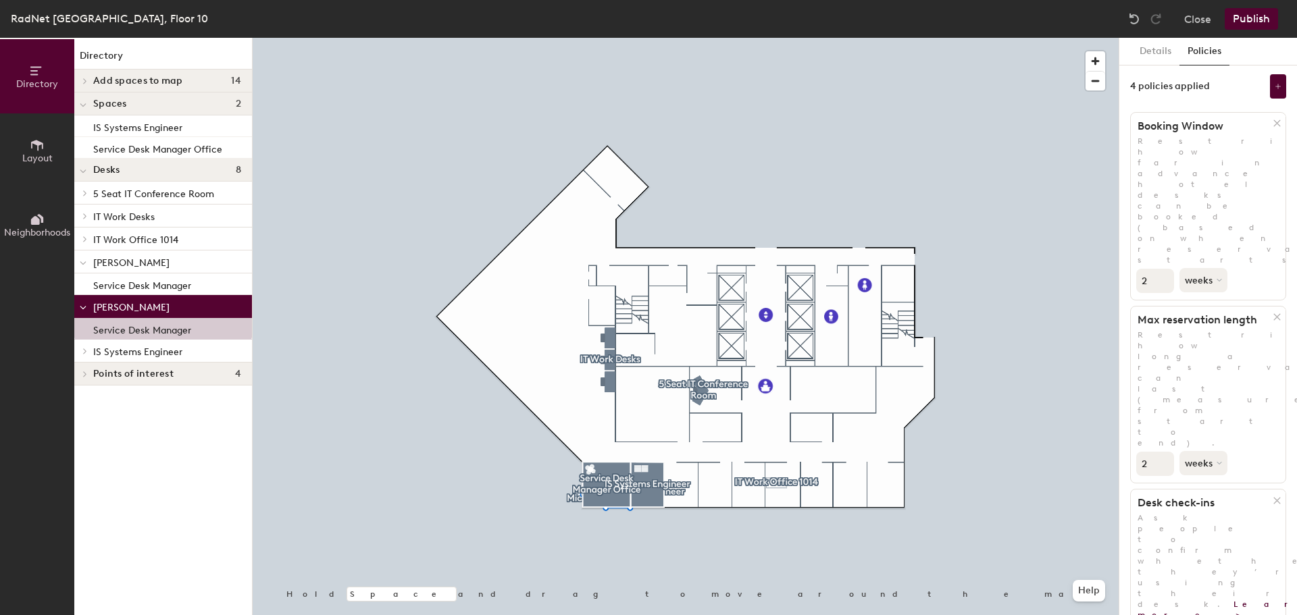
scroll to position [0, 0]
click at [1147, 52] on button "Details" at bounding box center [1155, 52] width 48 height 28
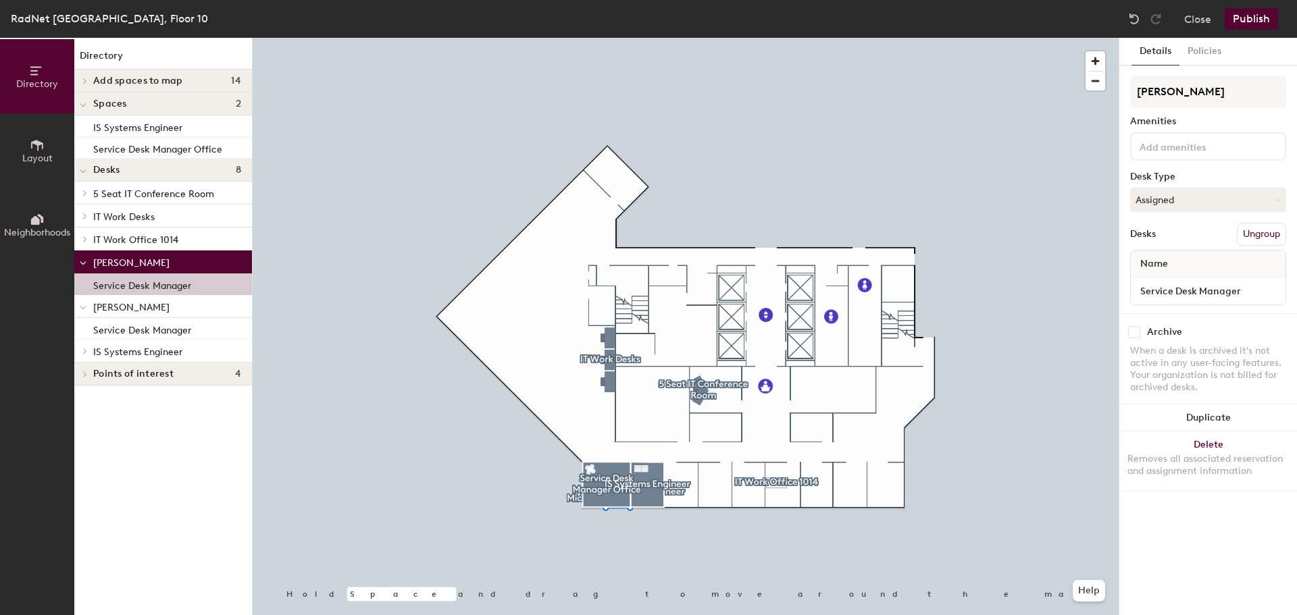
click at [103, 282] on p "Service Desk Manager" at bounding box center [142, 284] width 98 height 16
click at [140, 259] on span "[PERSON_NAME]" at bounding box center [131, 262] width 76 height 11
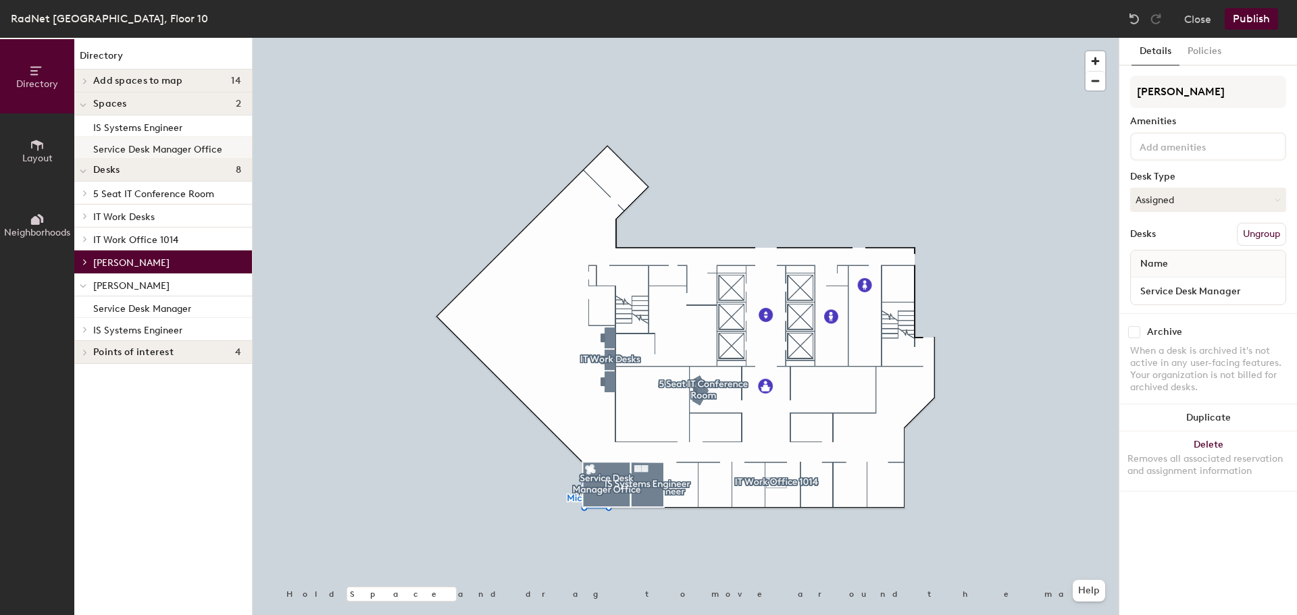
click at [162, 143] on p "Service Desk Manager Office" at bounding box center [157, 148] width 129 height 16
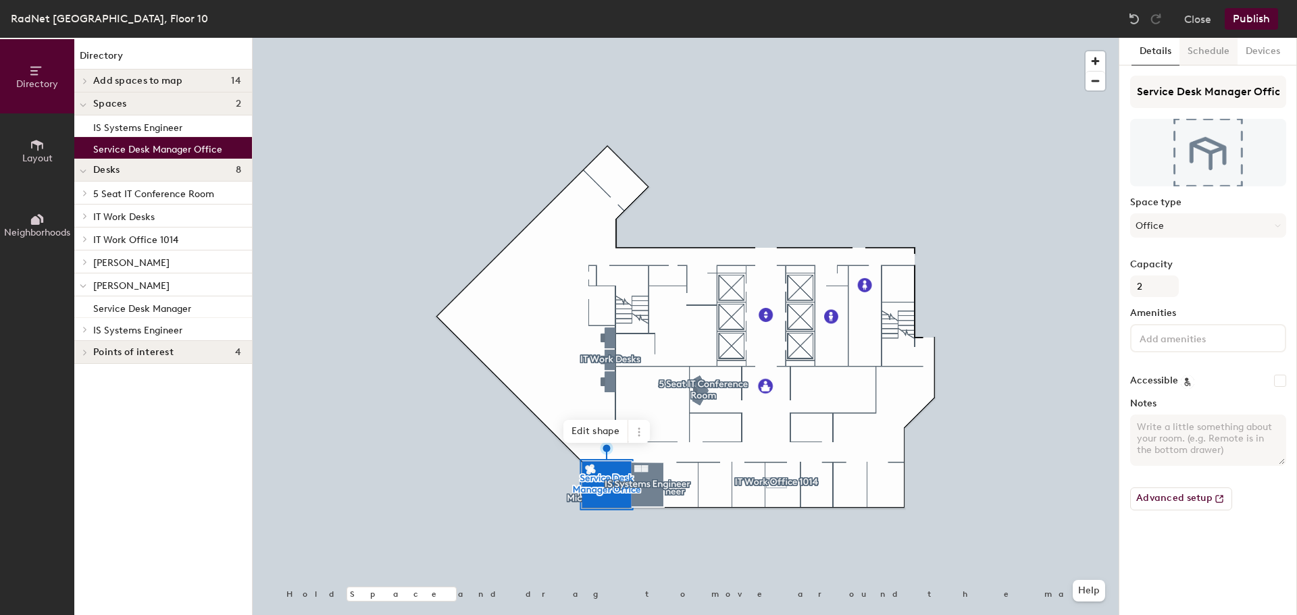
click at [1206, 51] on button "Schedule" at bounding box center [1208, 52] width 58 height 28
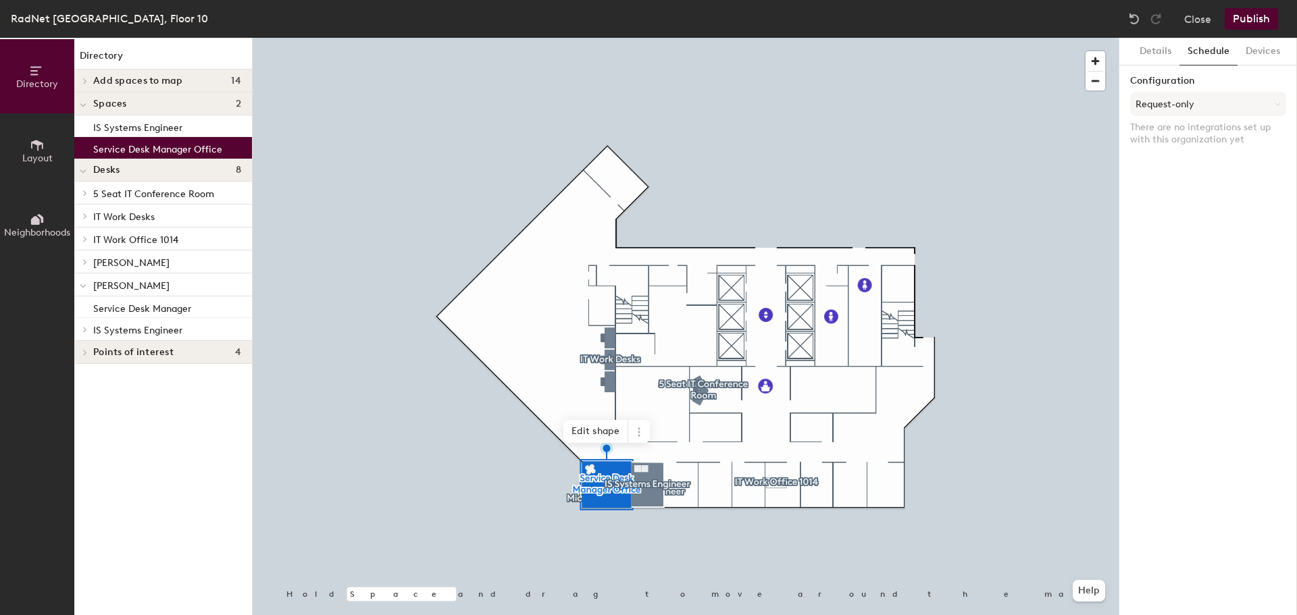
click at [1256, 22] on button "Publish" at bounding box center [1251, 19] width 53 height 22
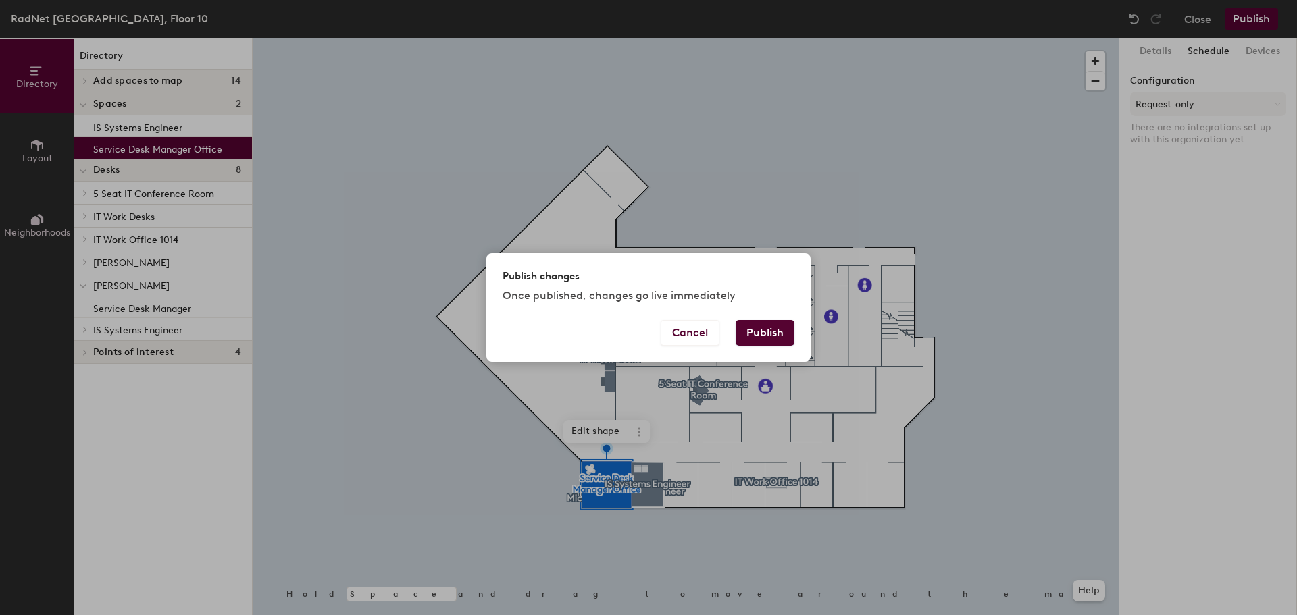
click at [761, 325] on button "Publish" at bounding box center [765, 333] width 59 height 26
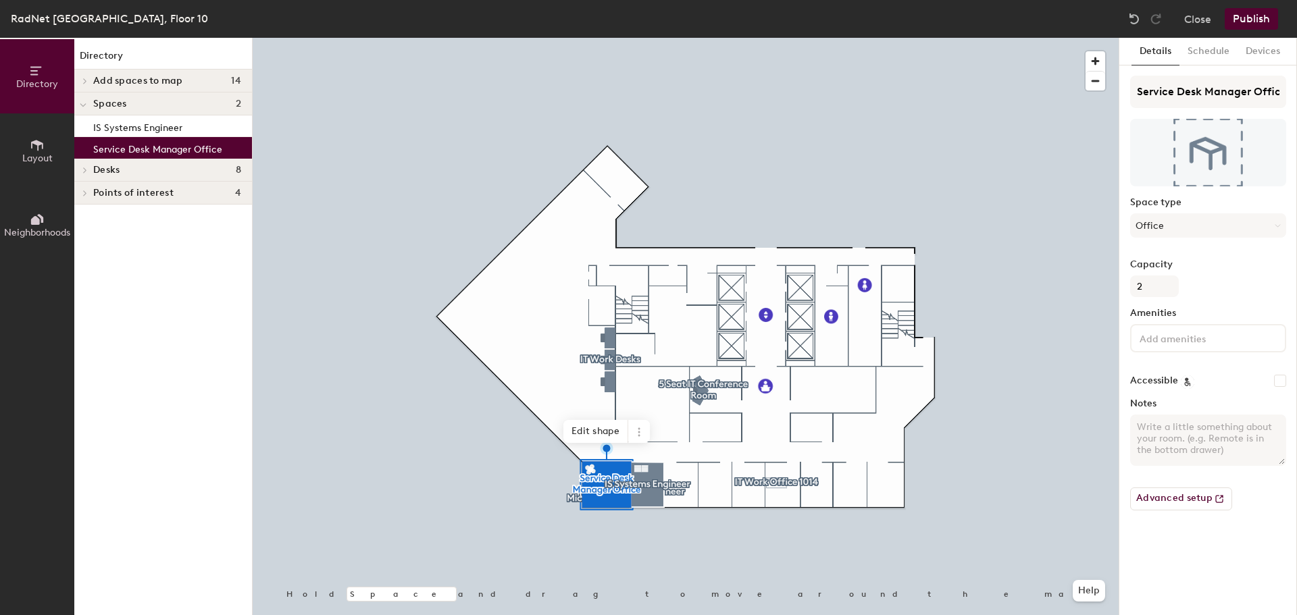
click at [165, 171] on h4 "Desks 8" at bounding box center [167, 170] width 148 height 11
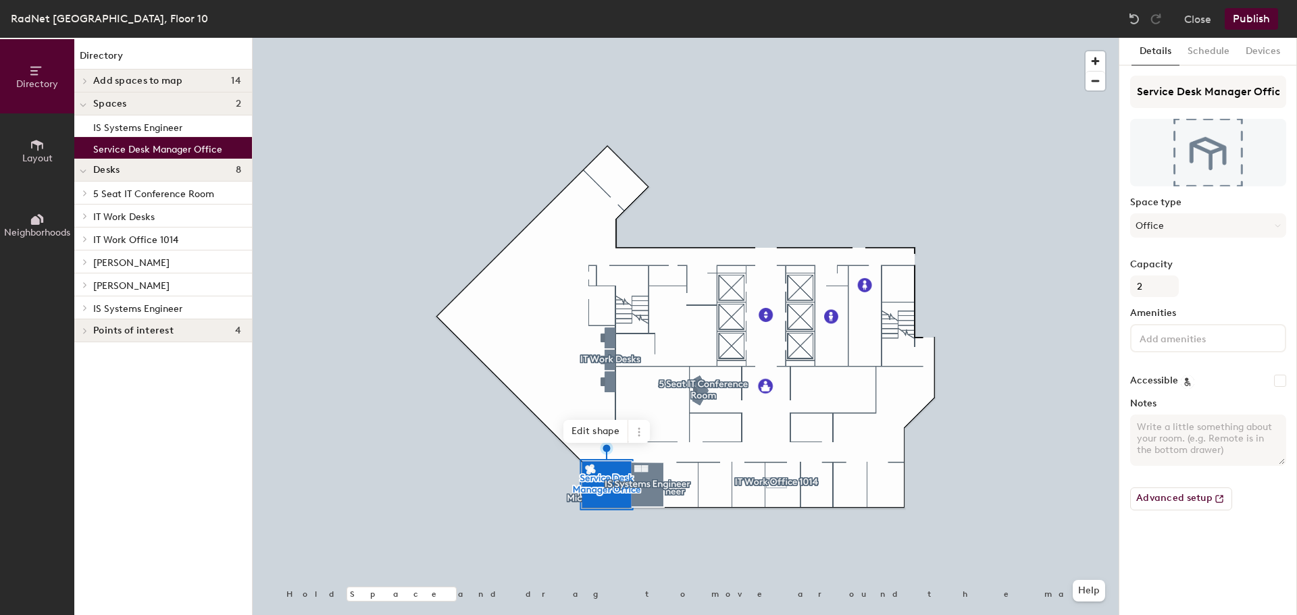
click at [152, 288] on span "[PERSON_NAME]" at bounding box center [131, 285] width 76 height 11
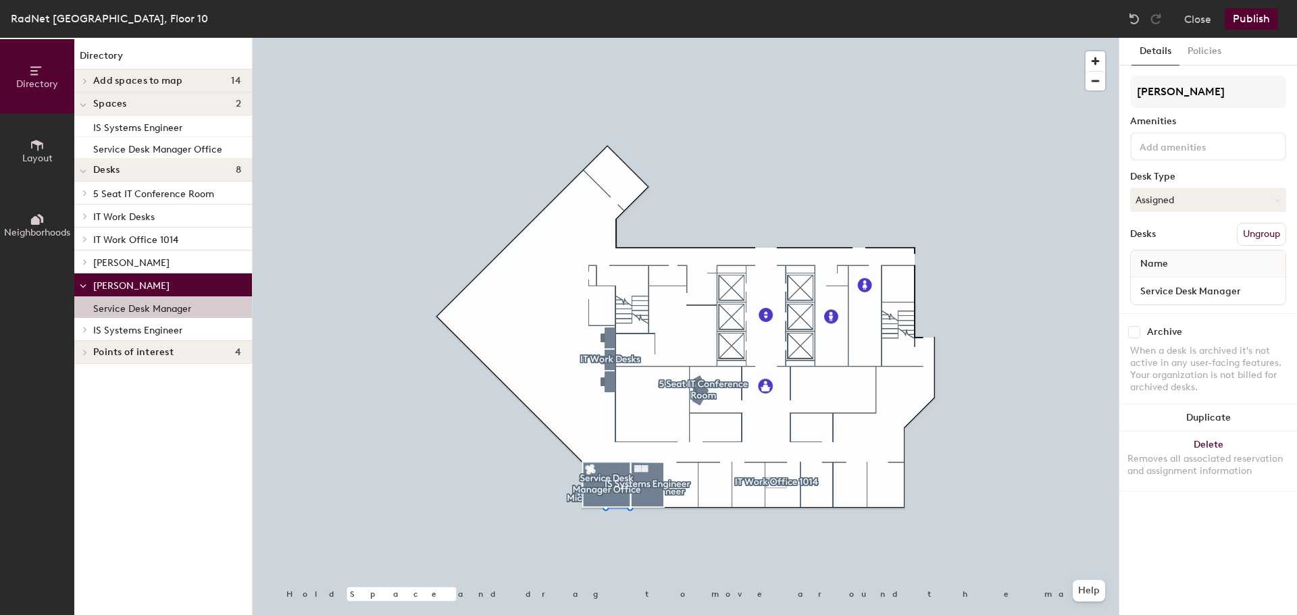
click at [153, 310] on p "Service Desk Manager" at bounding box center [142, 307] width 98 height 16
click at [1190, 195] on button "Assigned" at bounding box center [1208, 200] width 156 height 24
click at [1186, 197] on button "Assigned" at bounding box center [1208, 200] width 156 height 24
click at [1200, 54] on button "Policies" at bounding box center [1204, 52] width 50 height 28
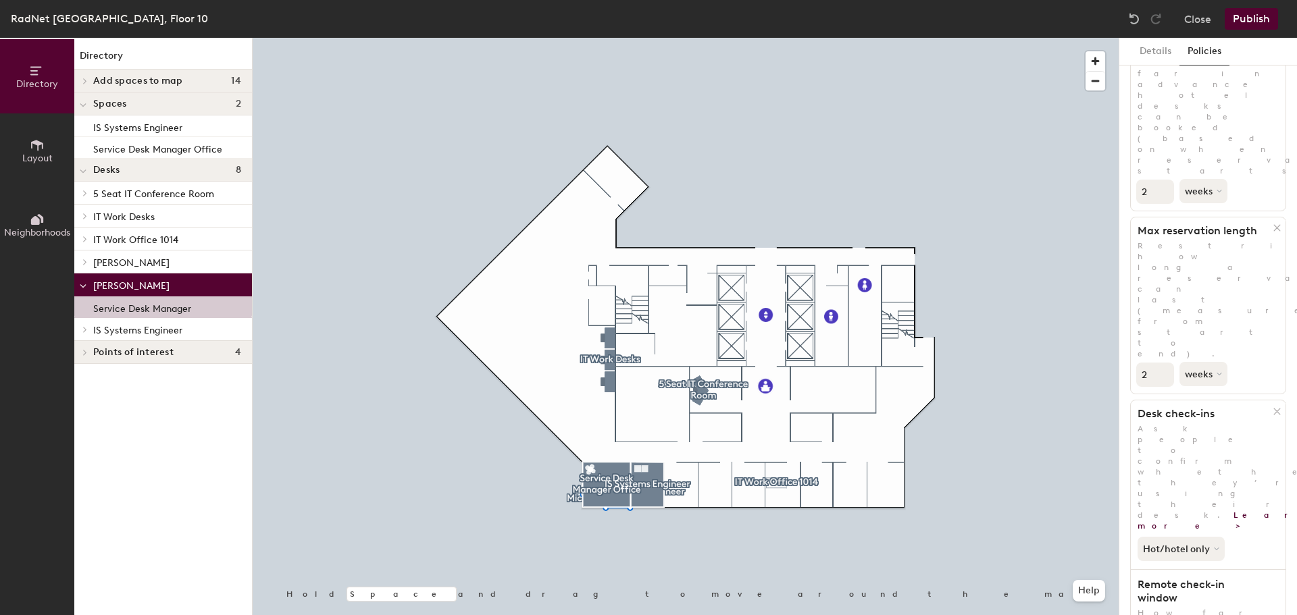
scroll to position [169, 0]
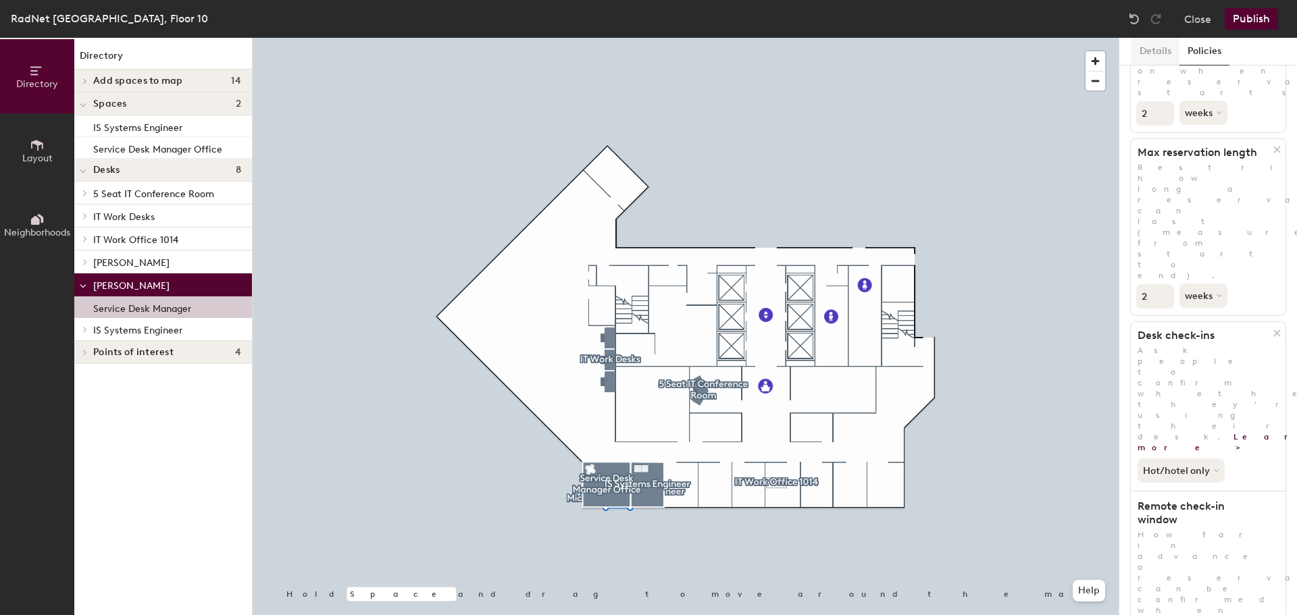
click at [1153, 54] on button "Details" at bounding box center [1155, 52] width 48 height 28
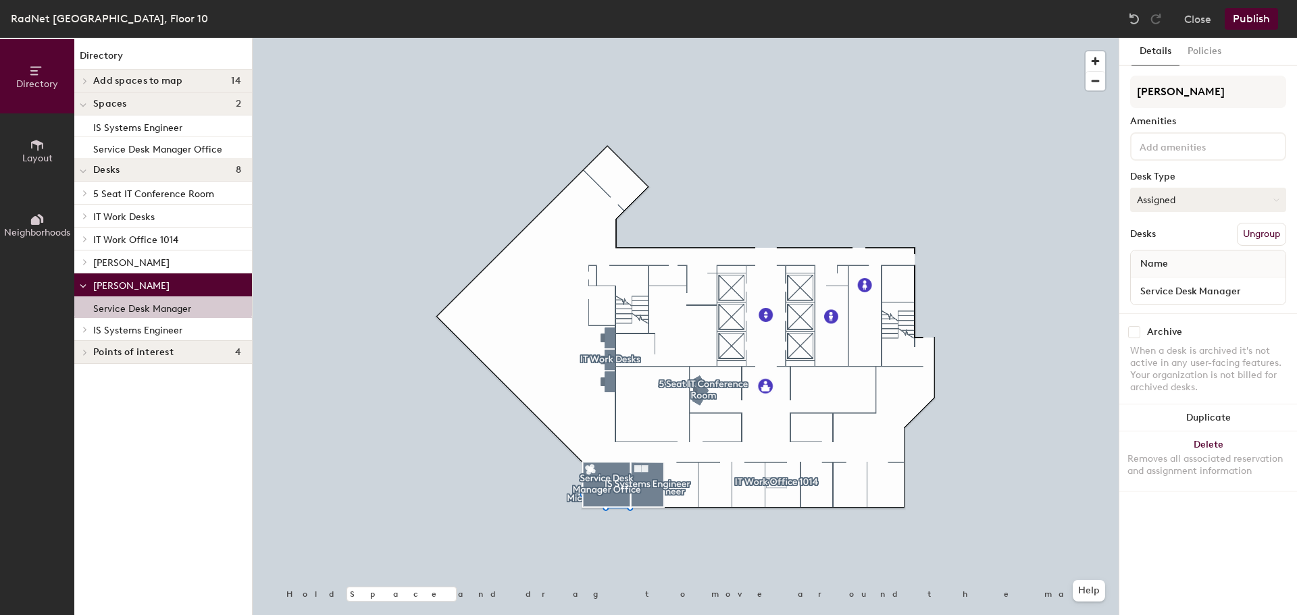
click at [1181, 201] on button "Assigned" at bounding box center [1208, 200] width 156 height 24
click at [1167, 281] on div "Hoteled" at bounding box center [1198, 282] width 135 height 20
click at [133, 263] on span "[PERSON_NAME]" at bounding box center [131, 262] width 76 height 11
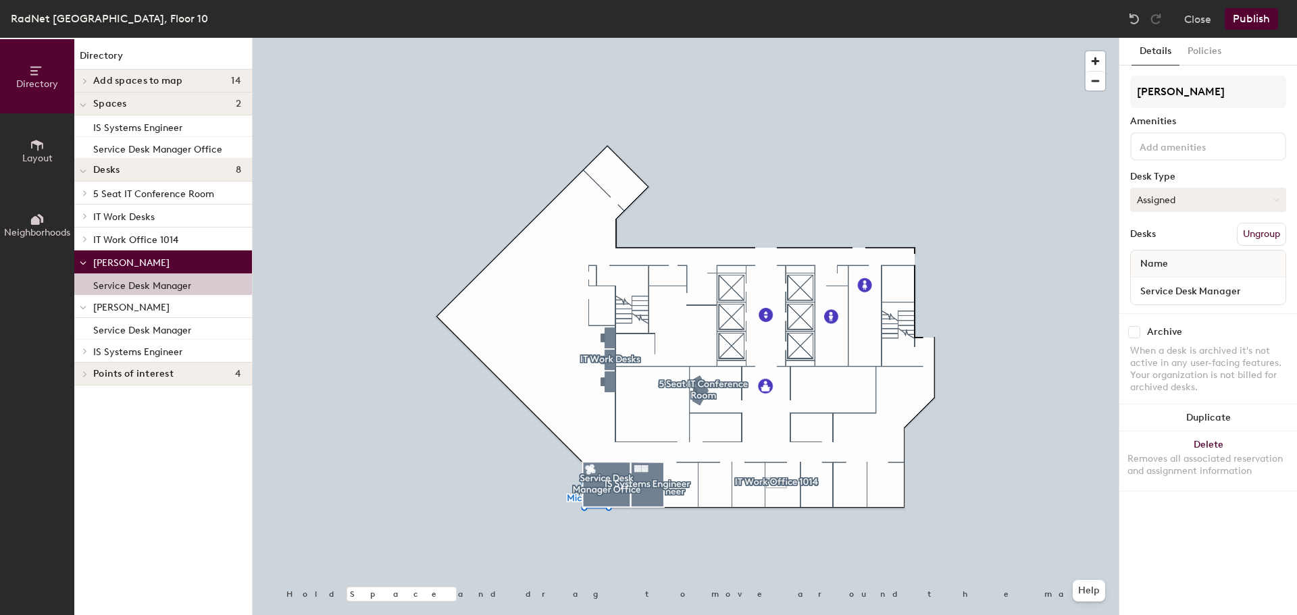
click at [1161, 197] on button "Assigned" at bounding box center [1208, 200] width 156 height 24
click at [1161, 284] on div "Hoteled" at bounding box center [1198, 282] width 135 height 20
click at [1254, 22] on button "Publish" at bounding box center [1251, 19] width 53 height 22
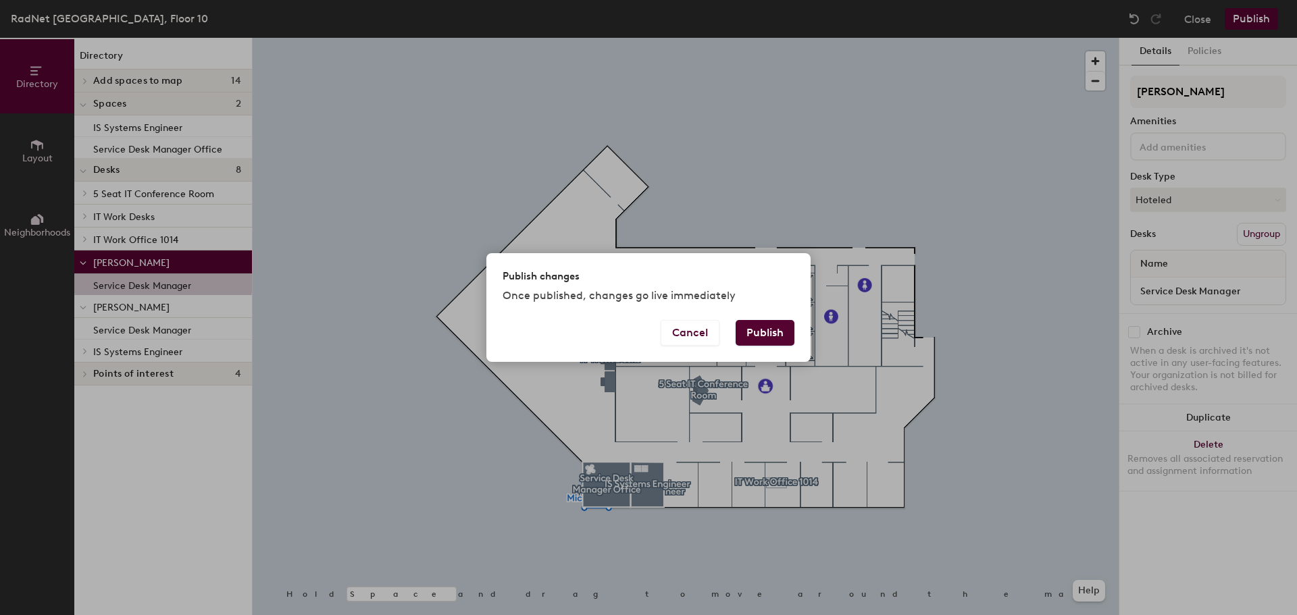
click at [756, 326] on button "Publish" at bounding box center [765, 333] width 59 height 26
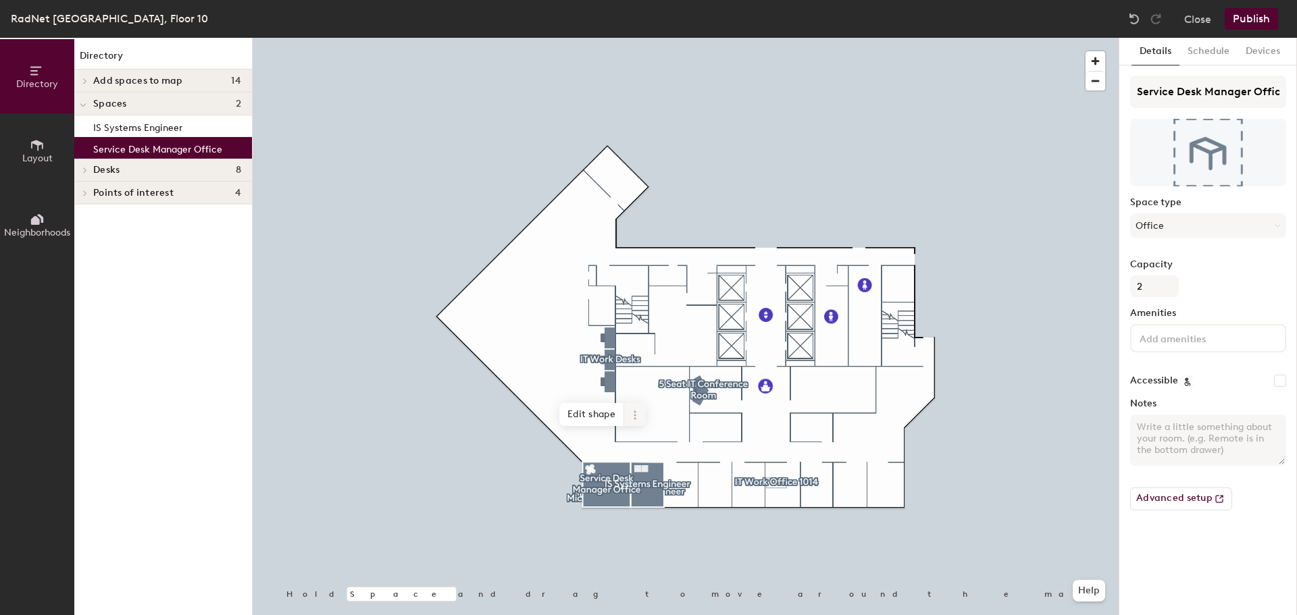
click at [638, 415] on icon at bounding box center [635, 415] width 11 height 11
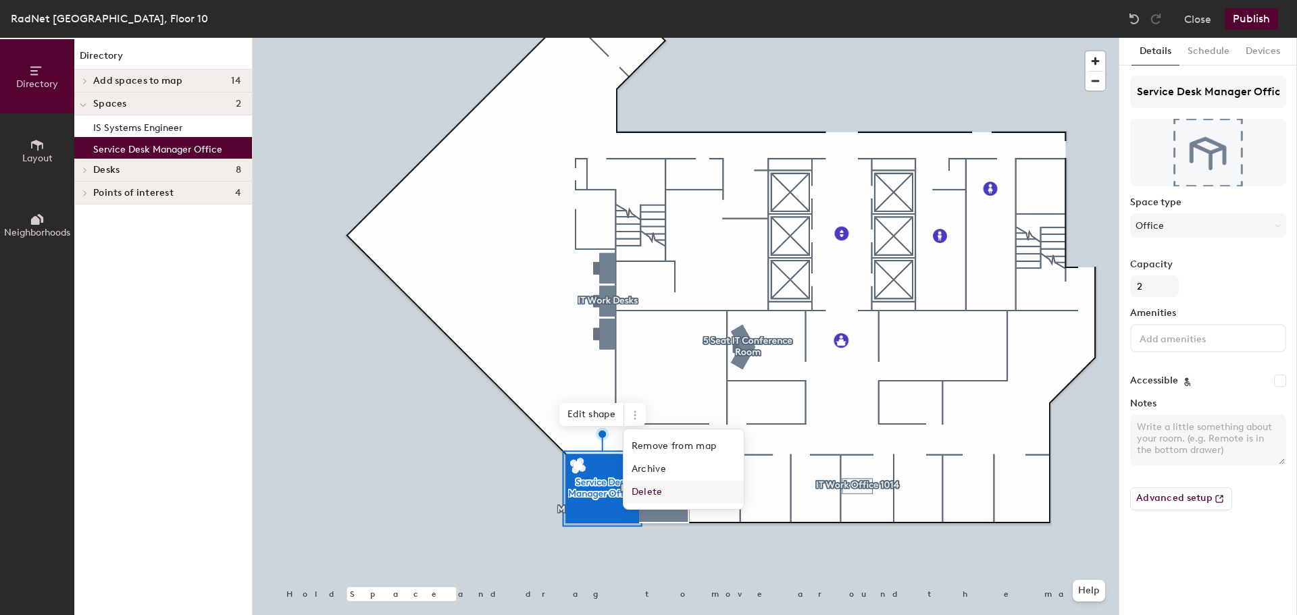
click at [651, 488] on span "Delete" at bounding box center [683, 492] width 120 height 23
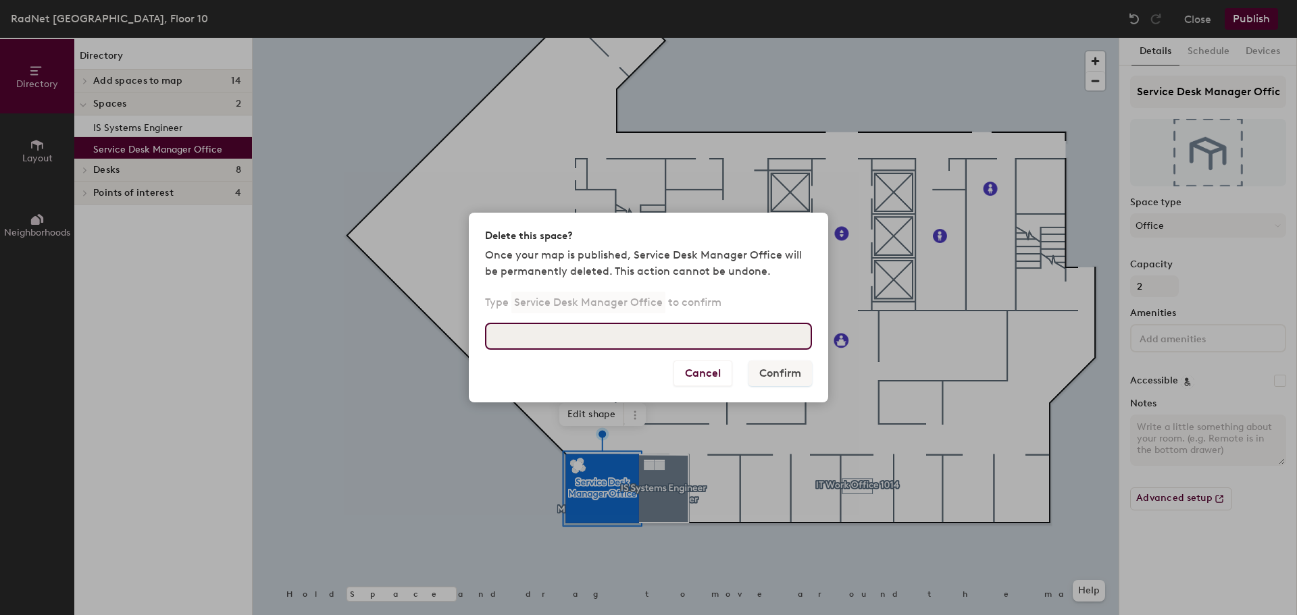
click at [697, 336] on input at bounding box center [648, 336] width 327 height 27
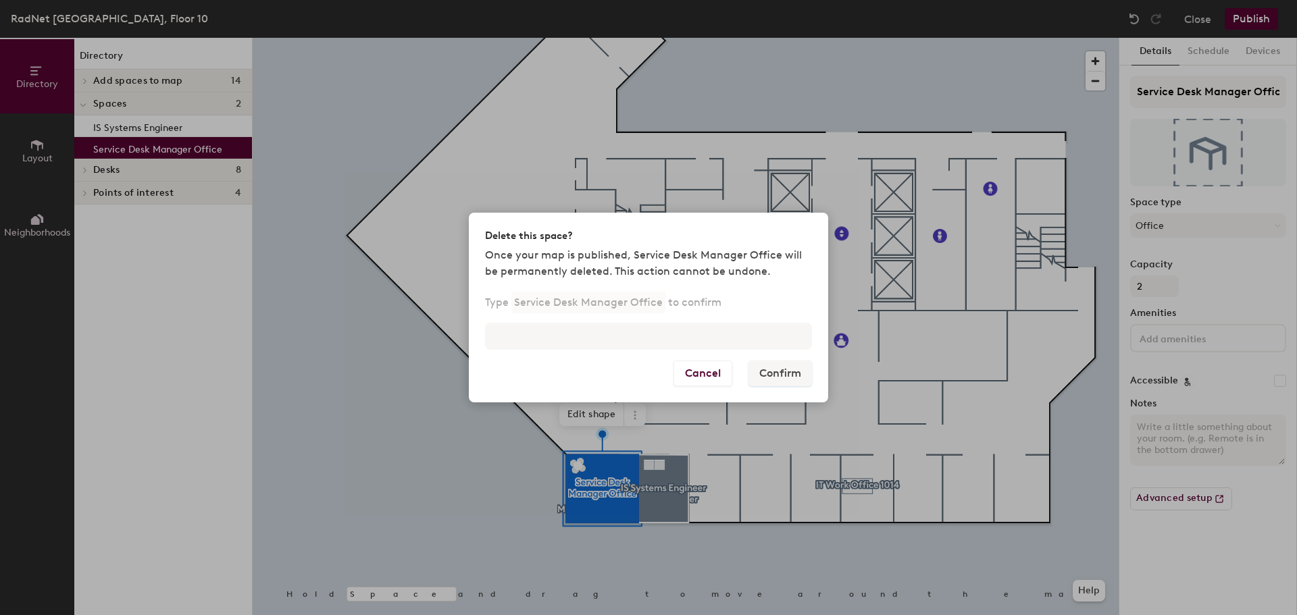
click at [540, 305] on p "Service Desk Manager Office" at bounding box center [588, 303] width 154 height 22
click at [601, 303] on p "Service Desk Manager Office" at bounding box center [588, 303] width 154 height 22
drag, startPoint x: 576, startPoint y: 320, endPoint x: 588, endPoint y: 315, distance: 13.0
click at [577, 319] on div "Type Service Desk Manager Office to confirm" at bounding box center [648, 328] width 359 height 65
click at [653, 304] on p "Service Desk Manager Office" at bounding box center [588, 303] width 154 height 22
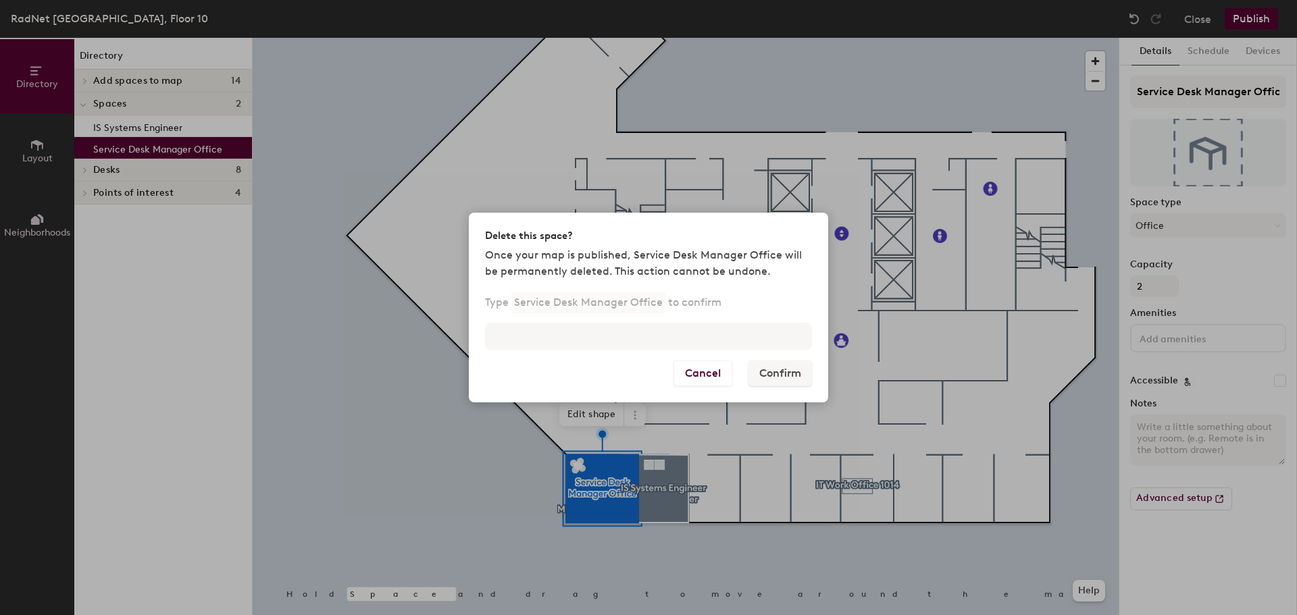
click at [653, 305] on p "Service Desk Manager Office" at bounding box center [588, 303] width 154 height 22
drag, startPoint x: 657, startPoint y: 305, endPoint x: 581, endPoint y: 322, distance: 77.4
click at [638, 309] on p "Service Desk Manager Office" at bounding box center [588, 303] width 154 height 22
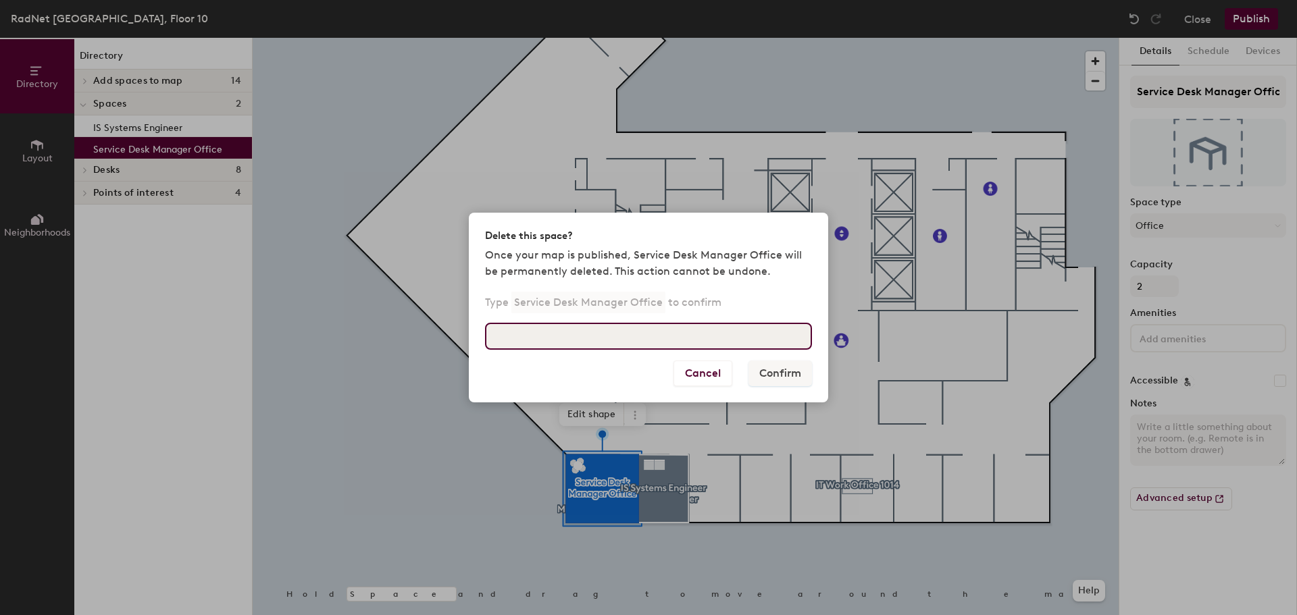
click at [556, 333] on input at bounding box center [648, 336] width 327 height 27
type input "Service Desk Manager"
click at [633, 338] on input "Service Desk Manager" at bounding box center [648, 336] width 327 height 27
drag, startPoint x: 504, startPoint y: 339, endPoint x: 334, endPoint y: 340, distance: 169.6
click at [334, 340] on div "Delete this space? Once your map is published, Service Desk Manager Office will…" at bounding box center [648, 307] width 1297 height 615
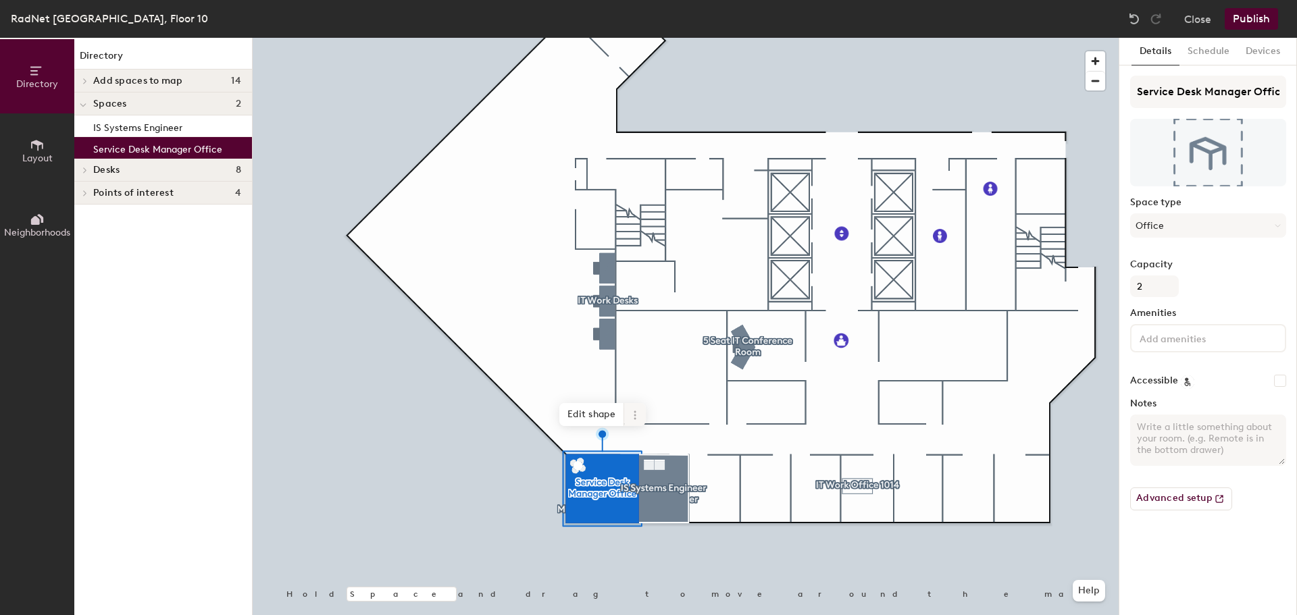
click at [630, 422] on span at bounding box center [635, 414] width 22 height 23
click at [667, 494] on span "Delete" at bounding box center [683, 492] width 120 height 23
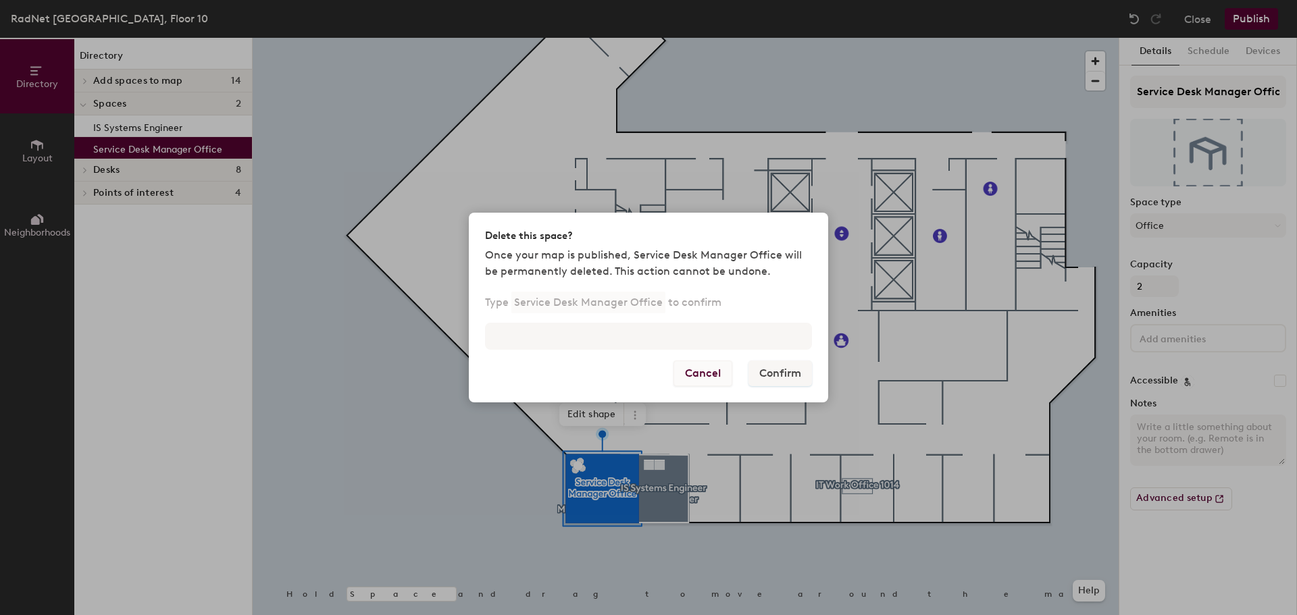
click at [705, 376] on button "Cancel" at bounding box center [702, 374] width 59 height 26
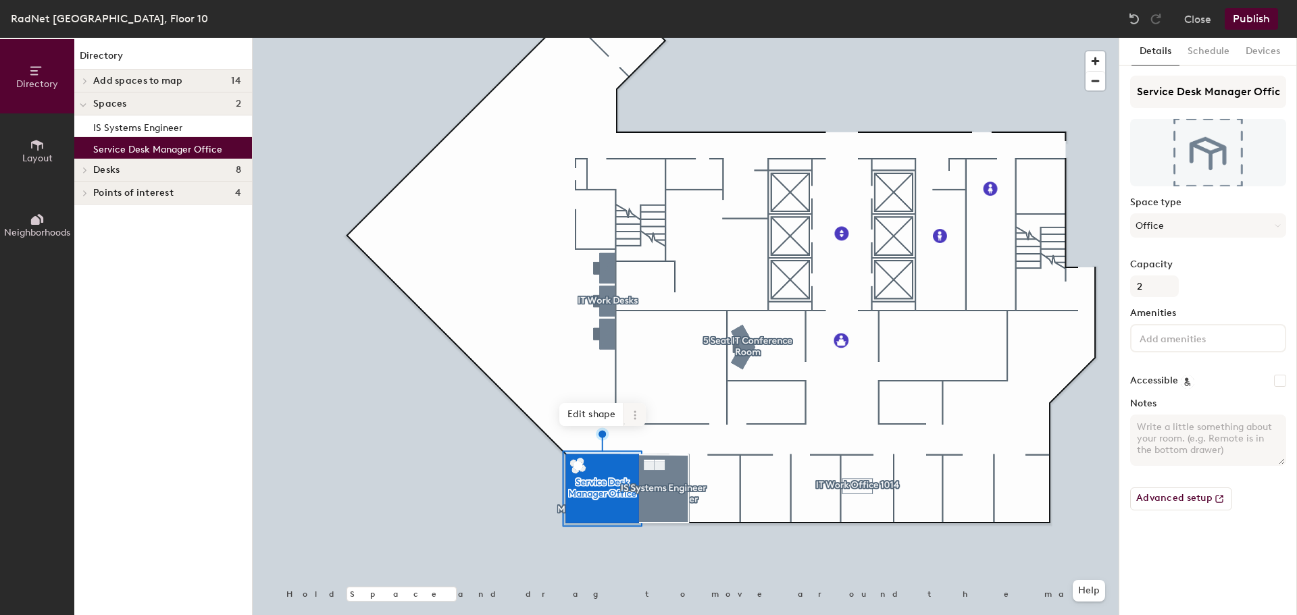
click at [634, 420] on icon at bounding box center [635, 415] width 11 height 11
click at [682, 449] on span "Remove from map" at bounding box center [683, 446] width 120 height 23
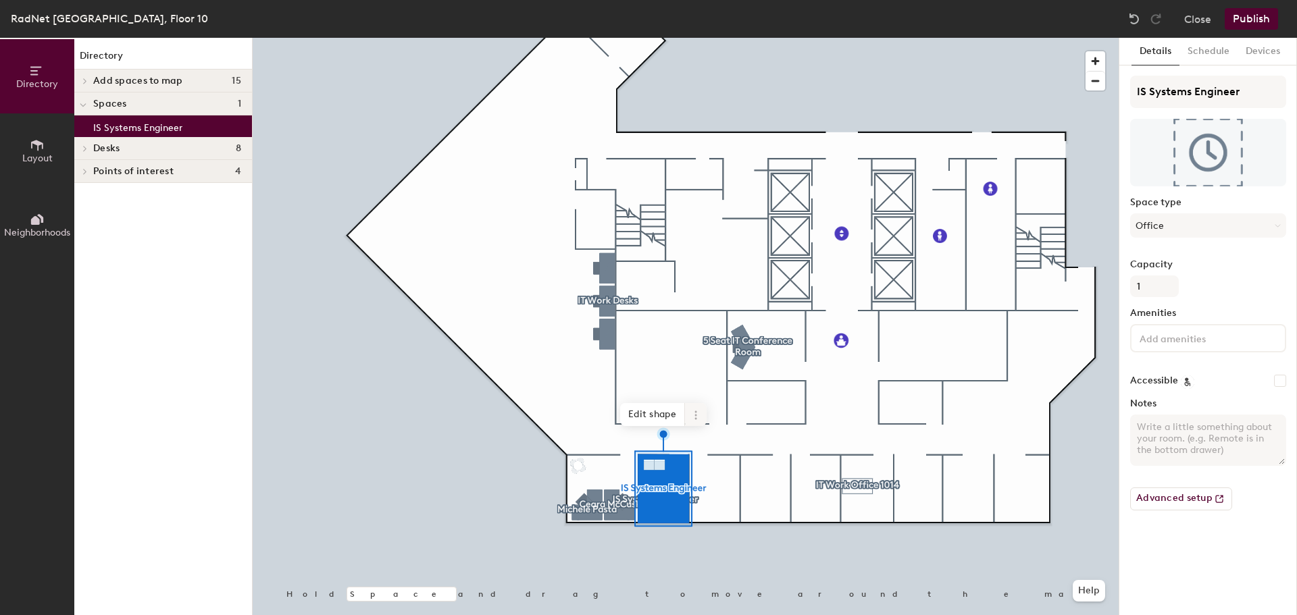
click at [697, 415] on icon at bounding box center [695, 415] width 11 height 11
click at [724, 439] on span "Remove from map" at bounding box center [744, 446] width 120 height 23
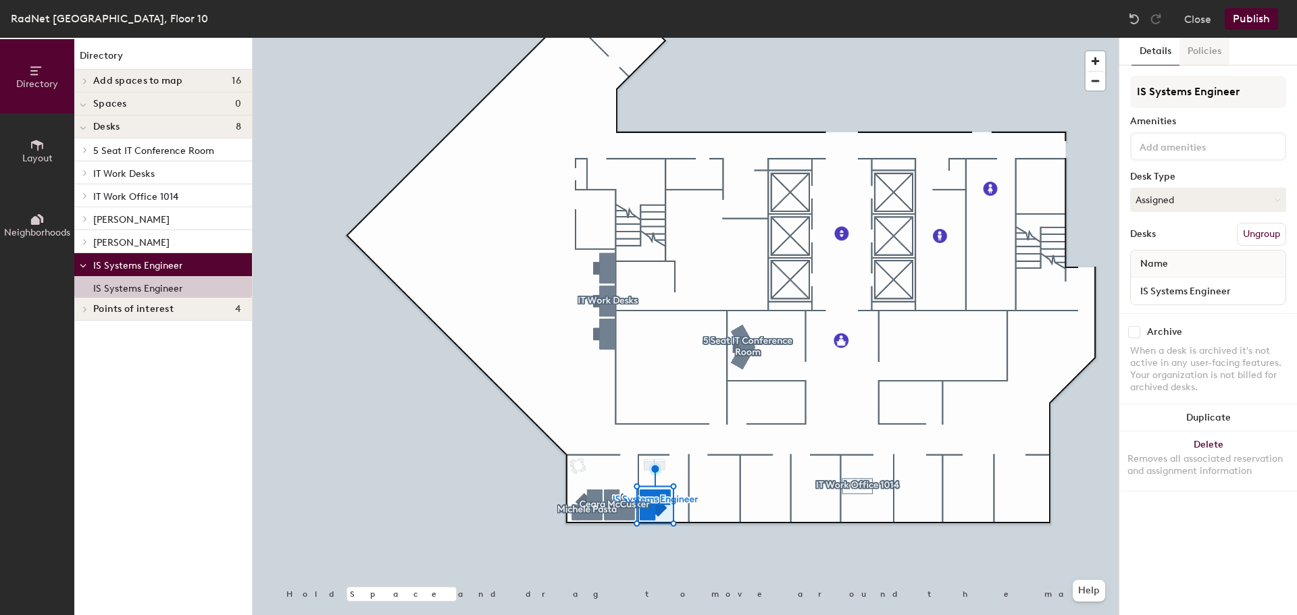
click at [1195, 59] on button "Policies" at bounding box center [1204, 52] width 50 height 28
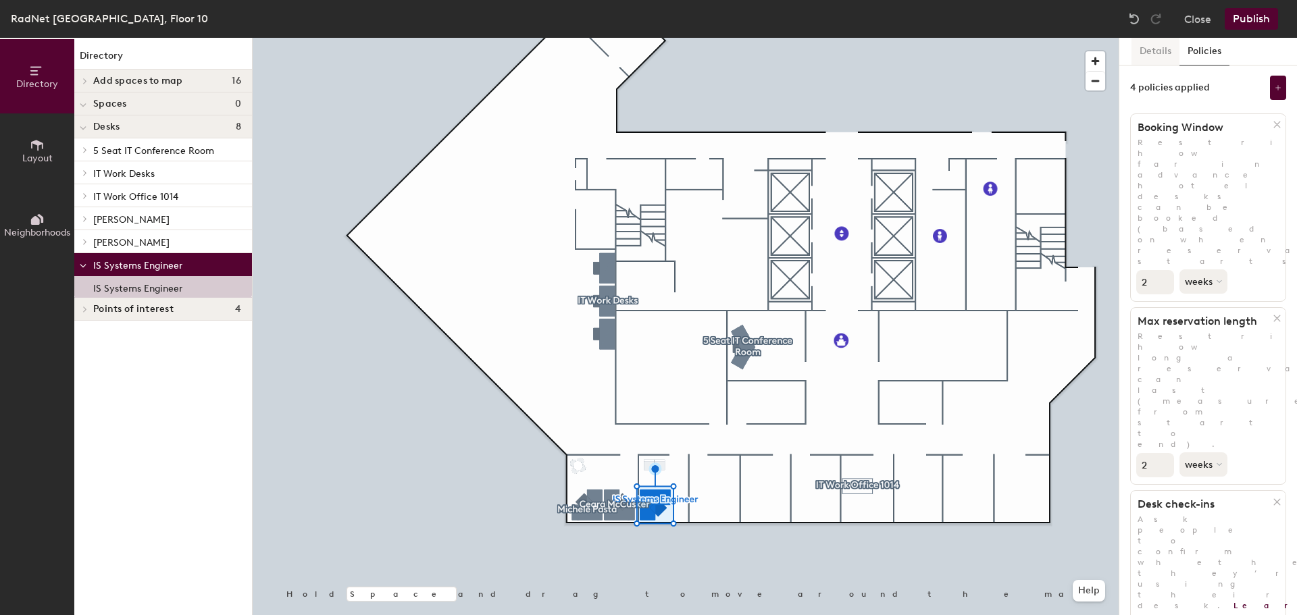
click at [1170, 54] on button "Details" at bounding box center [1155, 52] width 48 height 28
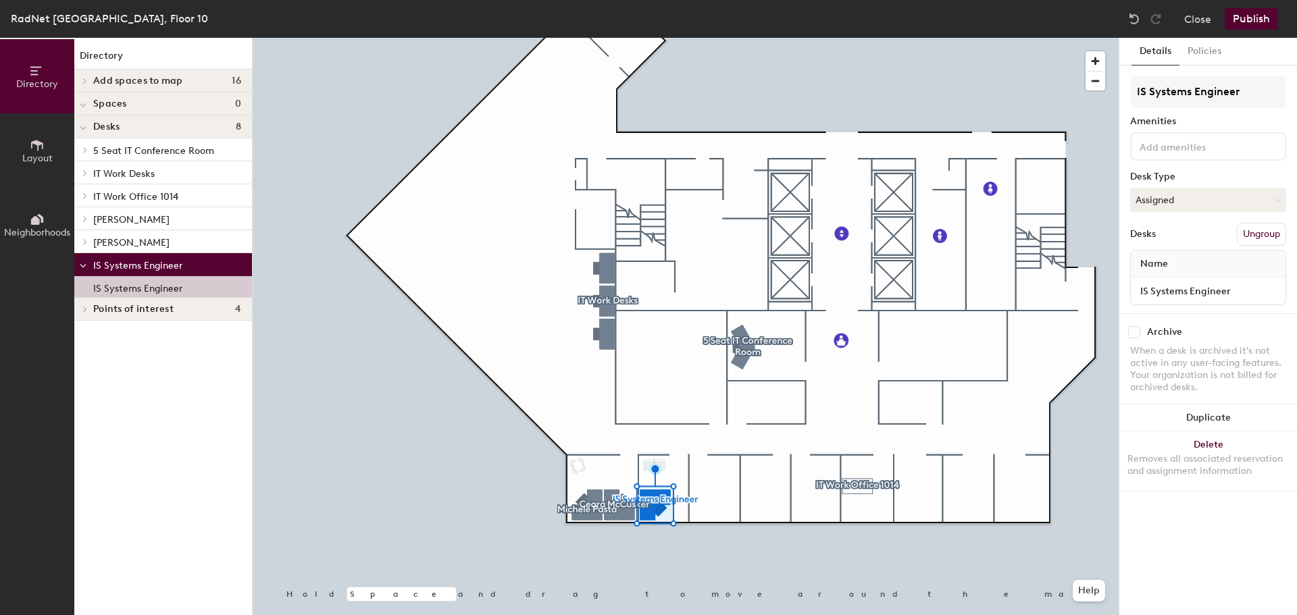
click at [1258, 22] on button "Publish" at bounding box center [1251, 19] width 53 height 22
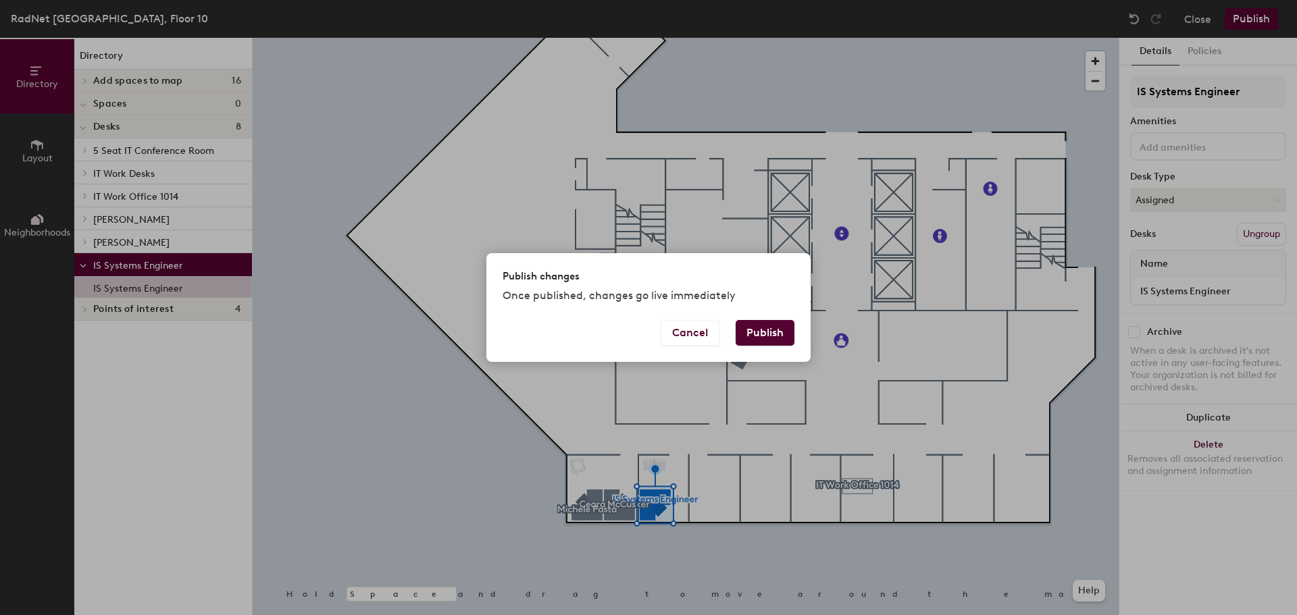
click at [765, 330] on button "Publish" at bounding box center [765, 333] width 59 height 26
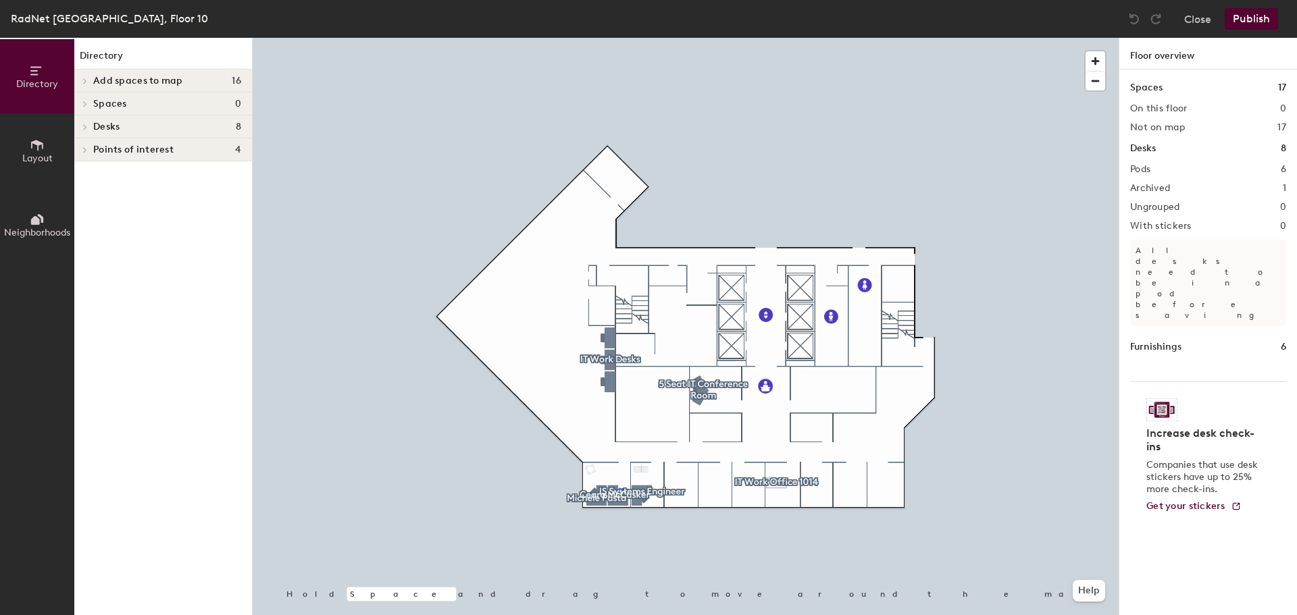
click at [621, 38] on div at bounding box center [686, 38] width 866 height 0
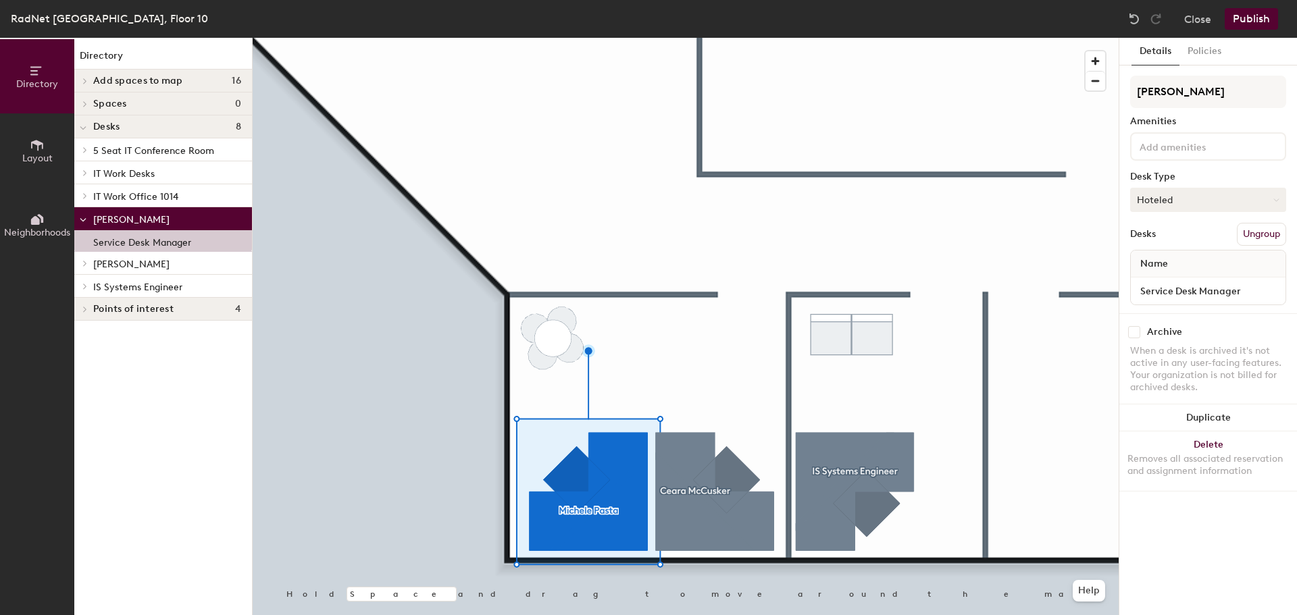
click at [1154, 199] on button "Hoteled" at bounding box center [1208, 200] width 156 height 24
click at [1156, 238] on div "Assigned" at bounding box center [1198, 242] width 135 height 20
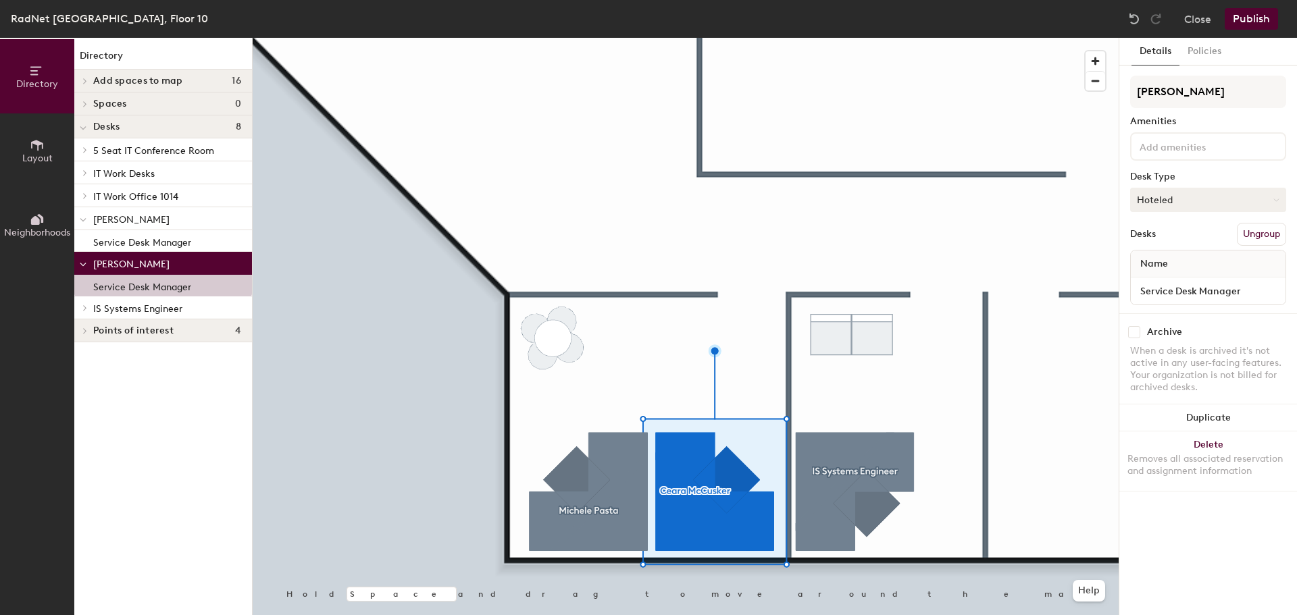
click at [1163, 199] on button "Hoteled" at bounding box center [1208, 200] width 156 height 24
click at [1162, 243] on div "Assigned" at bounding box center [1198, 242] width 135 height 20
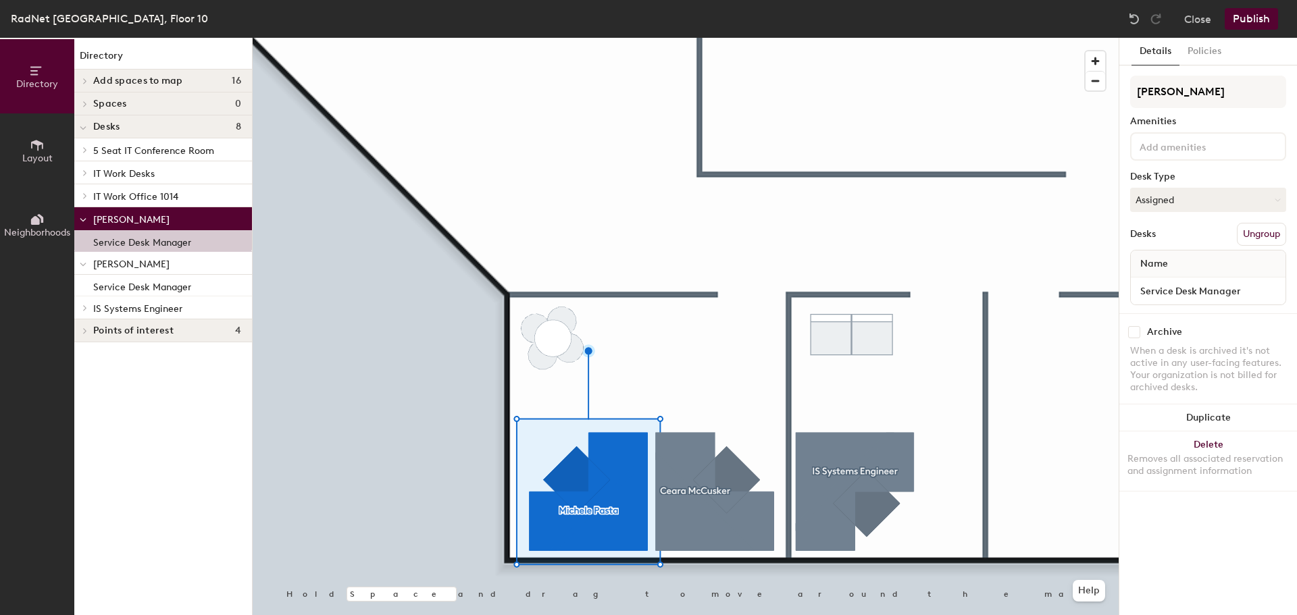
click at [1256, 20] on button "Publish" at bounding box center [1251, 19] width 53 height 22
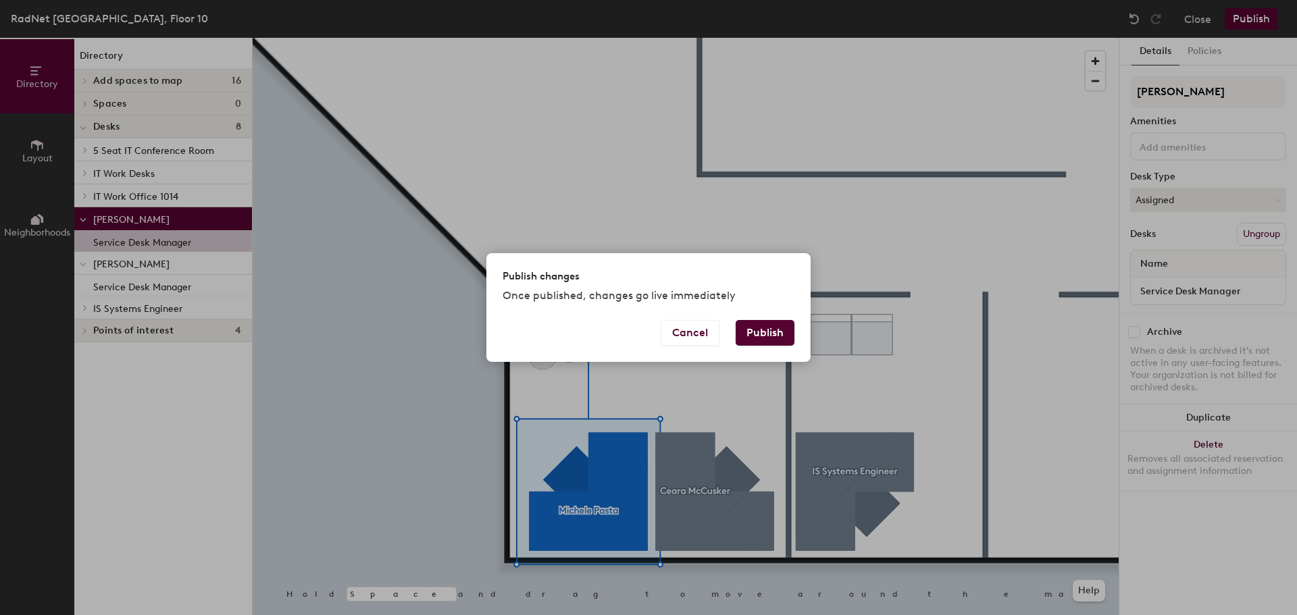
click at [763, 326] on button "Publish" at bounding box center [765, 333] width 59 height 26
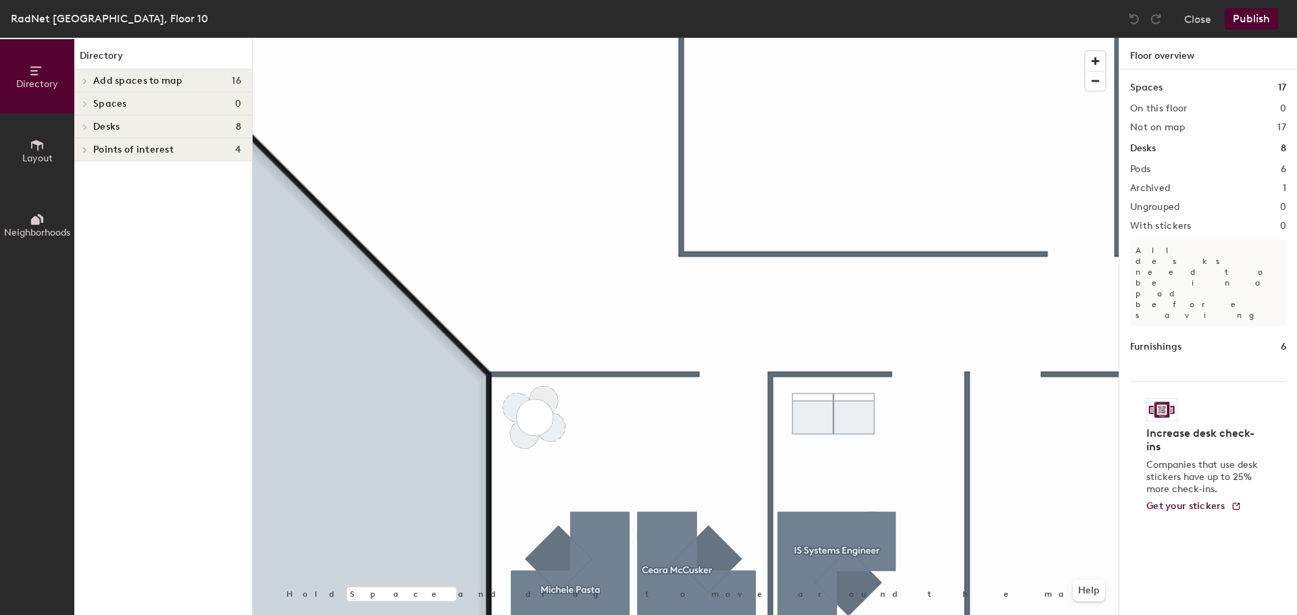
click at [39, 145] on icon at bounding box center [37, 145] width 12 height 11
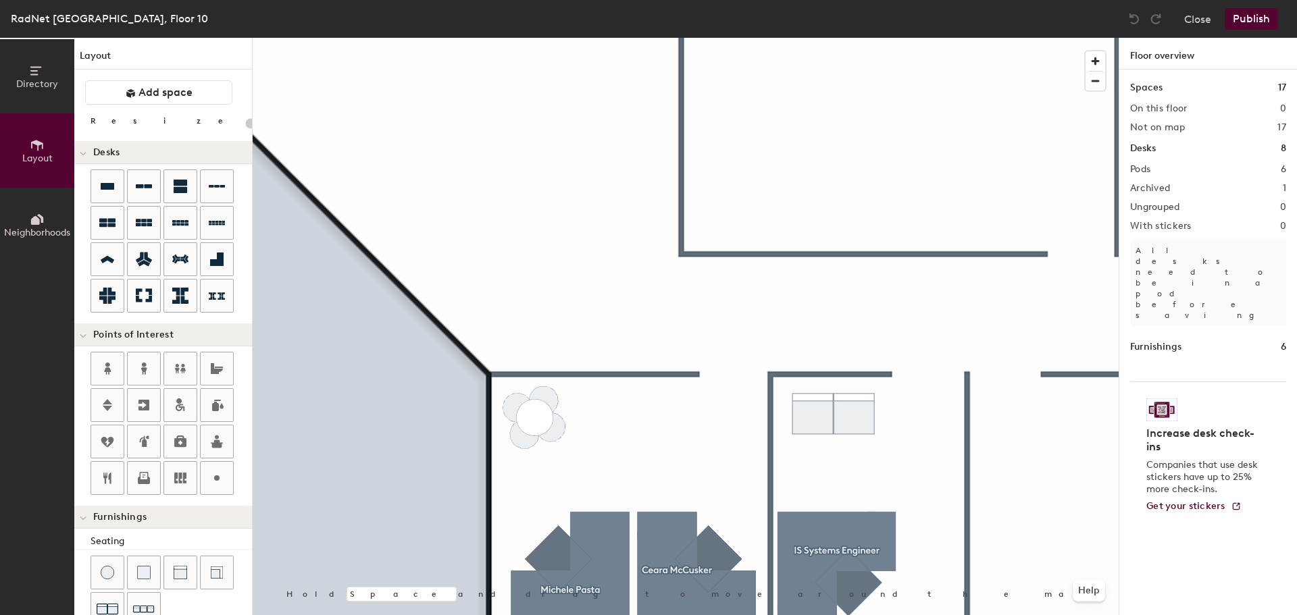
click at [51, 224] on button "Neighborhoods" at bounding box center [37, 225] width 74 height 74
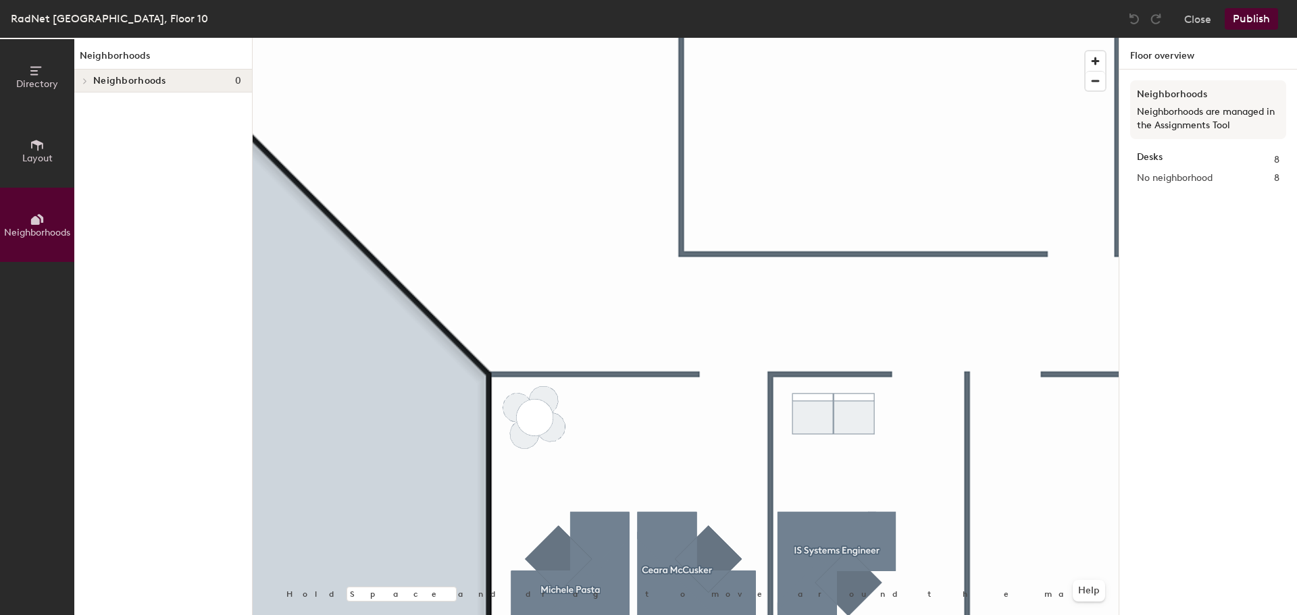
click at [113, 77] on span "Neighborhoods" at bounding box center [129, 81] width 73 height 11
click at [95, 82] on span "Neighborhoods" at bounding box center [129, 81] width 73 height 11
click at [88, 83] on span at bounding box center [83, 81] width 11 height 7
click at [46, 153] on span "Layout" at bounding box center [37, 158] width 30 height 11
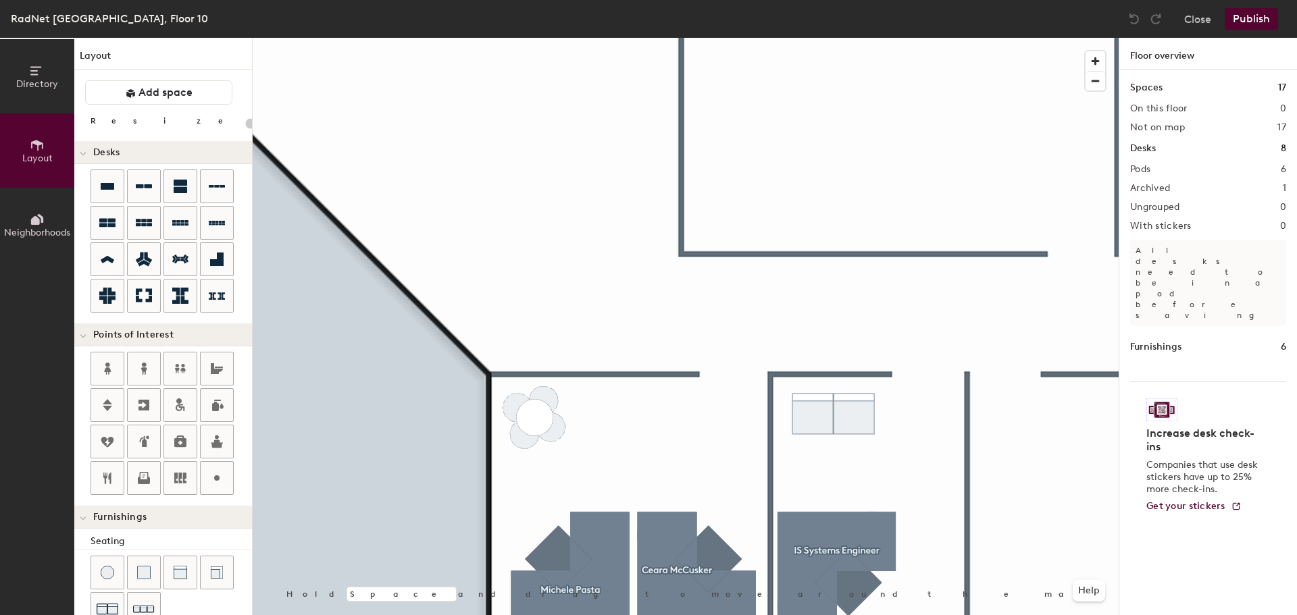
click at [136, 61] on h1 "Layout" at bounding box center [163, 59] width 178 height 21
click at [33, 91] on button "Directory" at bounding box center [37, 76] width 74 height 74
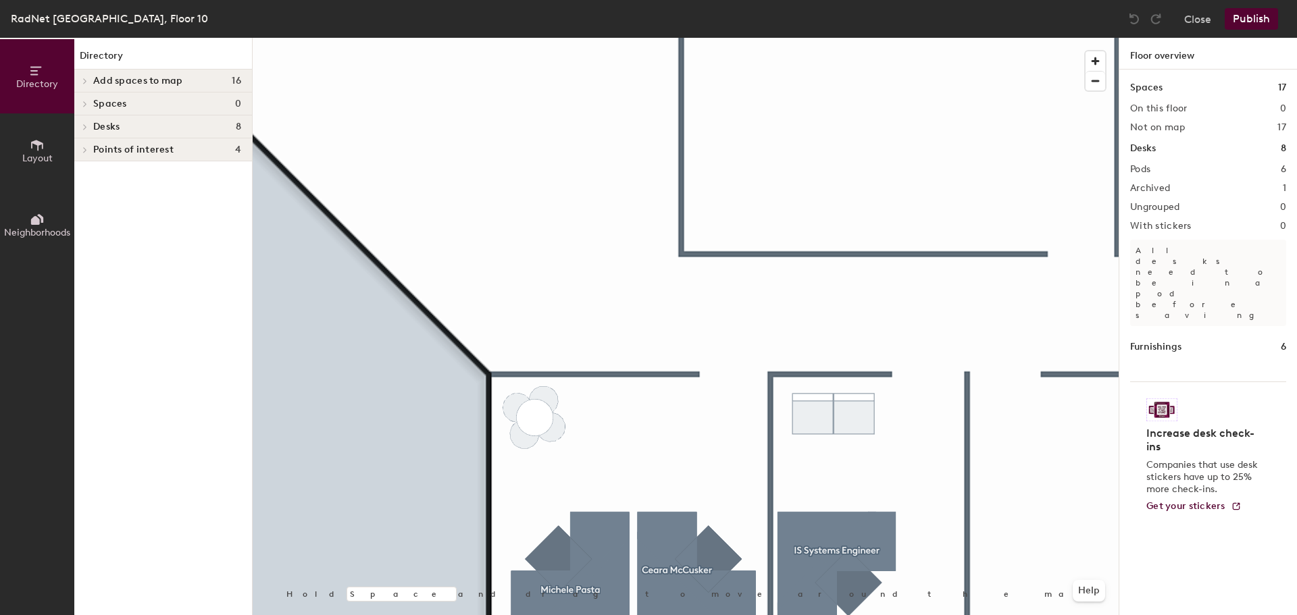
click at [590, 38] on div at bounding box center [686, 38] width 866 height 0
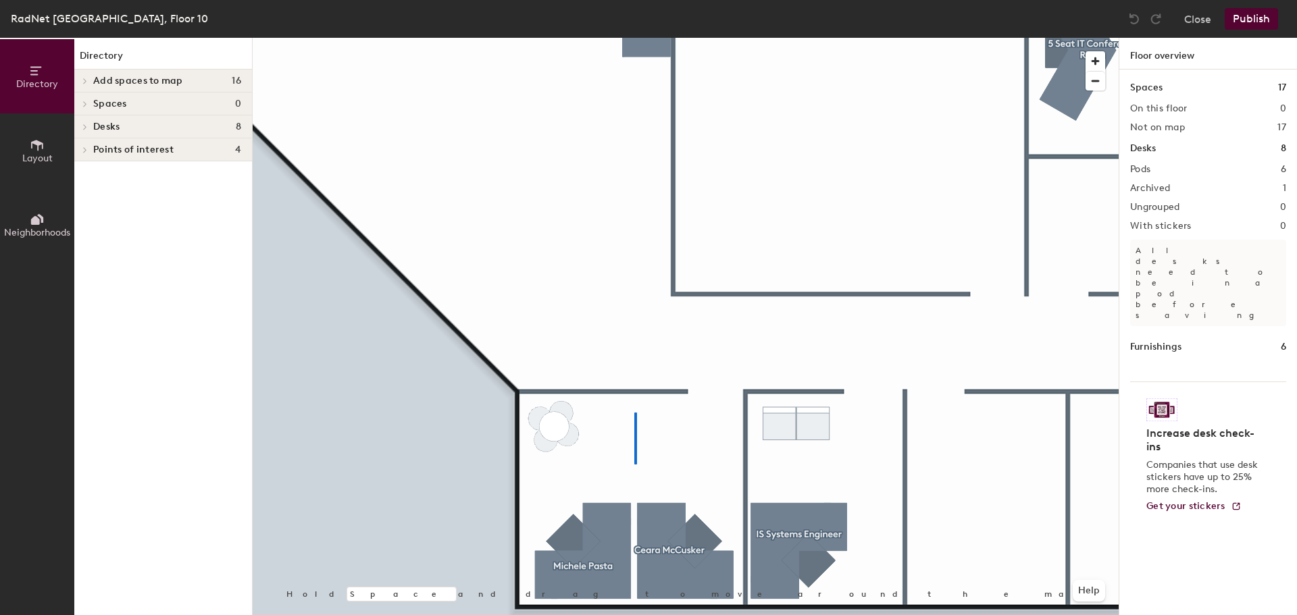
click at [634, 38] on div at bounding box center [686, 38] width 866 height 0
click at [624, 38] on div at bounding box center [686, 38] width 866 height 0
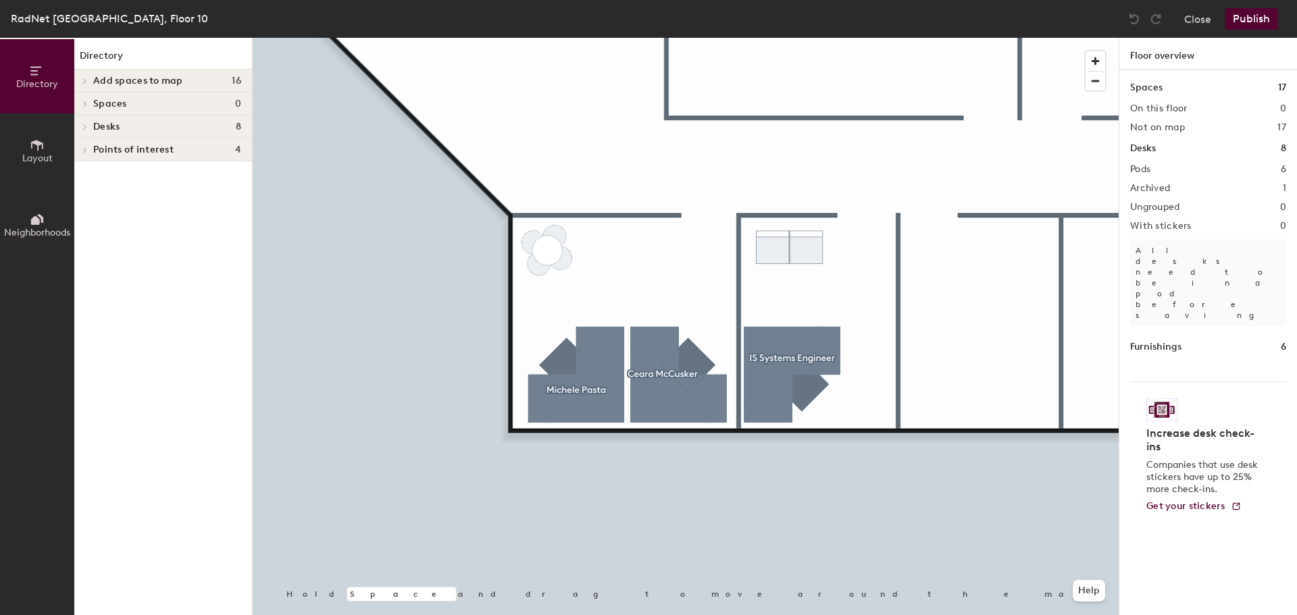
click at [155, 78] on span "Add spaces to map" at bounding box center [138, 81] width 90 height 11
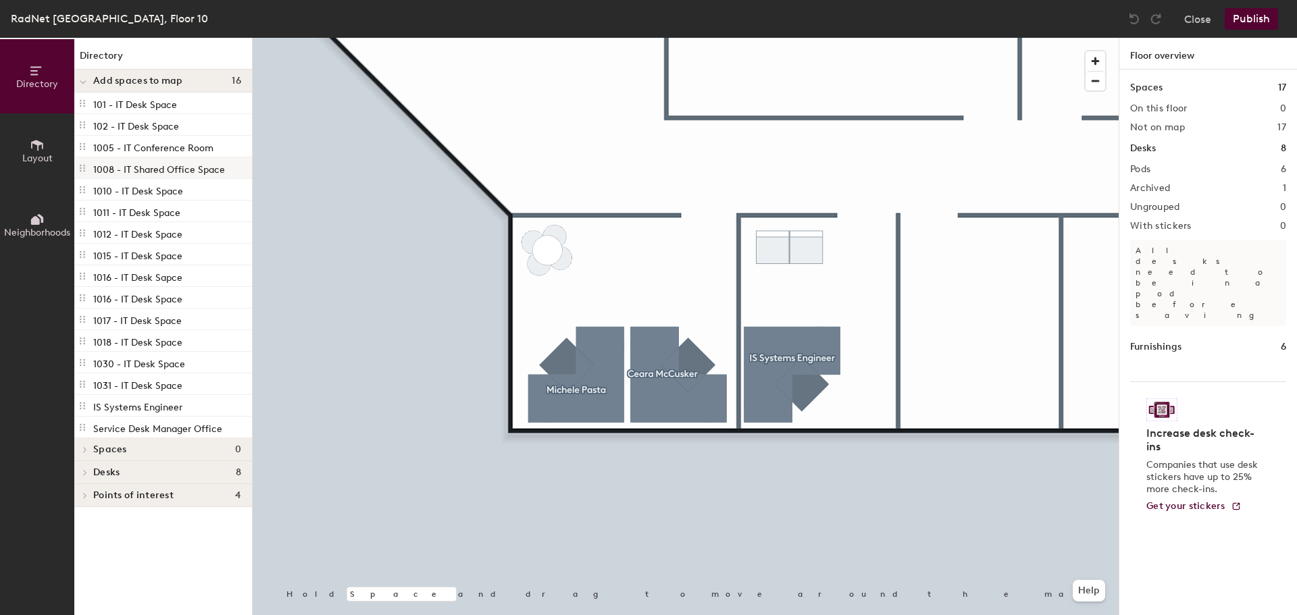
click at [117, 165] on p "1008 - IT Shared Office Space" at bounding box center [159, 168] width 132 height 16
click at [116, 193] on p "1010 - IT Desk Space" at bounding box center [138, 190] width 90 height 16
click at [53, 163] on button "Layout" at bounding box center [37, 150] width 74 height 74
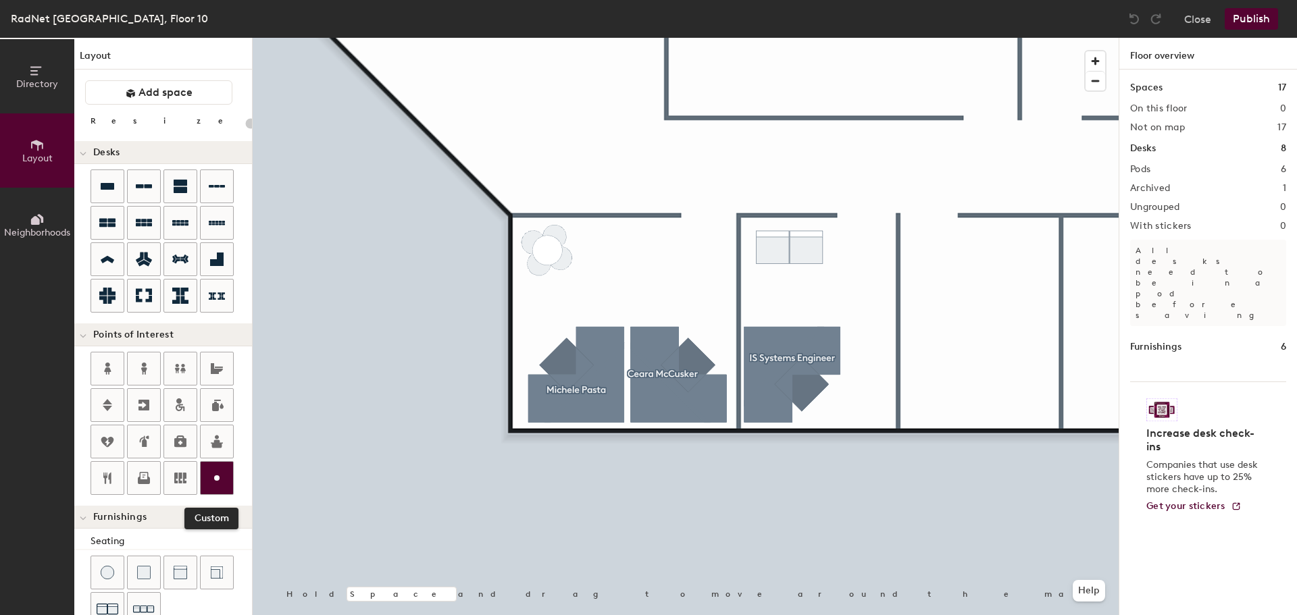
click at [224, 469] on div at bounding box center [217, 478] width 32 height 32
type input "20"
click at [618, 257] on input at bounding box center [628, 254] width 43 height 19
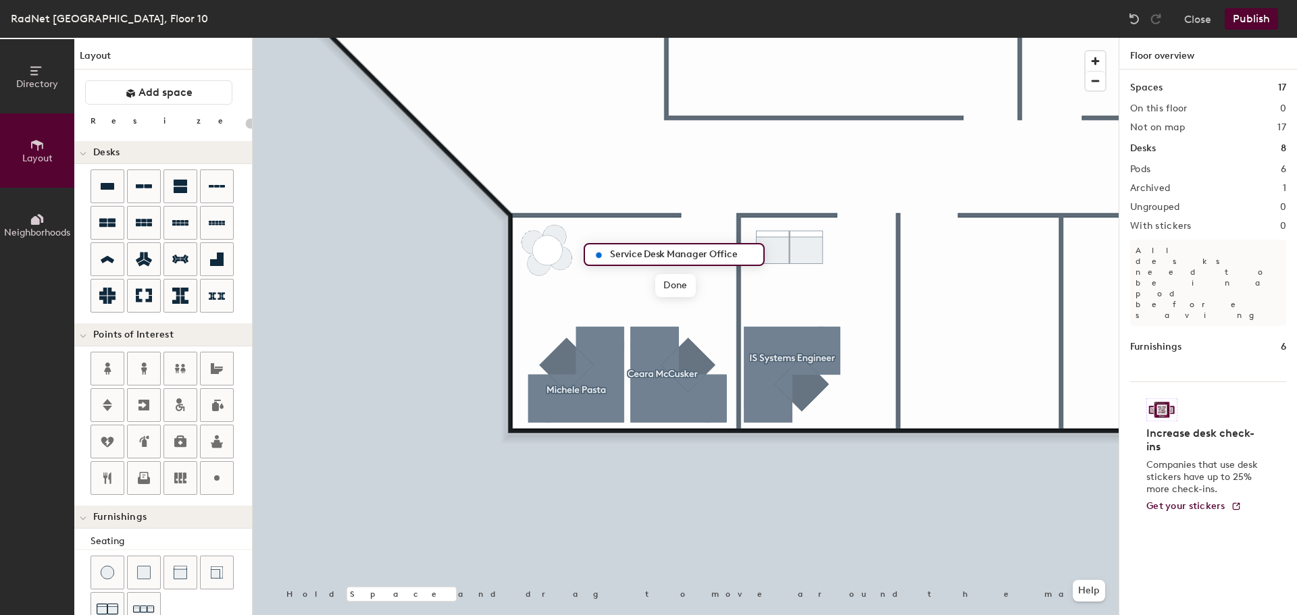
click at [634, 246] on input "Service Desk Manager Office" at bounding box center [682, 254] width 151 height 19
type input "Service Desk Manager Office"
click at [688, 286] on span "Done" at bounding box center [675, 285] width 40 height 23
click at [601, 281] on span "Edit" at bounding box center [603, 285] width 35 height 23
click at [609, 278] on span "Edit" at bounding box center [603, 285] width 35 height 23
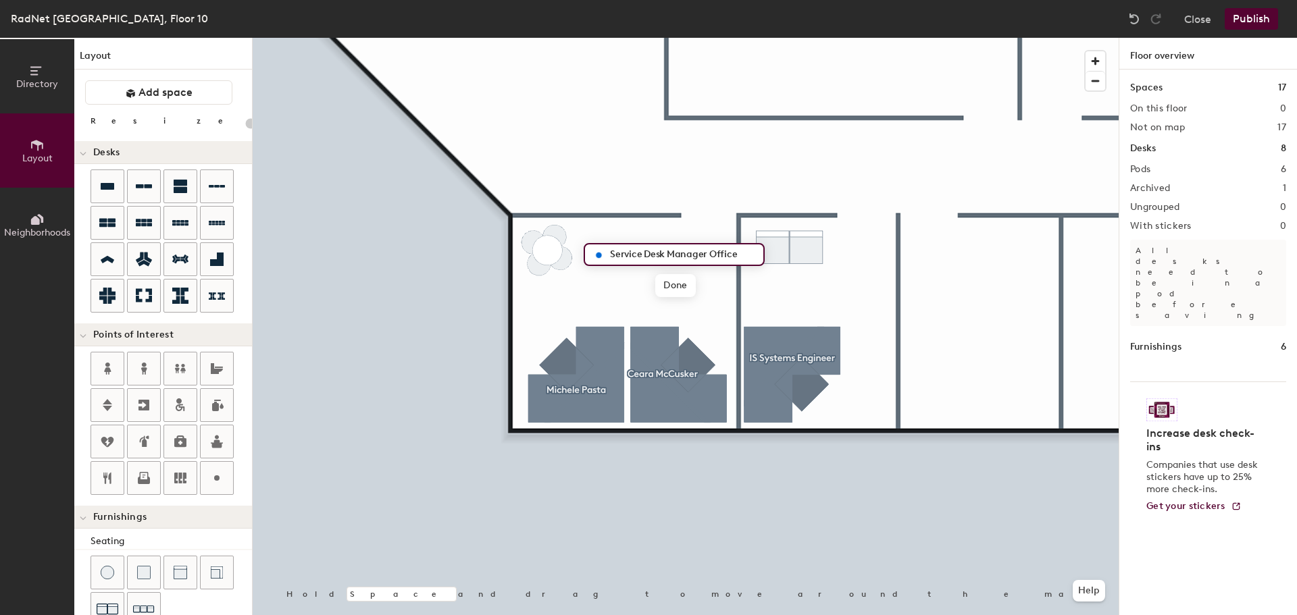
click at [751, 247] on input "Service Desk Manager Office" at bounding box center [682, 254] width 151 height 19
click at [675, 282] on span "Done" at bounding box center [675, 285] width 40 height 23
click at [651, 291] on span "Delete" at bounding box center [644, 285] width 47 height 23
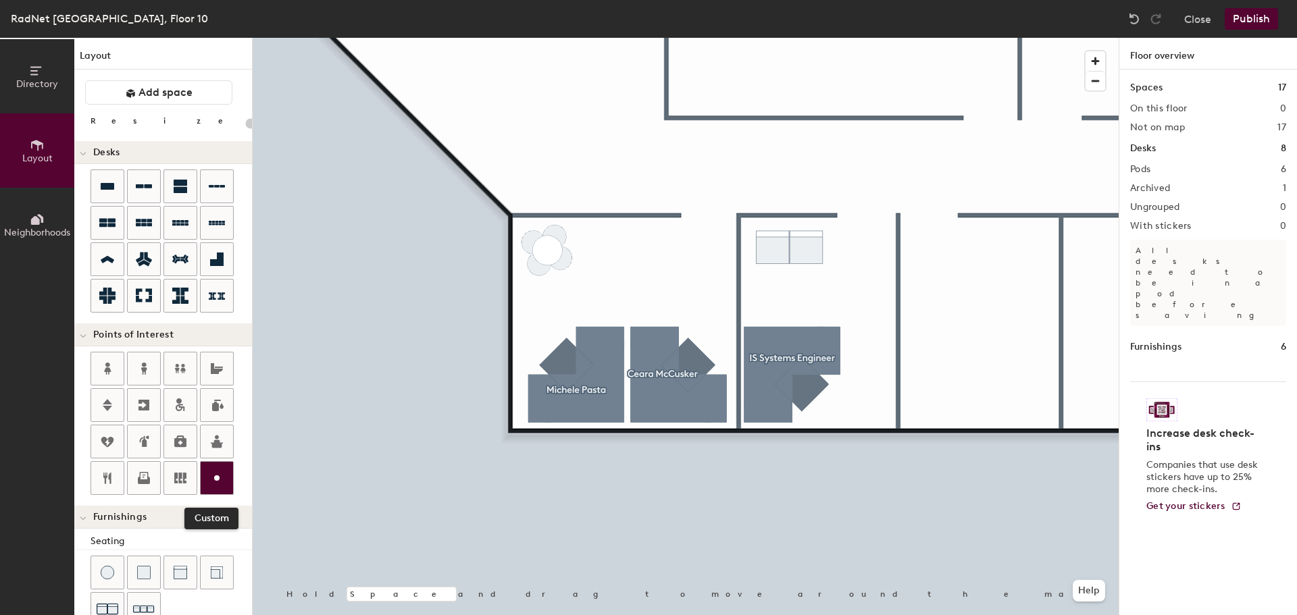
click at [222, 482] on icon at bounding box center [217, 478] width 16 height 16
type input "20"
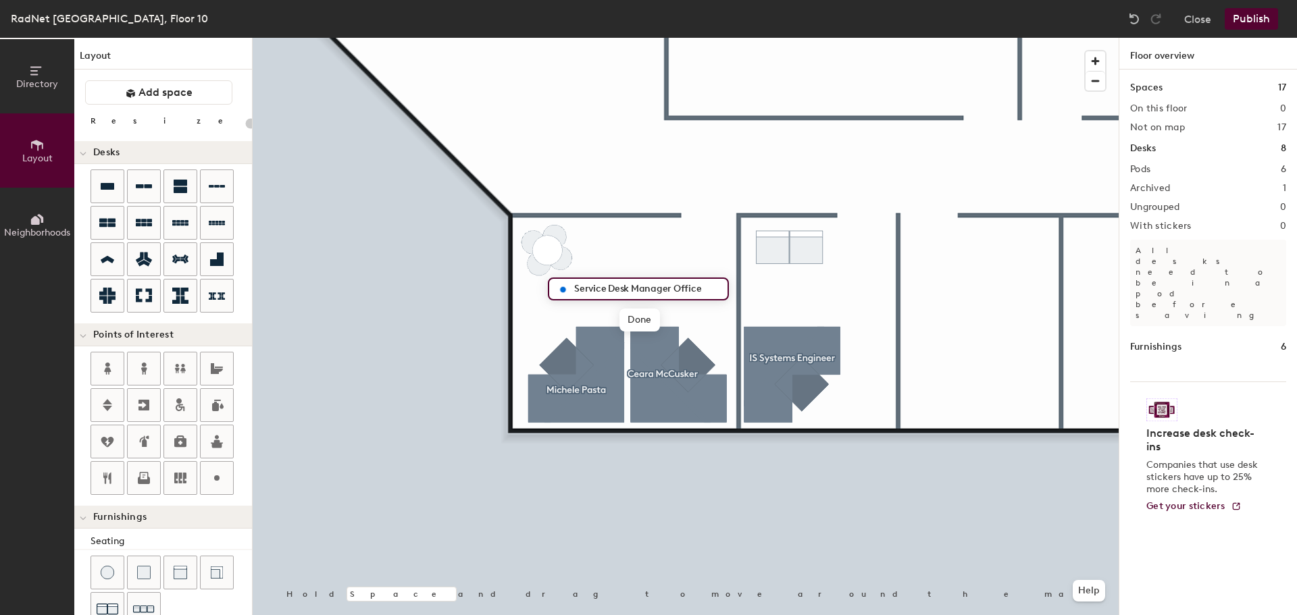
type input "Service Desk Manager Office"
click at [586, 38] on div at bounding box center [686, 38] width 866 height 0
type input "160"
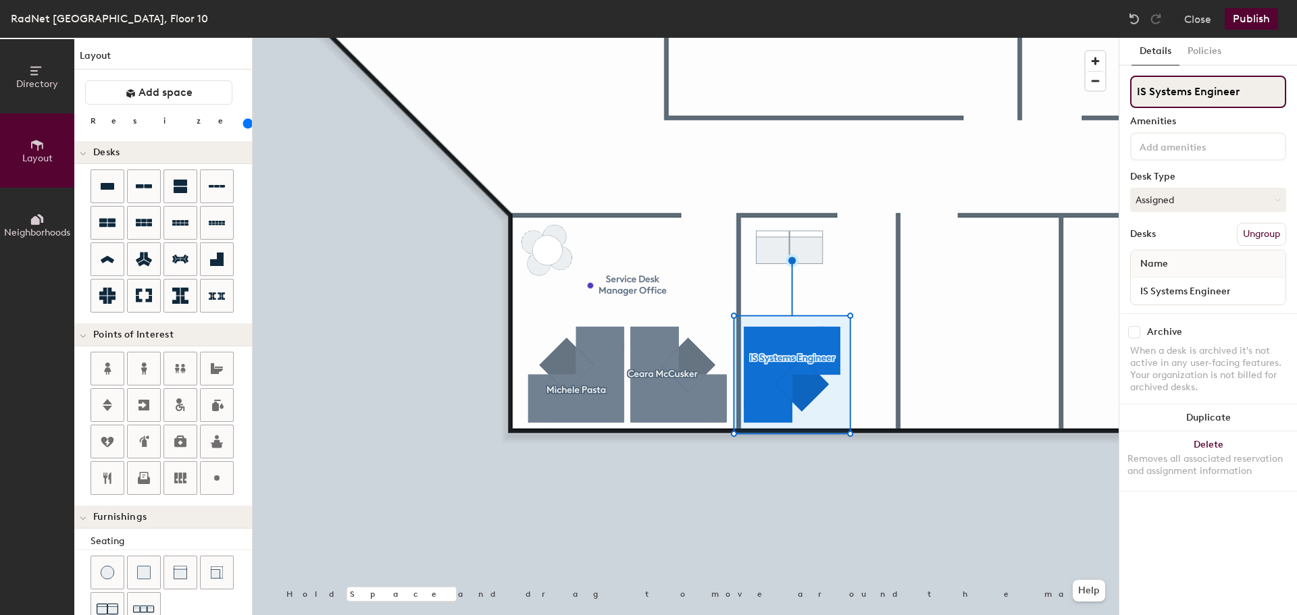
click at [1042, 92] on div "Directory Layout Neighborhoods Layout Add space Resize Desks Points of Interest…" at bounding box center [648, 327] width 1297 height 578
paste input "Dave.McAnall@RADNET.COM"
drag, startPoint x: 1166, startPoint y: 94, endPoint x: 1166, endPoint y: 108, distance: 14.2
click at [1166, 93] on input "Dave.McAnall" at bounding box center [1208, 92] width 156 height 32
type input "[PERSON_NAME]"
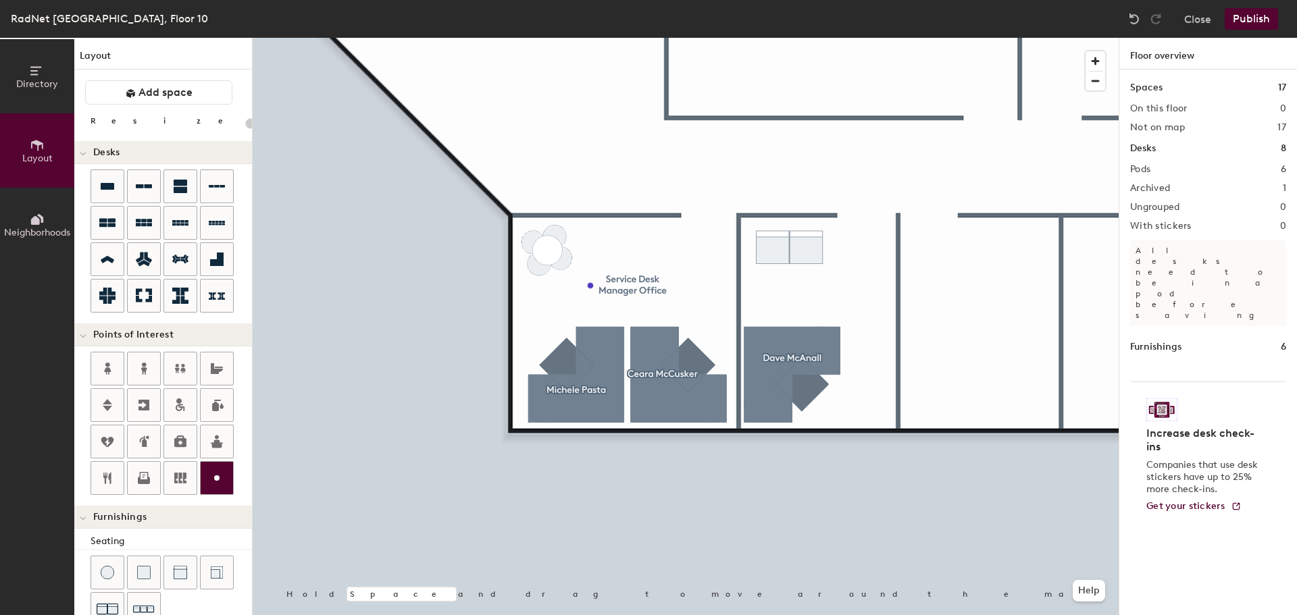
click at [209, 482] on icon at bounding box center [217, 478] width 16 height 16
type input "20"
click at [817, 299] on input "Custom" at bounding box center [811, 297] width 43 height 19
paste input "Lewis McAnall IV IS Systems Engineer"
click at [625, 292] on div "Custo Lewis McAnall IV IS Systems Engineerm Done Hold Space and drag to move ar…" at bounding box center [686, 327] width 866 height 578
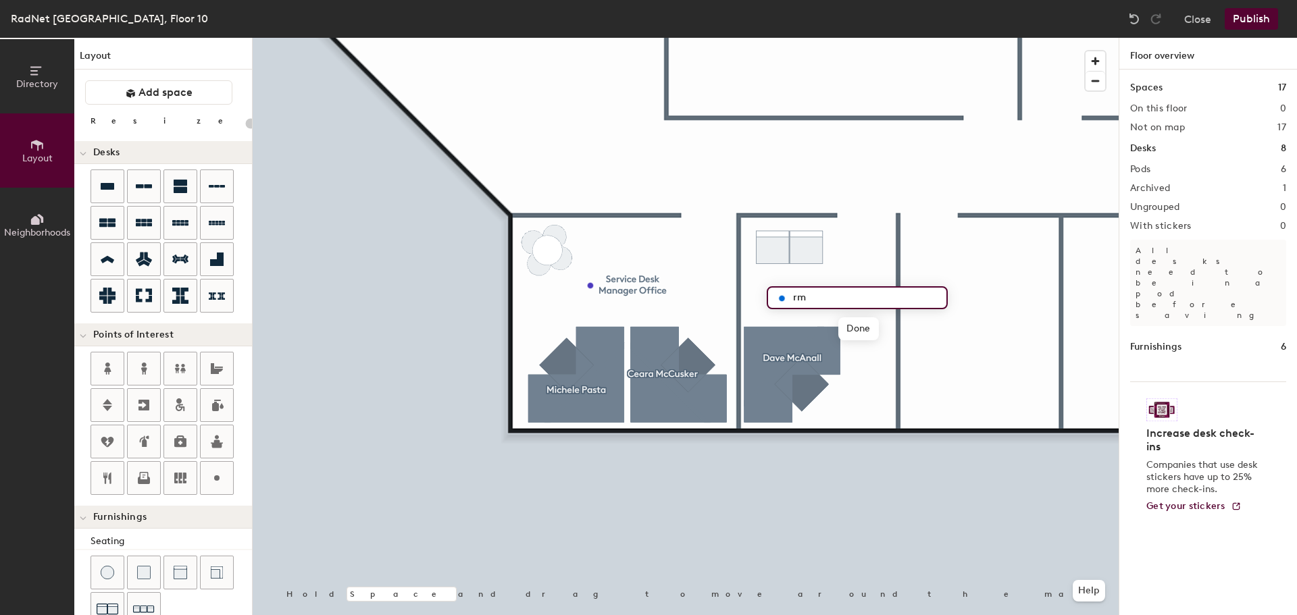
type input "m"
paste input "Lewis McAnall IV IS Systems Engineer"
click at [709, 286] on div "Lewis McAnall IV IS Systems Engineer Done Hold Space and drag to move around th…" at bounding box center [686, 327] width 866 height 578
type input "IS Systems Engineer"
click at [1252, 21] on button "Publish" at bounding box center [1251, 19] width 53 height 22
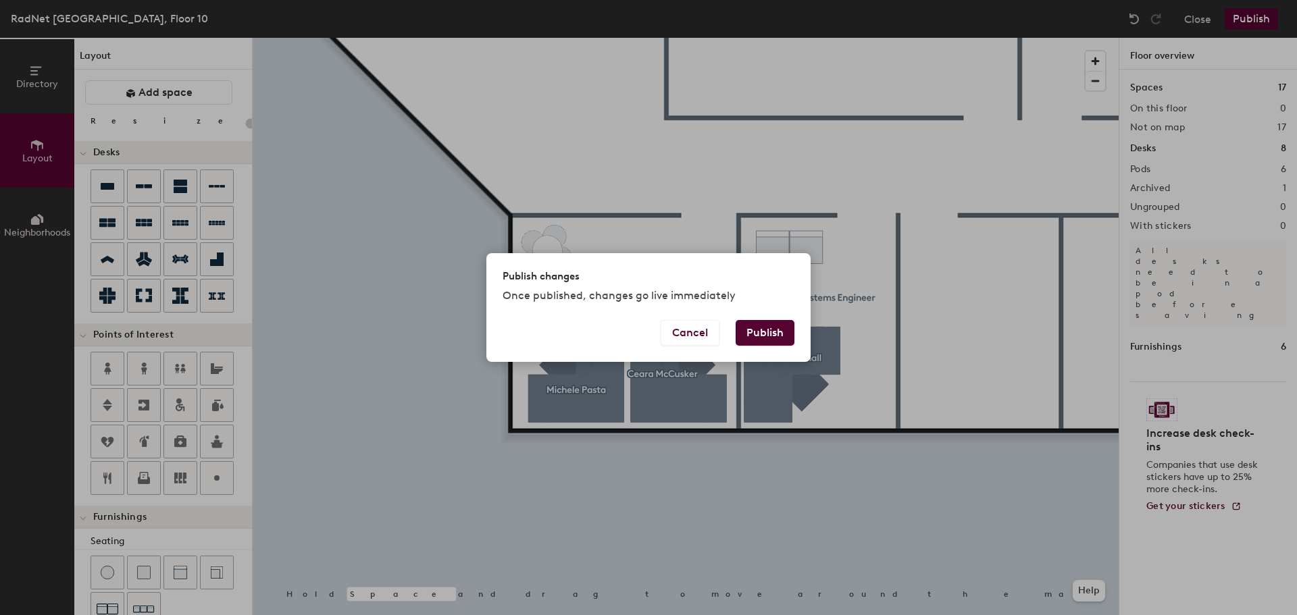
click at [769, 333] on button "Publish" at bounding box center [765, 333] width 59 height 26
type input "20"
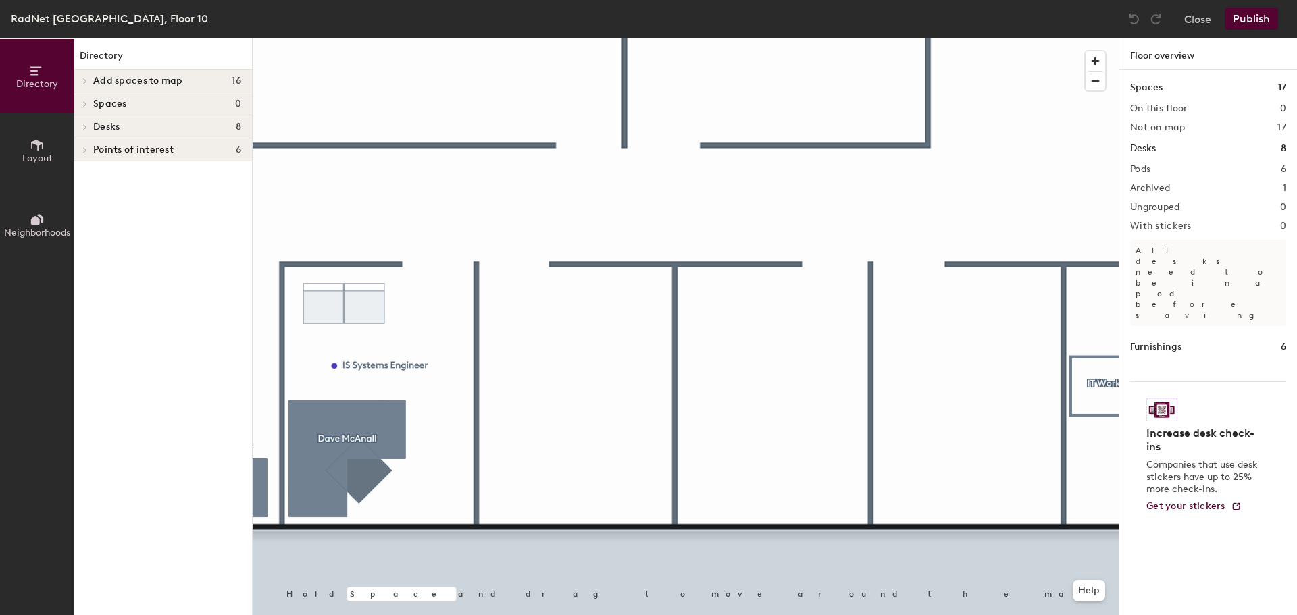
click at [41, 161] on span "Layout" at bounding box center [37, 158] width 30 height 11
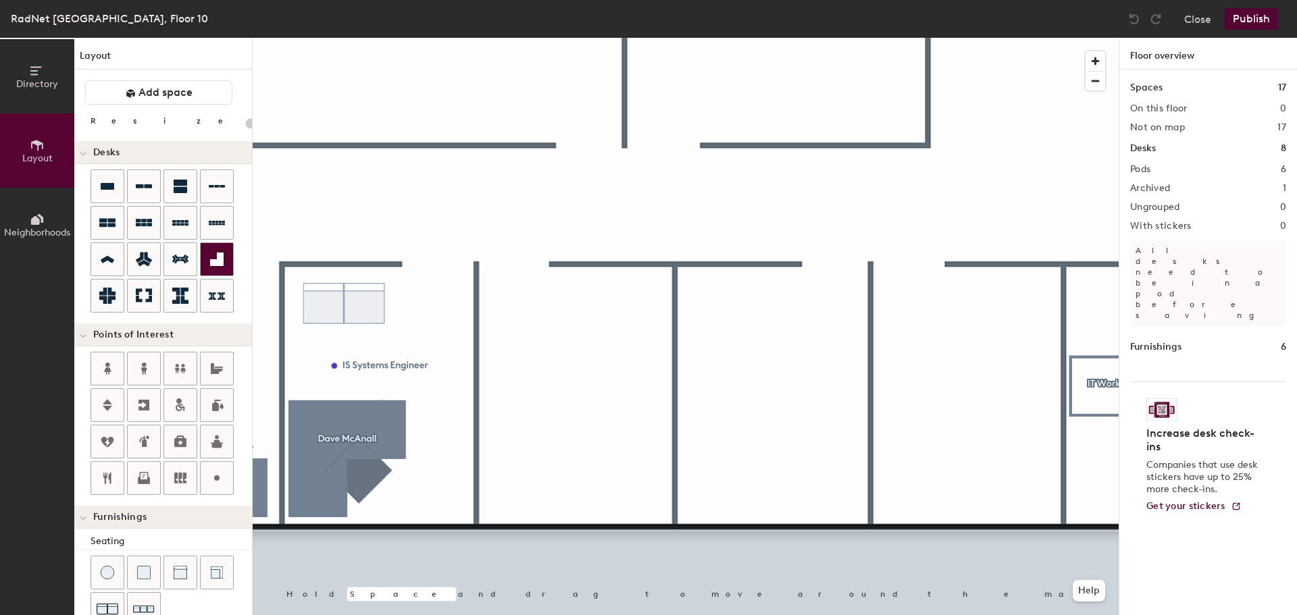
click at [221, 263] on icon at bounding box center [217, 260] width 14 height 14
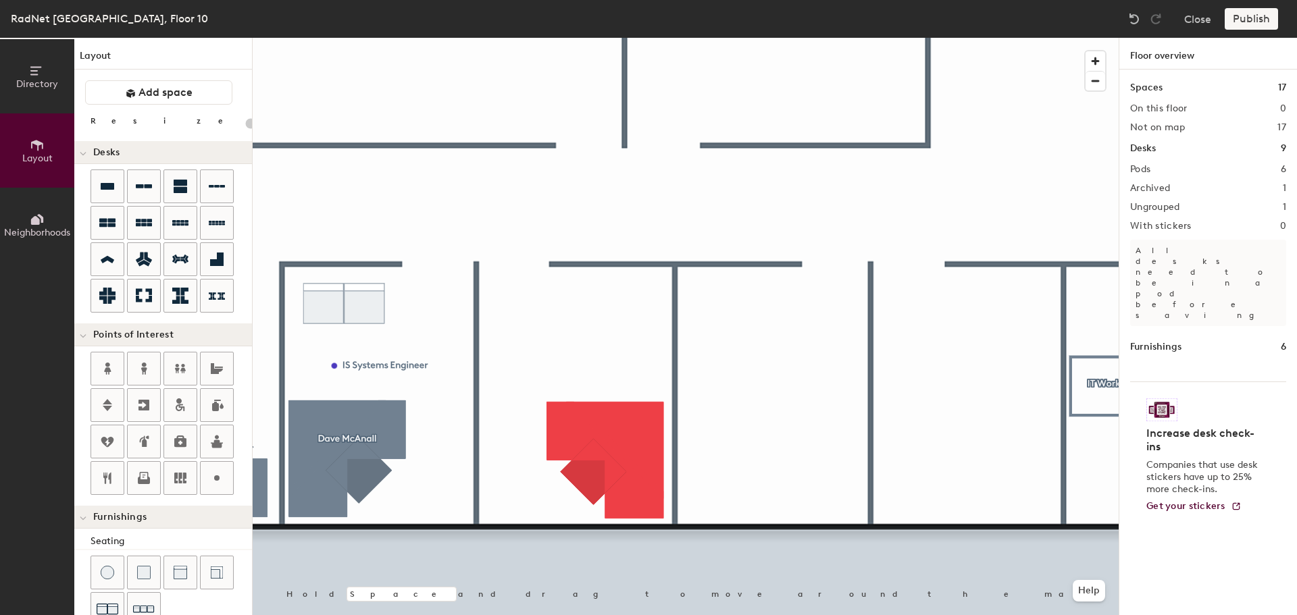
type input "160"
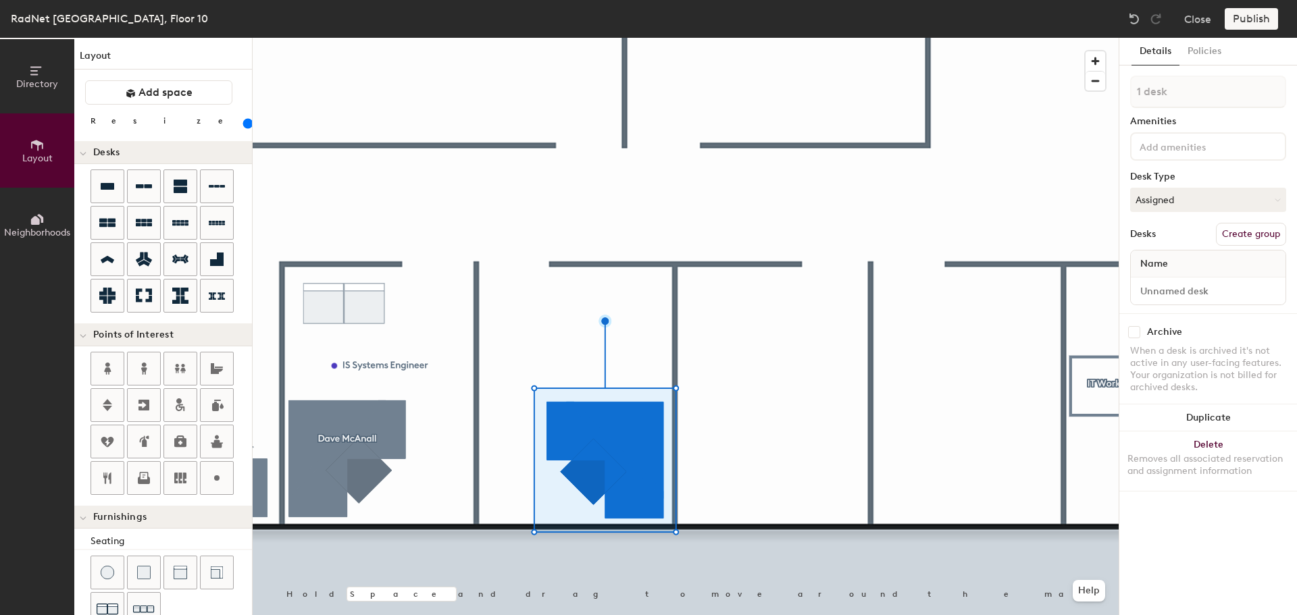
click at [1253, 235] on button "Create group" at bounding box center [1251, 234] width 70 height 23
click at [1022, 95] on div "Directory Layout Neighborhoods Layout Add space Resize Desks Points of Interest…" at bounding box center [648, 327] width 1297 height 578
type input "[PERSON_NAME]"
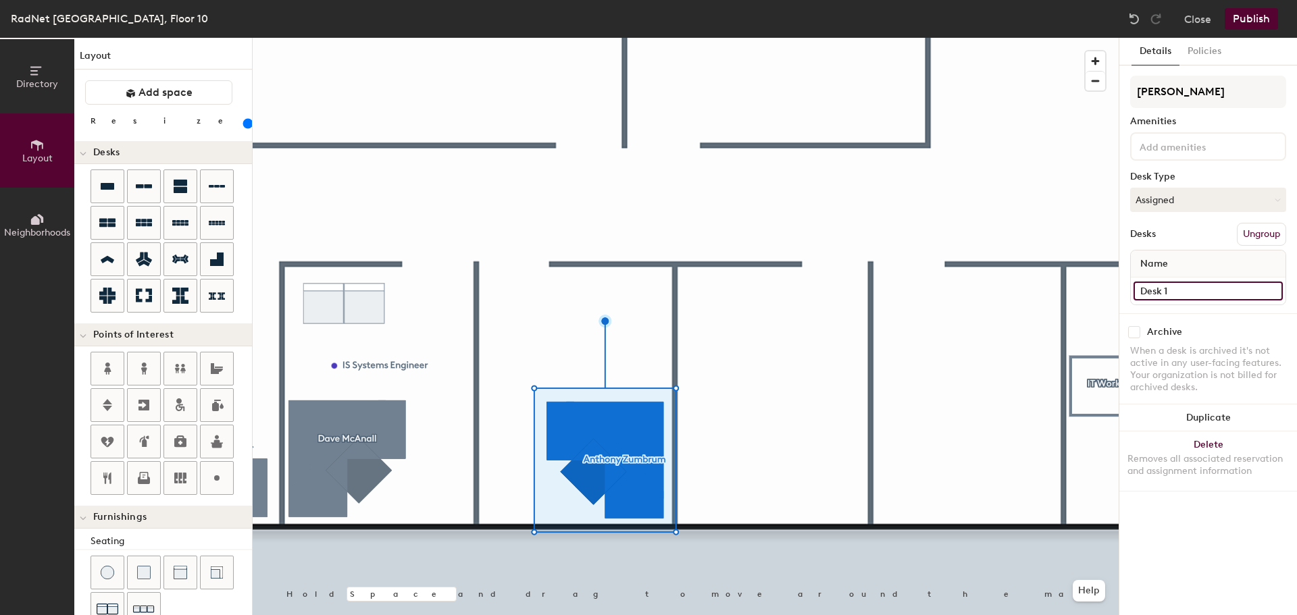
click at [1190, 287] on input "Desk 1" at bounding box center [1207, 291] width 149 height 19
click at [1173, 293] on input at bounding box center [1207, 291] width 149 height 19
type input "[PERSON_NAME]"
click at [1194, 345] on div "Archive When a desk is archived it's not active in any user-facing features. Yo…" at bounding box center [1208, 361] width 178 height 97
click at [1253, 24] on button "Publish" at bounding box center [1251, 19] width 53 height 22
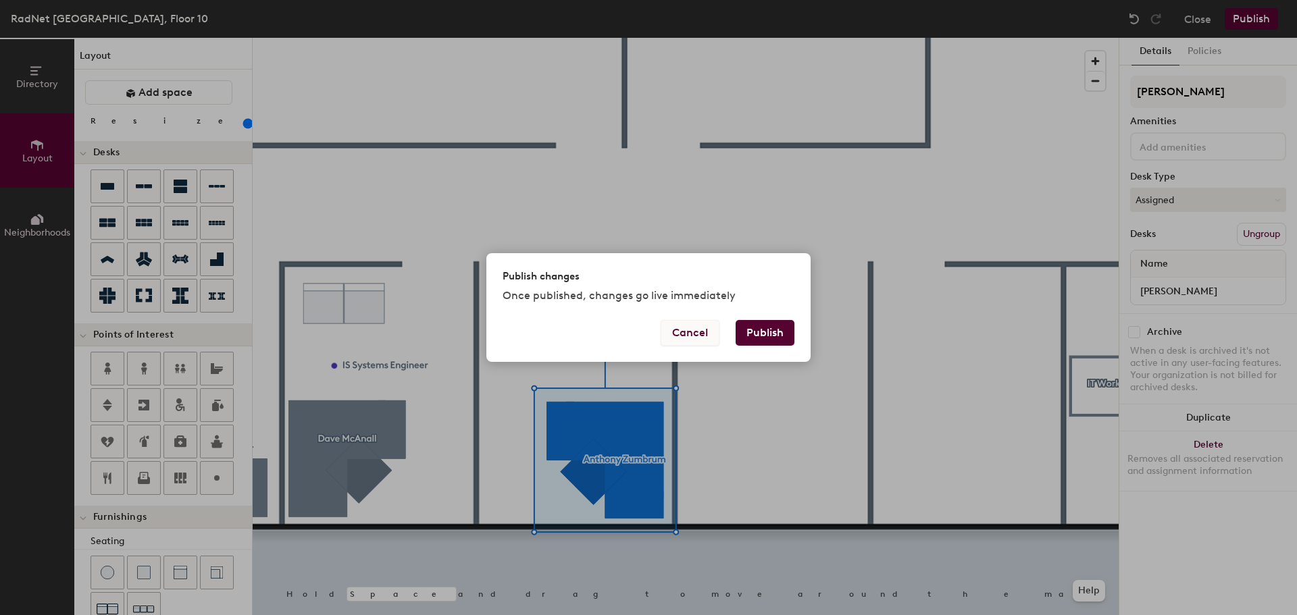
click at [689, 332] on button "Cancel" at bounding box center [690, 333] width 59 height 26
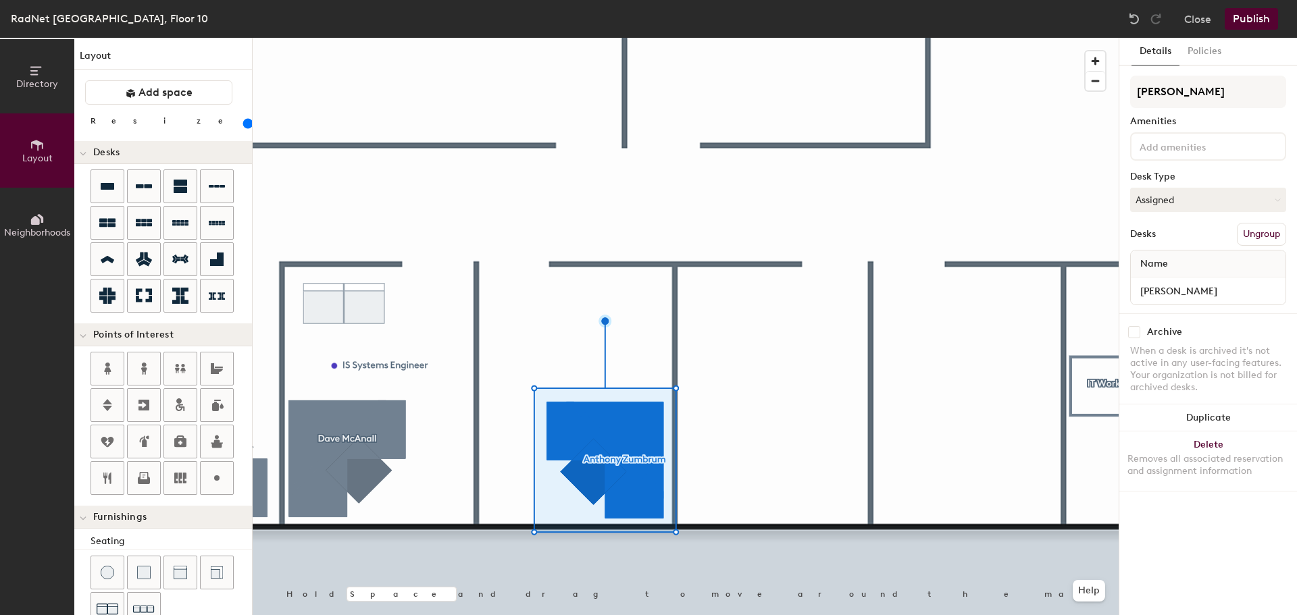
click at [583, 38] on div at bounding box center [686, 38] width 866 height 0
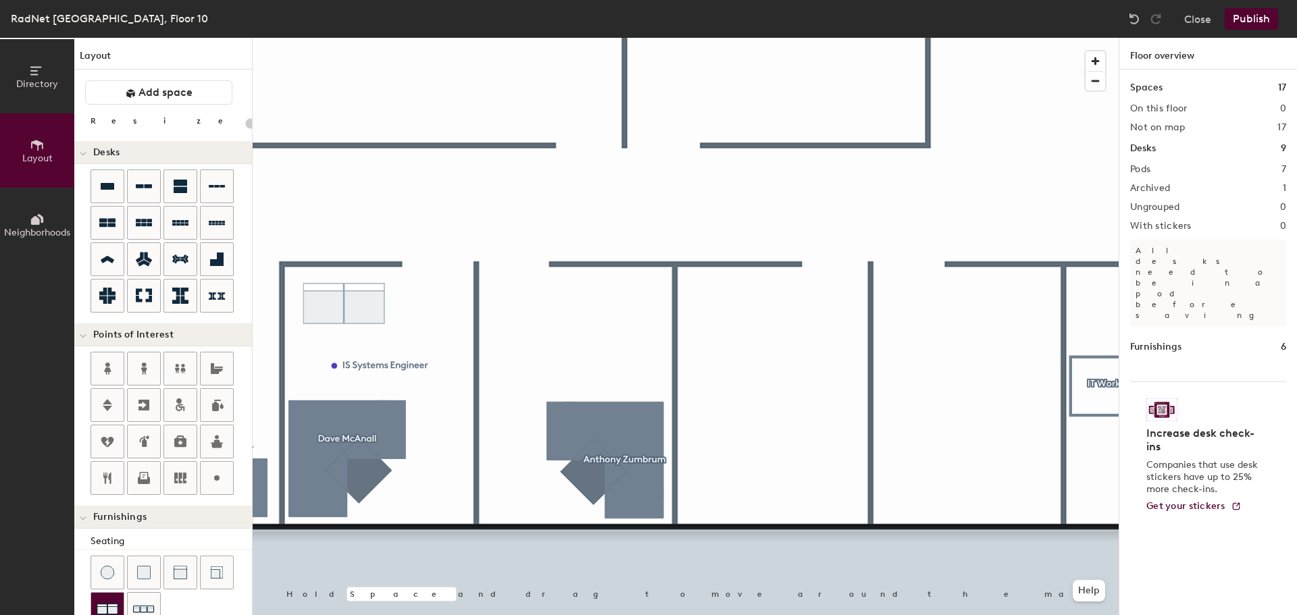
click at [107, 599] on img at bounding box center [108, 609] width 22 height 22
click at [217, 474] on icon at bounding box center [217, 478] width 16 height 16
type input "20"
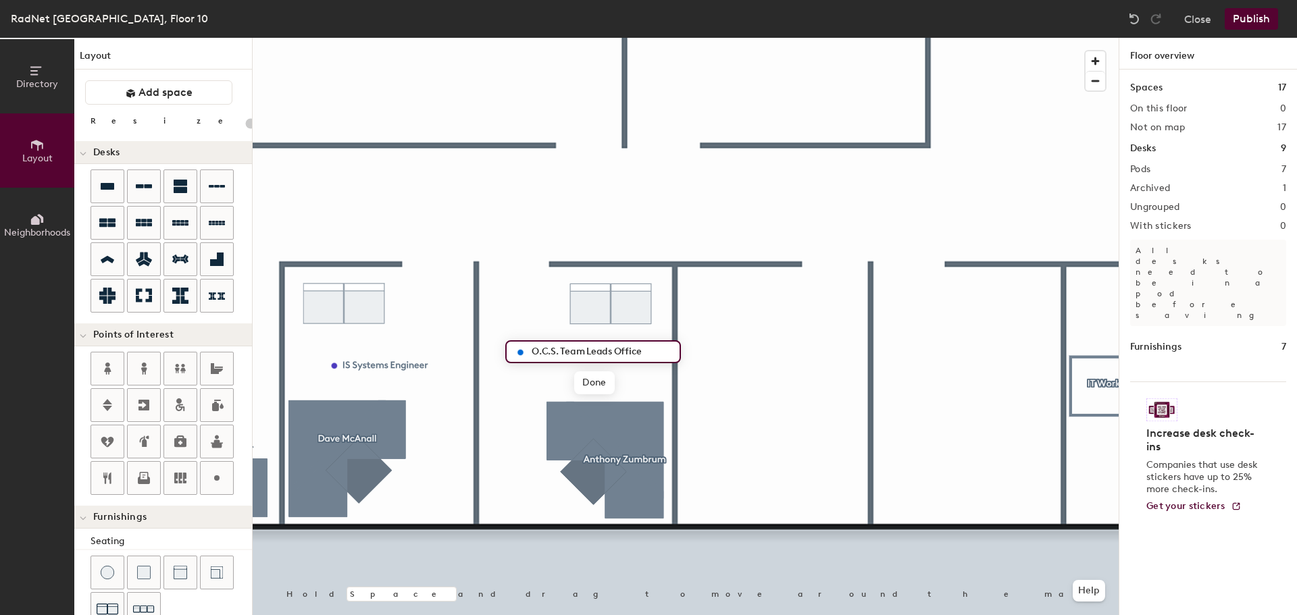
type input "O.C.S. Team Leads Office"
click at [225, 266] on div at bounding box center [217, 259] width 32 height 32
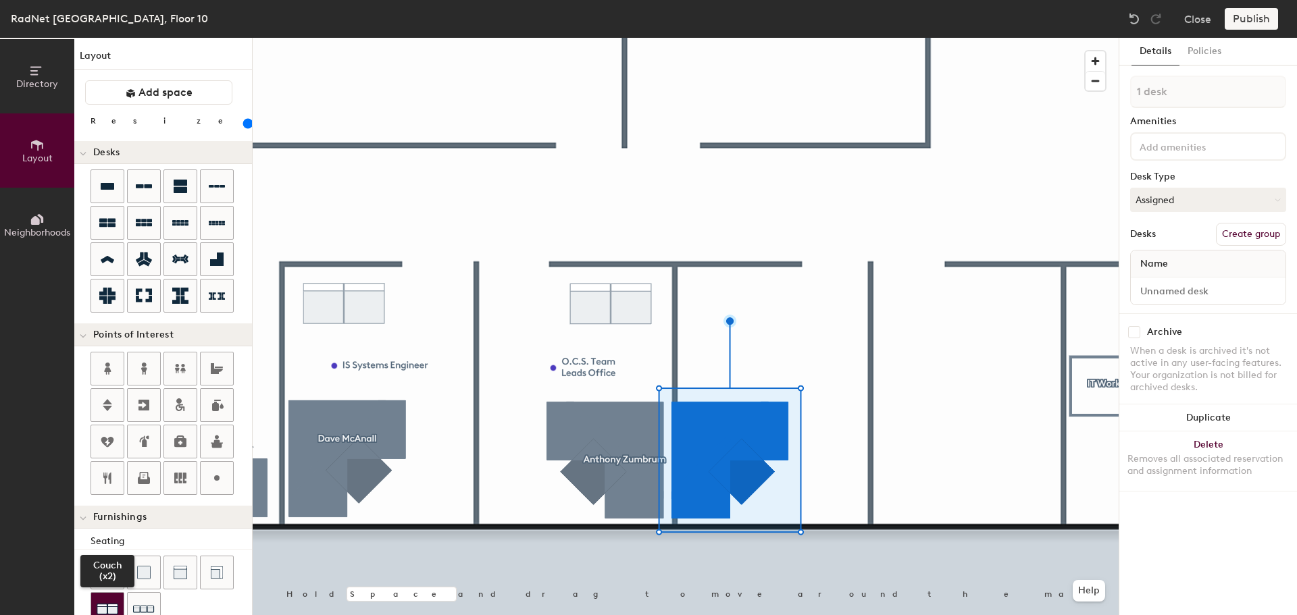
click at [102, 600] on img at bounding box center [108, 609] width 22 height 22
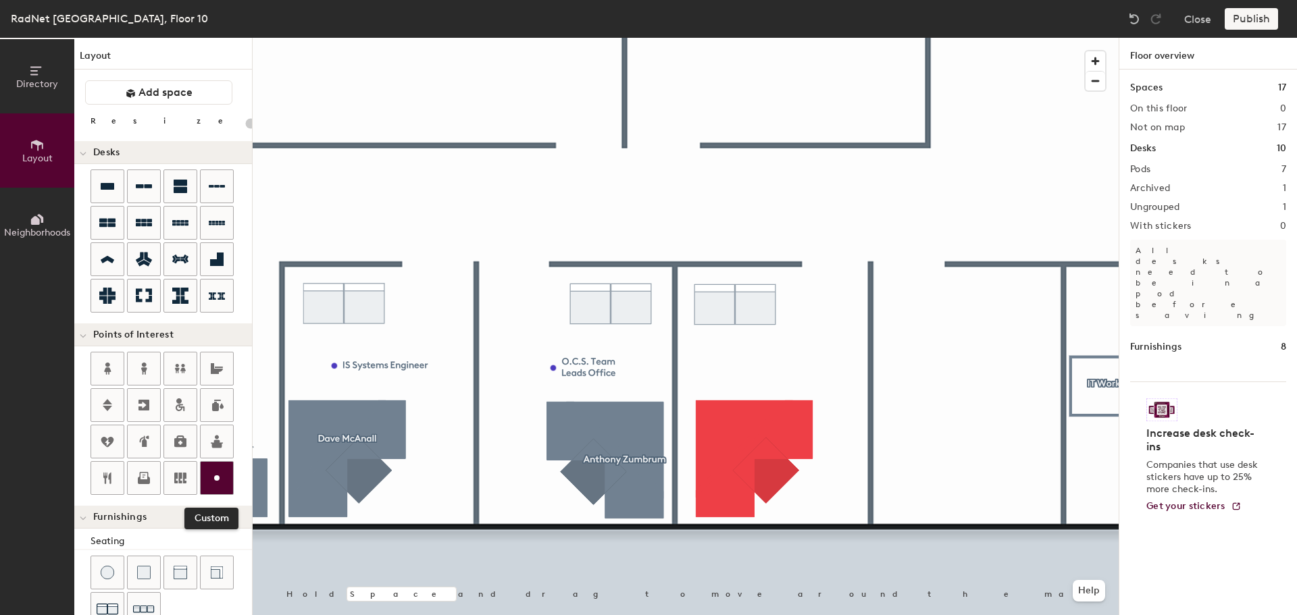
click at [223, 471] on icon at bounding box center [217, 478] width 16 height 16
type input "160"
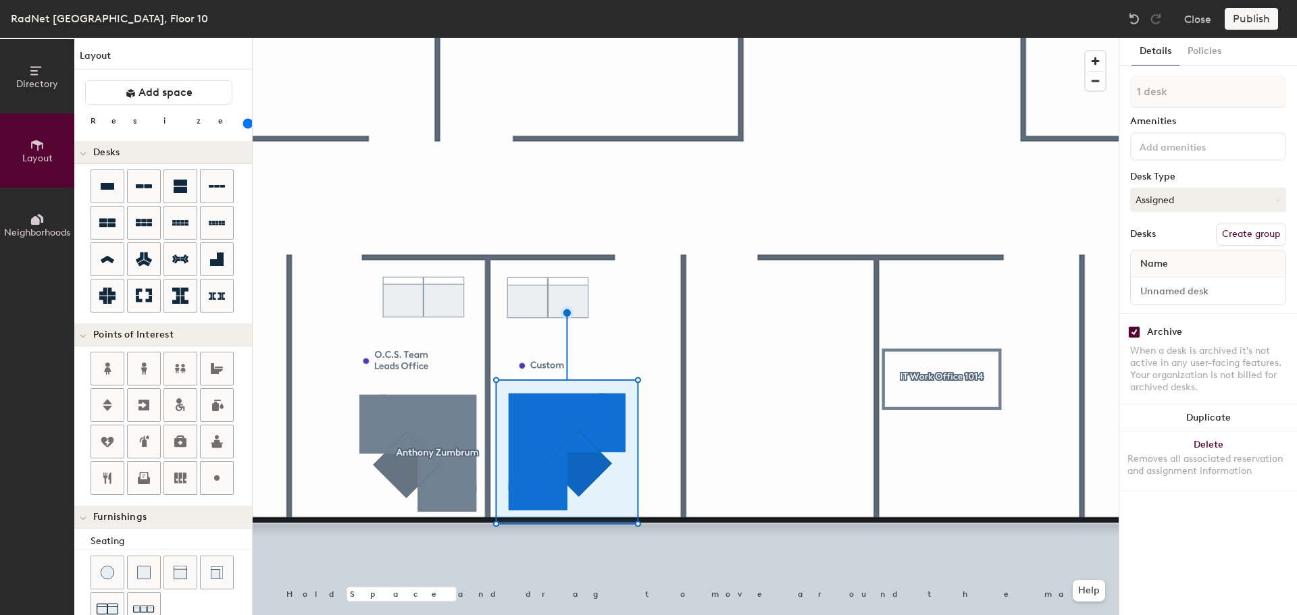
checkbox input "true"
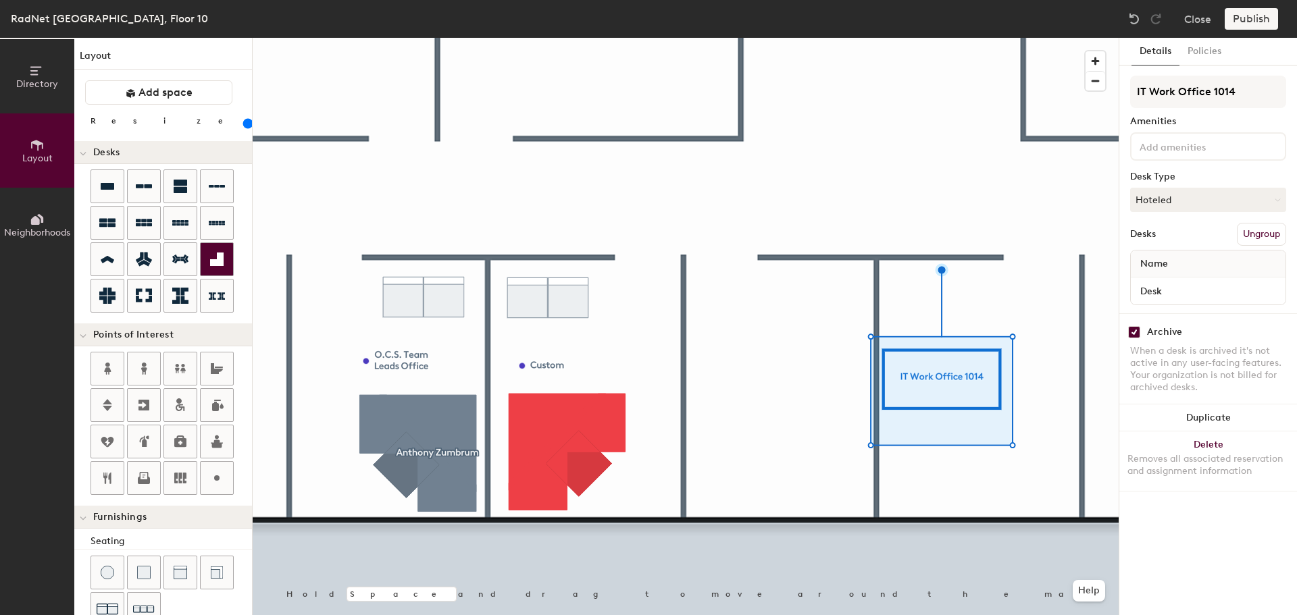
click at [220, 270] on div at bounding box center [217, 259] width 32 height 32
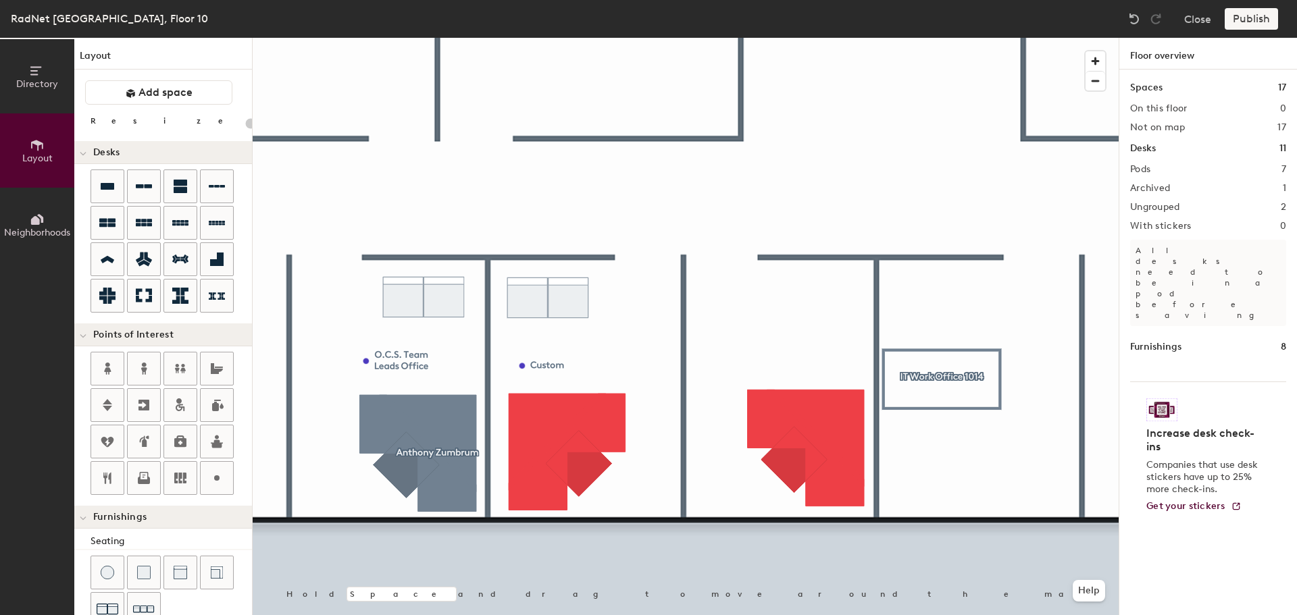
click at [544, 38] on div at bounding box center [686, 38] width 866 height 0
type input "160"
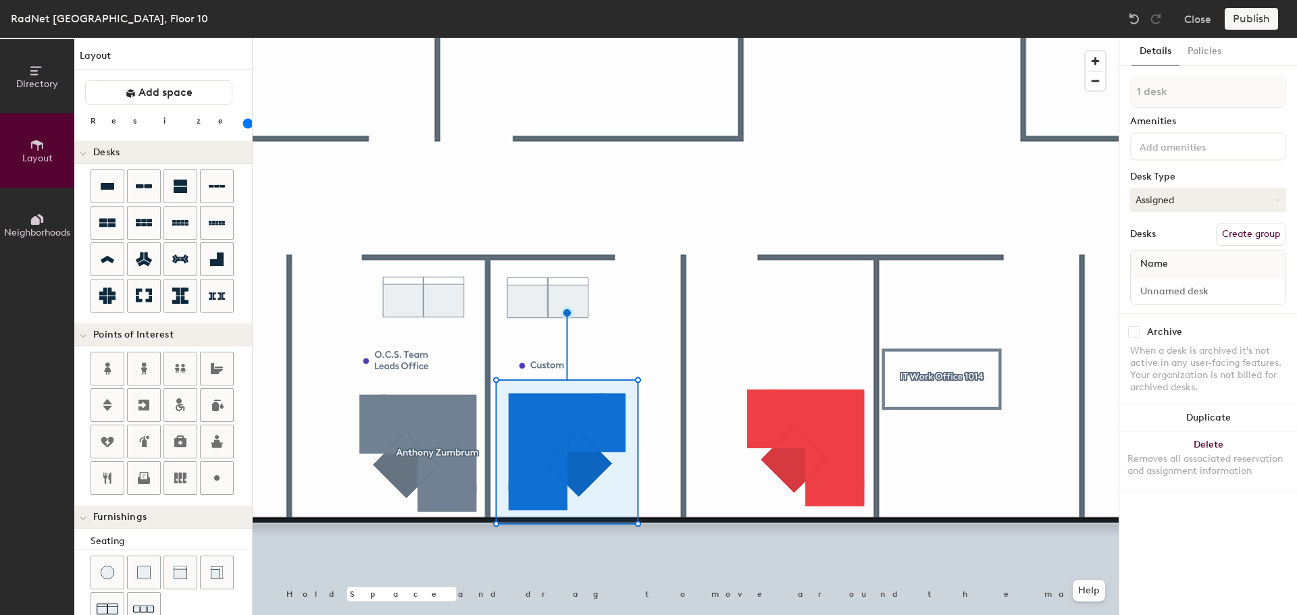
click at [1244, 228] on button "Create group" at bounding box center [1251, 234] width 70 height 23
click at [1105, 95] on div "Directory Layout Neighborhoods Layout Add space Resize Desks Points of Interest…" at bounding box center [648, 327] width 1297 height 578
type input "[PERSON_NAME]"
click at [1184, 288] on input "Desk 1" at bounding box center [1207, 291] width 149 height 19
paste input "[PERSON_NAME]"
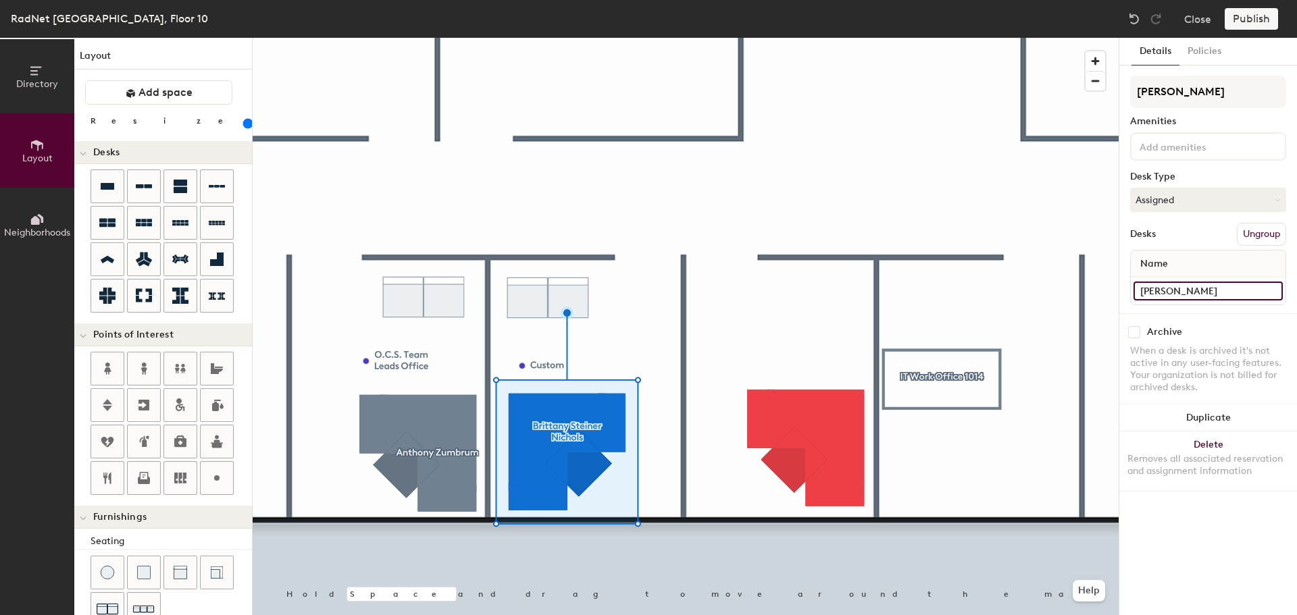
type input "[PERSON_NAME]"
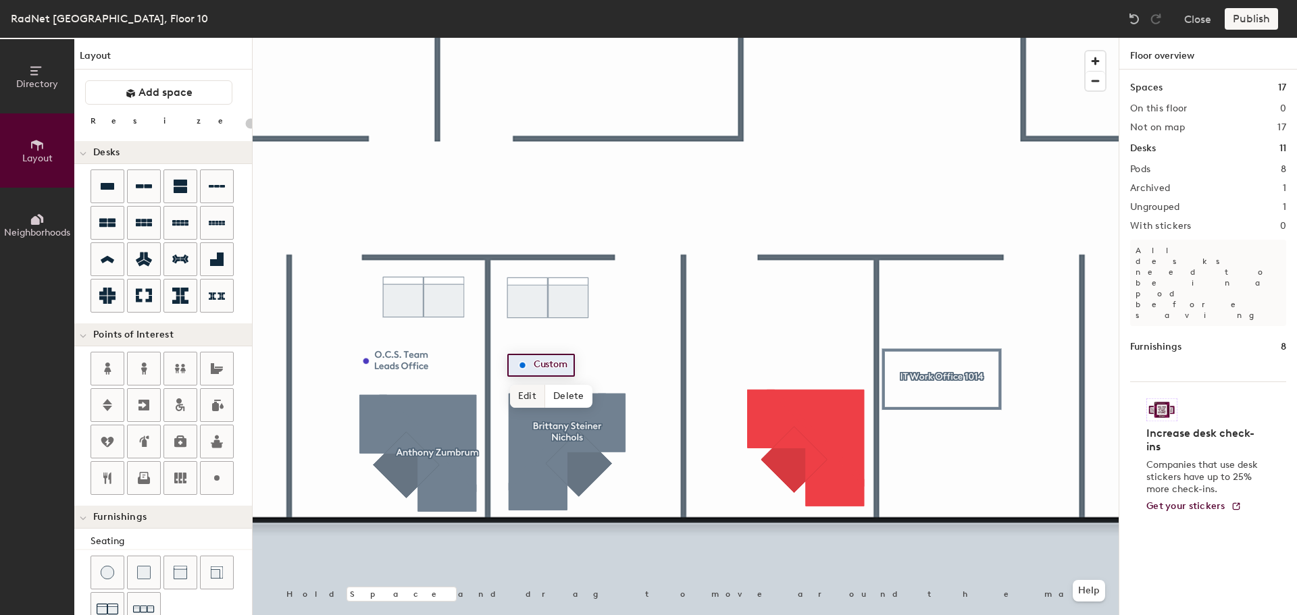
type input "20"
click at [525, 399] on span "Edit" at bounding box center [527, 396] width 35 height 23
click at [555, 364] on input "Custom" at bounding box center [551, 365] width 43 height 19
click at [506, 361] on div "Custom Done Hold Space and drag to move around the map. Help" at bounding box center [686, 327] width 866 height 578
paste input "Workflow Analyst Manager"
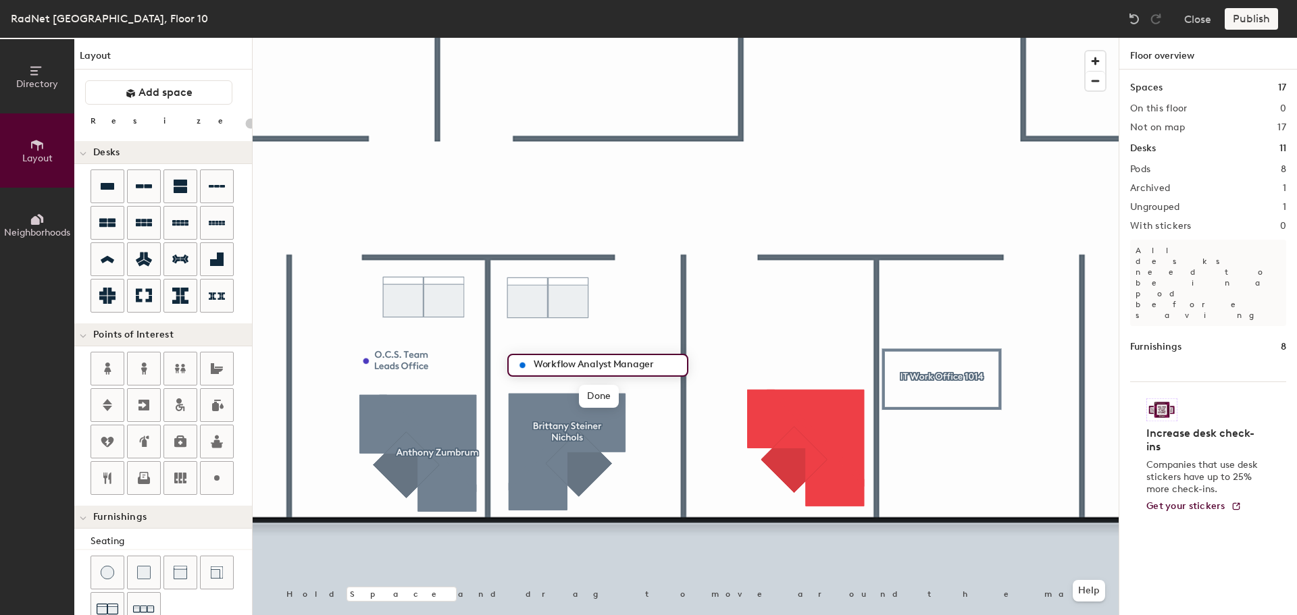
type input "Workflow Analyst Manager"
drag, startPoint x: 553, startPoint y: 363, endPoint x: 544, endPoint y: 355, distance: 12.0
click at [580, 38] on div at bounding box center [686, 38] width 866 height 0
click at [655, 38] on div at bounding box center [686, 38] width 866 height 0
click at [796, 38] on div at bounding box center [686, 38] width 866 height 0
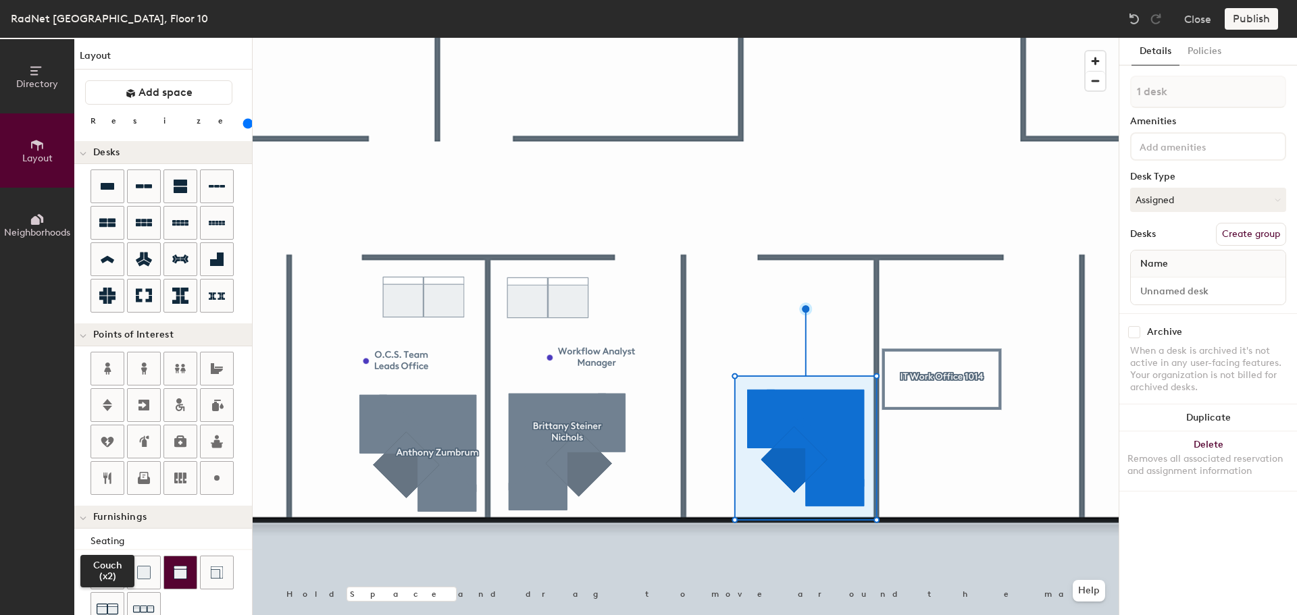
drag, startPoint x: 106, startPoint y: 598, endPoint x: 174, endPoint y: 573, distance: 72.4
click at [107, 598] on div at bounding box center [107, 609] width 32 height 32
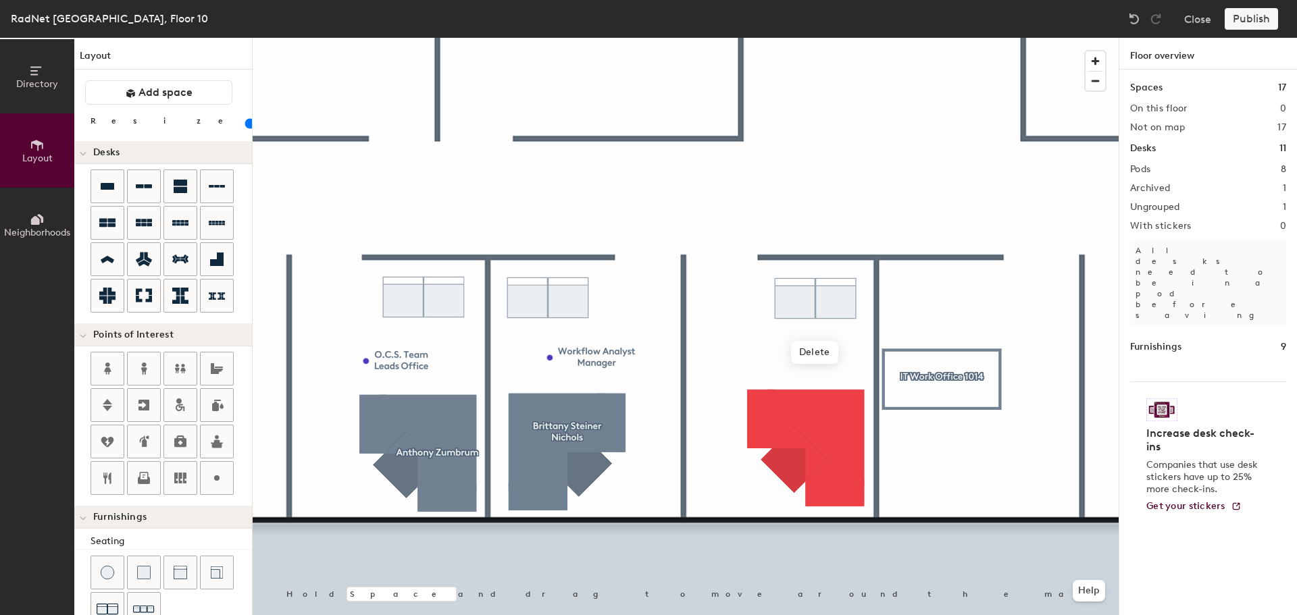
type input "160"
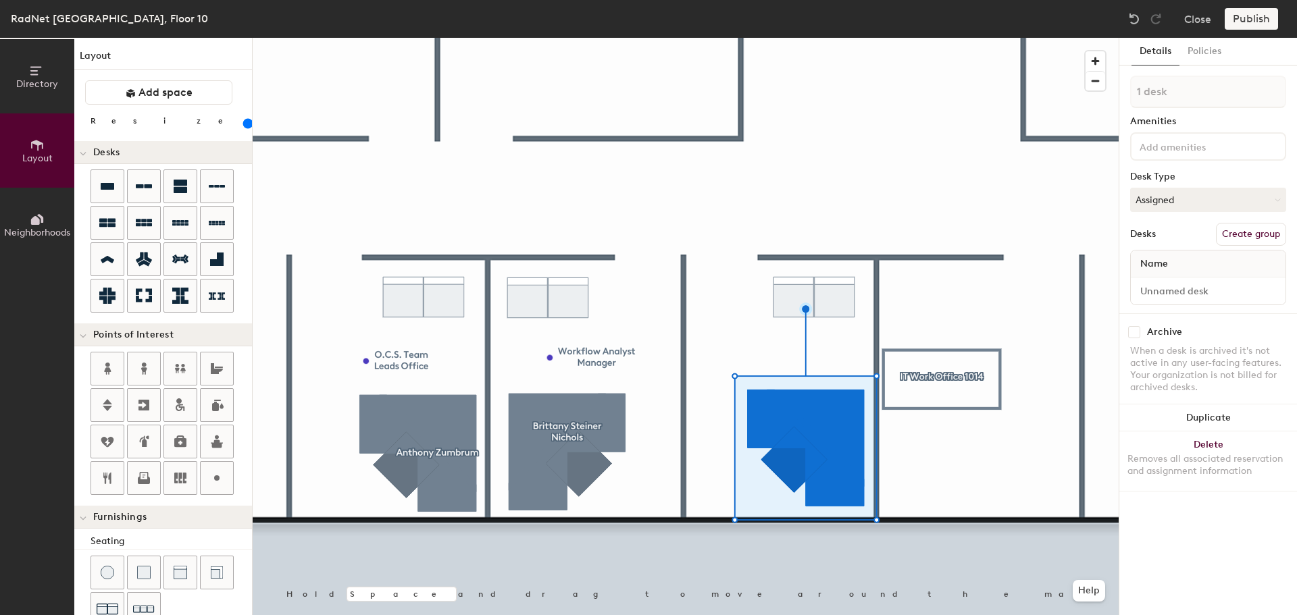
click at [1240, 234] on button "Create group" at bounding box center [1251, 234] width 70 height 23
click at [1115, 97] on div "Directory Layout Neighborhoods Layout Add space Resize Desks Points of Interest…" at bounding box center [648, 327] width 1297 height 578
type input "[PERSON_NAME]"
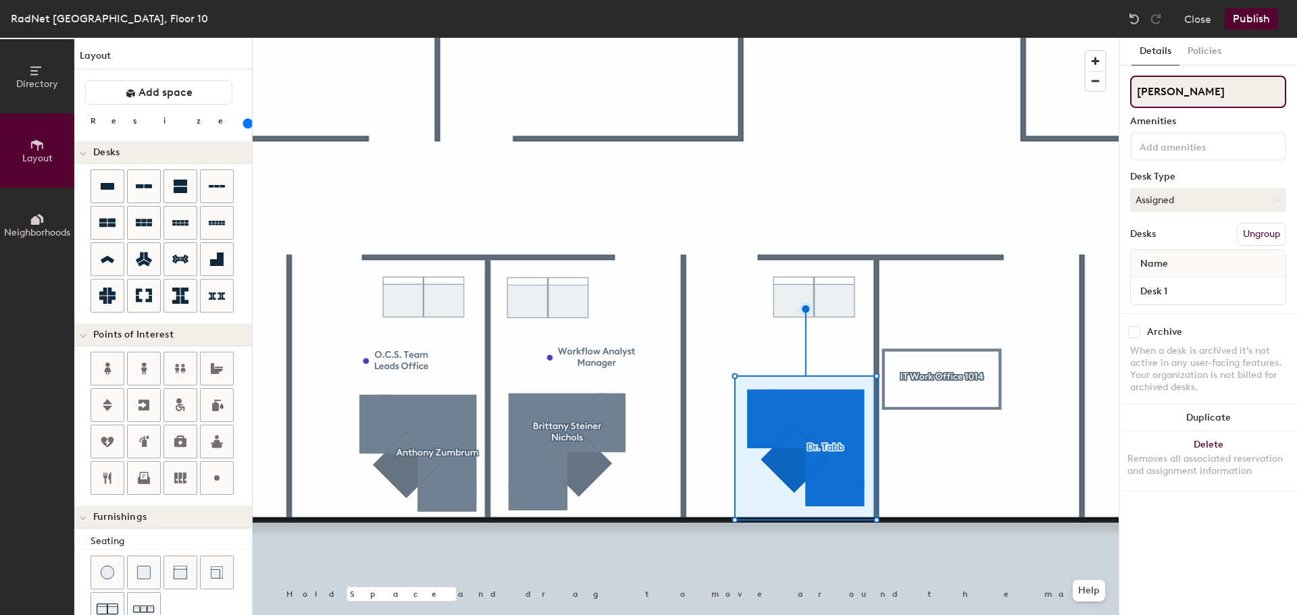
click at [1061, 97] on div "Directory Layout Neighborhoods Layout Add space Resize Desks Points of Interest…" at bounding box center [648, 327] width 1297 height 578
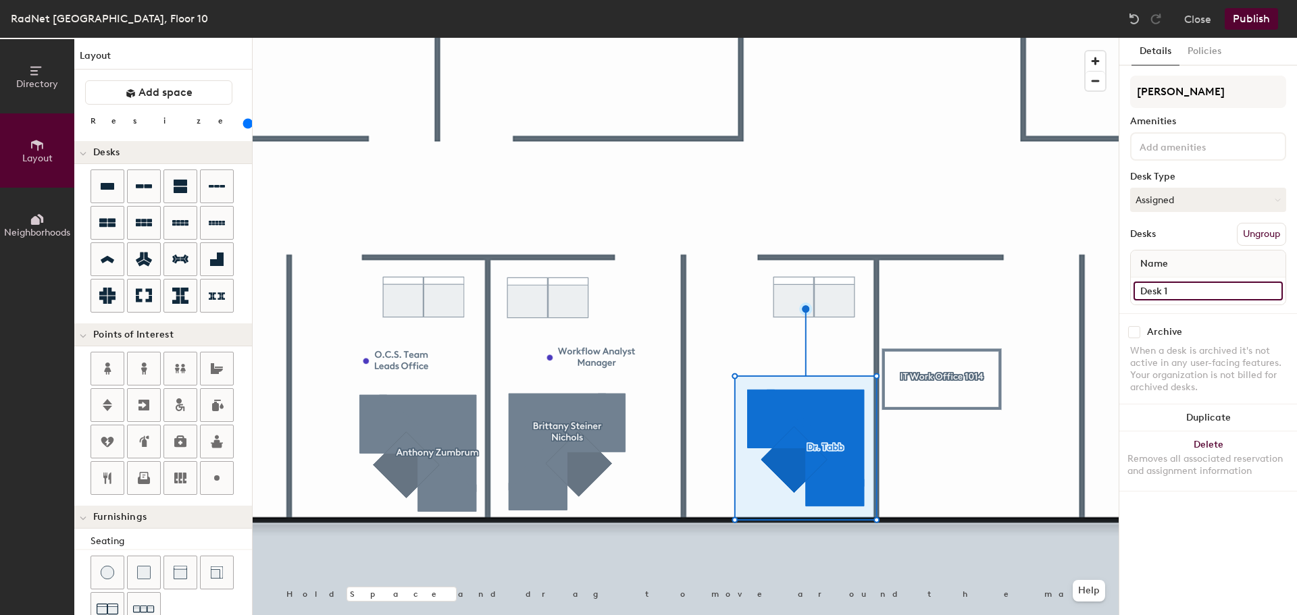
drag, startPoint x: 1174, startPoint y: 291, endPoint x: 1128, endPoint y: 295, distance: 46.1
click at [1128, 295] on div "Details Policies [PERSON_NAME] Amenities Desk Type Assigned Desks Ungroup Name …" at bounding box center [1208, 327] width 178 height 578
paste input "[PERSON_NAME]"
type input "[PERSON_NAME]"
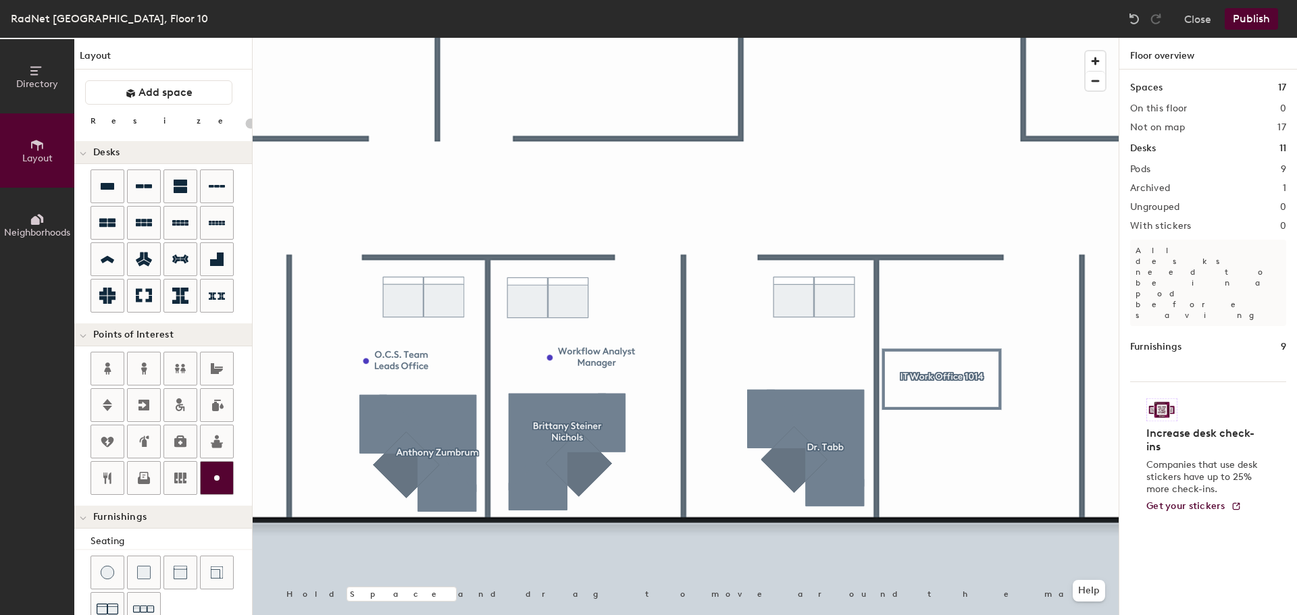
click at [213, 480] on icon at bounding box center [217, 478] width 16 height 16
type input "20"
click at [794, 357] on input "Custom" at bounding box center [774, 358] width 43 height 19
type input "C"
type input "[MEDICAL_DATA]"
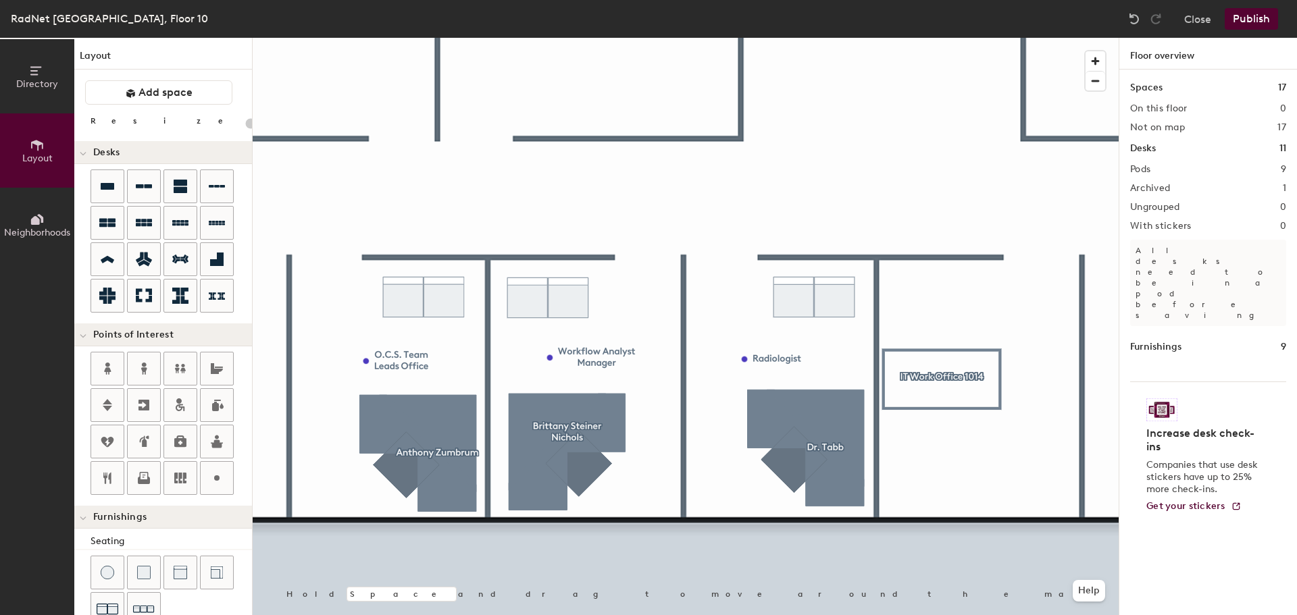
click at [1259, 19] on button "Publish" at bounding box center [1251, 19] width 53 height 22
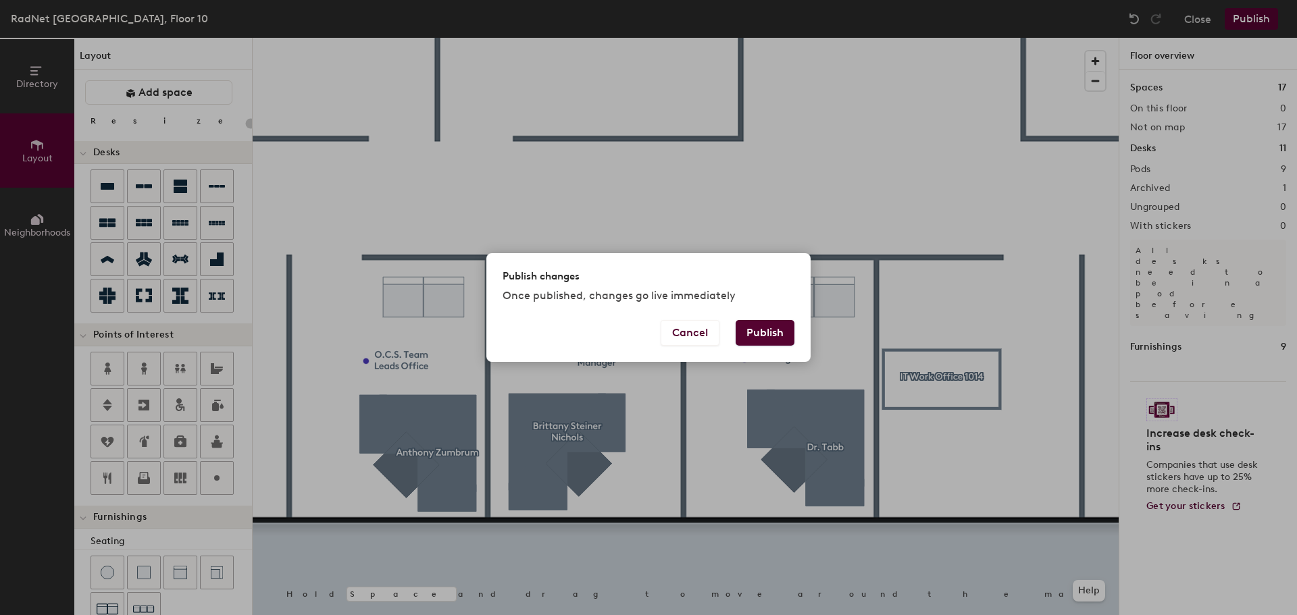
click at [765, 336] on button "Publish" at bounding box center [765, 333] width 59 height 26
type input "20"
